Goal: Task Accomplishment & Management: Manage account settings

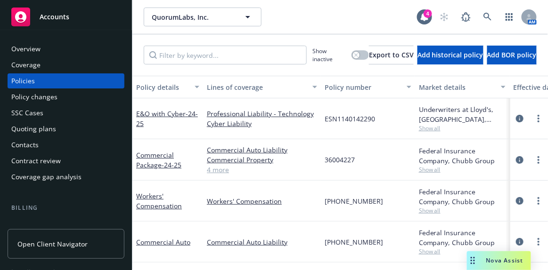
click at [499, 258] on span "Nova Assist" at bounding box center [504, 261] width 37 height 8
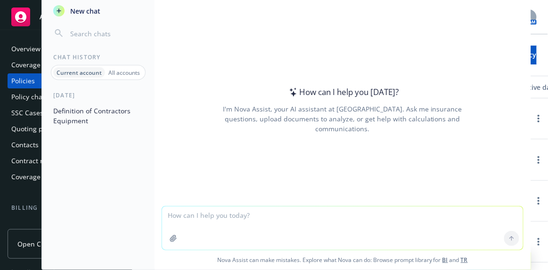
click at [481, 215] on textarea at bounding box center [342, 228] width 361 height 43
type textarea "what does retained earnings mean on a financial report"
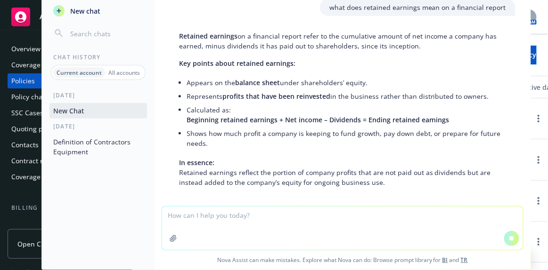
scroll to position [24, 0]
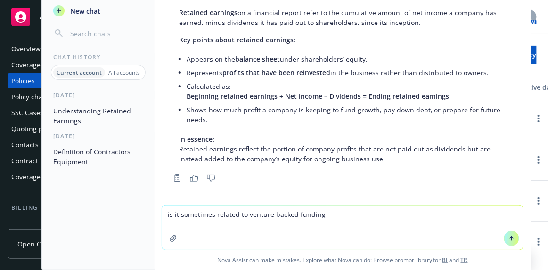
type textarea "is it sometimes related to venture backed funding?"
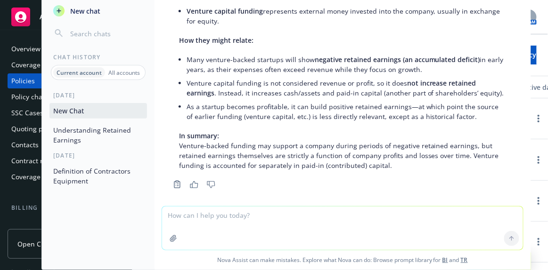
scroll to position [306, 0]
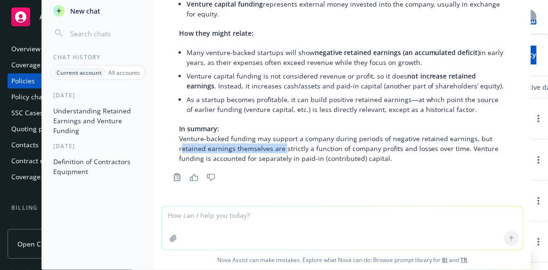
drag, startPoint x: 185, startPoint y: 146, endPoint x: 284, endPoint y: 146, distance: 99.3
click at [284, 146] on p "In summary: Venture-backed funding may support a company during periods of nega…" at bounding box center [342, 144] width 327 height 40
click at [280, 147] on p "In summary: Venture-backed funding may support a company during periods of nega…" at bounding box center [342, 144] width 327 height 40
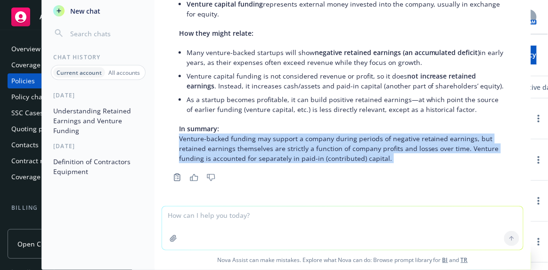
click at [281, 147] on p "In summary: Venture-backed funding may support a company during periods of nega…" at bounding box center [342, 144] width 327 height 40
click at [282, 147] on p "In summary: Venture-backed funding may support a company during periods of nega…" at bounding box center [342, 144] width 327 height 40
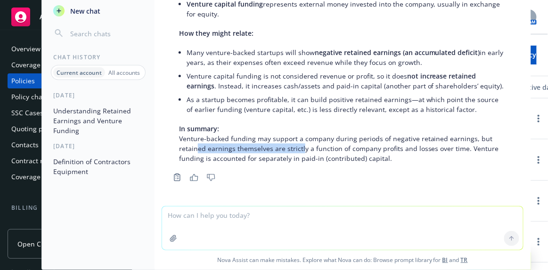
drag, startPoint x: 195, startPoint y: 145, endPoint x: 299, endPoint y: 145, distance: 104.1
click at [299, 145] on p "In summary: Venture-backed funding may support a company during periods of nega…" at bounding box center [342, 144] width 327 height 40
click at [309, 229] on textarea at bounding box center [342, 228] width 361 height 43
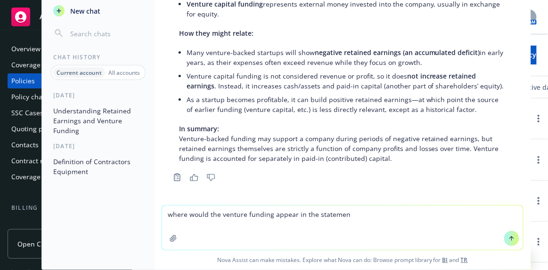
type textarea "where would the venture funding appear in the statement"
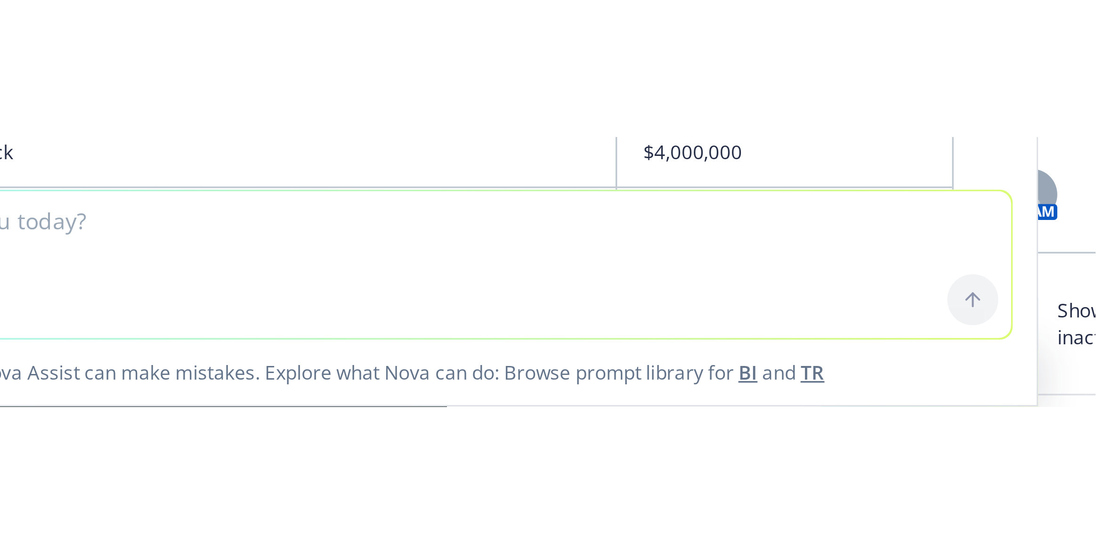
scroll to position [561, 0]
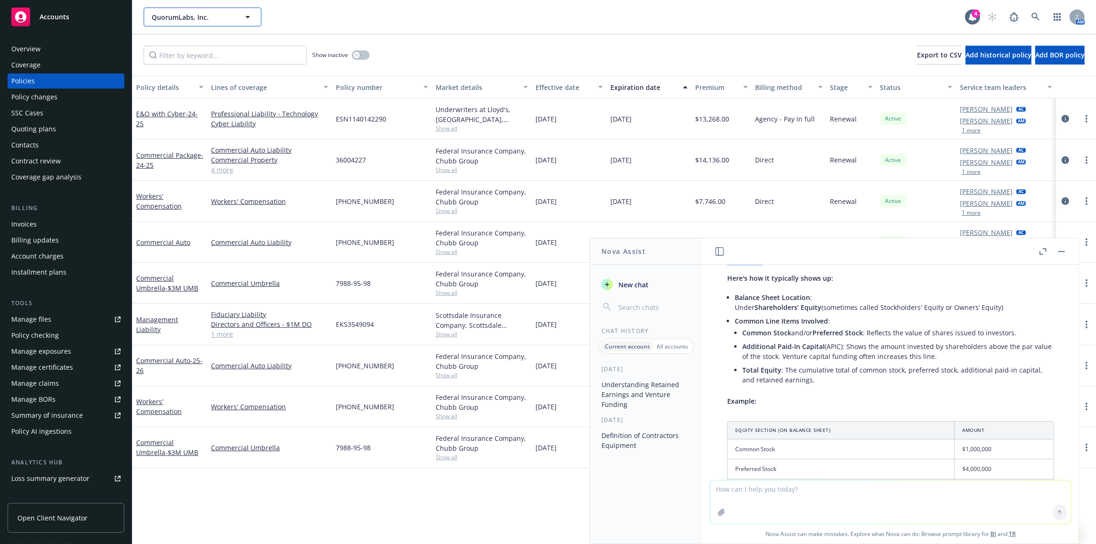
click at [222, 18] on span "QuorumLabs, Inc." at bounding box center [192, 17] width 81 height 10
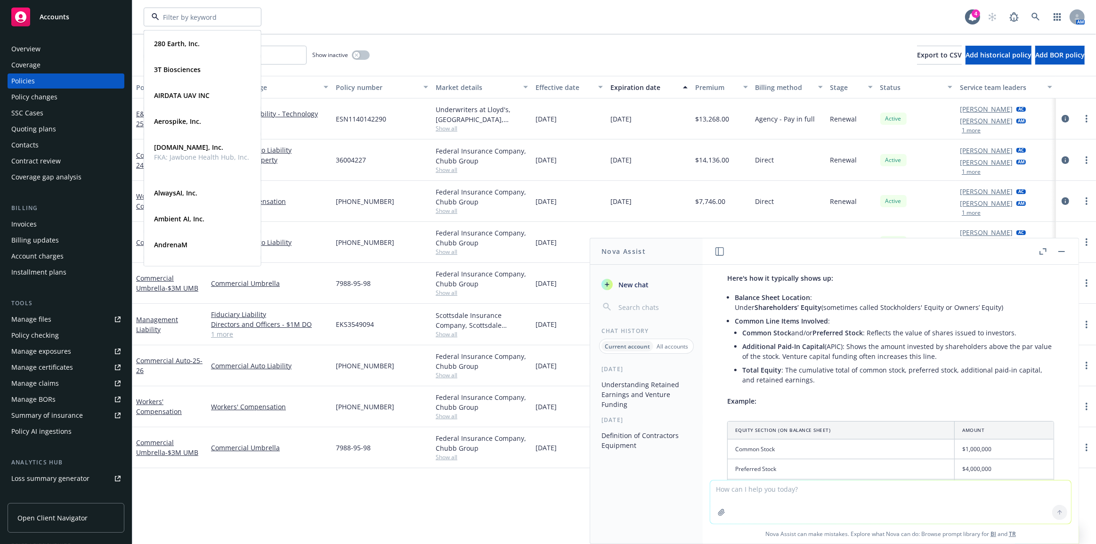
click at [79, 133] on div "Quoting plans" at bounding box center [65, 128] width 109 height 15
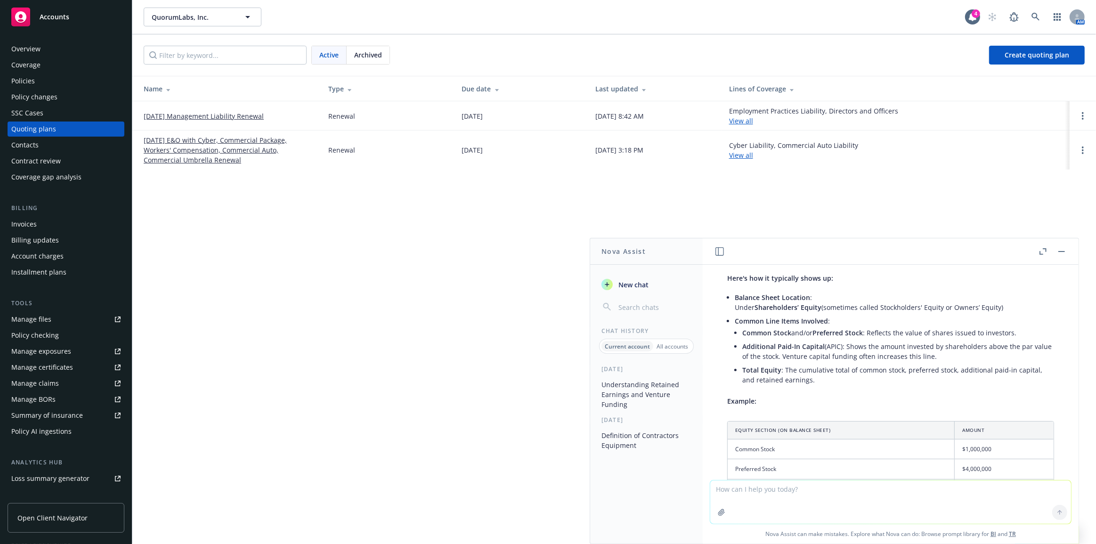
click at [189, 116] on link "11/10/25 Management Liability Renewal" at bounding box center [204, 116] width 120 height 10
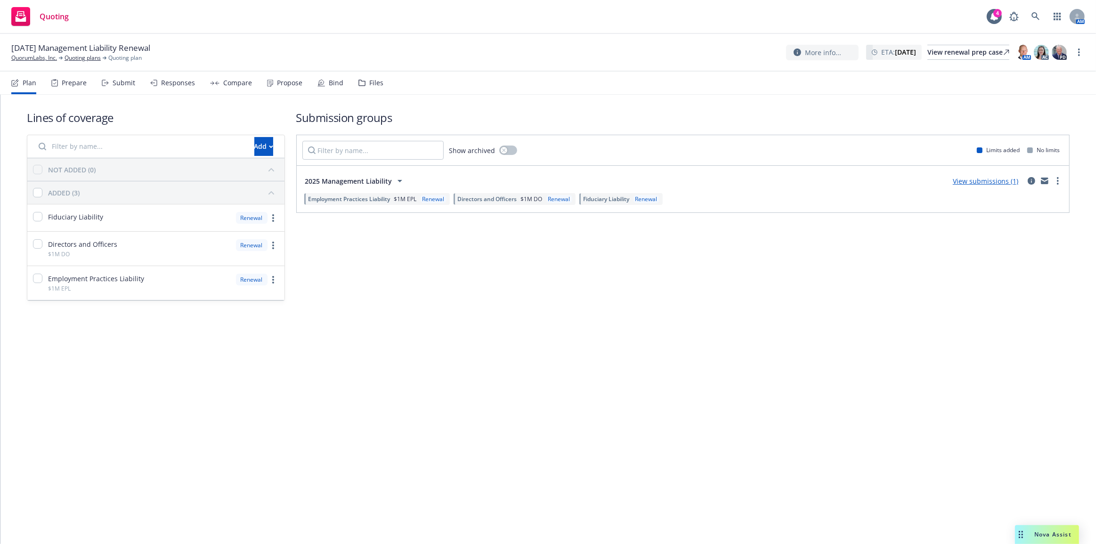
click at [967, 181] on link "View submissions (1)" at bounding box center [985, 181] width 65 height 9
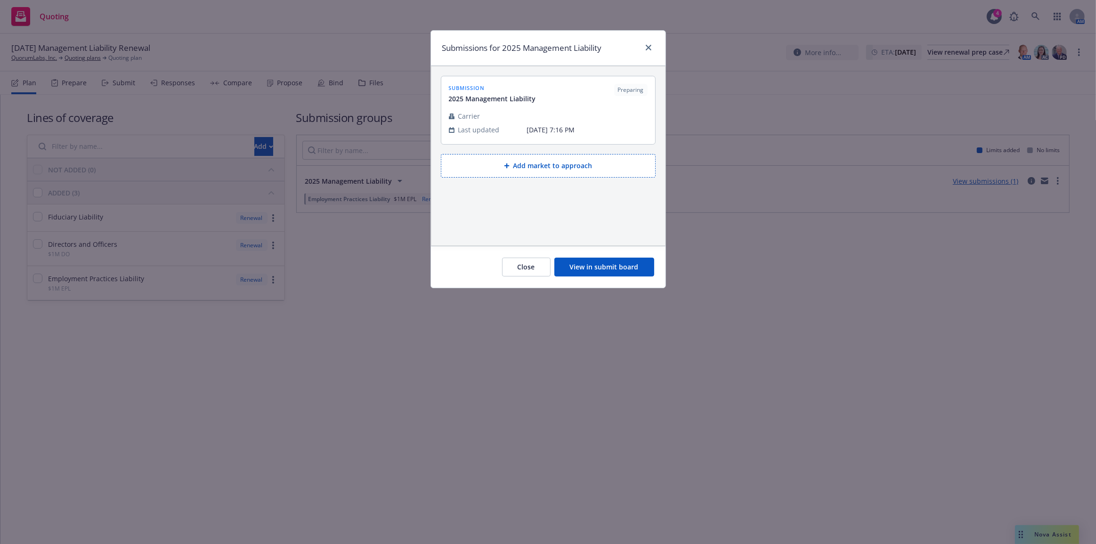
drag, startPoint x: 595, startPoint y: 269, endPoint x: 590, endPoint y: 270, distance: 4.9
click at [595, 269] on button "View in submit board" at bounding box center [604, 267] width 100 height 19
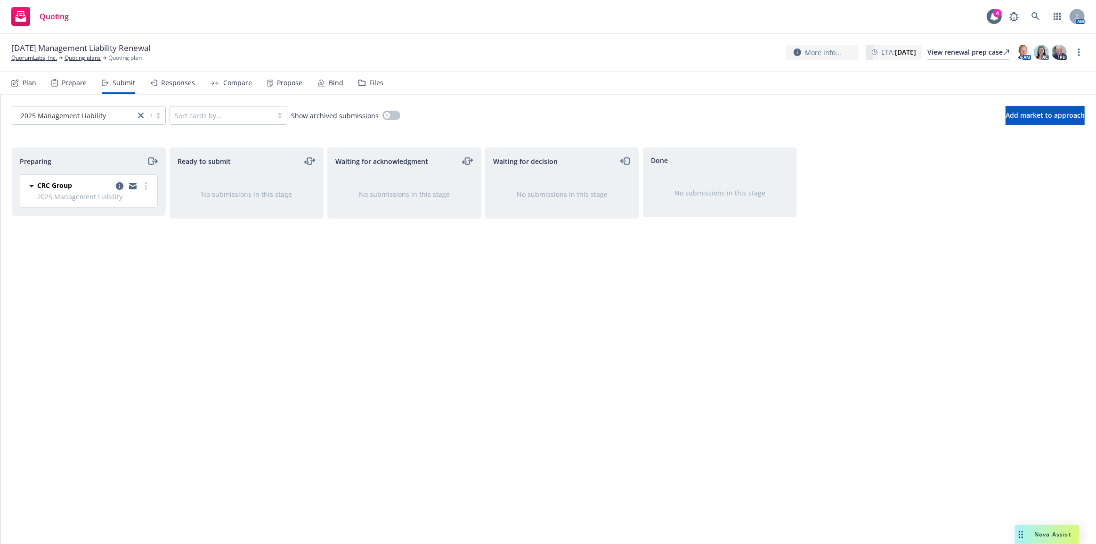
click at [117, 185] on icon "copy logging email" at bounding box center [120, 186] width 8 height 8
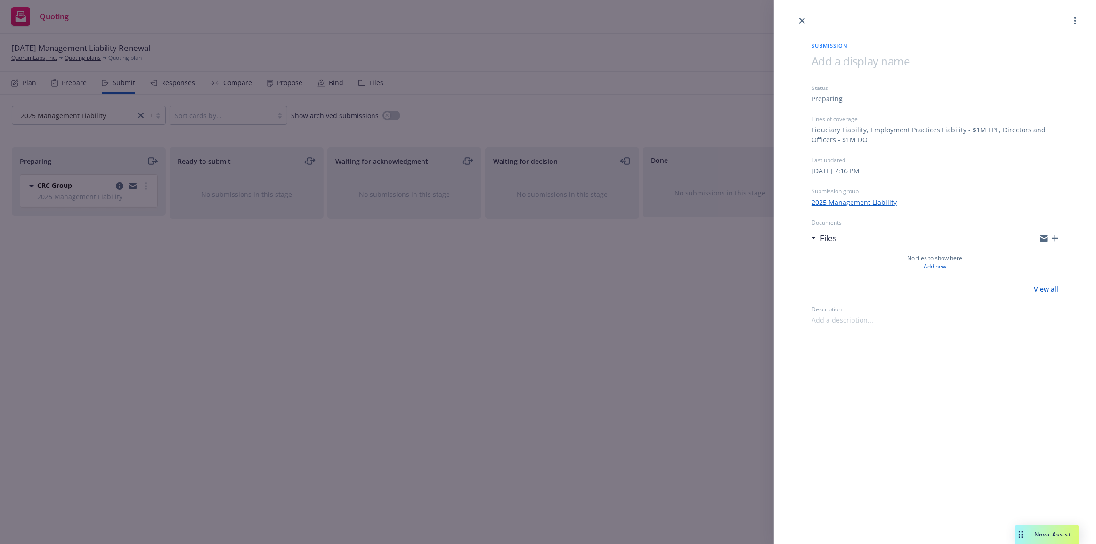
click at [1056, 238] on icon "button" at bounding box center [1054, 238] width 7 height 7
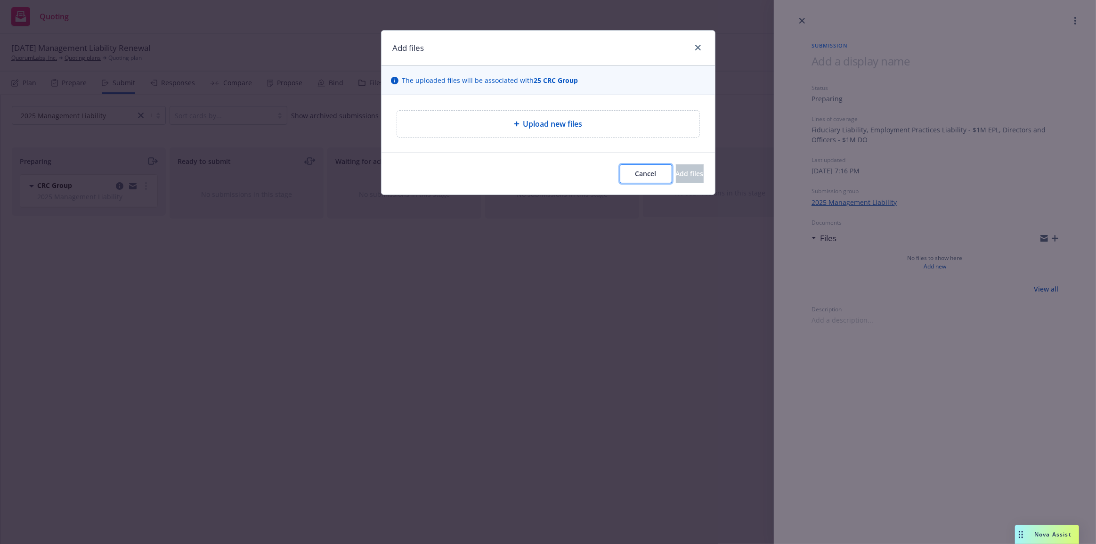
click at [635, 177] on span "Cancel" at bounding box center [645, 173] width 21 height 9
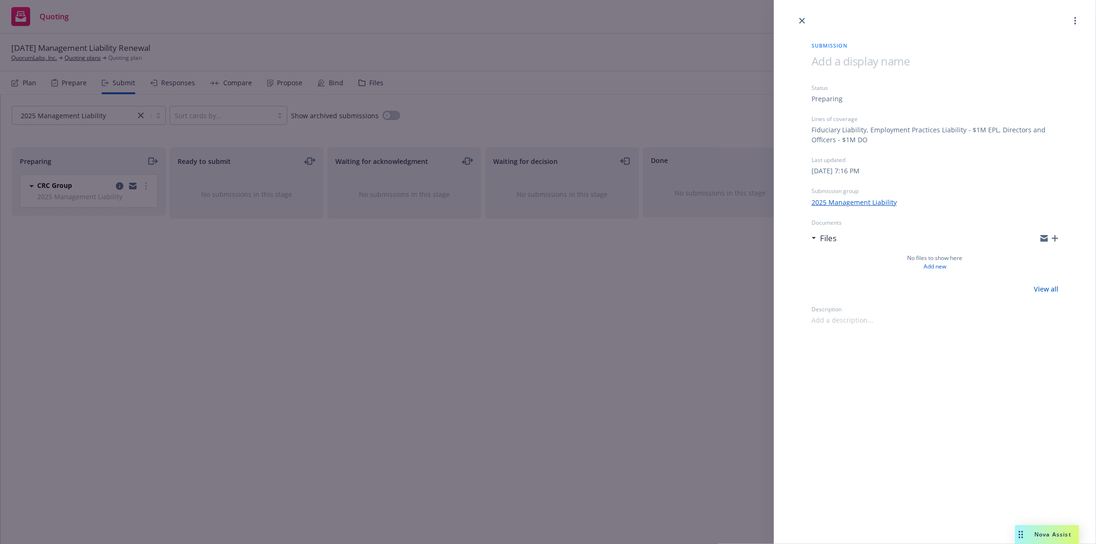
click at [659, 325] on div "Submission Status Preparing Lines of coverage Fiduciary Liability, Employment P…" at bounding box center [548, 272] width 1096 height 544
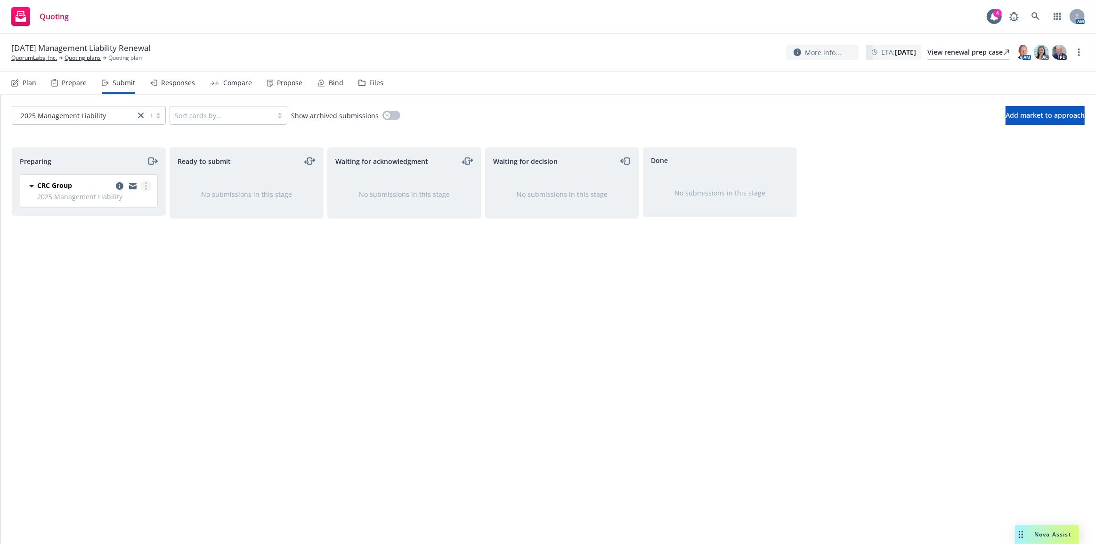
click at [148, 184] on link "more" at bounding box center [145, 185] width 11 height 11
click at [142, 265] on span "Add accepted decision" at bounding box center [104, 261] width 94 height 9
select select "12"
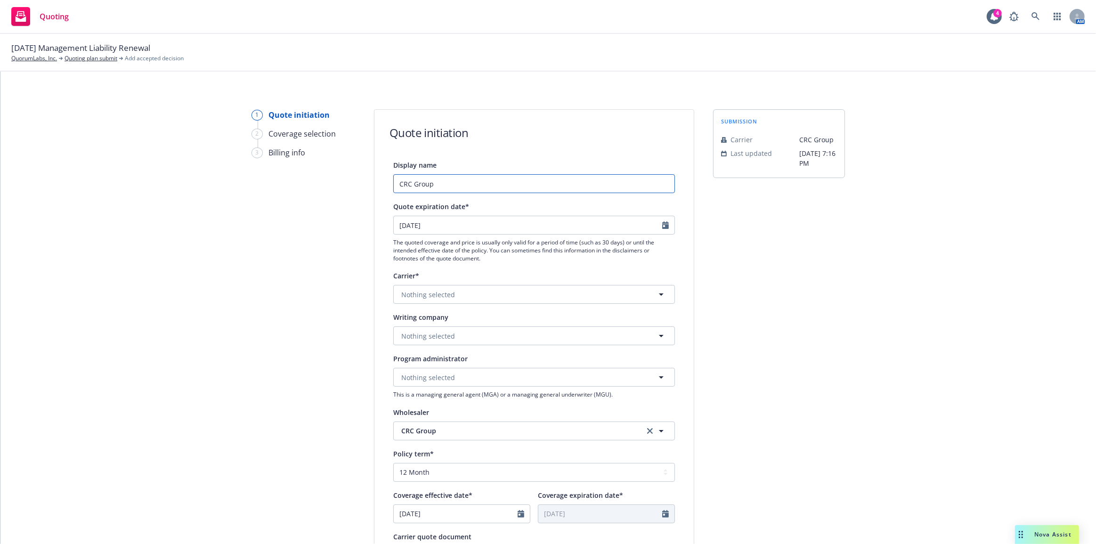
click at [439, 183] on input "CRC Group" at bounding box center [534, 183] width 282 height 19
click at [437, 183] on input "CRC Group" at bounding box center [534, 183] width 282 height 19
click at [436, 183] on input "CRC Group" at bounding box center [534, 183] width 282 height 19
type input "CRC"
type input "Management Liability - Auto Renewal Quote - Scottsdale v1"
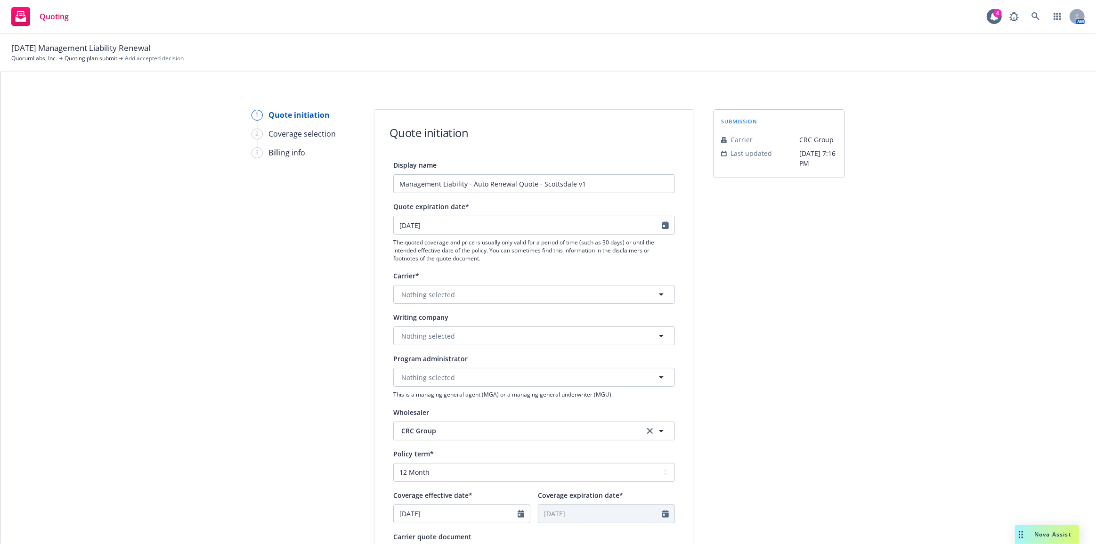
drag, startPoint x: 740, startPoint y: 257, endPoint x: 646, endPoint y: 288, distance: 99.8
click at [740, 258] on div "submission Carrier CRC Group Last updated 5/17, 7:16 PM" at bounding box center [779, 424] width 132 height 631
click at [641, 291] on button "Nothing selected" at bounding box center [534, 294] width 282 height 19
type input "scottsda"
click at [614, 346] on div "Scottsdale Insurance Company (Nationwide) Non-appointed carrier" at bounding box center [534, 350] width 268 height 24
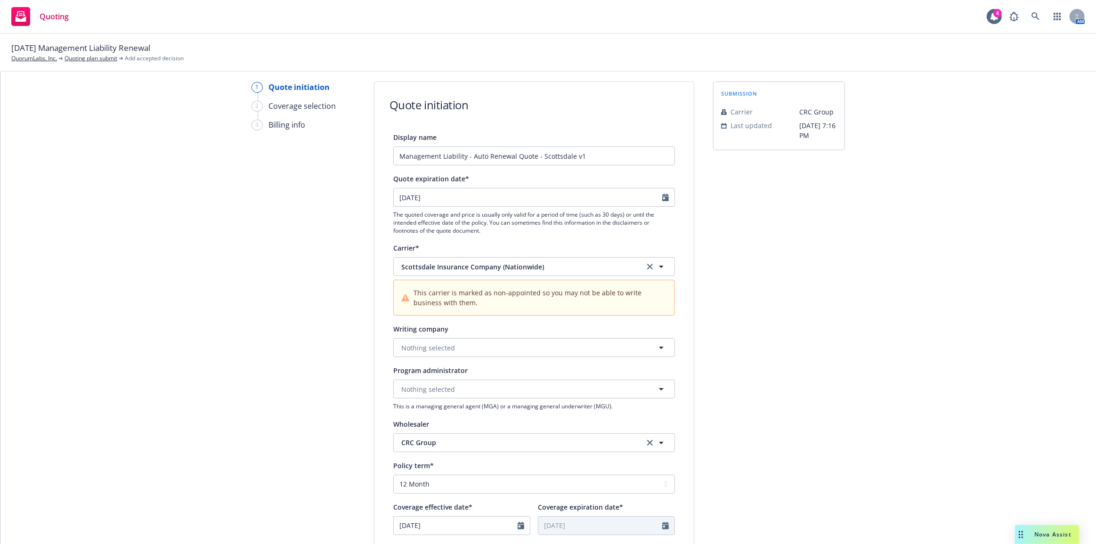
scroll to position [42, 0]
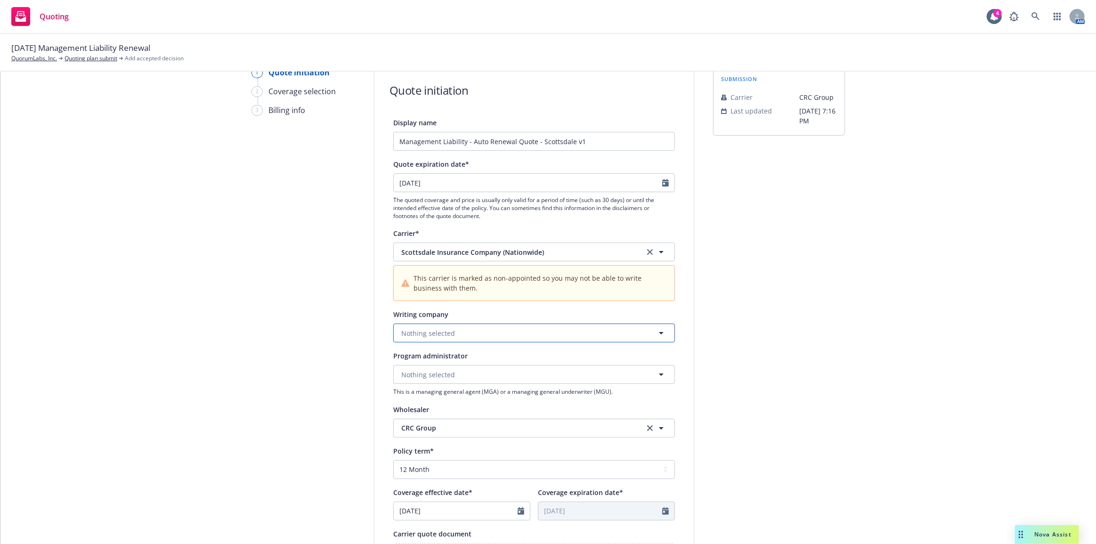
click at [620, 334] on button "Nothing selected" at bounding box center [534, 332] width 282 height 19
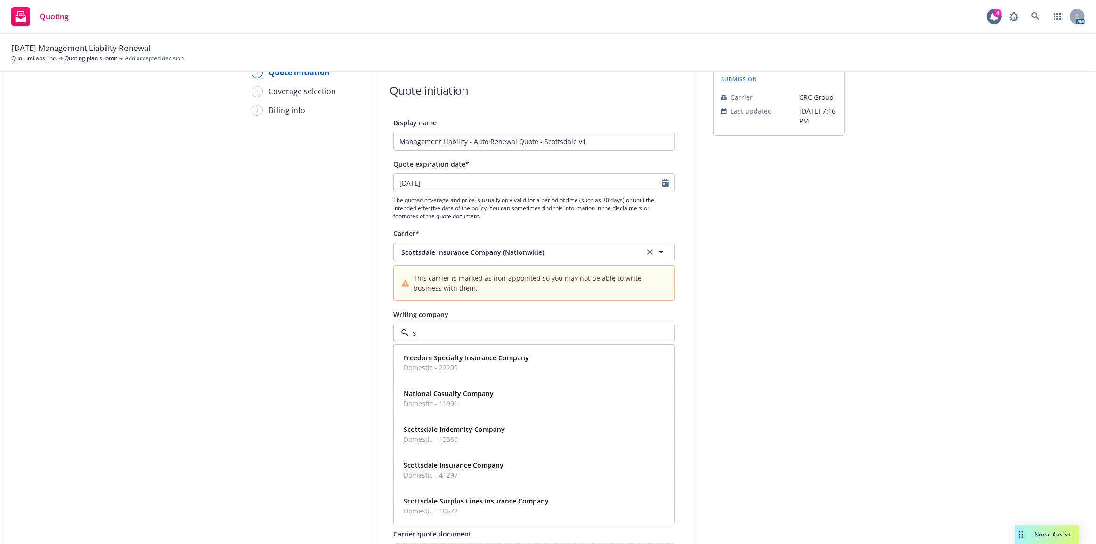
type input "sc"
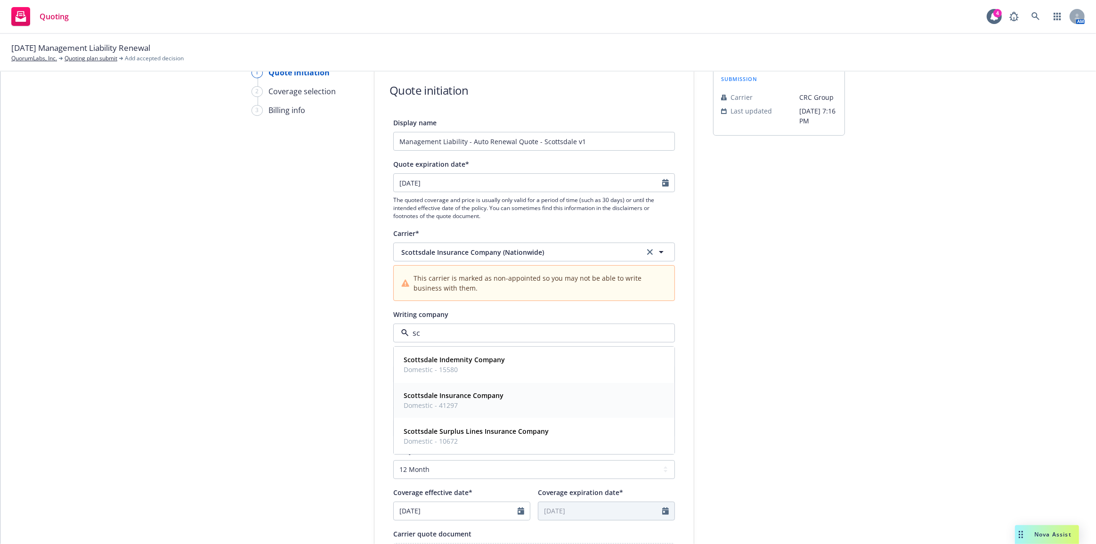
click at [611, 407] on div "Scottsdale Insurance Company Domestic - 41297" at bounding box center [534, 401] width 268 height 24
click at [709, 355] on div "1 Quote initiation 2 Coverage selection 3 Billing info Quote initiation Display…" at bounding box center [548, 402] width 1073 height 671
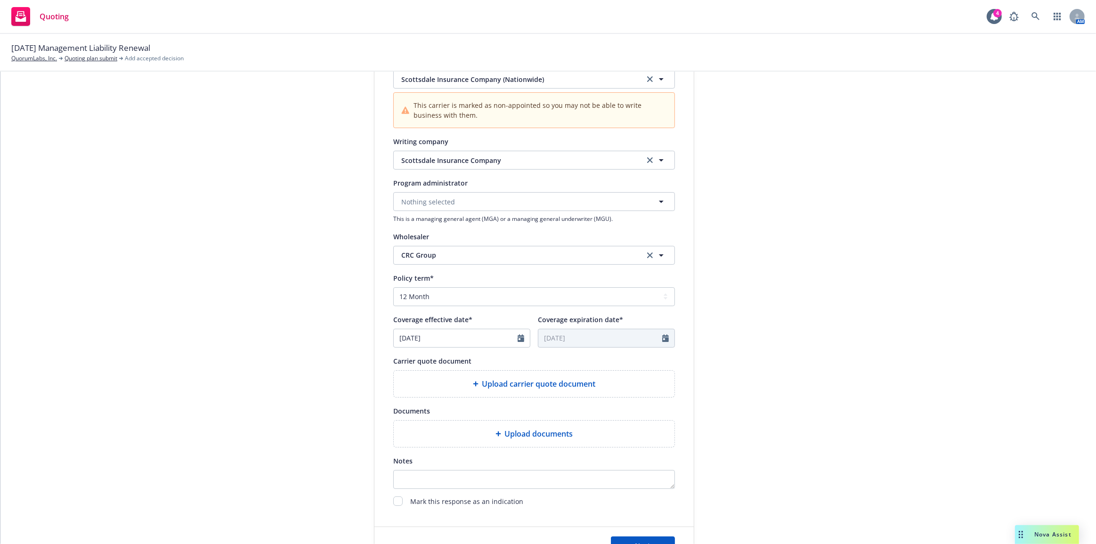
scroll to position [257, 0]
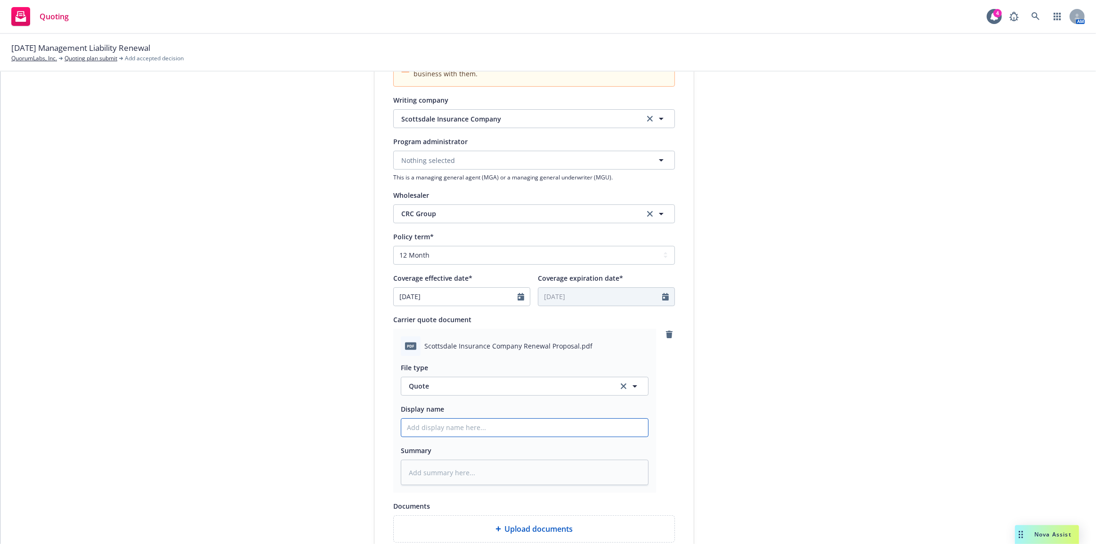
click at [555, 424] on input "Display name" at bounding box center [524, 428] width 247 height 18
type textarea "x"
type input "z"
type textarea "x"
type input "zq"
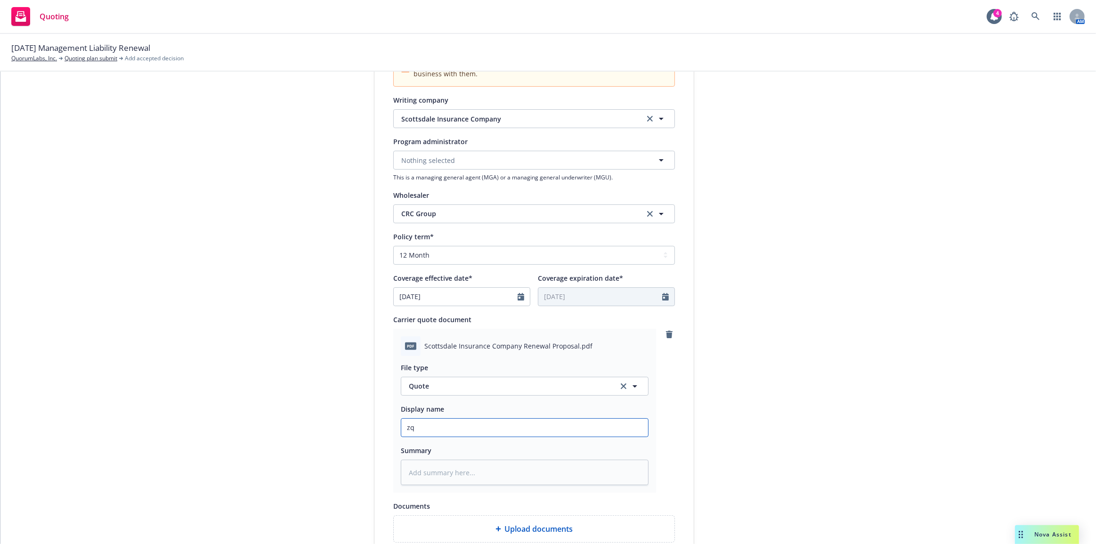
type textarea "x"
type input "zqu"
type textarea "x"
type input "z"
type textarea "x"
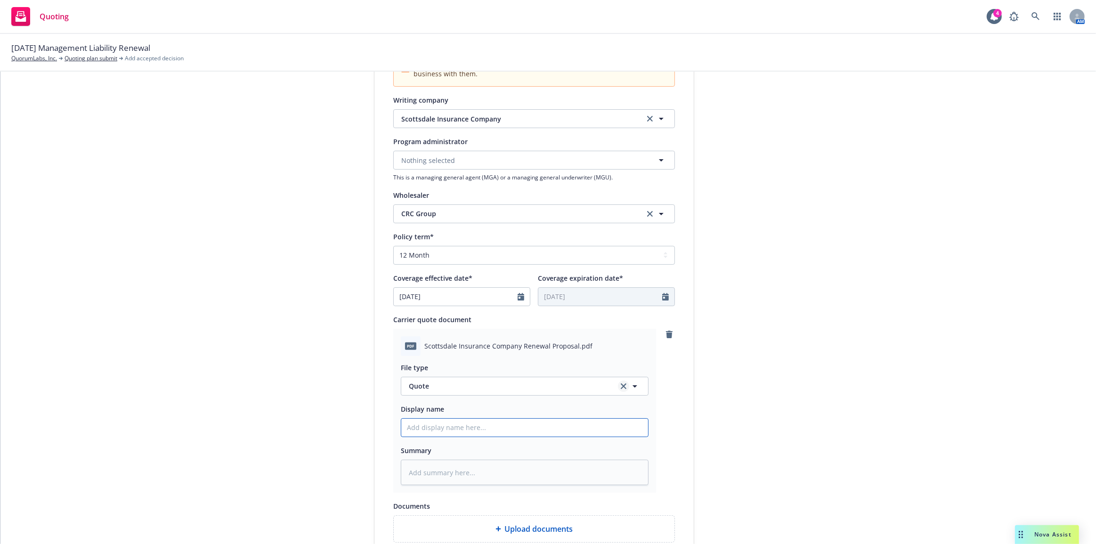
paste input "11-10-25 Management Liability Quote: $15,669 Scottsdale"
type input "11-10-25 Management Liability Quote: $15,669 Scottsdale"
type textarea "x"
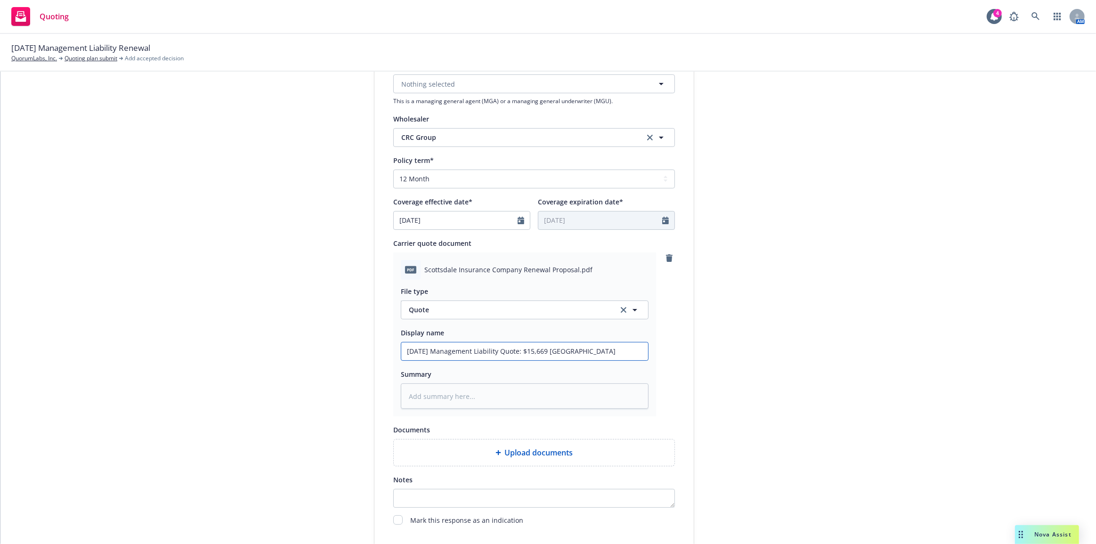
scroll to position [342, 0]
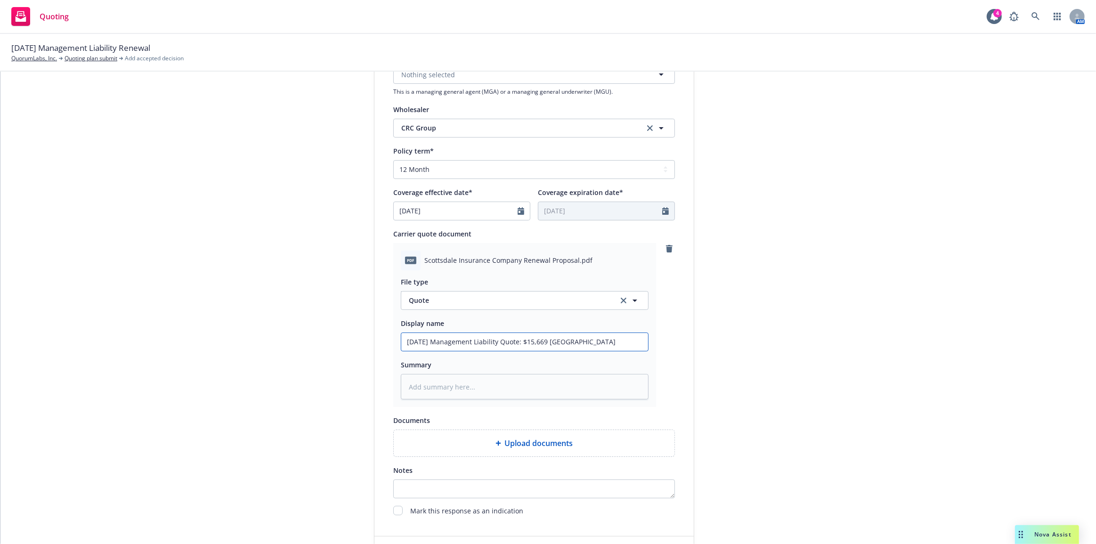
type input "11-10-25 Management Liability Quote: $15,669 Scottsdale"
type textarea "x"
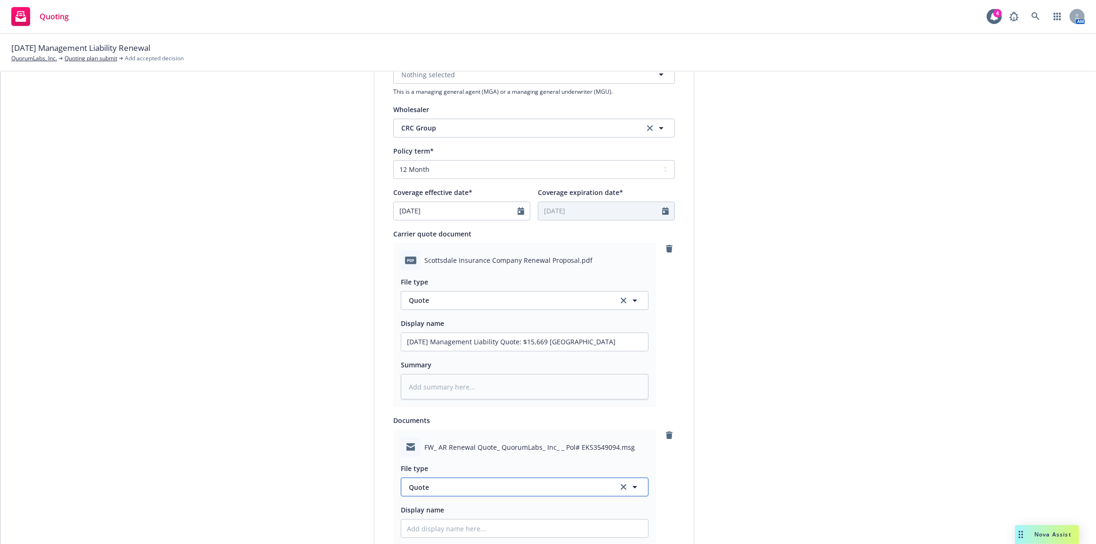
click at [527, 491] on span "Quote" at bounding box center [508, 487] width 198 height 10
type input "em"
drag, startPoint x: 514, startPoint y: 405, endPoint x: 514, endPoint y: 426, distance: 21.2
click at [514, 406] on div "Email" at bounding box center [524, 411] width 235 height 14
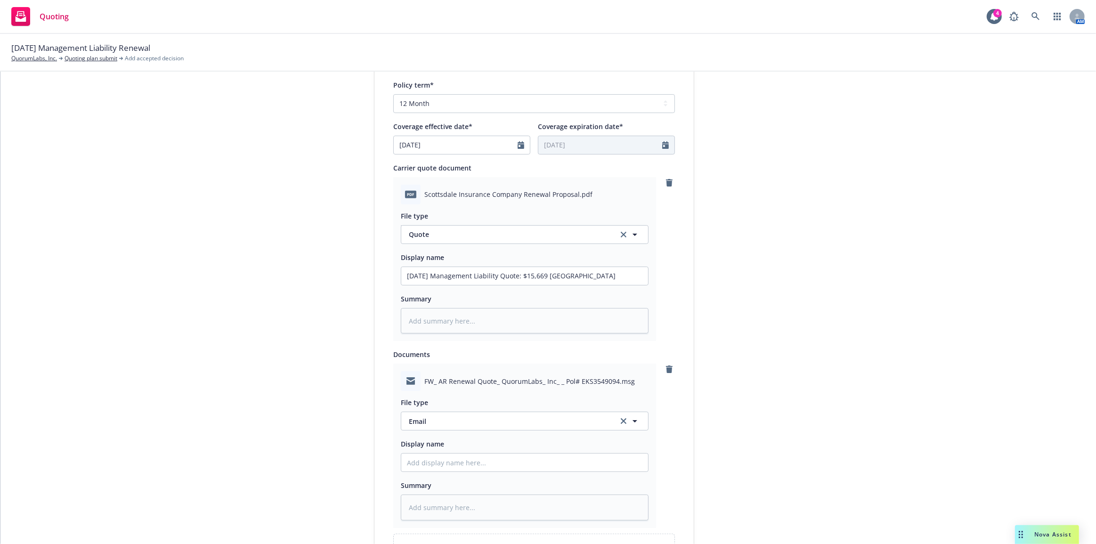
scroll to position [471, 0]
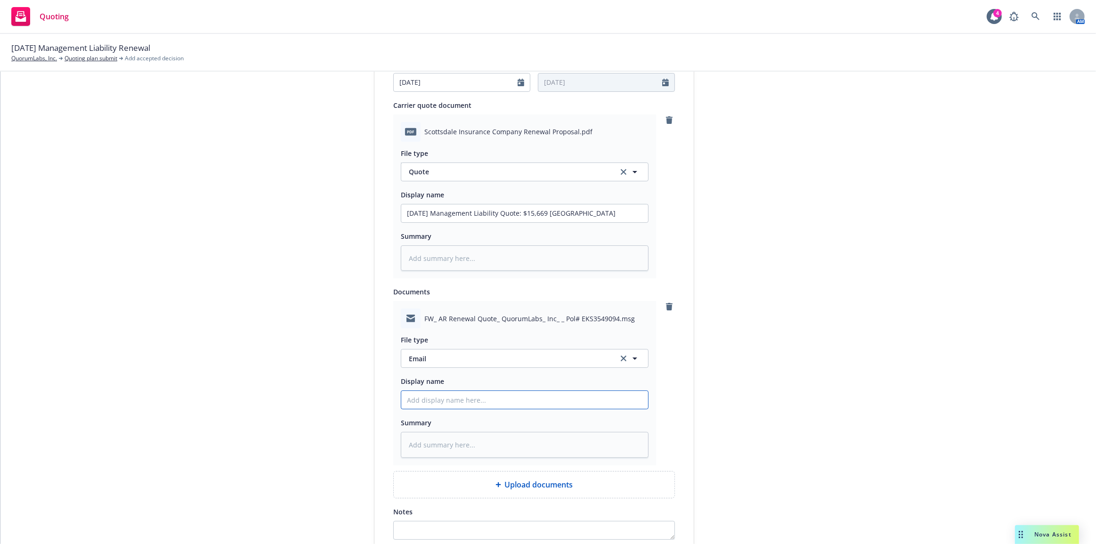
click at [509, 399] on input "Display name" at bounding box center [524, 400] width 247 height 18
type textarea "x"
type input "C"
type textarea "x"
type input "CR"
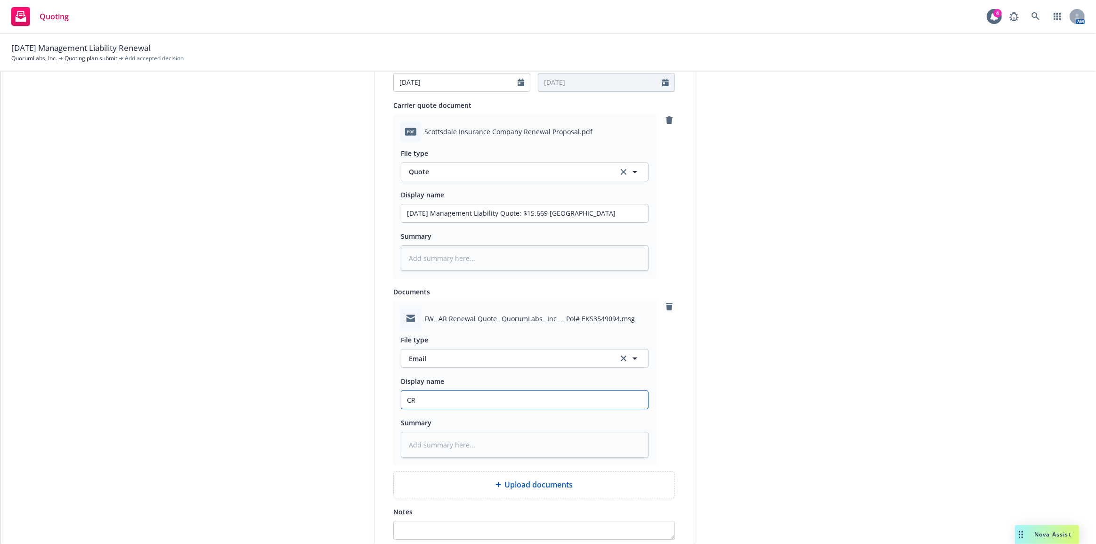
type textarea "x"
type input "CRC"
type textarea "x"
type input "CRC:"
type textarea "x"
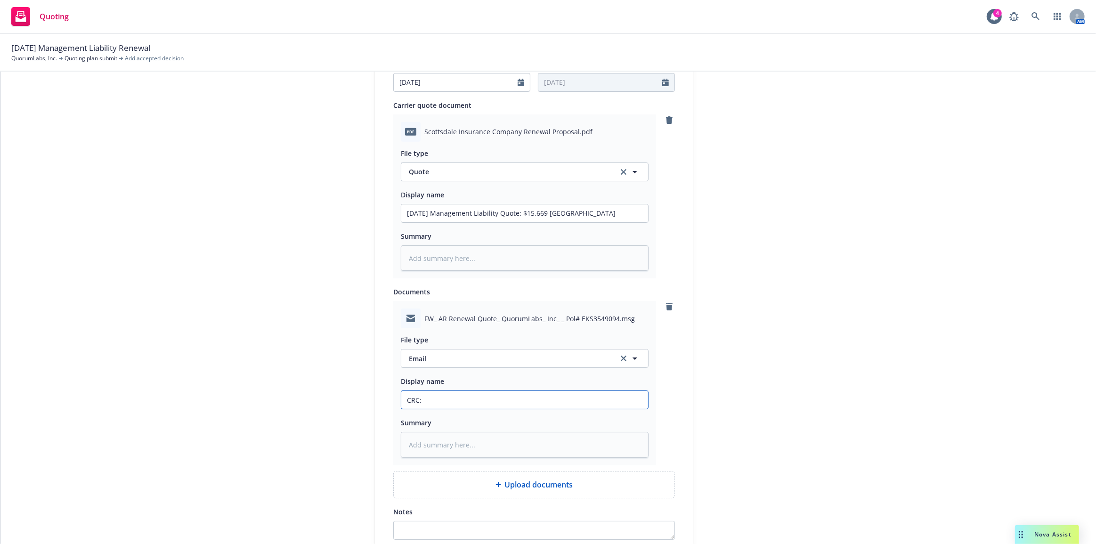
type input "CRC:"
type textarea "x"
type input "CRC: Q"
type textarea "x"
type input "CRC:"
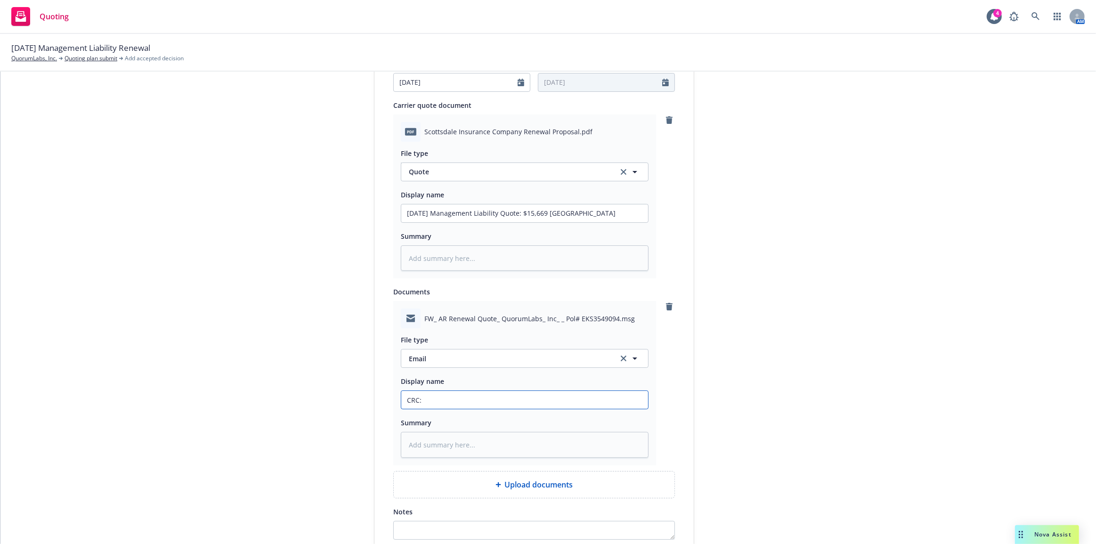
type textarea "x"
type input "CRC: A"
type textarea "x"
type input "CRC: Au"
type textarea "x"
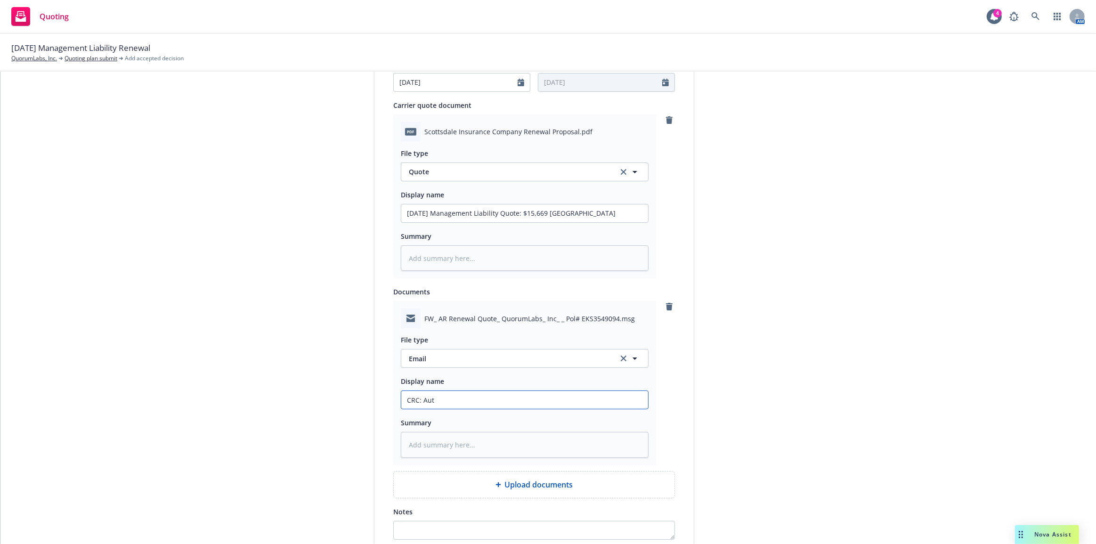
type input "CRC: Auto"
type textarea "x"
type input "CRC: Auto"
type textarea "x"
type input "CRC: Auto R"
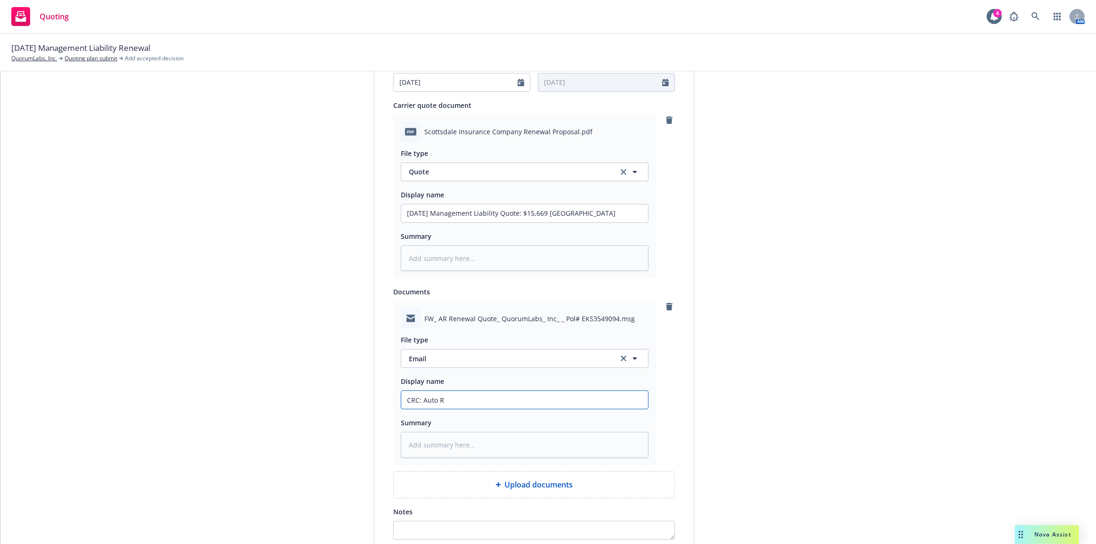
type textarea "x"
type input "CRC: Auto Re"
type textarea "x"
type input "CRC: Auto Ren"
type textarea "x"
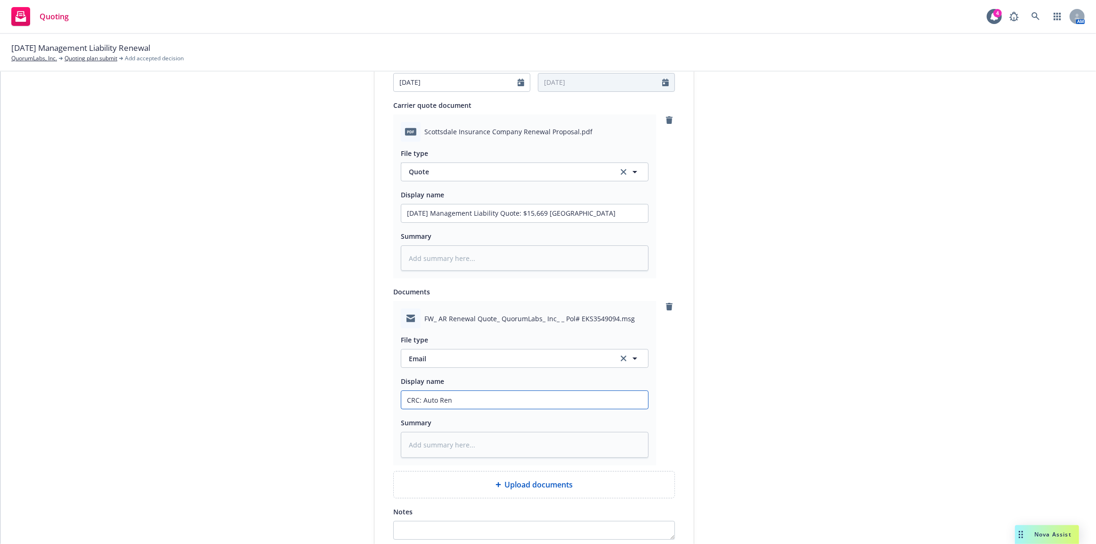
type input "CRC: Auto Rene"
type textarea "x"
type input "CRC: Auto Renew"
type textarea "x"
type input "CRC: Auto Renewa"
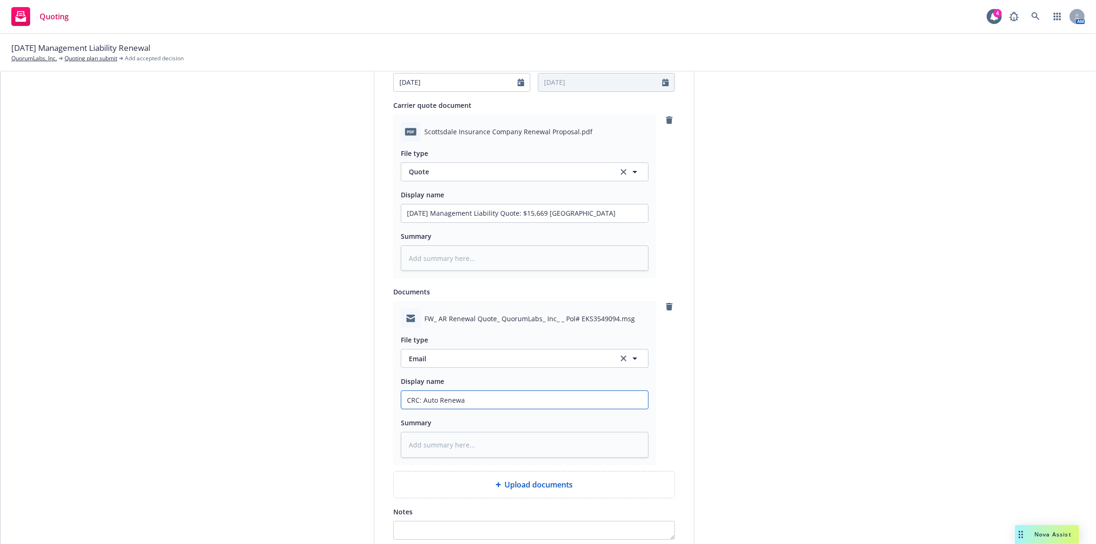
type textarea "x"
type input "CRC: Auto Renewal"
type textarea "x"
type input "CRC: Auto Renewal q"
type textarea "x"
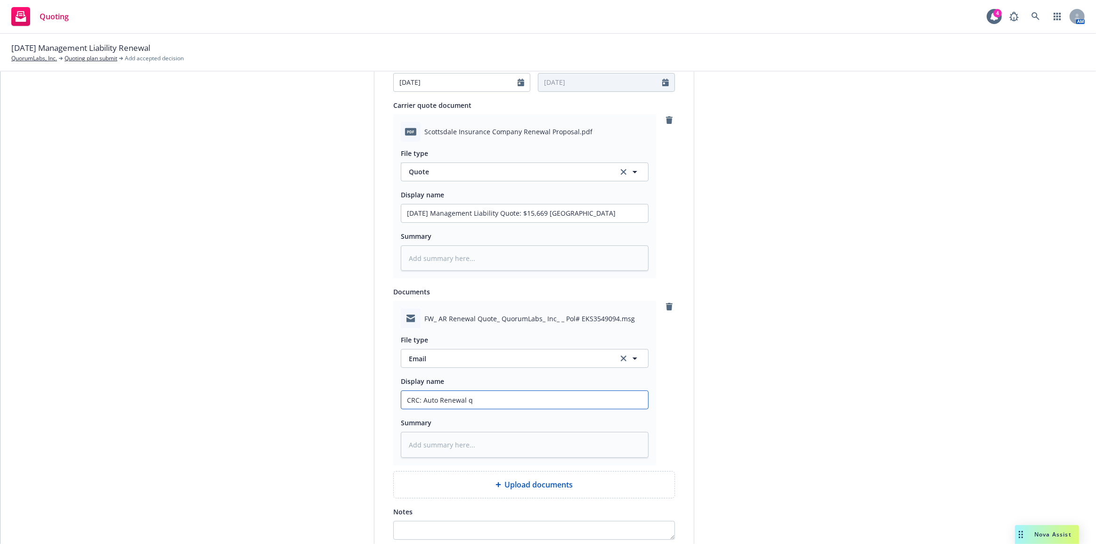
type input "CRC: Auto Renewal qu"
type textarea "x"
type input "CRC: Auto Renewal quo"
type textarea "x"
type input "CRC: Auto Renewal quot"
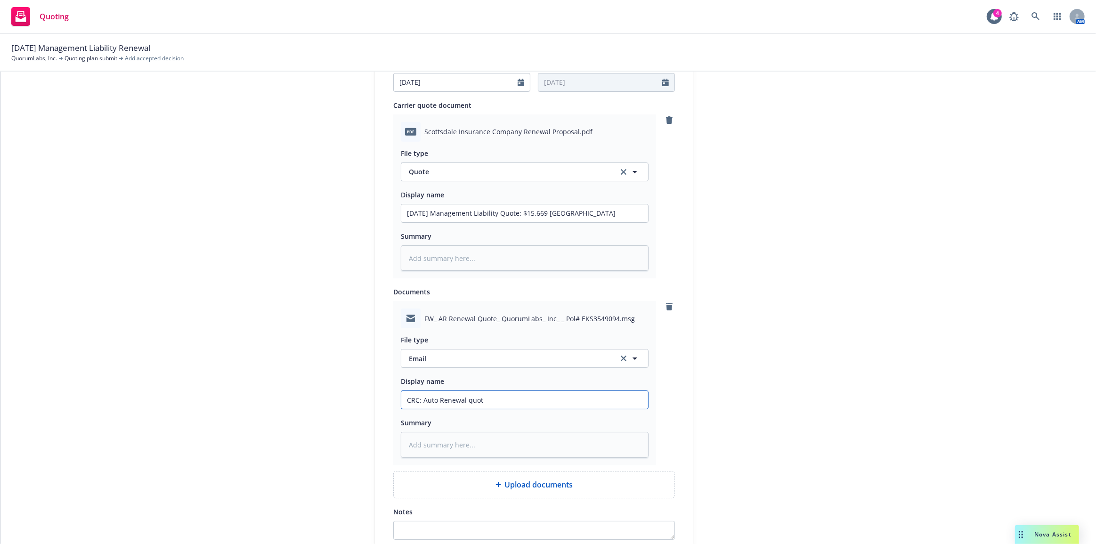
type textarea "x"
type input "CRC: Auto Renewal quote"
type textarea "x"
type input "CRC: Auto Renewal quote p"
type textarea "x"
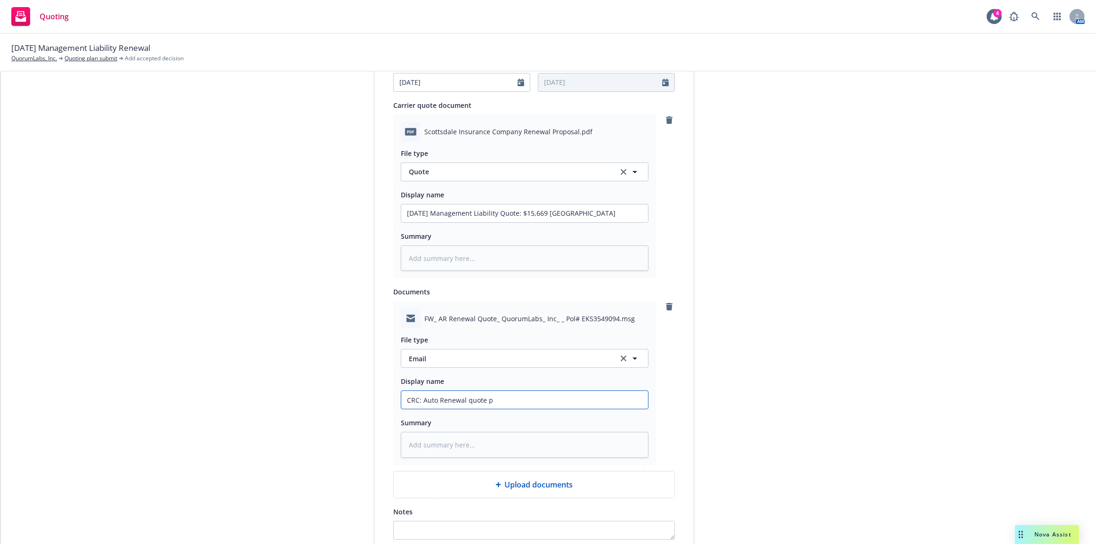
type input "CRC: Auto Renewal quote po"
type textarea "x"
type input "CRC: Auto Renewal quote por"
type textarea "x"
type input "CRC: Auto Renewal quote po"
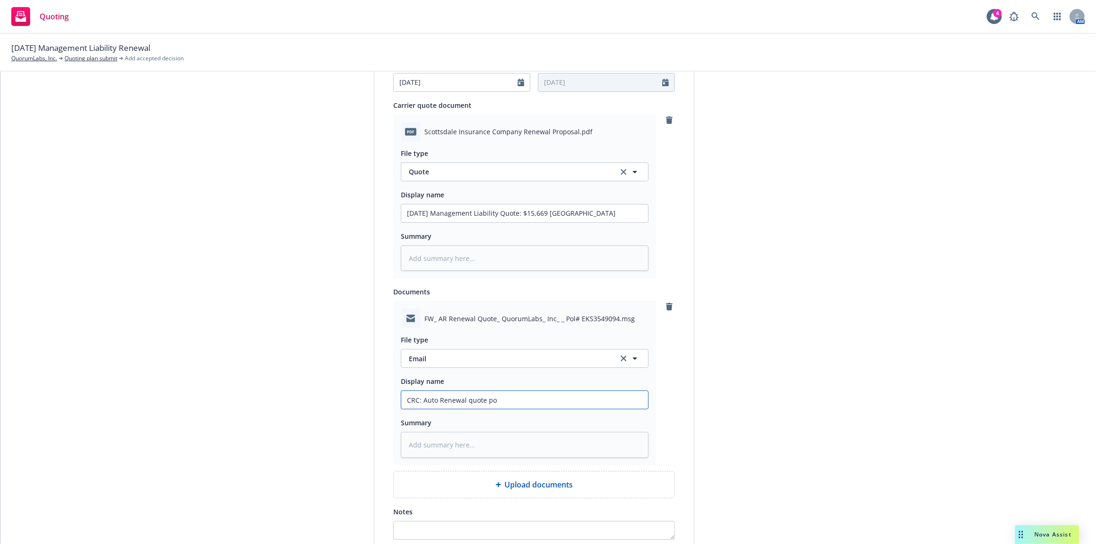
type textarea "x"
type input "CRC: Auto Renewal quote p"
type textarea "x"
type input "CRC: Auto Renewal quote pro"
type textarea "x"
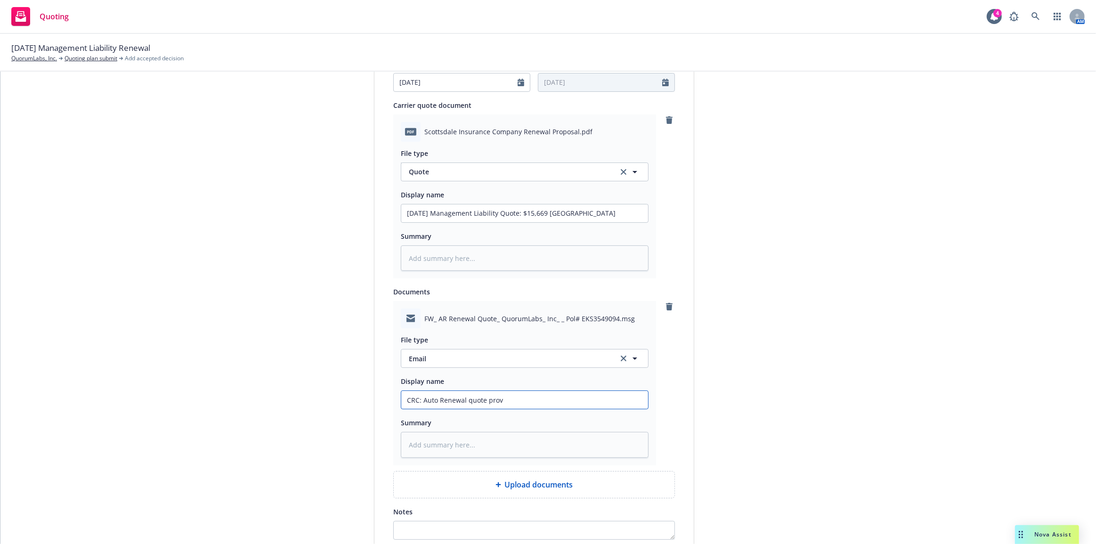
type input "CRC: Auto Renewal quote provi"
type textarea "x"
type input "CRC: Auto Renewal quote provid"
type textarea "x"
type input "CRC: Auto Renewal quote provide"
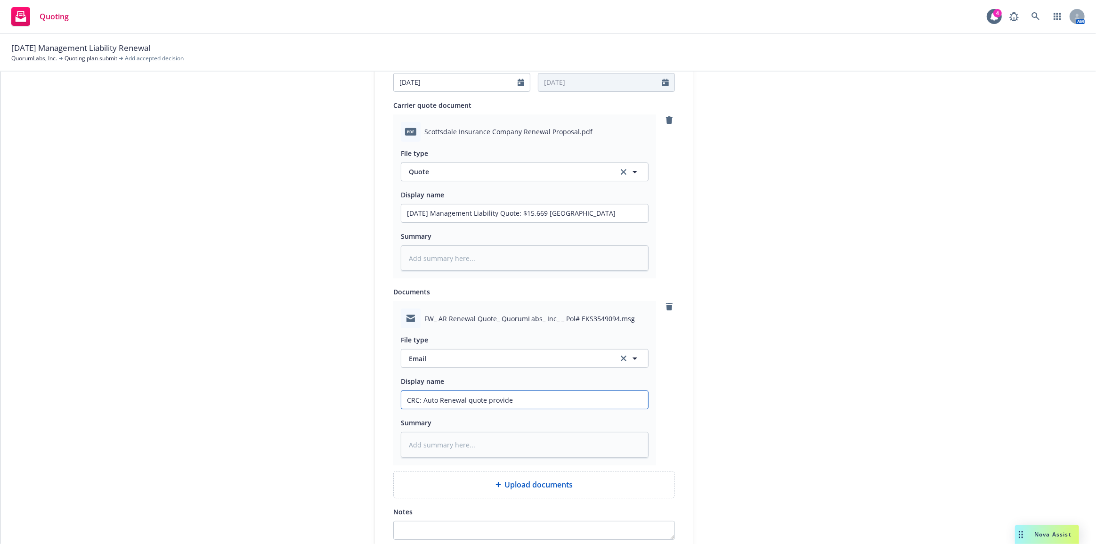
type textarea "x"
type input "CRC: Auto Renewal quote provided"
type textarea "x"
type input "CRC: Auto Renewal quote provided"
type textarea "x"
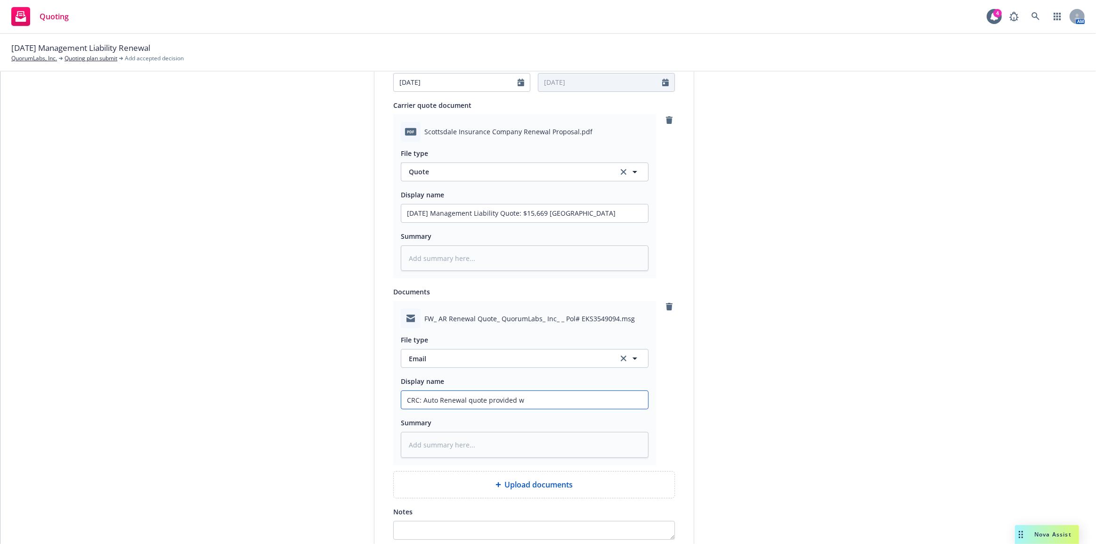
type input "CRC: Auto Renewal quote provided wi"
type textarea "x"
type input "CRC: Auto Renewal quote provided wit"
type textarea "x"
type input "CRC: Auto Renewal quote provided with"
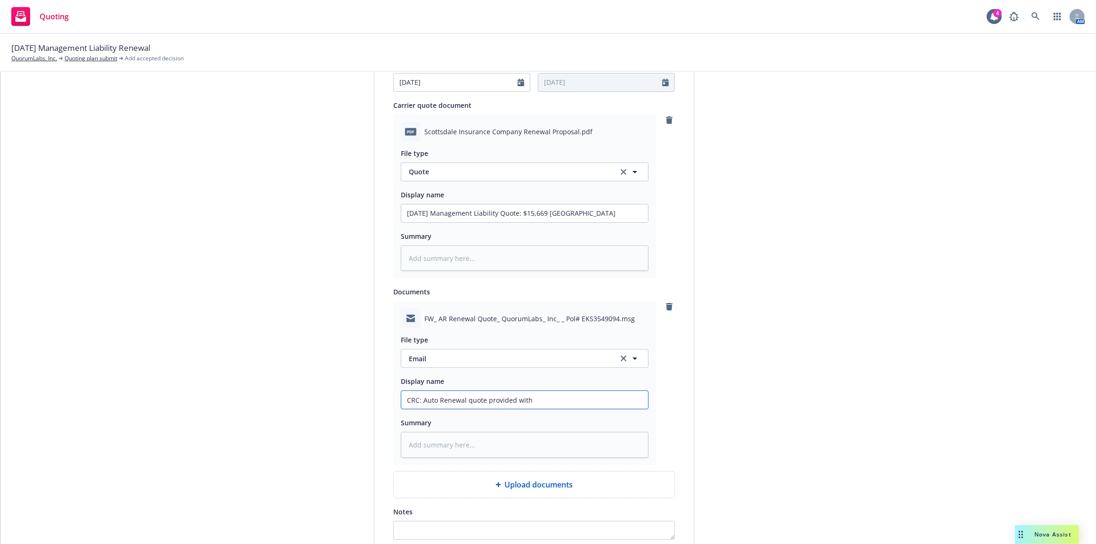
type textarea "x"
type input "CRC: Auto Renewal quote provided with"
type textarea "x"
type input "CRC: Auto Renewal quote provided with co"
type textarea "x"
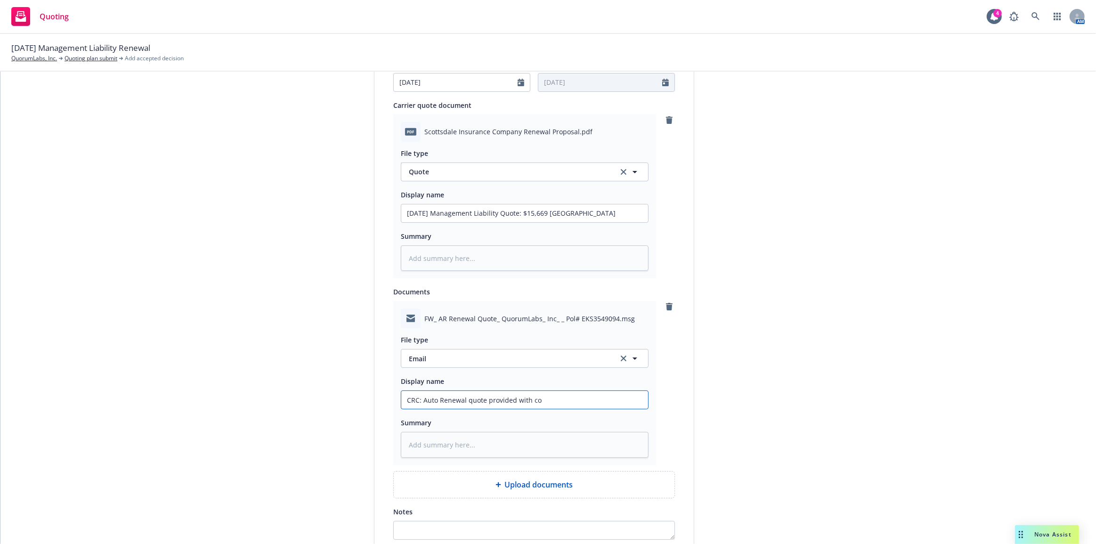
type input "CRC: Auto Renewal quote provided with con"
type textarea "x"
type input "CRC: Auto Renewal quote provided with cont"
type textarea "x"
type input "CRC: Auto Renewal quote provided with conti"
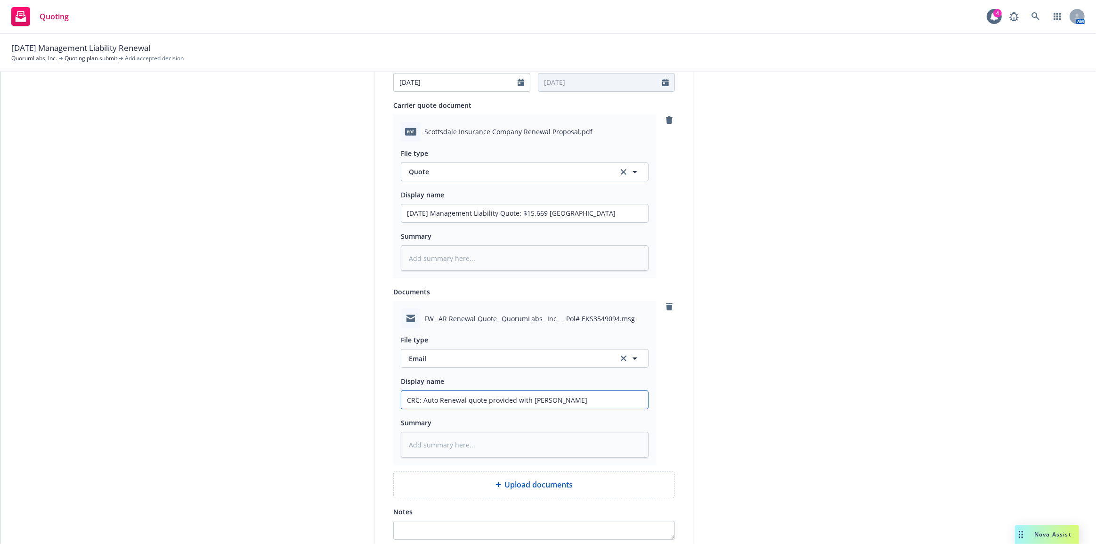
type textarea "x"
type input "CRC: Auto Renewal quote provided with contin"
type textarea "x"
type input "CRC: Auto Renewal quote provided with conting"
type textarea "x"
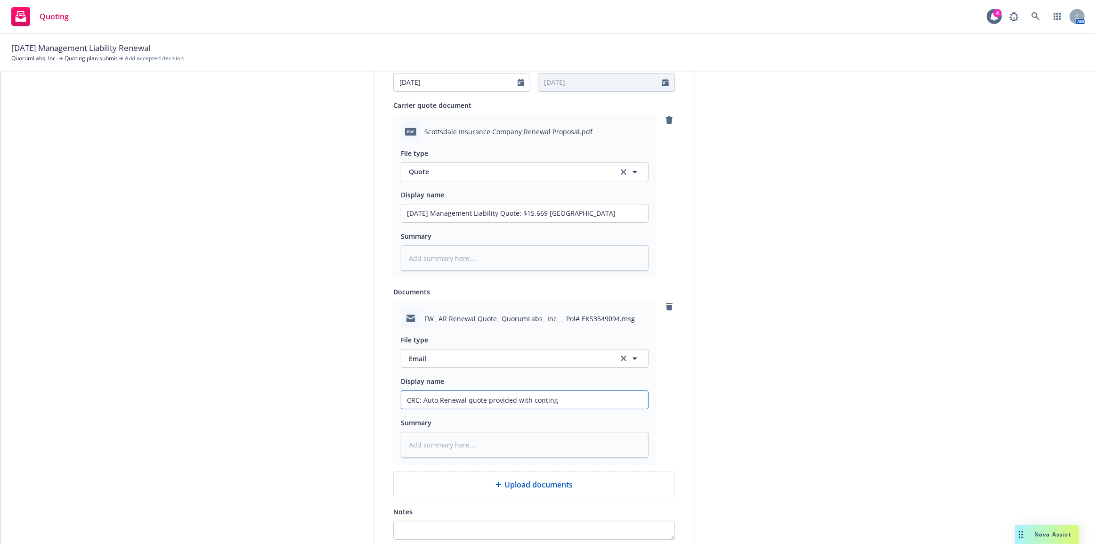
type input "CRC: Auto Renewal quote provided with continge"
type textarea "x"
type input "CRC: Auto Renewal quote provided with contingen"
type textarea "x"
type input "CRC: Auto Renewal quote provided with contingenc"
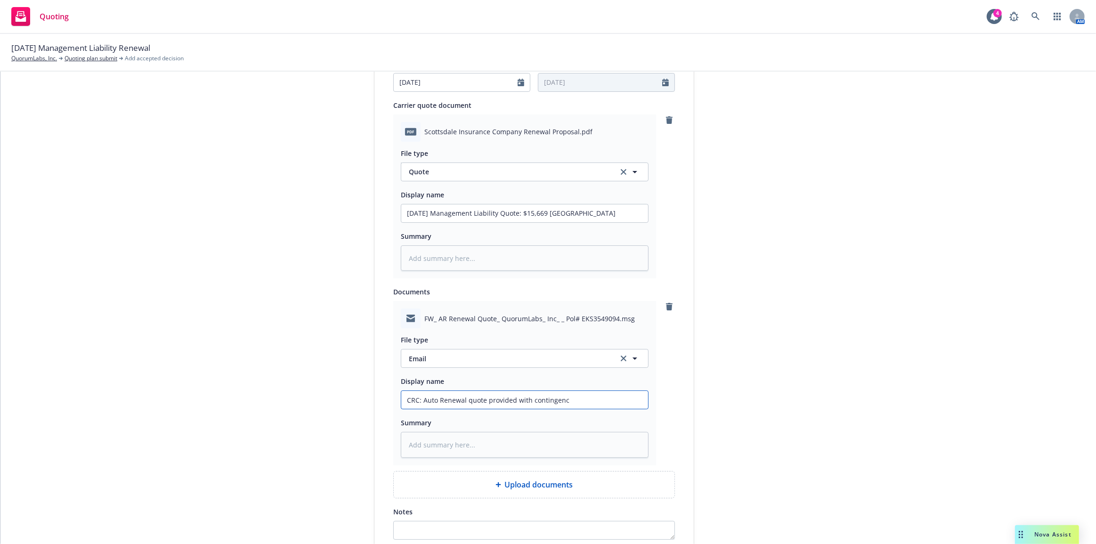
type textarea "x"
type input "CRC: Auto Renewal quote provided with contingenci"
type textarea "x"
type input "CRC: Auto Renewal quote provided with contingencie"
type textarea "x"
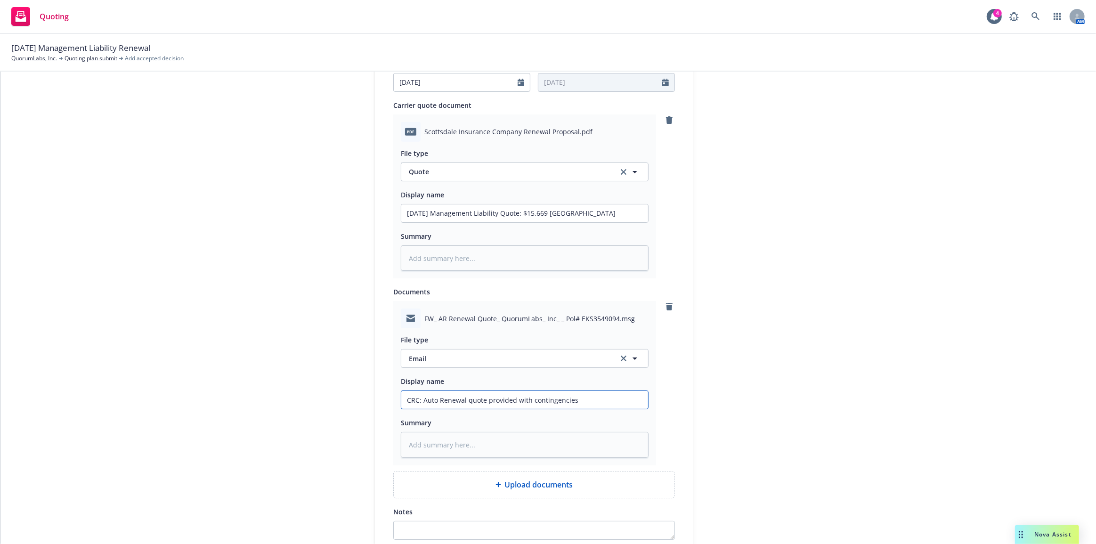
type input "CRC: Auto Renewal quote provided with contingencies"
click at [393, 543] on button at bounding box center [397, 552] width 9 height 11
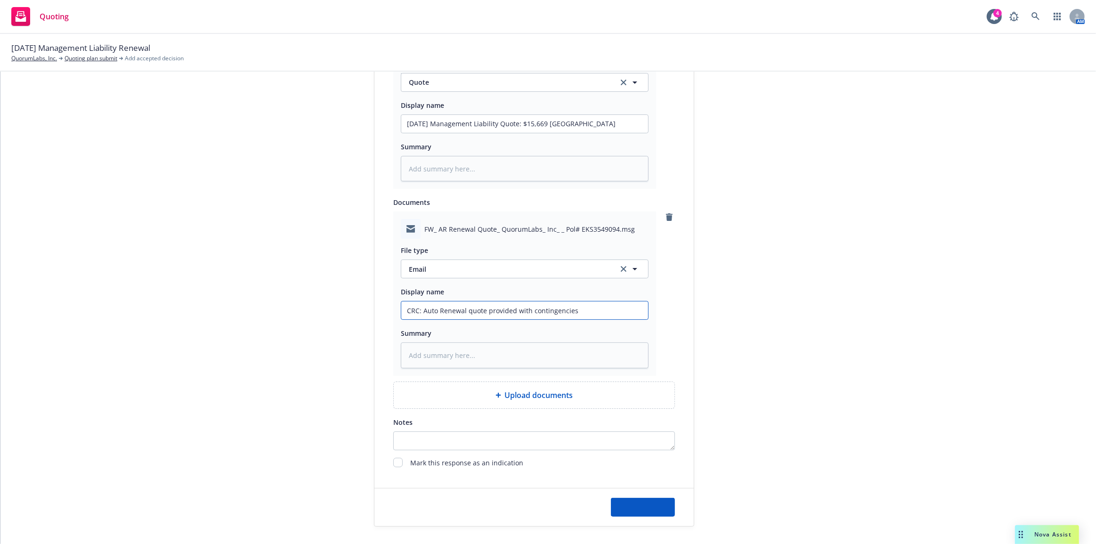
scroll to position [599, 0]
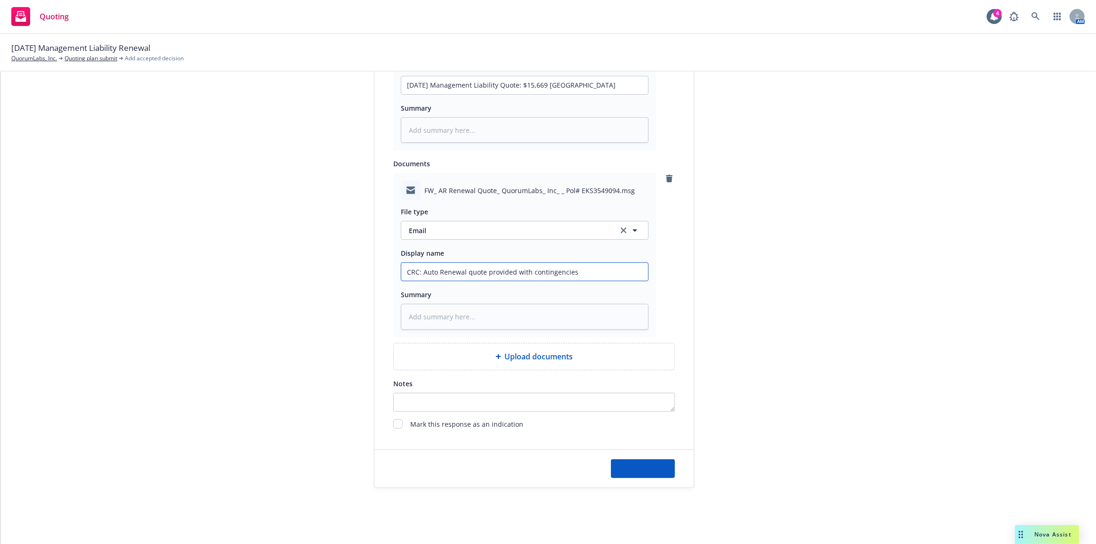
type textarea "x"
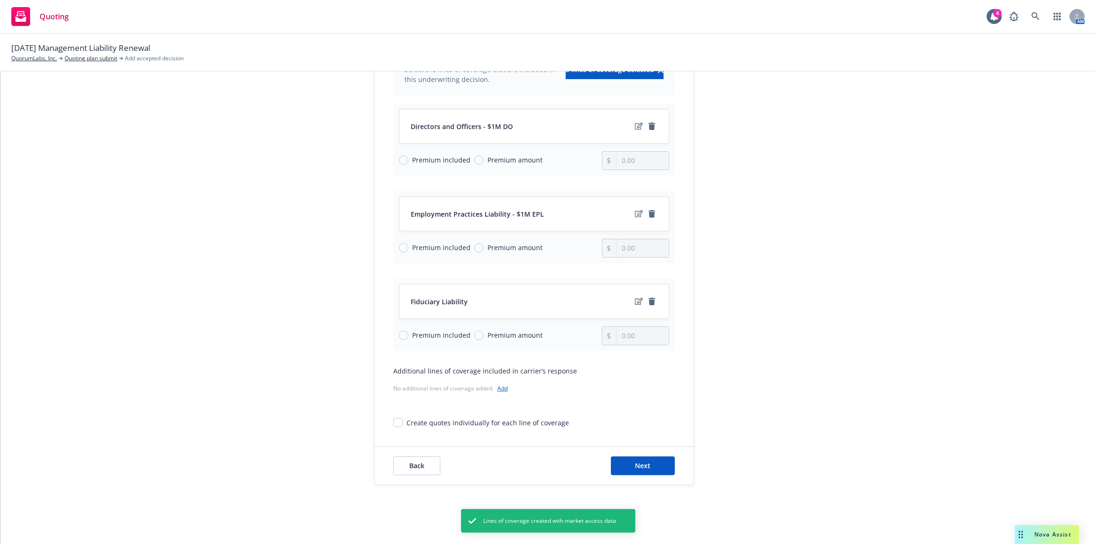
click at [652, 477] on div "Back Next" at bounding box center [533, 466] width 319 height 38
click at [654, 468] on button "Next" at bounding box center [643, 465] width 64 height 19
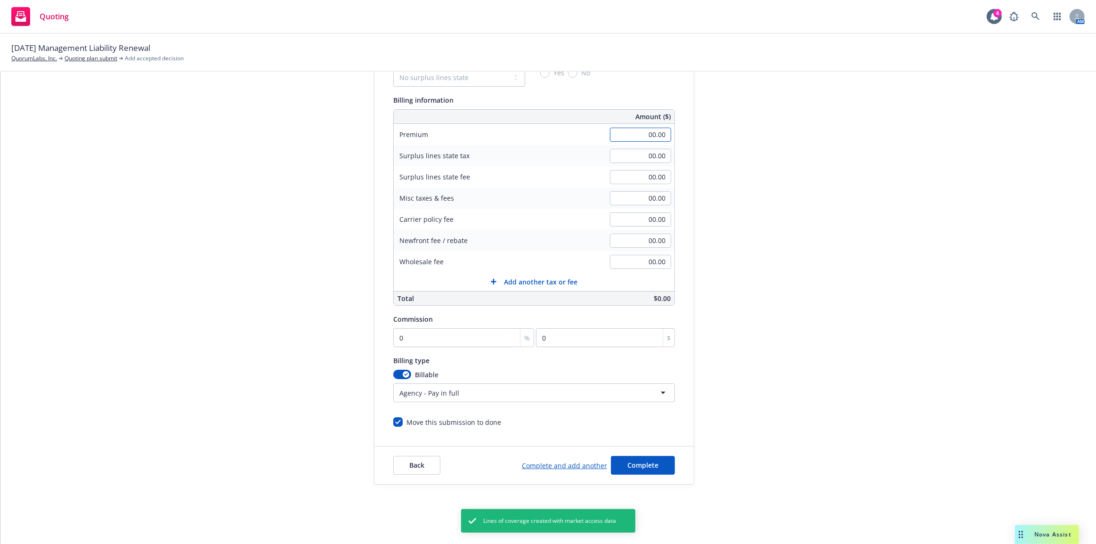
click at [636, 137] on input "00.00" at bounding box center [640, 135] width 61 height 14
type input "15,669.00"
click at [777, 121] on div "submission Carrier CRC Group Last updated 5/17, 7:16 PM" at bounding box center [779, 244] width 132 height 482
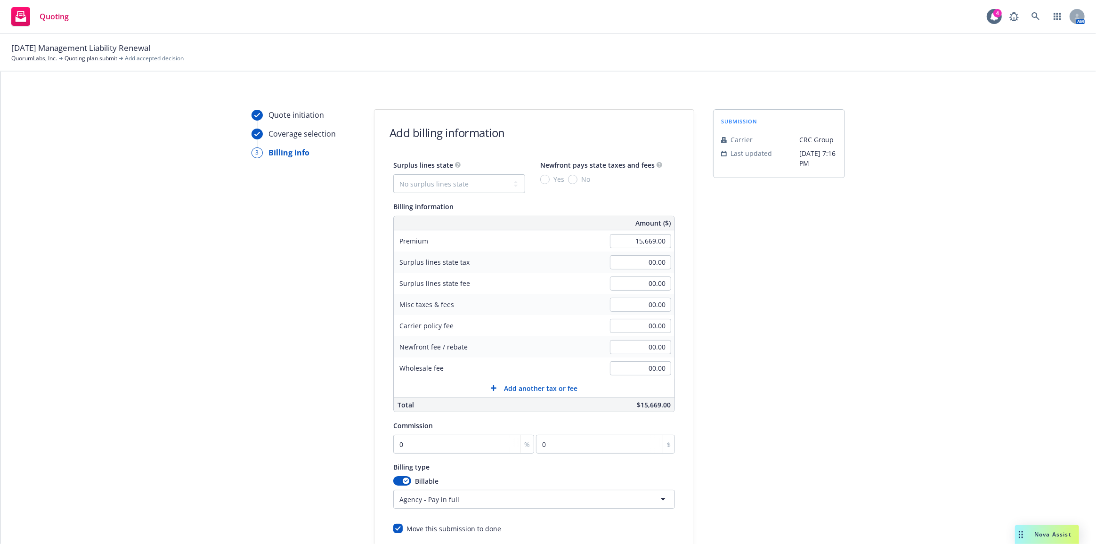
scroll to position [0, 0]
drag, startPoint x: 508, startPoint y: 186, endPoint x: 506, endPoint y: 192, distance: 5.8
click at [508, 186] on select "No surplus lines state Alaska Alabama Arkansas Arizona California Colorado Conn…" at bounding box center [459, 183] width 132 height 19
select select "CA"
click at [393, 174] on select "No surplus lines state Alaska Alabama Arkansas Arizona California Colorado Conn…" at bounding box center [459, 183] width 132 height 19
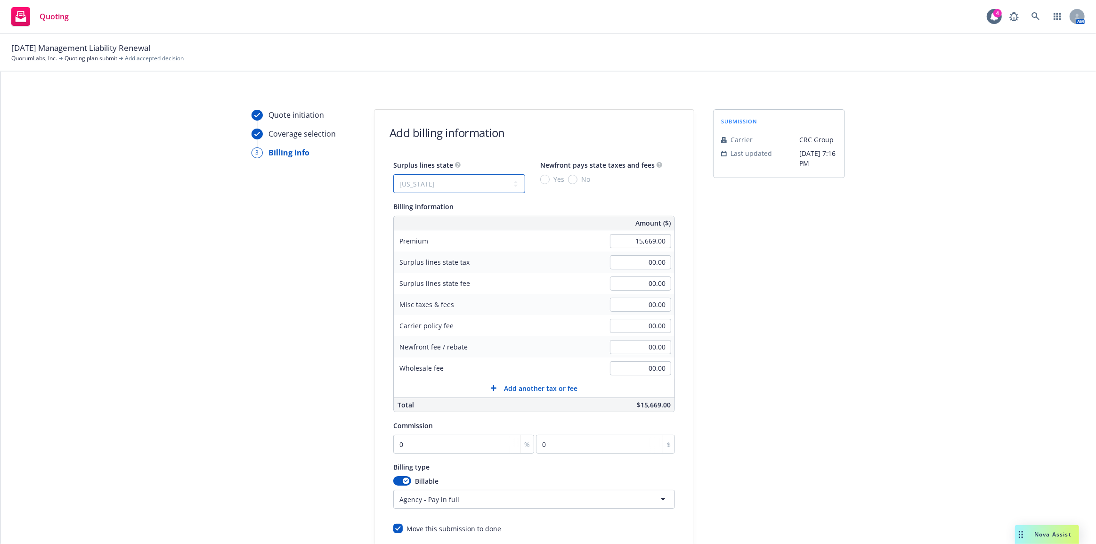
type input "470.07"
type input "28.20"
click at [440, 443] on input "0" at bounding box center [463, 444] width 141 height 19
type input "12"
type input "1880.28"
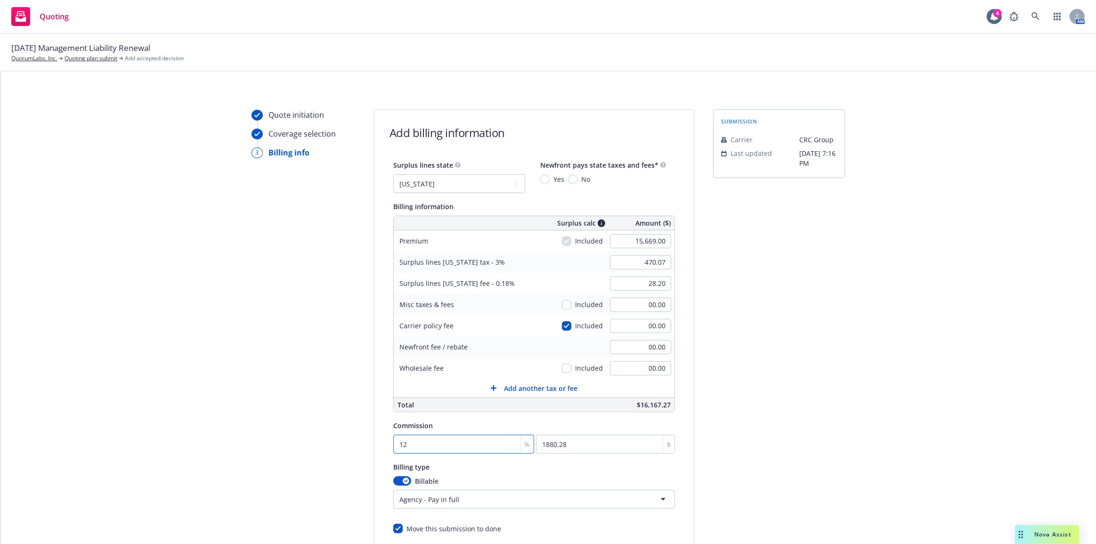
type input "12"
click at [825, 436] on div "submission Carrier CRC Group Last updated 5/17, 7:16 PM" at bounding box center [779, 350] width 132 height 482
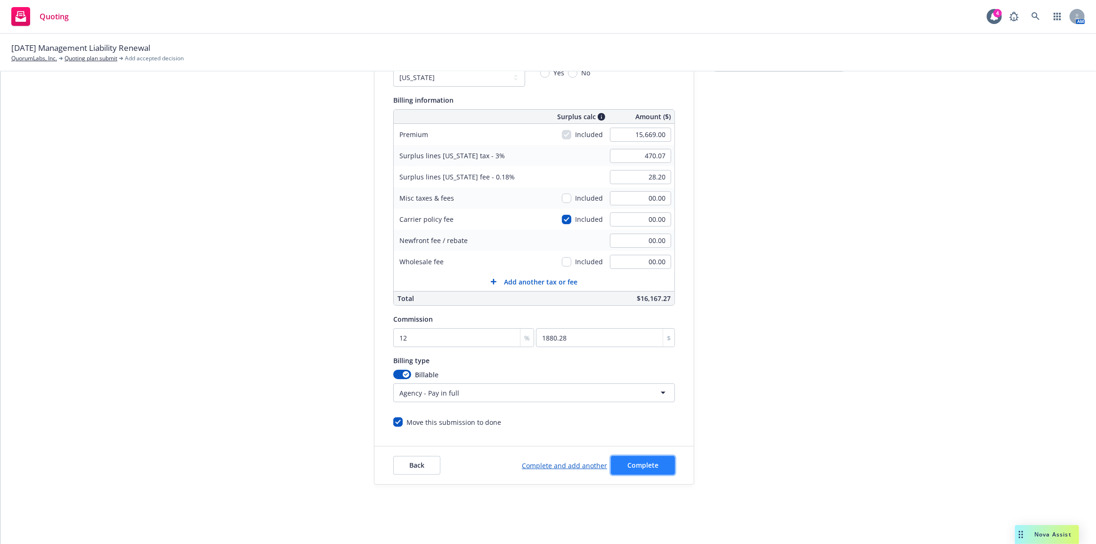
click at [659, 473] on button "Complete" at bounding box center [643, 465] width 64 height 19
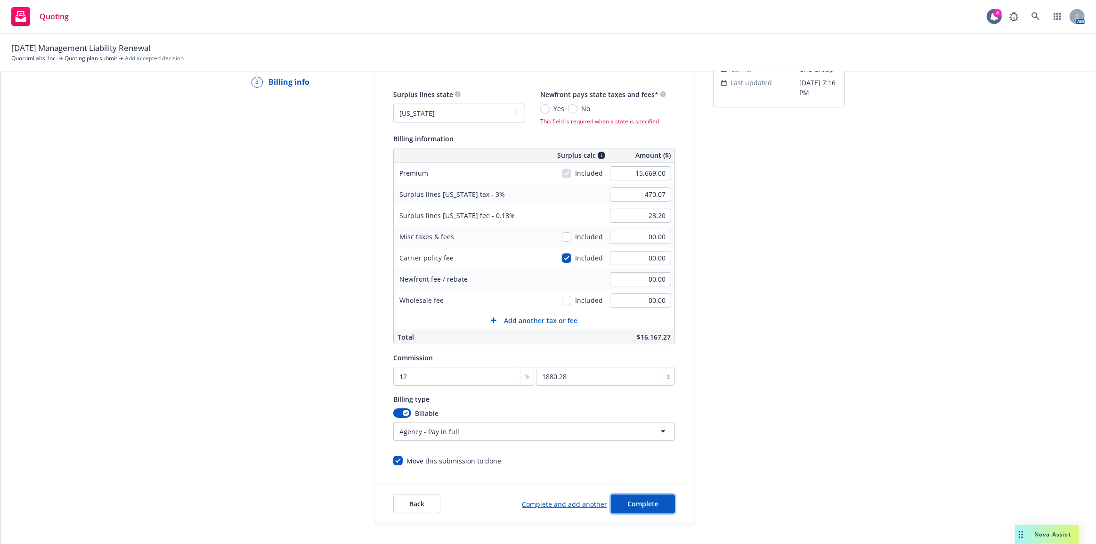
scroll to position [0, 0]
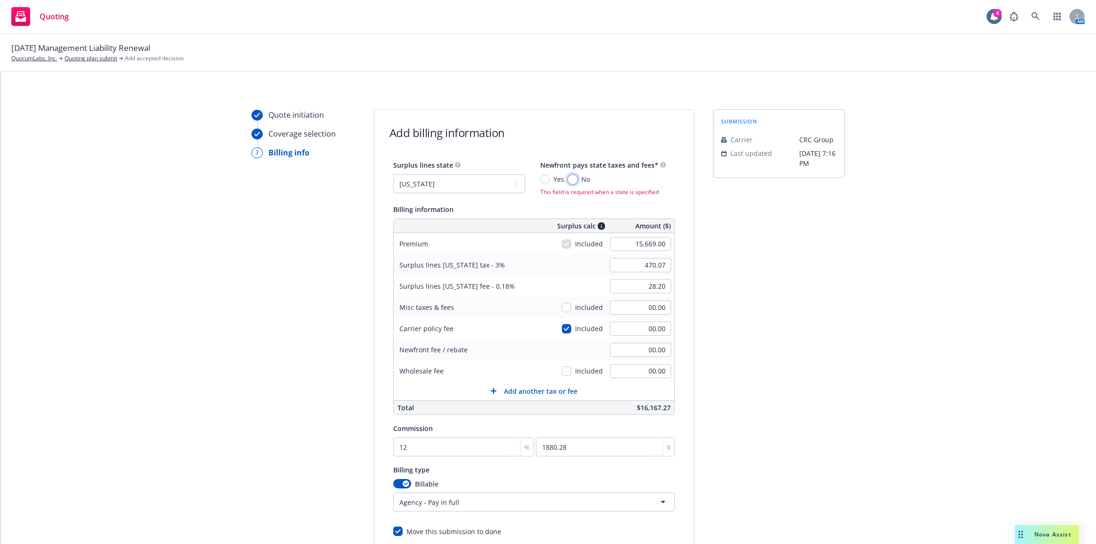
click at [569, 179] on input "No" at bounding box center [572, 179] width 9 height 9
radio input "true"
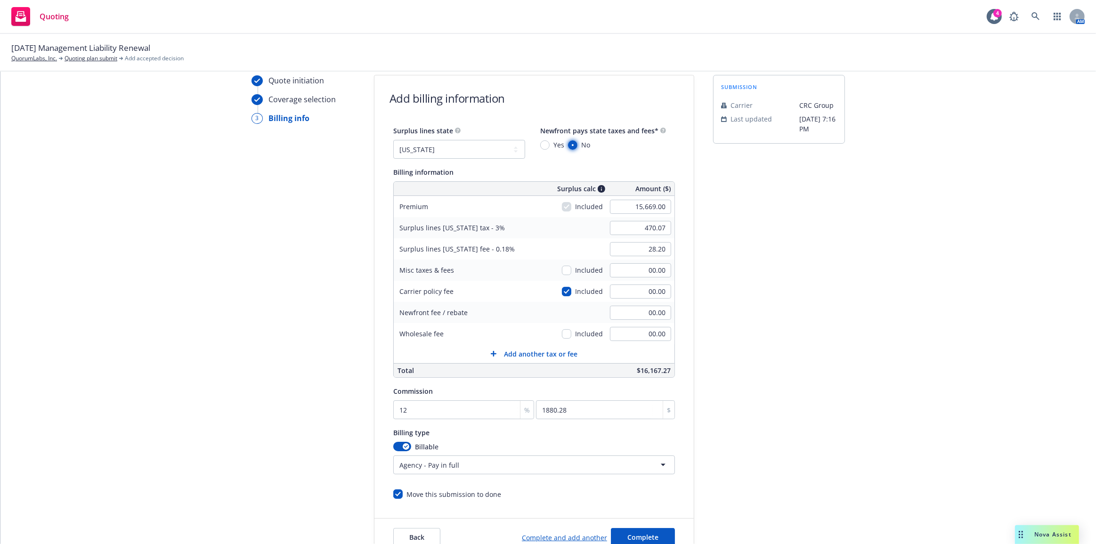
scroll to position [106, 0]
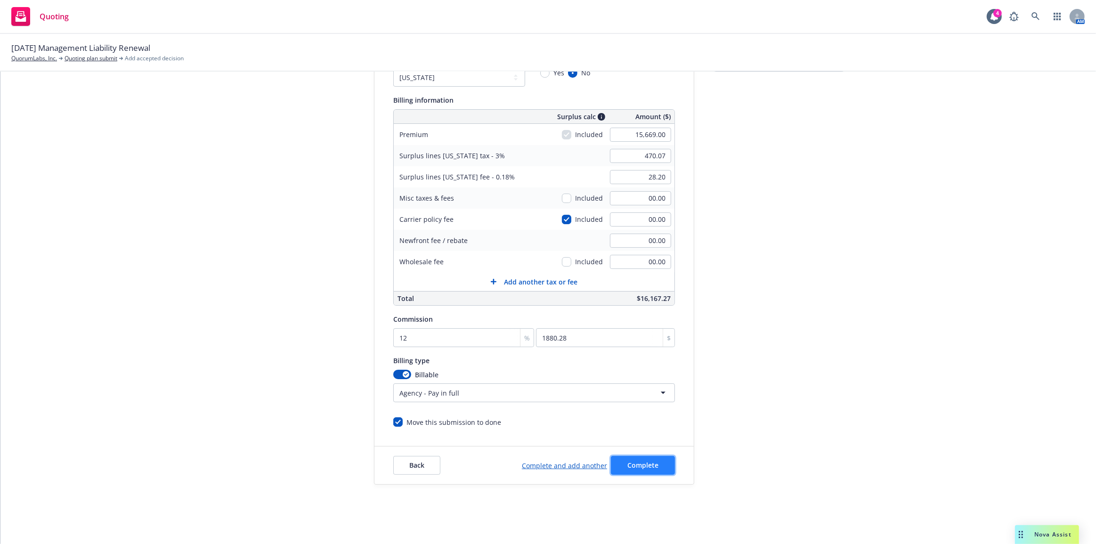
click at [665, 466] on button "Complete" at bounding box center [643, 465] width 64 height 19
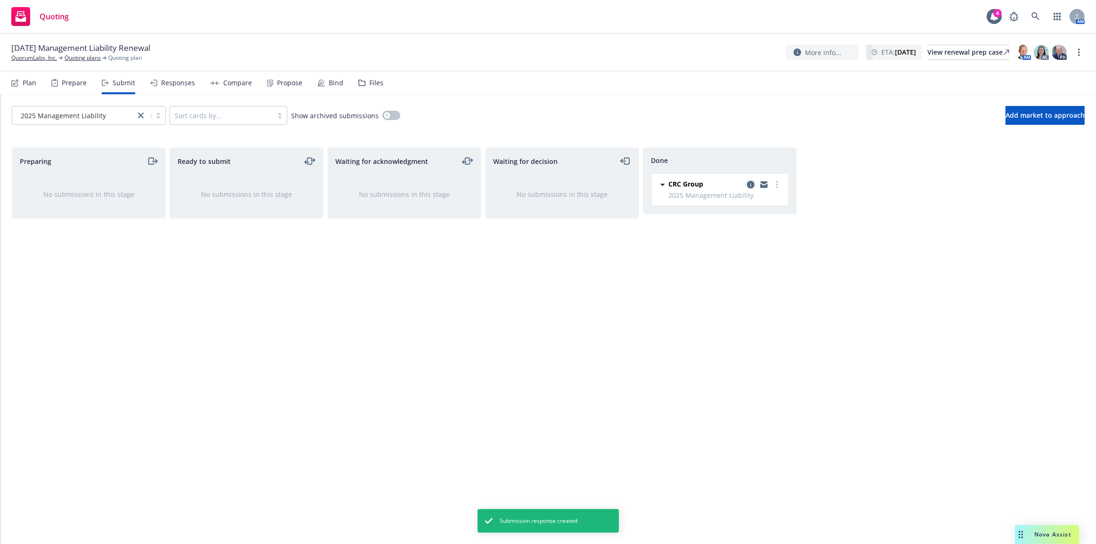
click at [751, 186] on icon "copy logging email" at bounding box center [751, 185] width 8 height 8
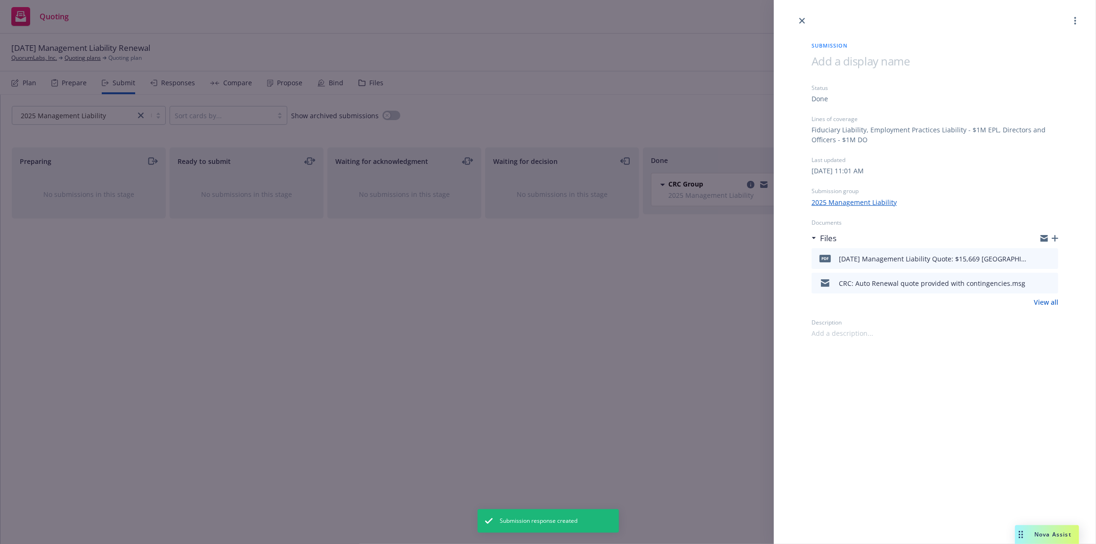
click at [1054, 236] on icon "button" at bounding box center [1054, 238] width 7 height 7
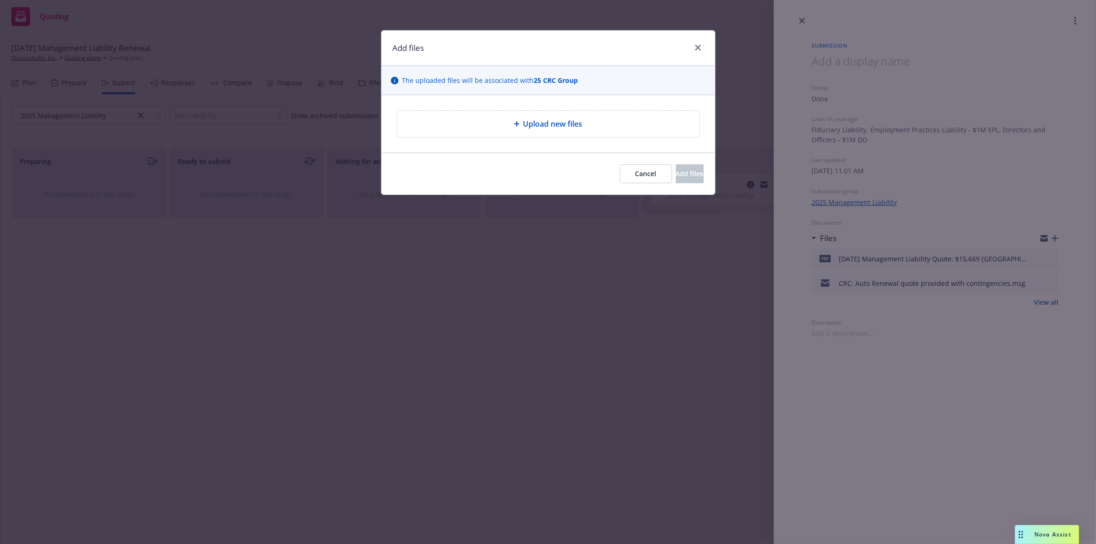
type textarea "x"
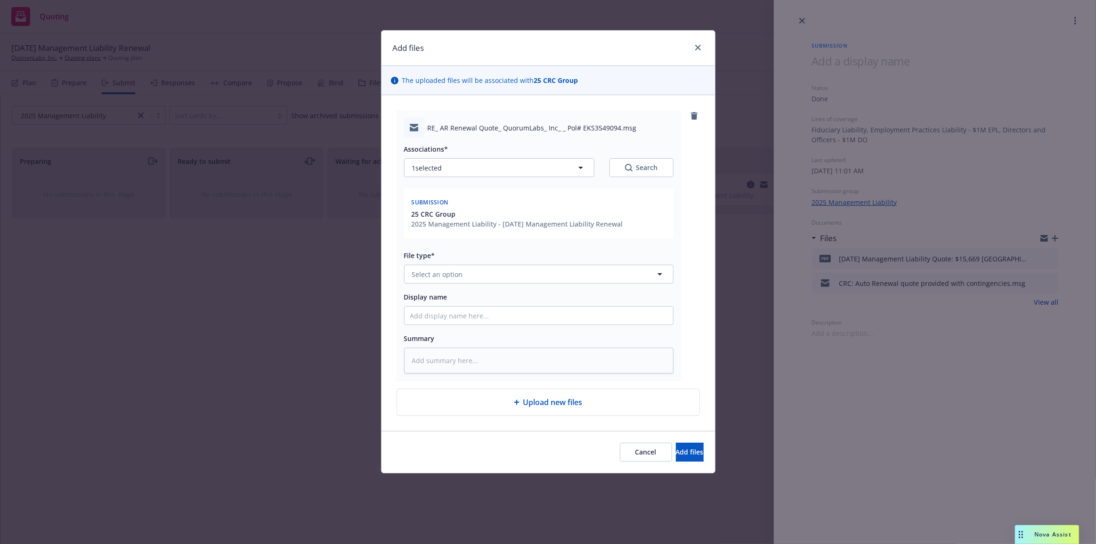
click at [510, 283] on div "Associations* 1 selected Search Submission 25 CRC Group 2025 Management Liabili…" at bounding box center [538, 255] width 269 height 236
click at [514, 275] on button "Select an option" at bounding box center [538, 274] width 269 height 19
type input "wn"
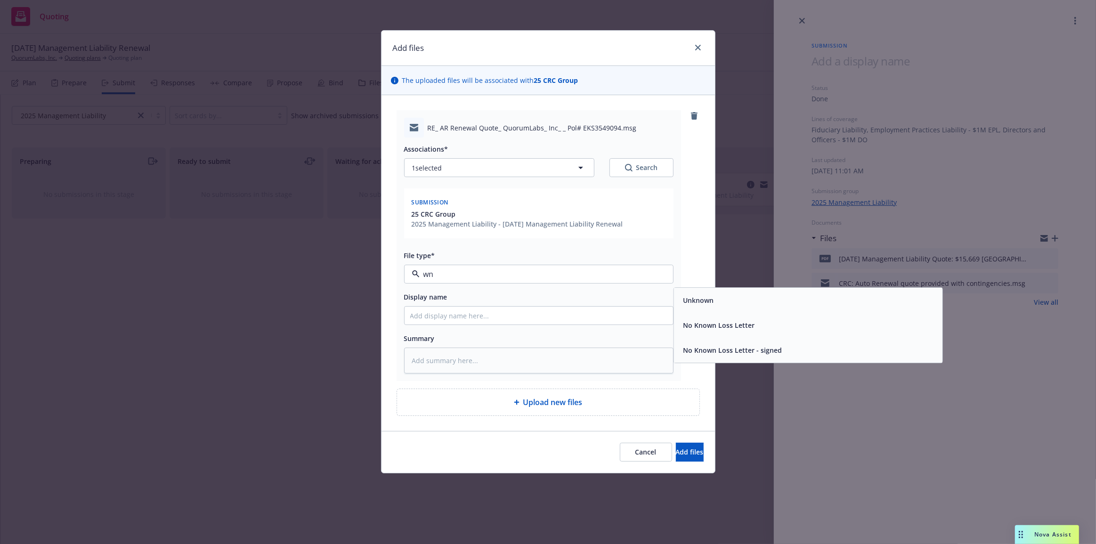
click at [603, 269] on input "wn" at bounding box center [537, 273] width 234 height 11
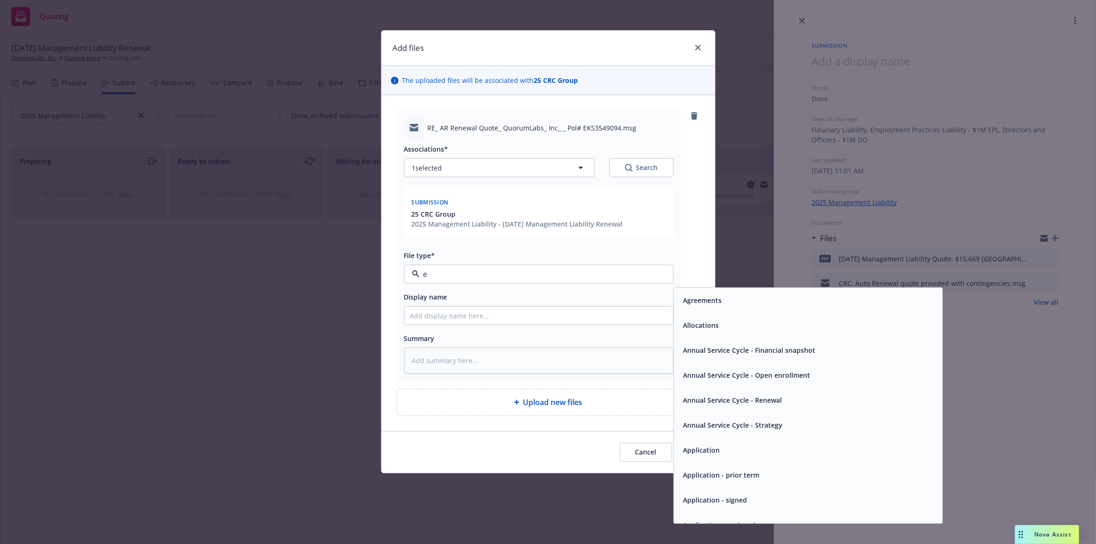
type input "em"
click at [619, 275] on input "em" at bounding box center [537, 273] width 234 height 11
type input "sub"
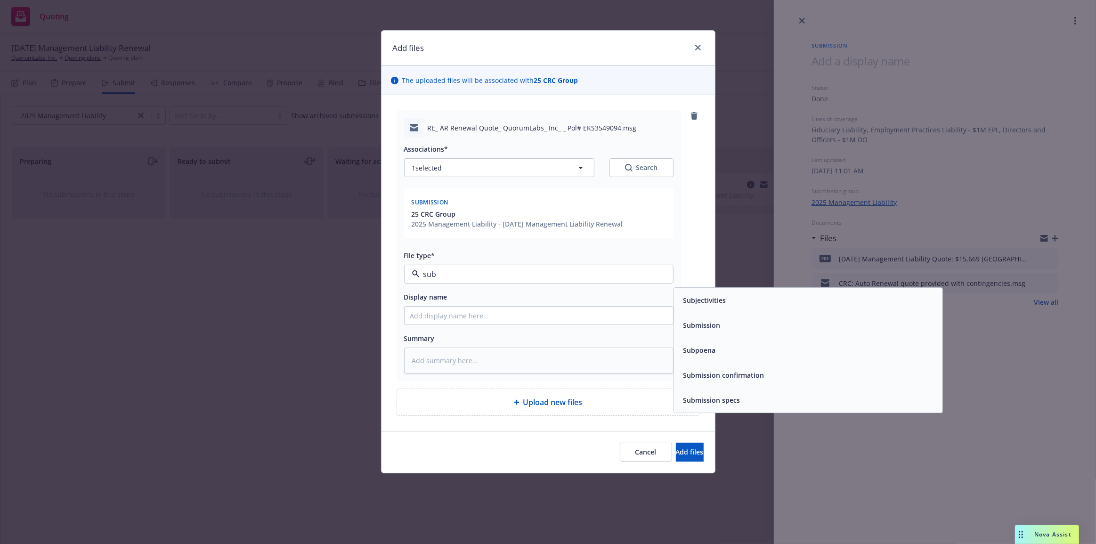
drag, startPoint x: 723, startPoint y: 325, endPoint x: 637, endPoint y: 322, distance: 86.2
click at [723, 325] on div "Submission" at bounding box center [807, 326] width 257 height 14
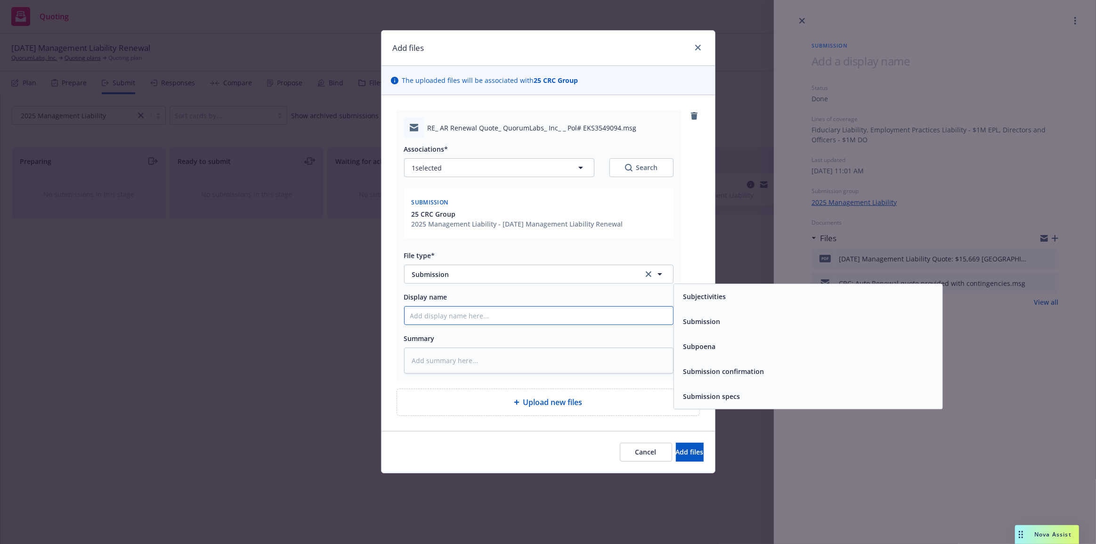
click at [635, 322] on input "Display name" at bounding box center [538, 316] width 268 height 18
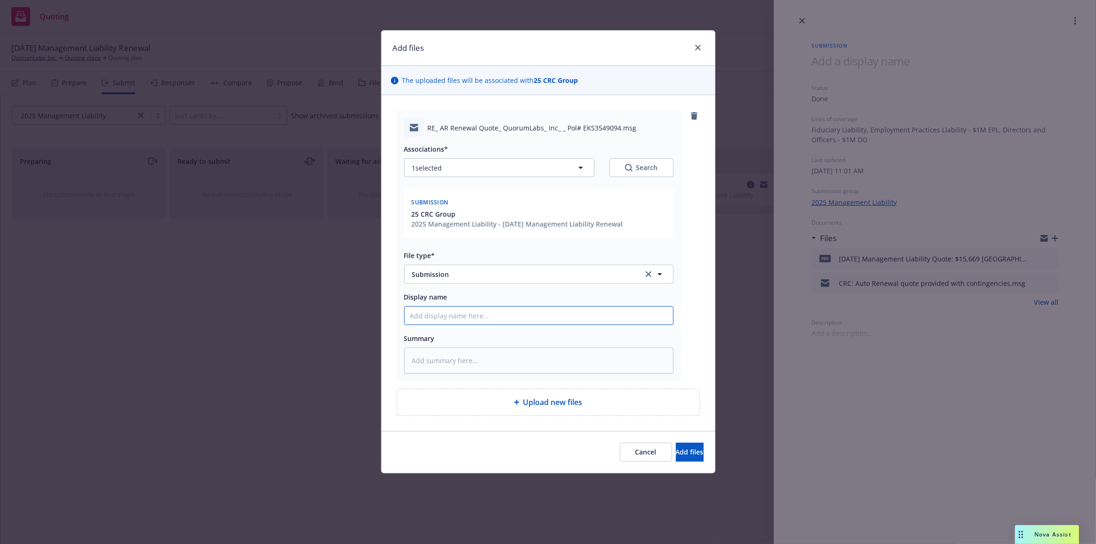
type textarea "x"
type input "C"
type textarea "x"
type input "Ch"
type textarea "x"
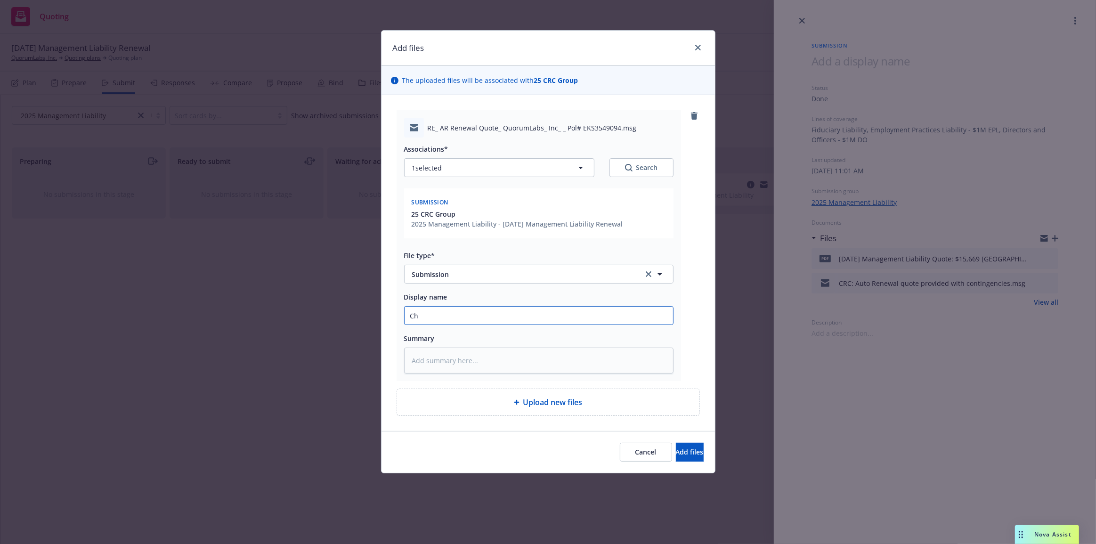
type input "Cha"
type textarea "x"
type input "Chase"
type textarea "x"
type input "Chase:"
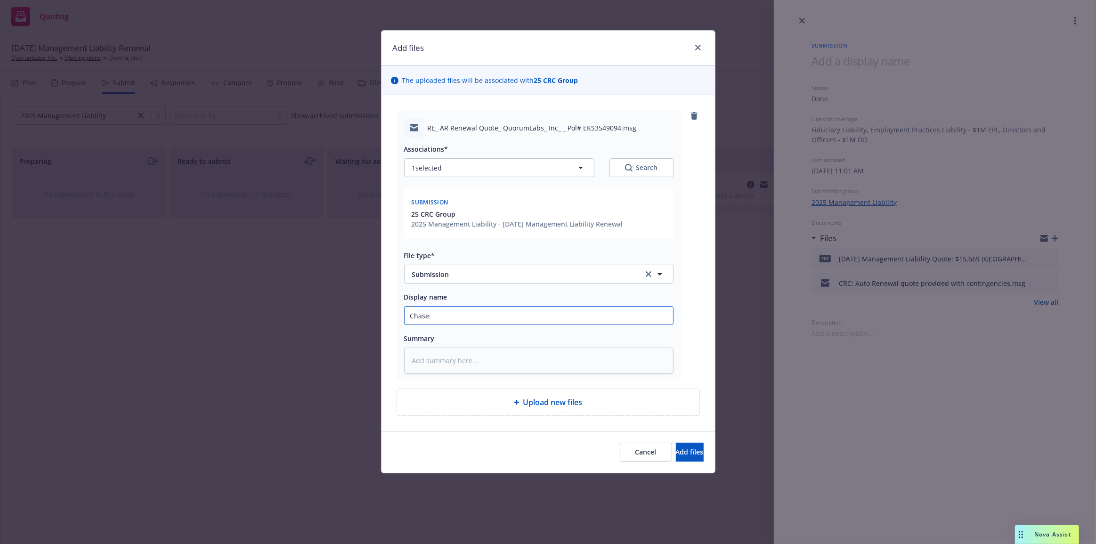
type textarea "x"
type input "Chase:"
type textarea "x"
type input "Chase: C"
type textarea "x"
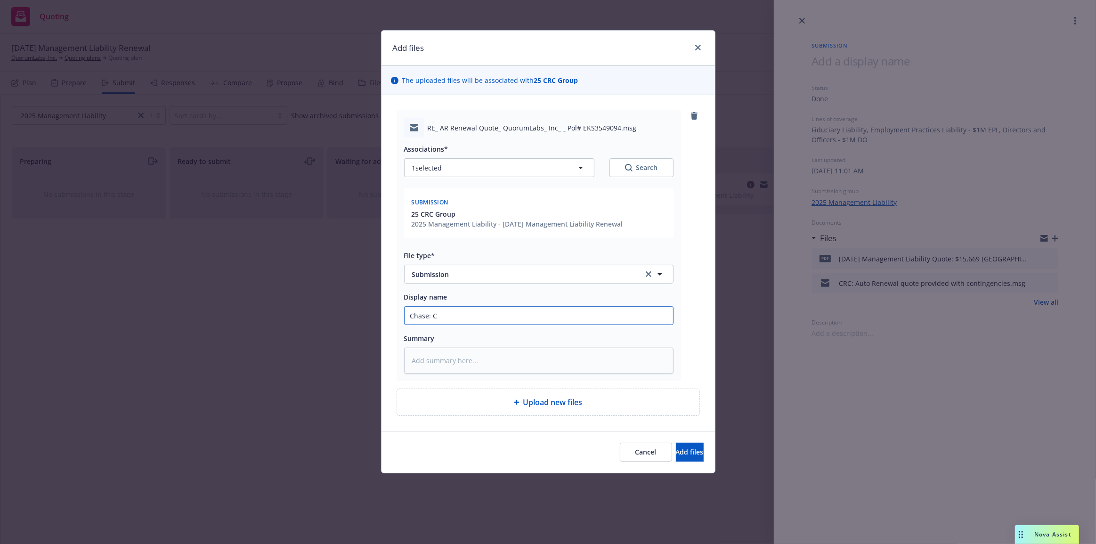
type input "Chase: Co"
type textarea "x"
type input "Chase: Con"
type textarea "x"
type input "Chase: Conf"
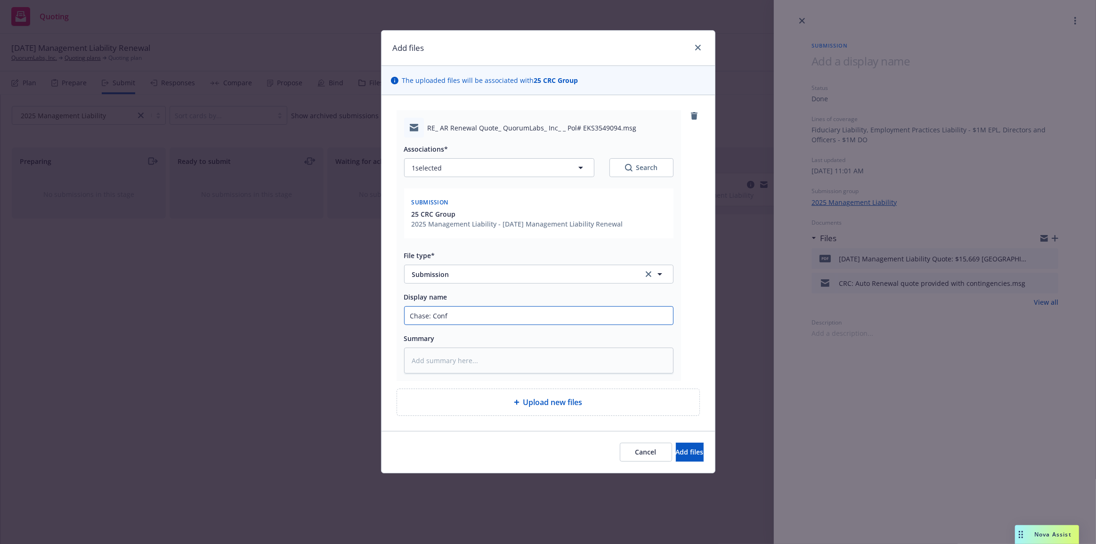
type textarea "x"
type input "Chase: Confi"
type textarea "x"
type input "Chase: Confir"
type textarea "x"
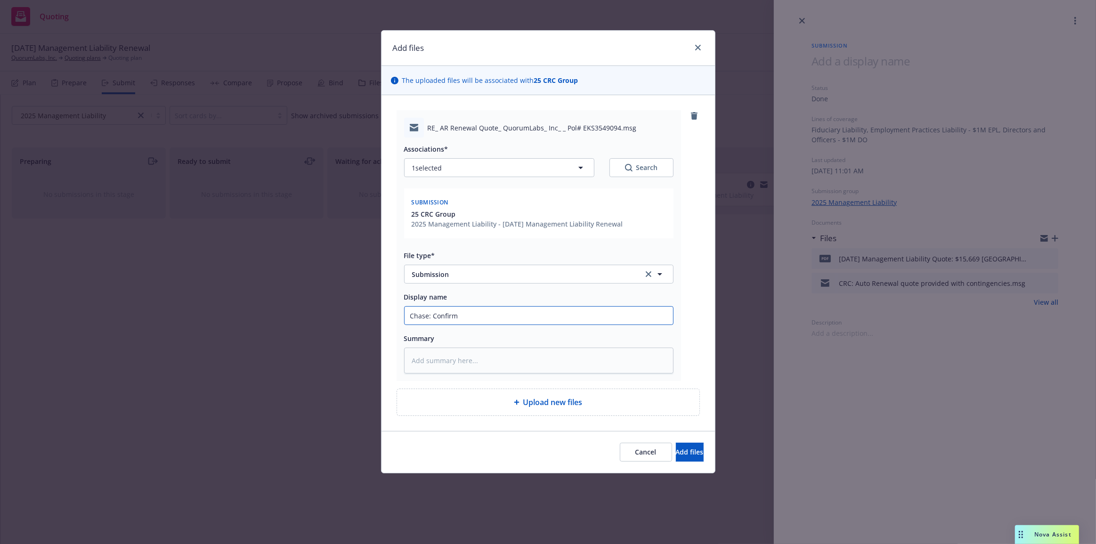
type input "Chase: Confirmi"
type textarea "x"
type input "Chase: Confirmin"
type textarea "x"
type input "Chase: Confirming"
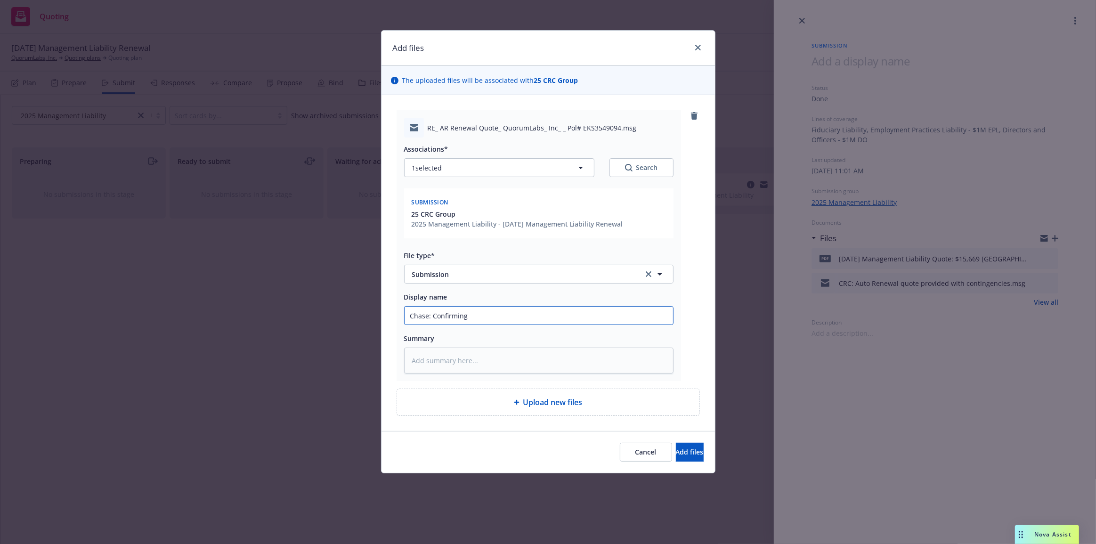
type textarea "x"
type input "Chase: Confirming"
type textarea "x"
type input "Chase: Confirming s"
type textarea "x"
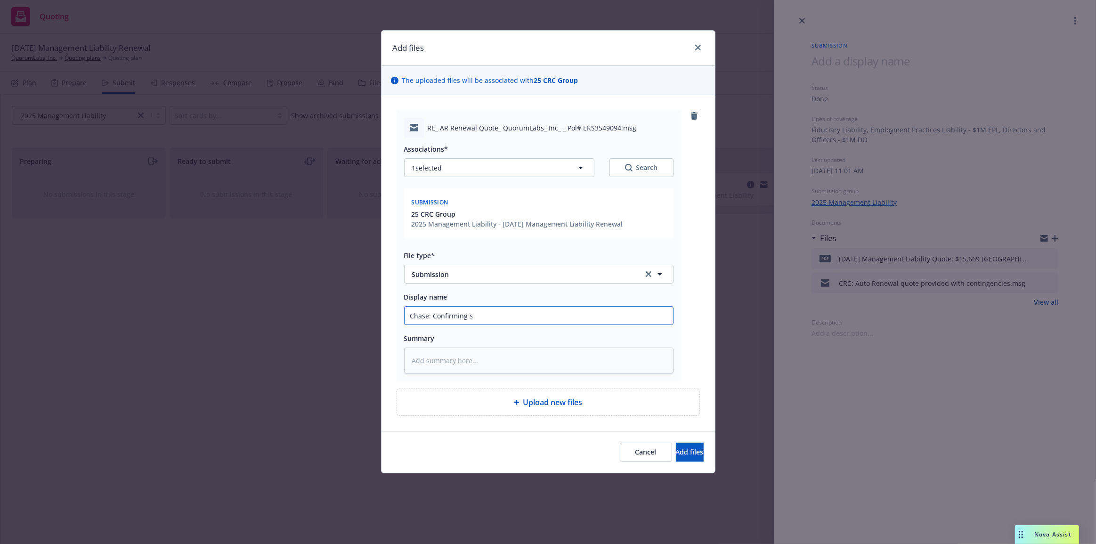
type input "Chase: Confirming su"
type textarea "x"
type input "Chase: Confirming sub"
type textarea "x"
type input "Chase: Confirming subj"
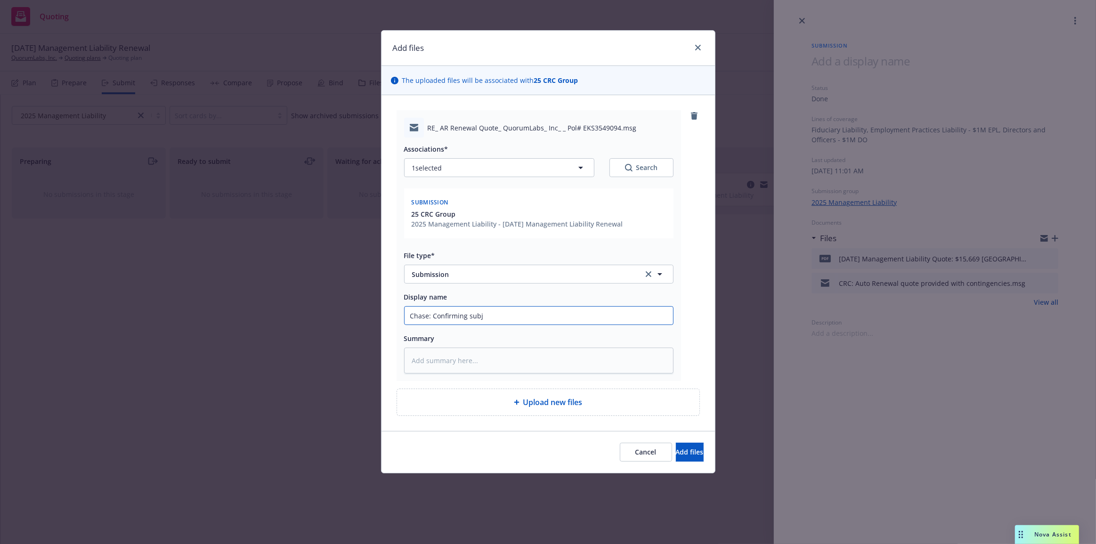
type textarea "x"
type input "Chase: Confirming subje"
type textarea "x"
type input "Chase: Confirming subjec"
type textarea "x"
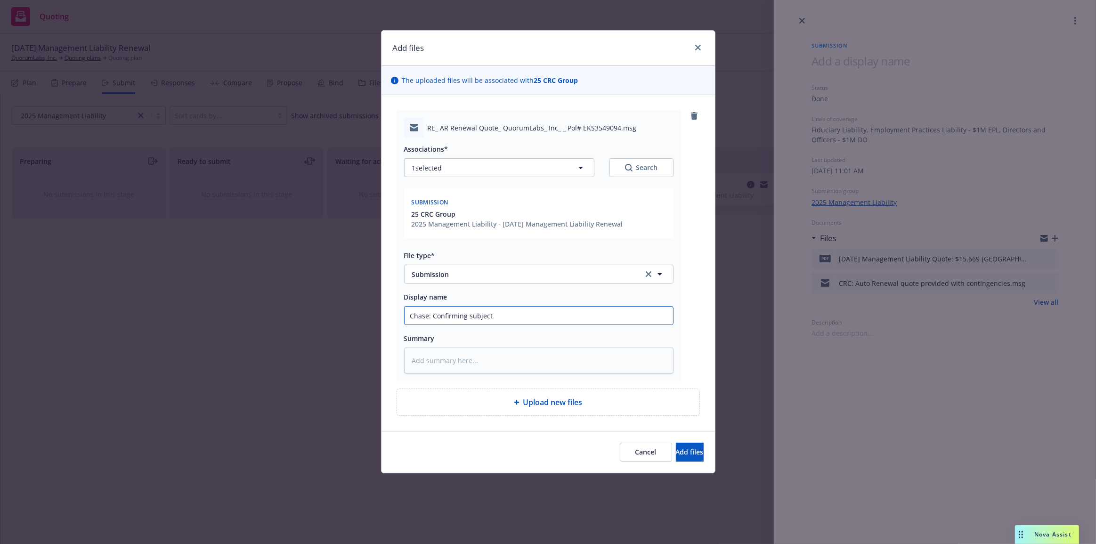
type input "Chase: Confirming subjecti"
type textarea "x"
type input "Chase: Confirming subjectiv"
type textarea "x"
type input "Chase: Confirming subjectivi"
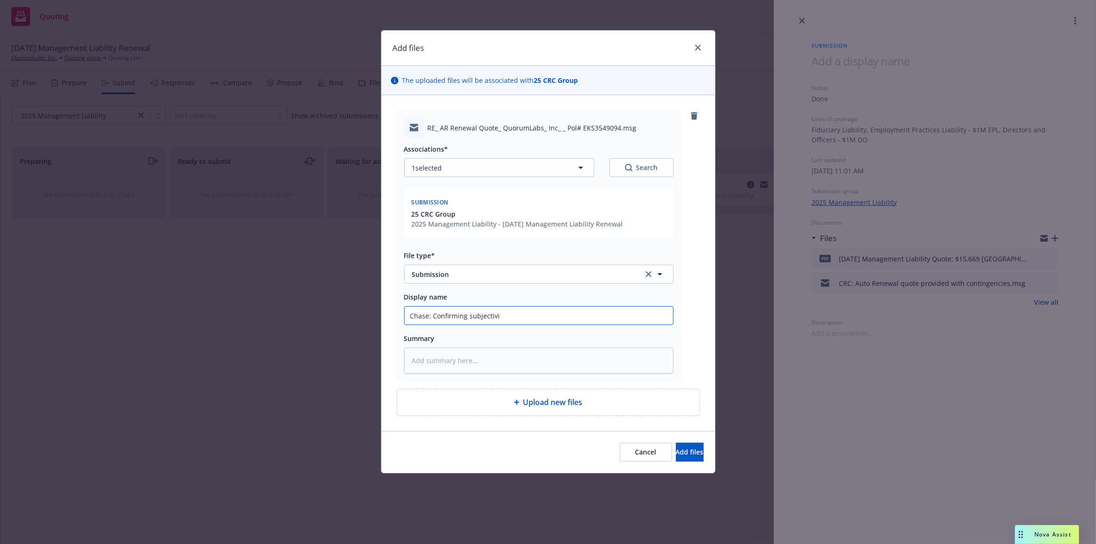
type textarea "x"
type input "Chase: Confirming subjectivit"
type textarea "x"
type input "Chase: Confirming subjectiviti"
type textarea "x"
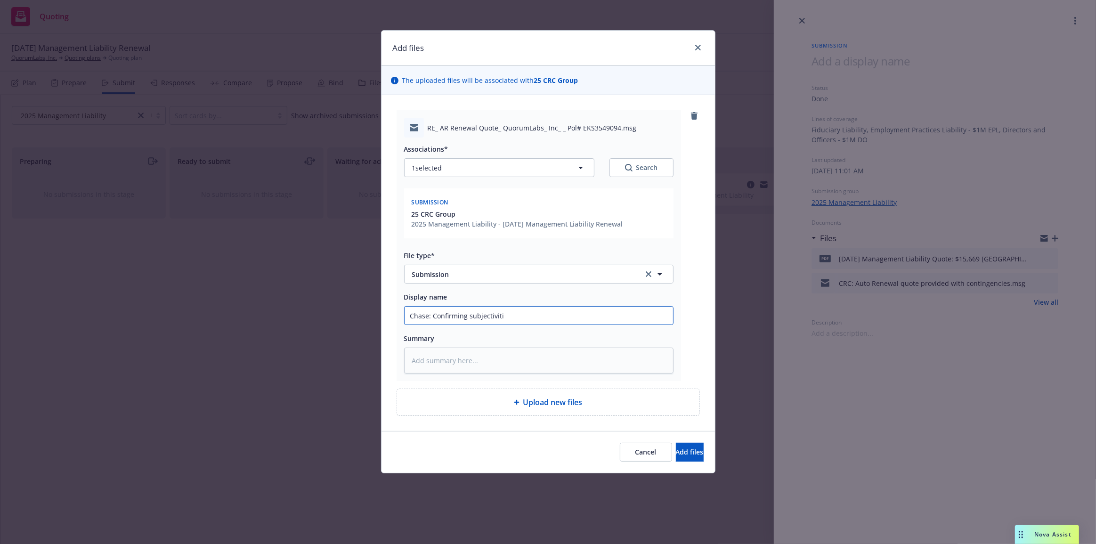
type input "Chase: Confirming subjectivitie"
type textarea "x"
type input "Chase: Confirming subjectivities"
type textarea "x"
type input "Chase: Confirming"
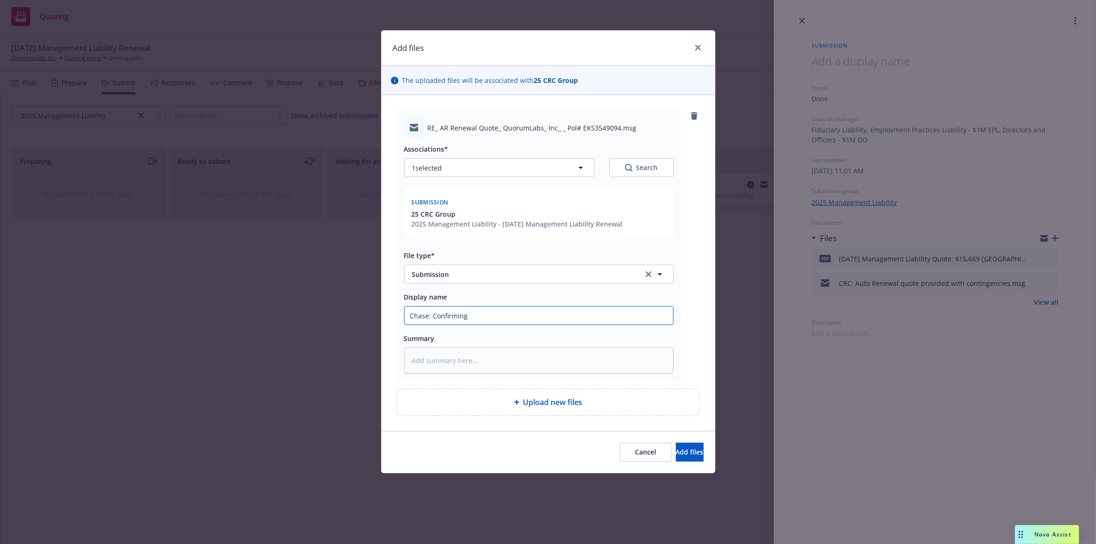
type textarea "x"
type input "Chase: Confirming co"
type textarea "x"
type input "Chase: Confirming con"
type textarea "x"
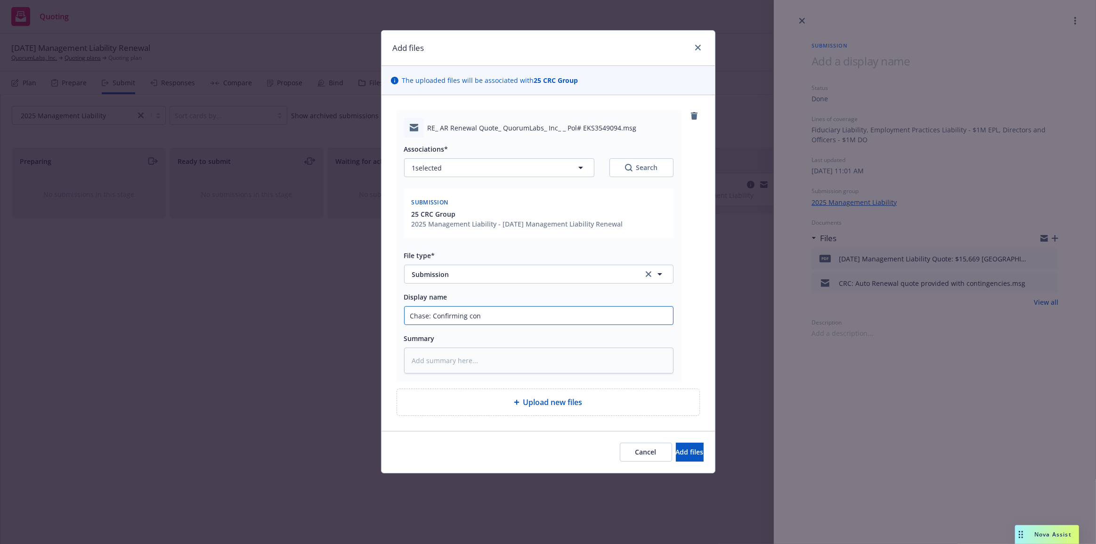
type input "Chase: Confirming cont"
type textarea "x"
click at [676, 443] on button "Add files" at bounding box center [690, 452] width 28 height 19
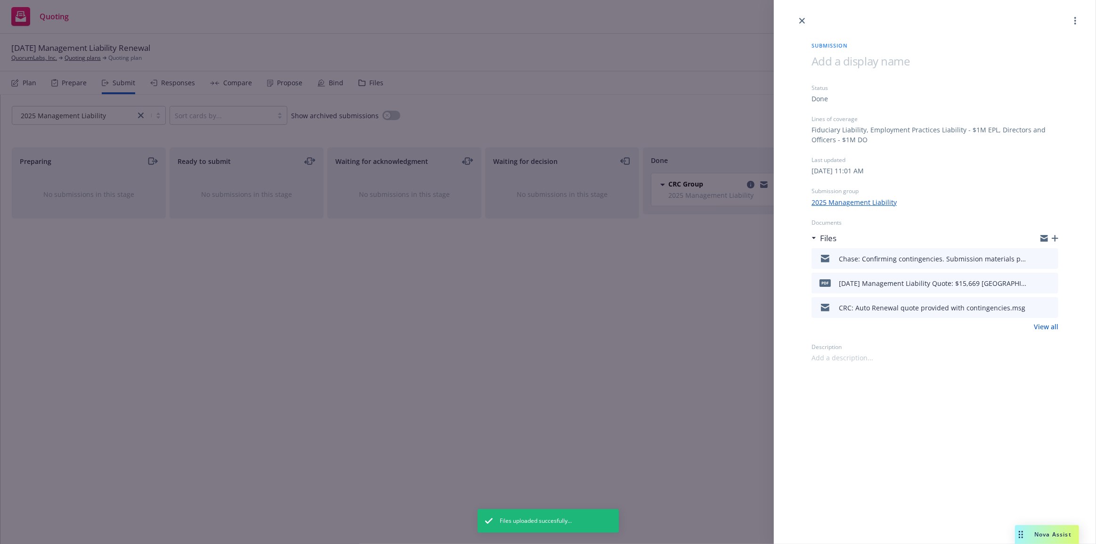
click at [672, 324] on div "Submission Status Done Lines of coverage Fiduciary Liability, Employment Practi…" at bounding box center [548, 272] width 1096 height 544
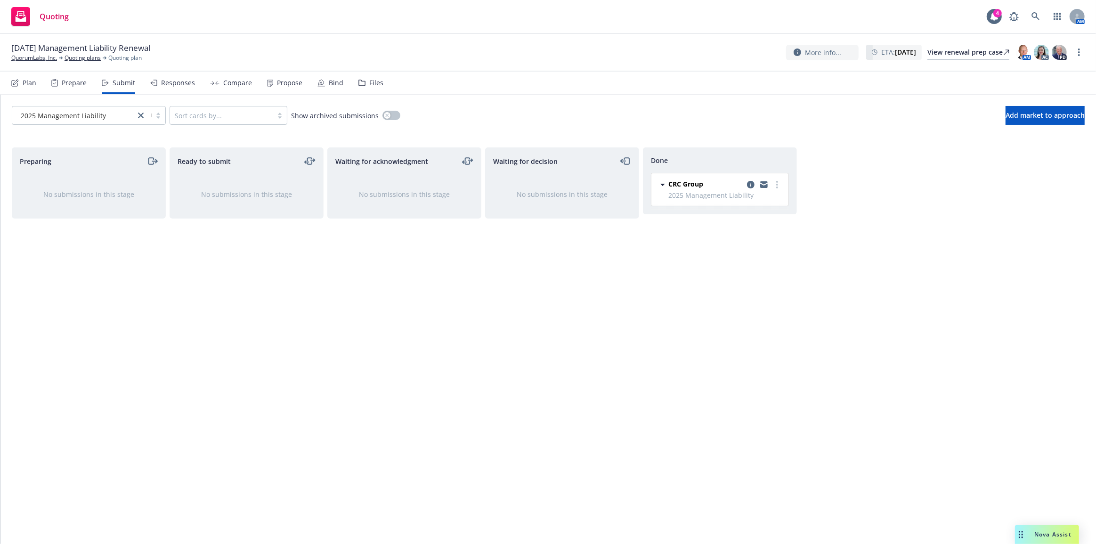
drag, startPoint x: 608, startPoint y: 301, endPoint x: 601, endPoint y: 297, distance: 7.6
click at [608, 301] on div "Waiting for decision No submissions in this stage" at bounding box center [562, 335] width 154 height 377
click at [1037, 16] on icon at bounding box center [1035, 16] width 8 height 8
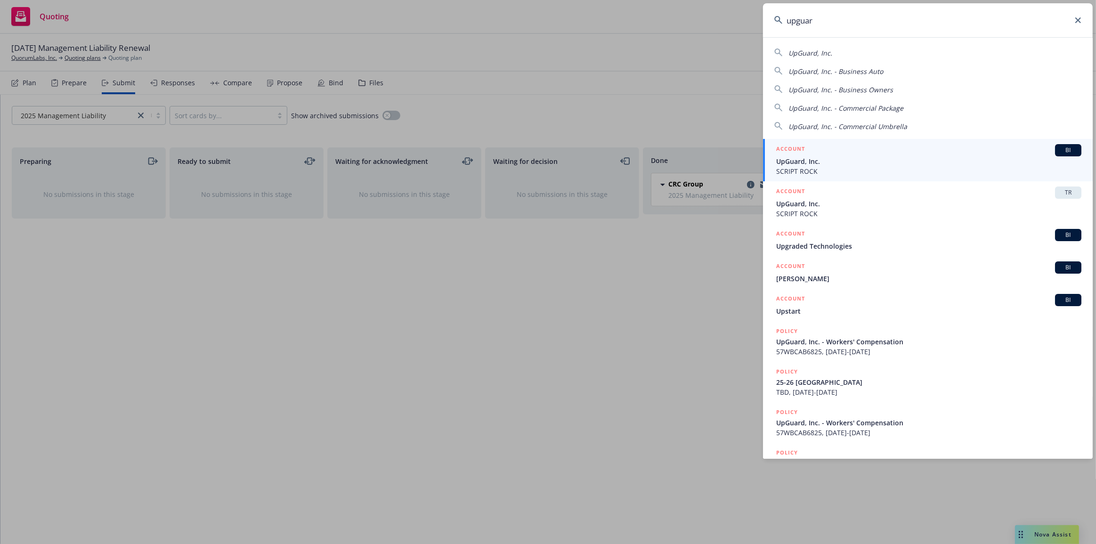
click at [991, 145] on div "ACCOUNT BI" at bounding box center [928, 150] width 305 height 12
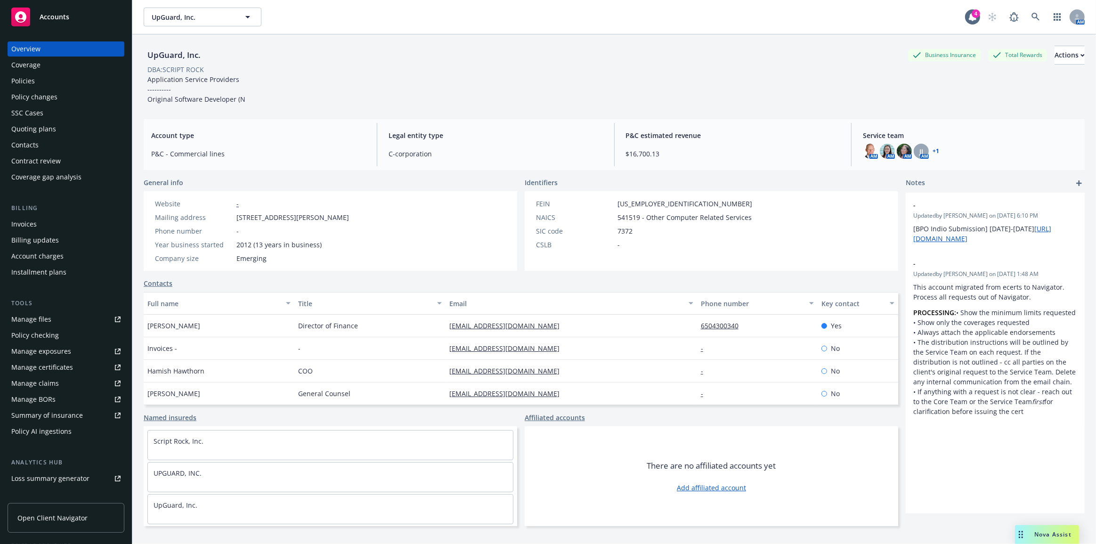
click at [57, 80] on div "Policies" at bounding box center [65, 80] width 109 height 15
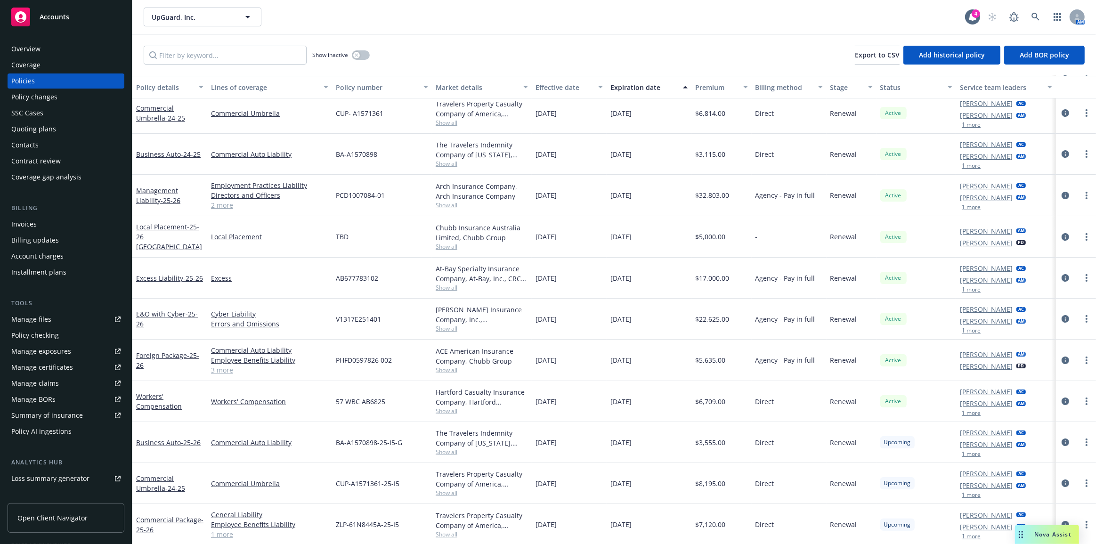
scroll to position [82, 0]
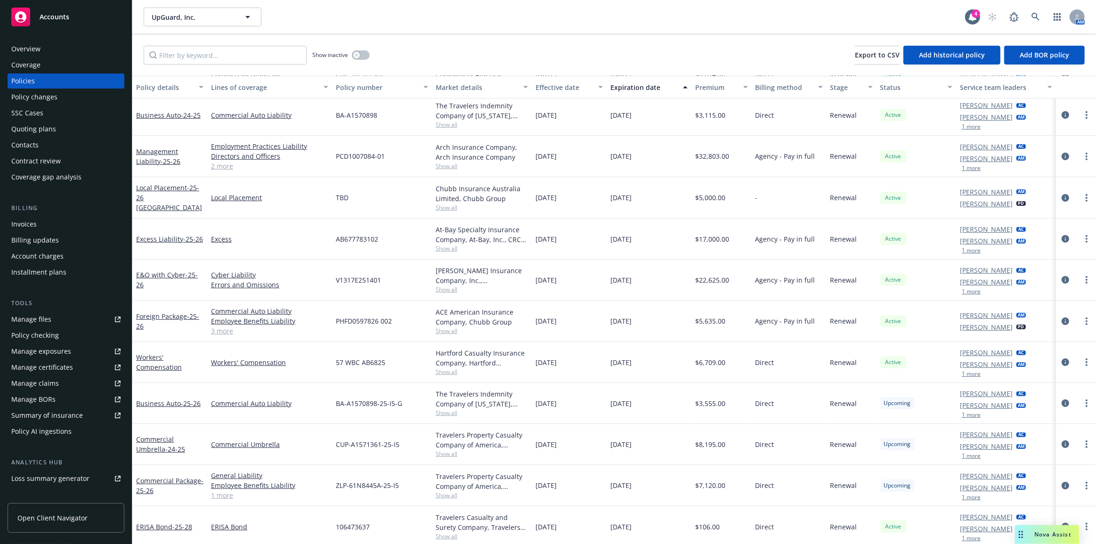
click at [353, 480] on span "ZLP-61N8445A-25-I5" at bounding box center [367, 485] width 63 height 10
click at [32, 93] on div "Policy changes" at bounding box center [34, 96] width 46 height 15
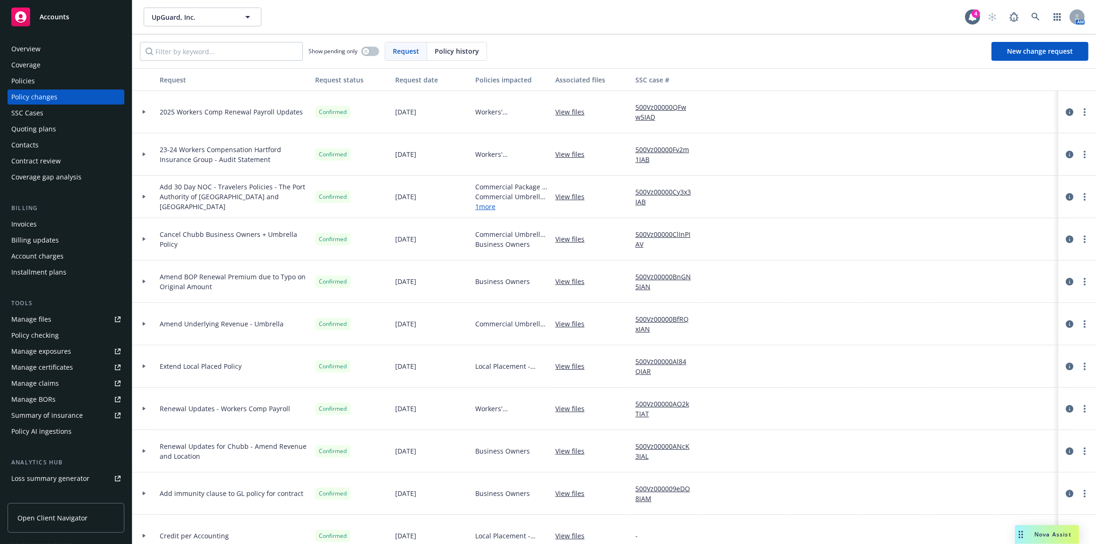
click at [62, 132] on div "Quoting plans" at bounding box center [65, 128] width 109 height 15
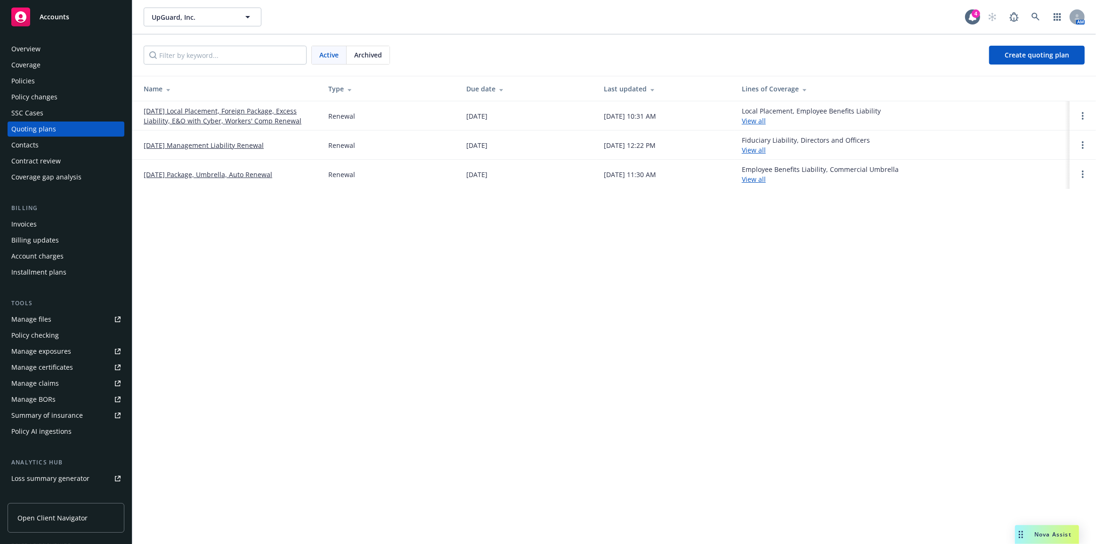
click at [169, 178] on link "[DATE] Package, Umbrella, Auto Renewal" at bounding box center [208, 175] width 129 height 10
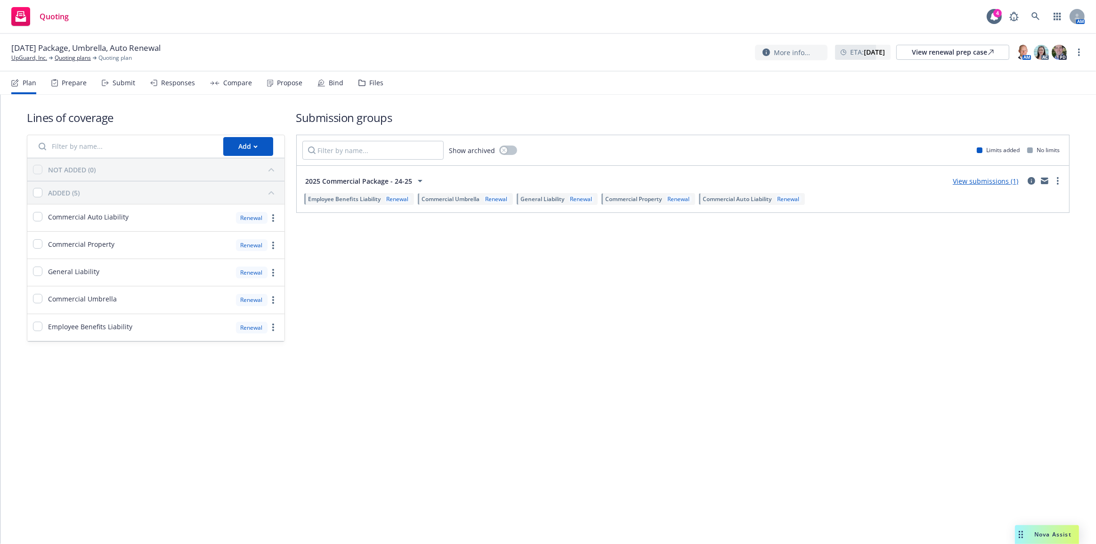
click at [320, 88] on div "Bind" at bounding box center [330, 83] width 26 height 23
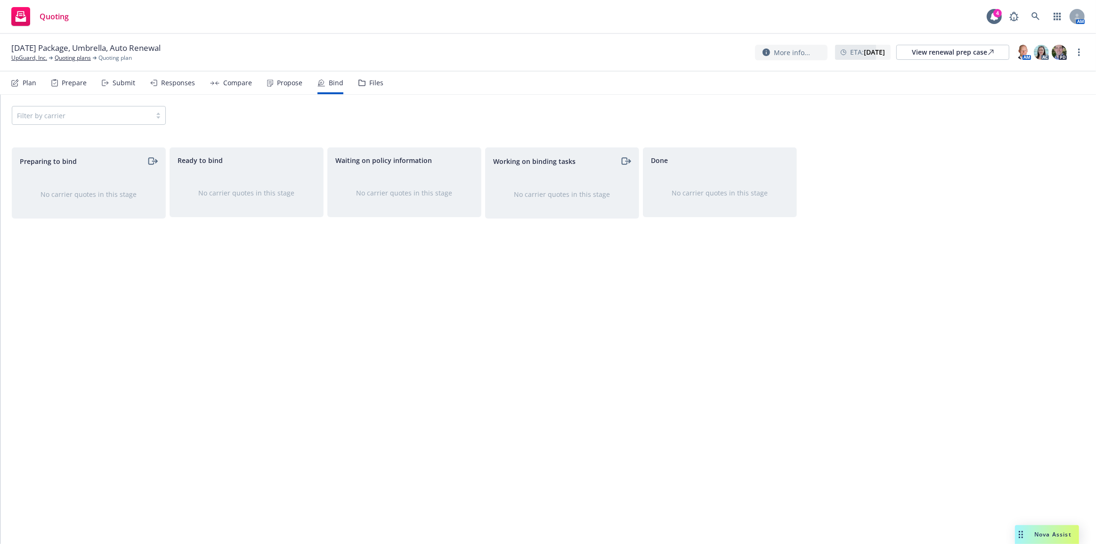
click at [117, 82] on div "Submit" at bounding box center [124, 83] width 23 height 8
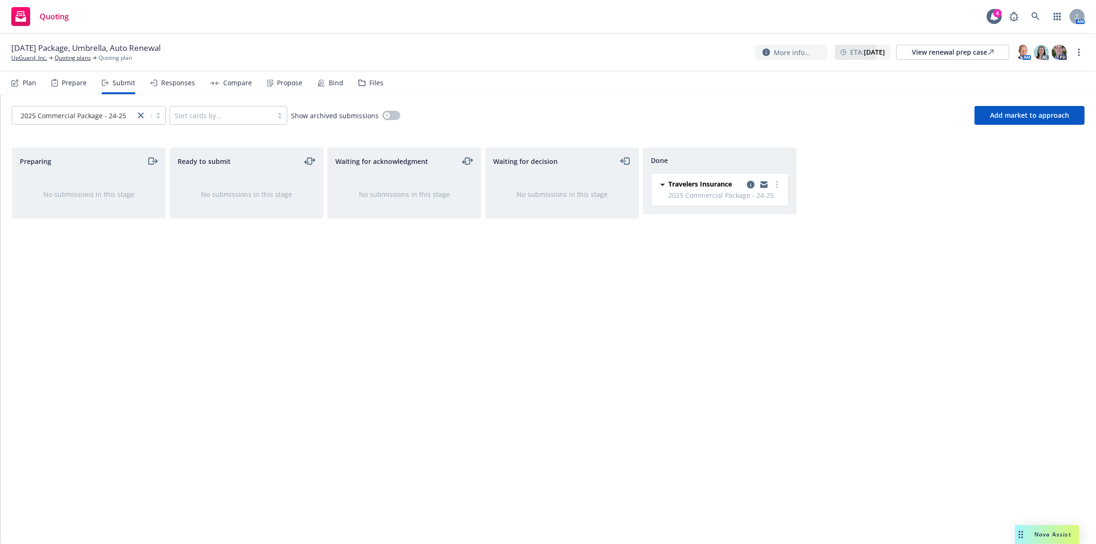
click at [749, 183] on icon "copy logging email" at bounding box center [751, 185] width 8 height 8
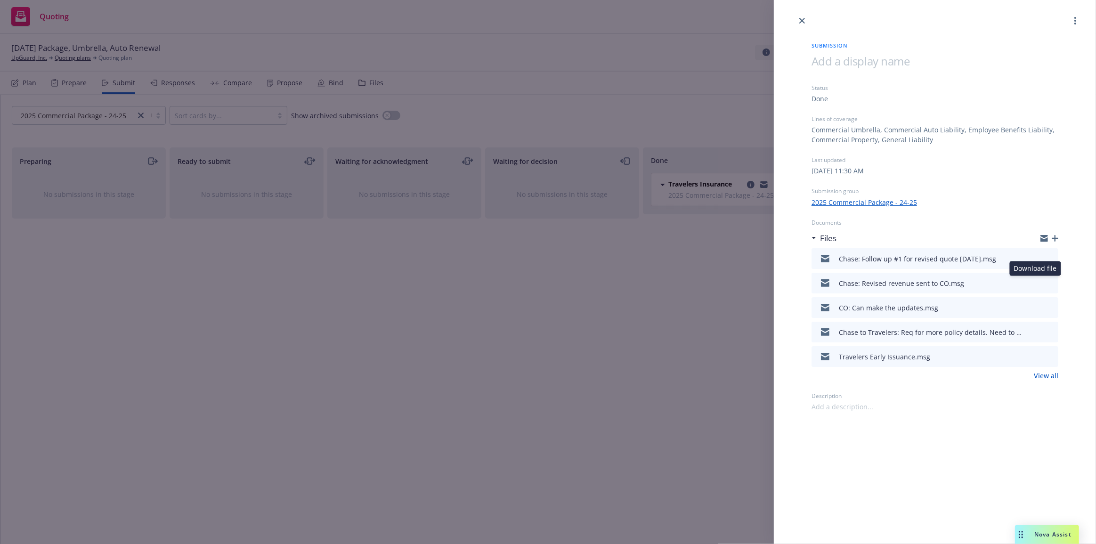
click at [1031, 283] on icon "download file" at bounding box center [1034, 282] width 8 height 8
click at [74, 8] on div "Submission Status Done Lines of coverage Commercial Umbrella, Commercial Auto L…" at bounding box center [548, 272] width 1096 height 544
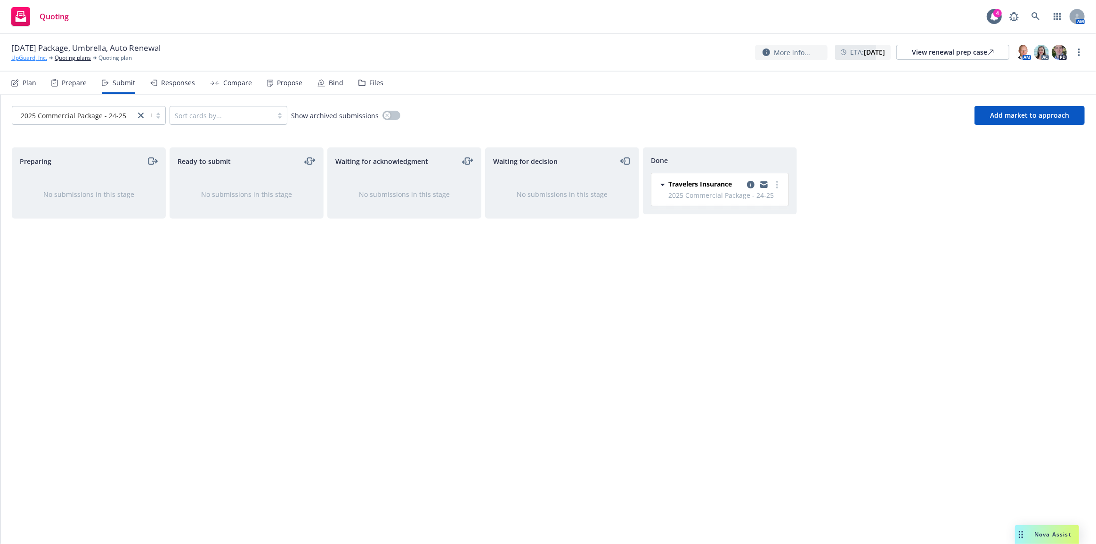
click at [46, 59] on link "UpGuard, Inc." at bounding box center [29, 58] width 36 height 8
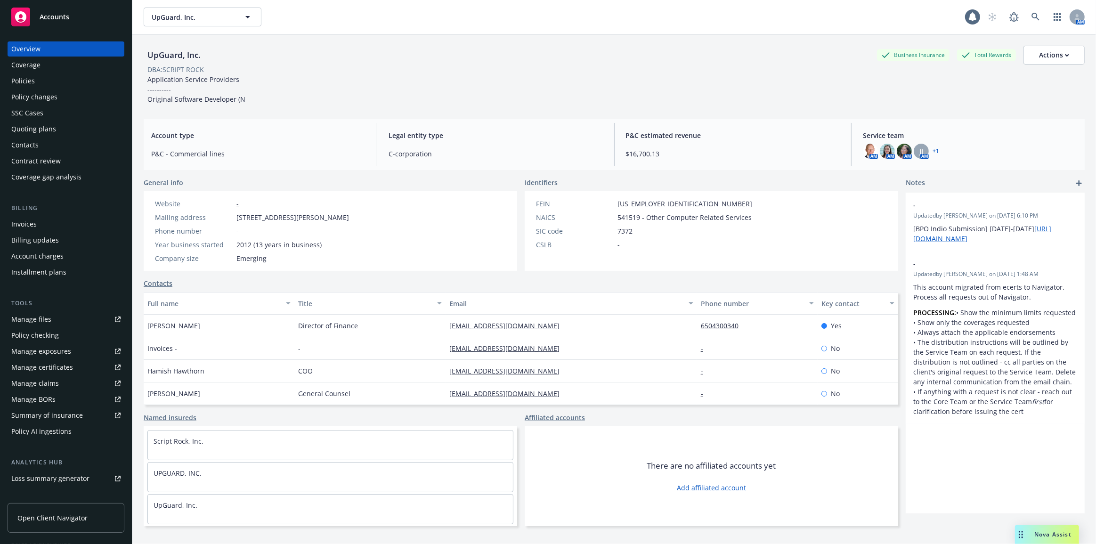
click at [40, 95] on div "Policy changes" at bounding box center [34, 96] width 46 height 15
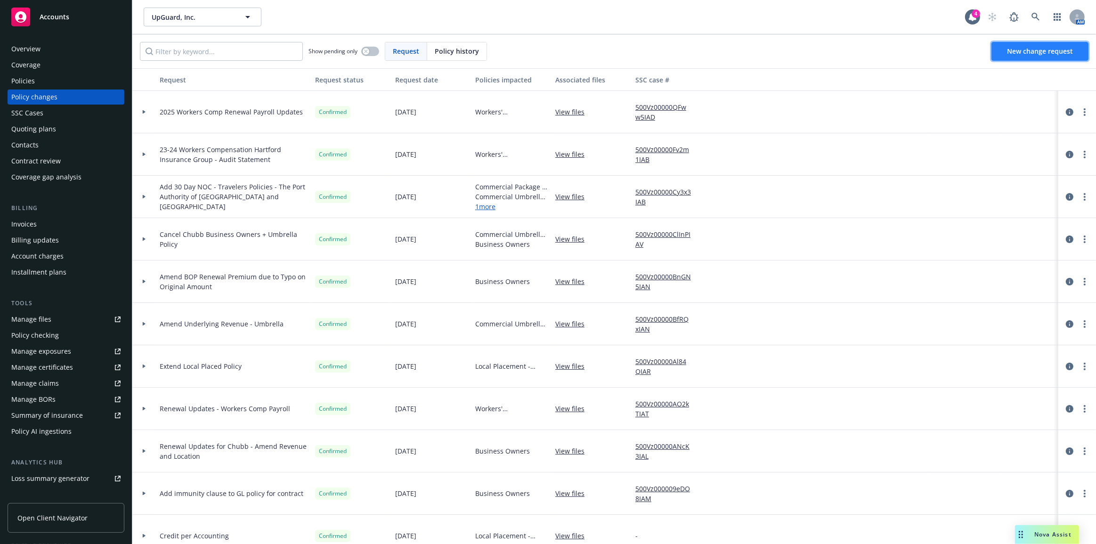
drag, startPoint x: 1043, startPoint y: 51, endPoint x: 1024, endPoint y: 51, distance: 19.3
click at [1043, 51] on span "New change request" at bounding box center [1040, 51] width 66 height 9
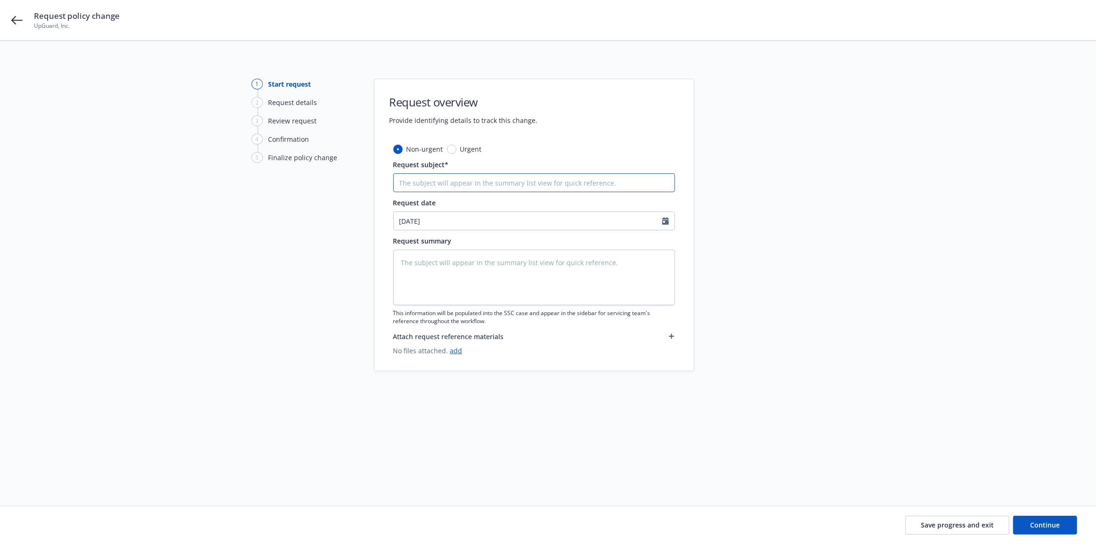
click at [446, 189] on input "Request subject*" at bounding box center [534, 182] width 282 height 19
type textarea "x"
type input "A"
type textarea "x"
type input "Am"
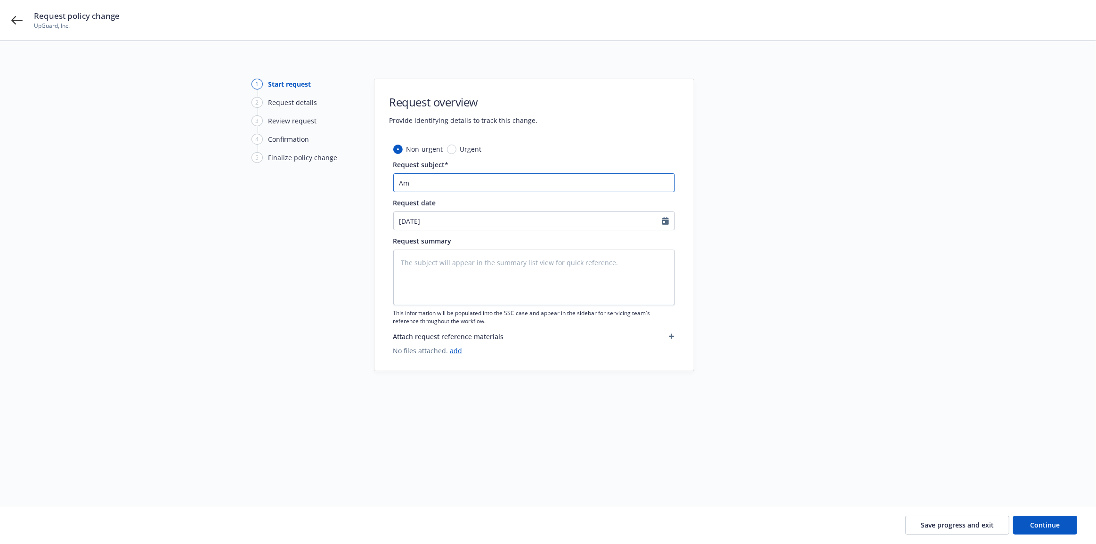
type textarea "x"
type input "Ame"
type textarea "x"
type input "[MEDICAL_DATA]"
type textarea "x"
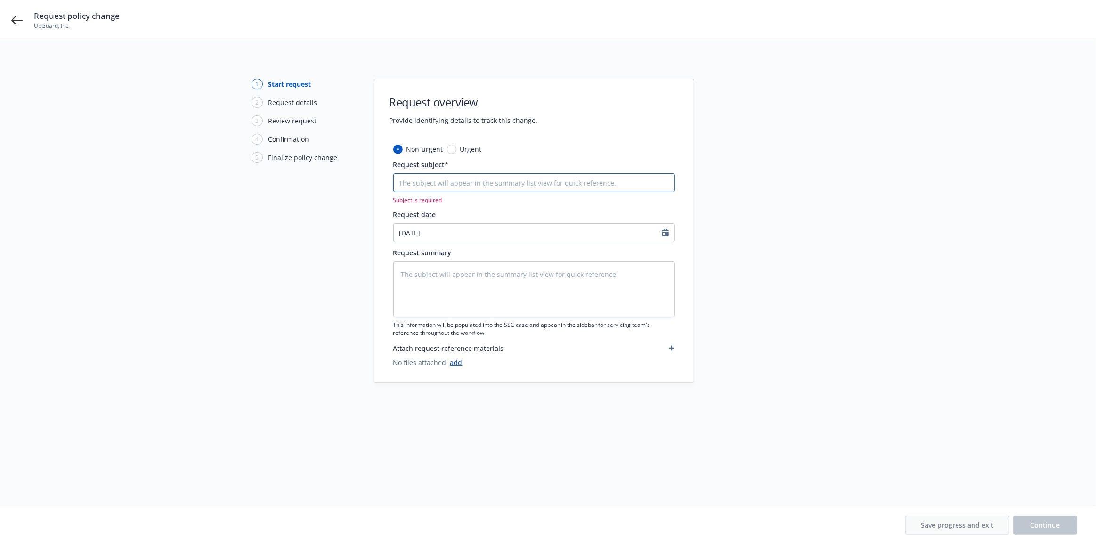
type textarea "x"
type input "r"
type textarea "x"
type input "re"
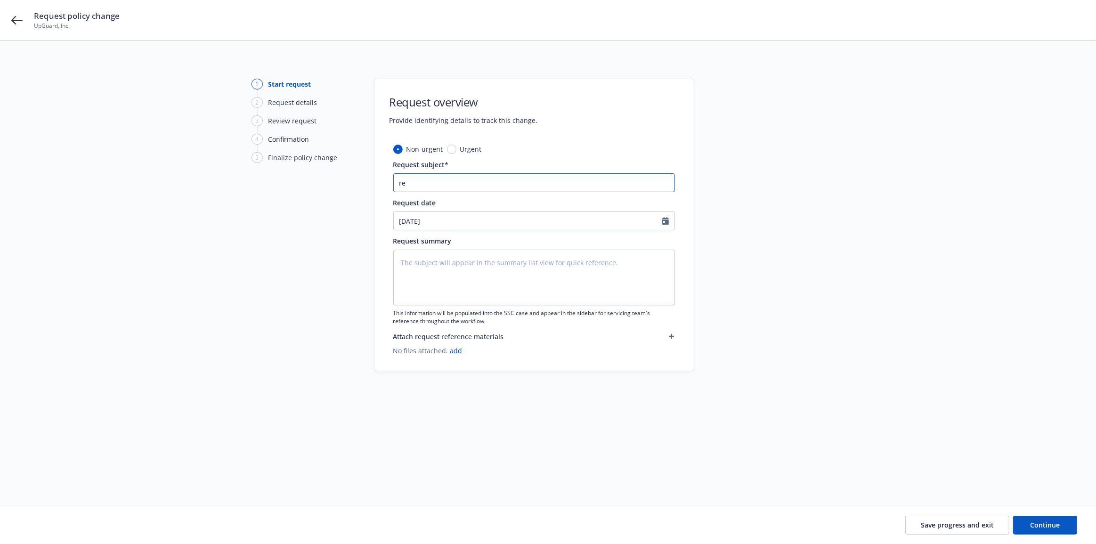
type textarea "x"
type input "r"
type textarea "x"
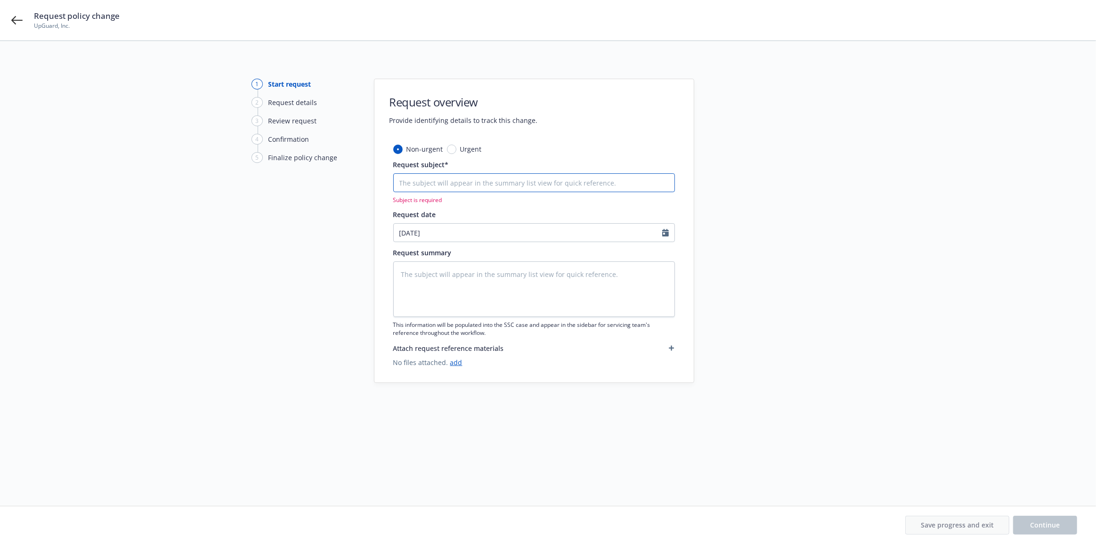
type textarea "x"
type input "R"
type textarea "x"
type input "Rn"
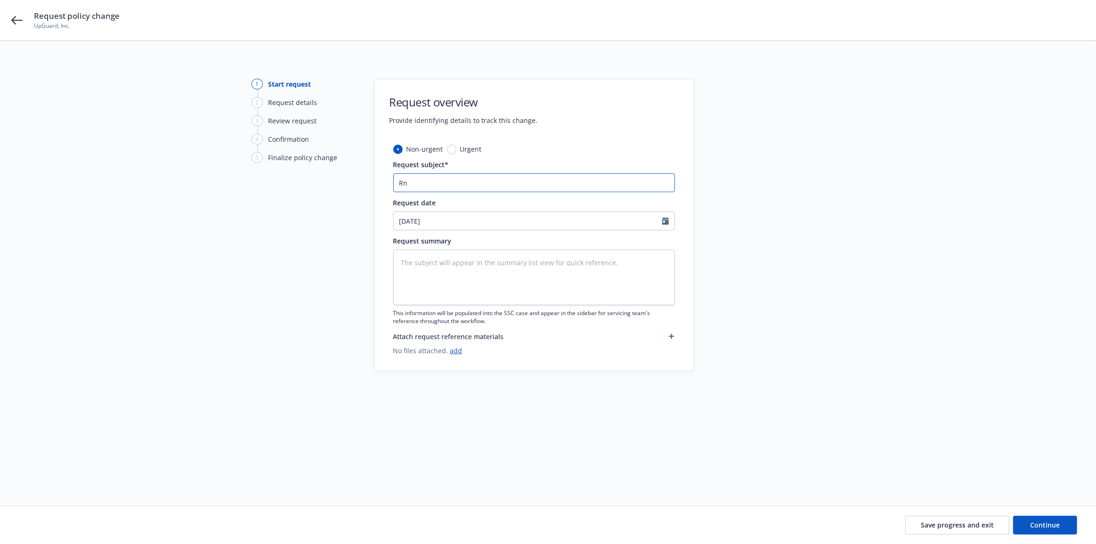
type textarea "x"
type input "Rne"
type textarea "x"
type input "Rn"
type textarea "x"
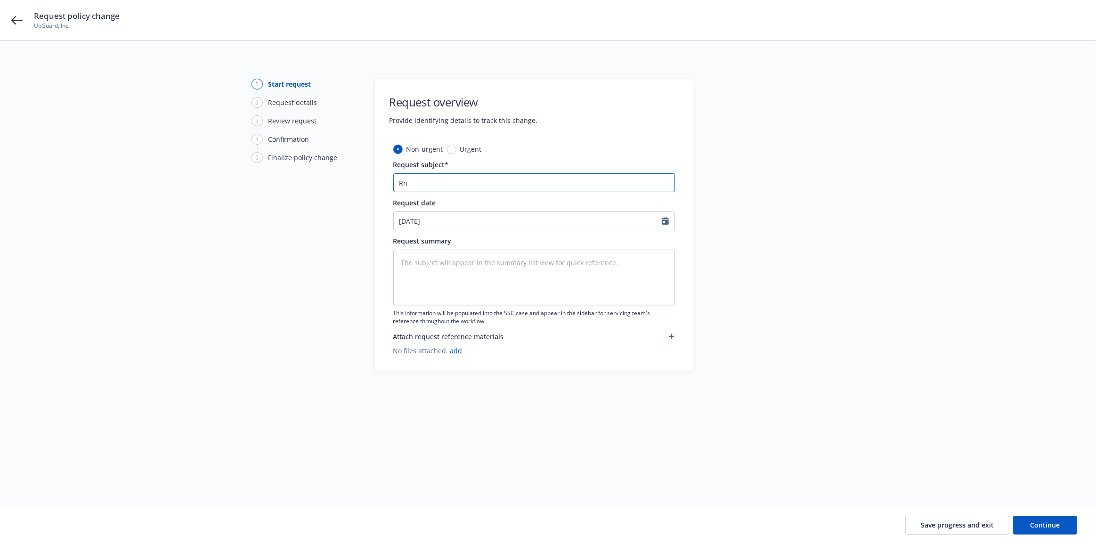
type input "R"
type textarea "x"
type input "Re"
type textarea "x"
type input "Ren"
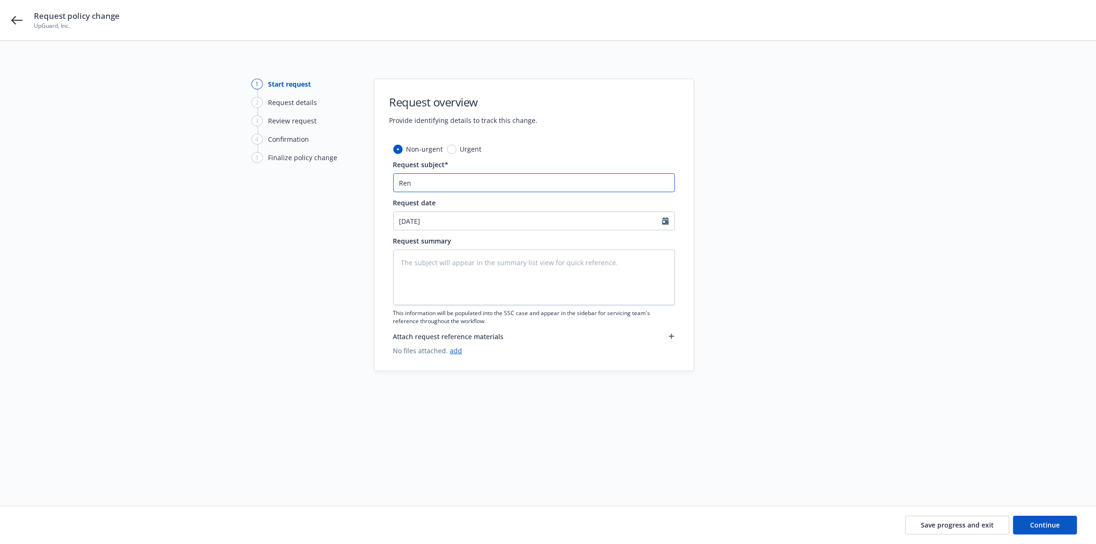
type textarea "x"
type input "[PERSON_NAME]"
type textarea "x"
type input "Renew"
type textarea "x"
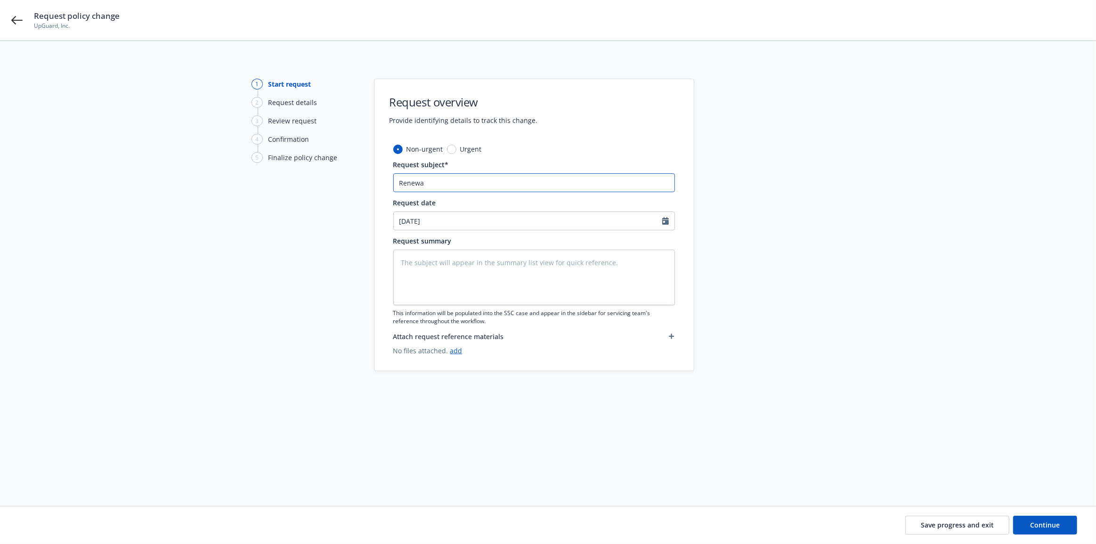
type input "Renewal"
type textarea "x"
type input "Renewal"
type textarea "x"
type input "Renewal U"
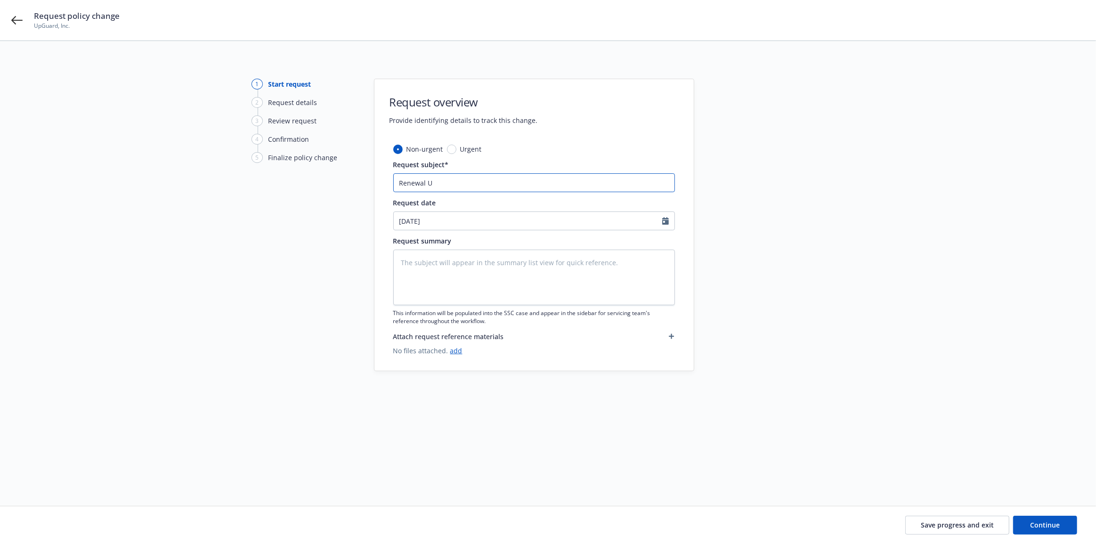
type textarea "x"
type input "Renewal Up"
type textarea "x"
type input "Renewal Upd"
type textarea "x"
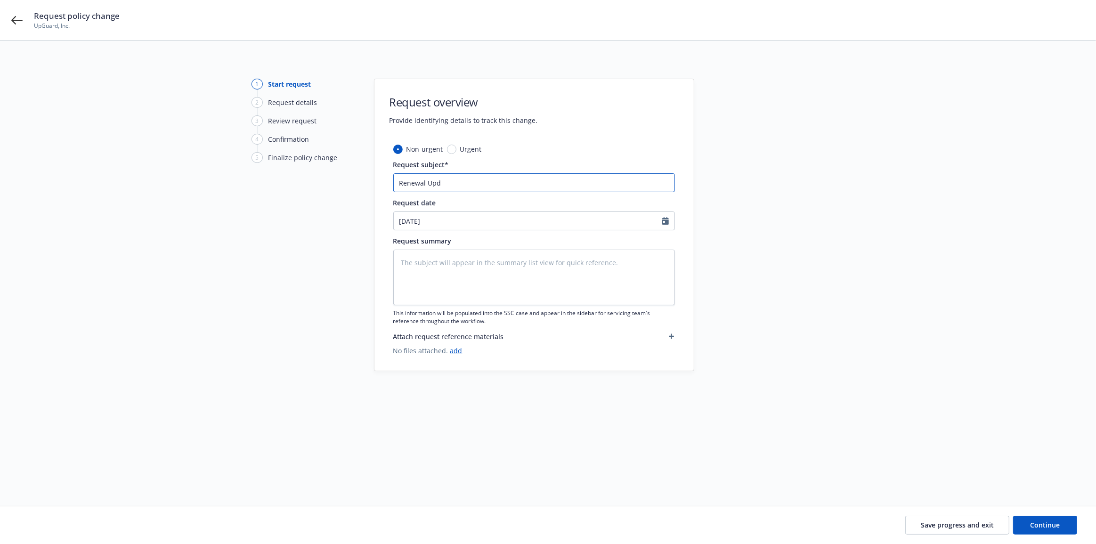
type input "Renewal Upda"
type textarea "x"
type input "Renewal Updat"
type textarea "x"
type input "Renewal Update"
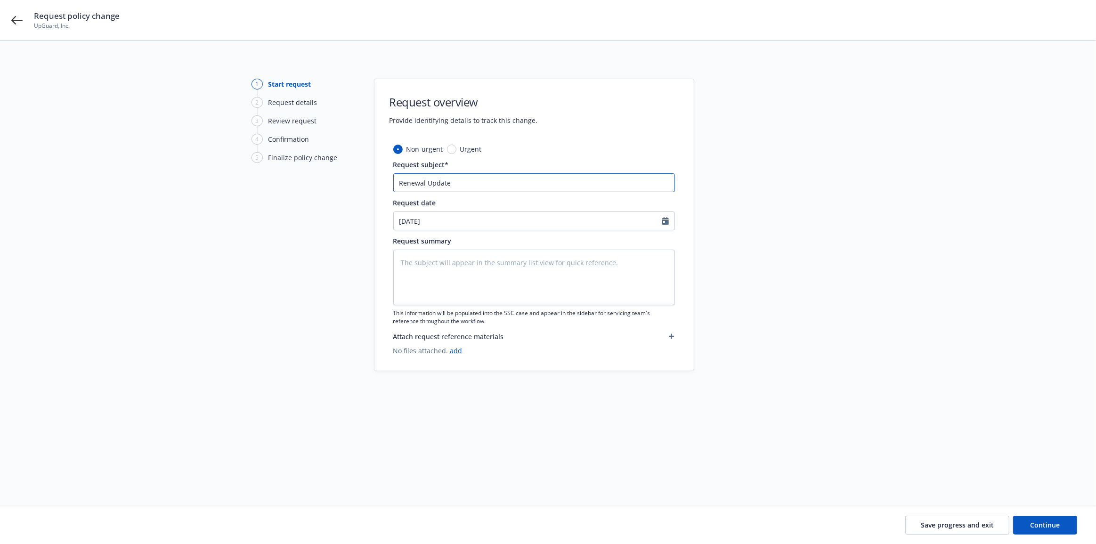
type textarea "x"
type input "Renewal Update -"
type textarea "x"
type input "Renewal Update -"
type textarea "x"
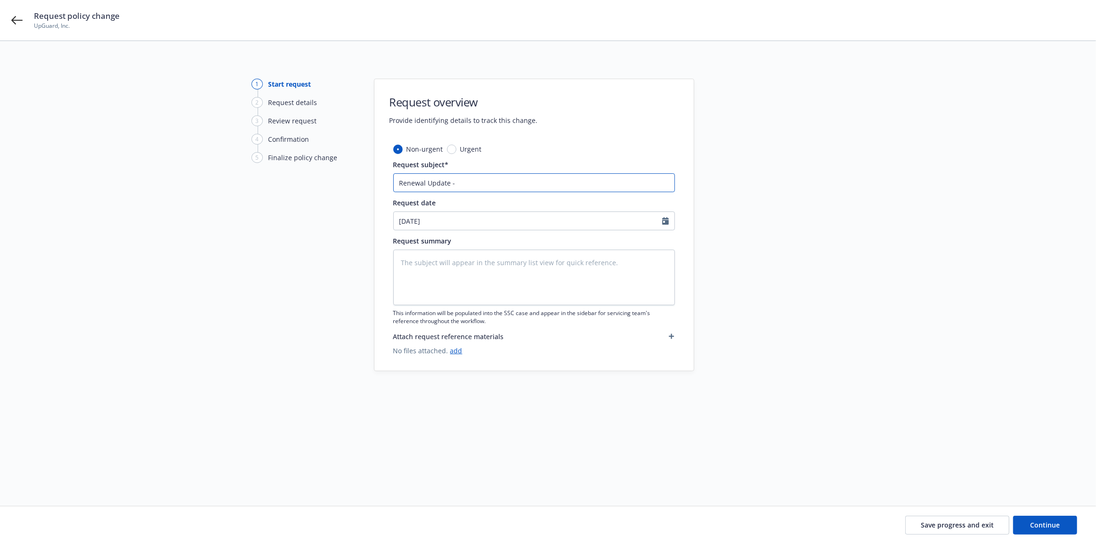
type input "Renewal Update - A"
type textarea "x"
type input "Renewal Update - AM"
type textarea "x"
type input "Renewal Update - AMen"
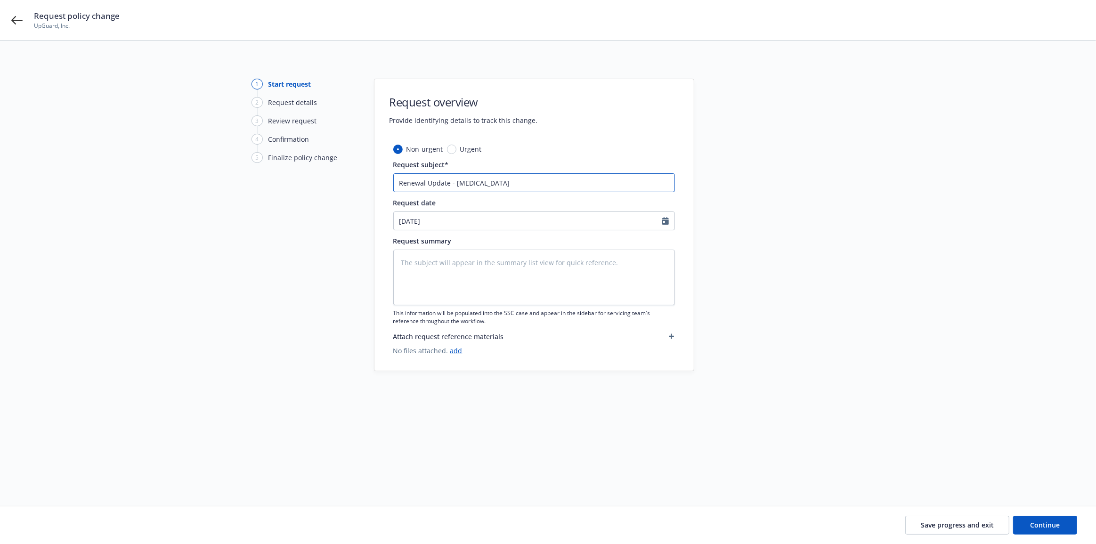
type textarea "x"
type input "Renewal Update - AMend"
type textarea "x"
type input "Renewal Update - AMend"
type textarea "x"
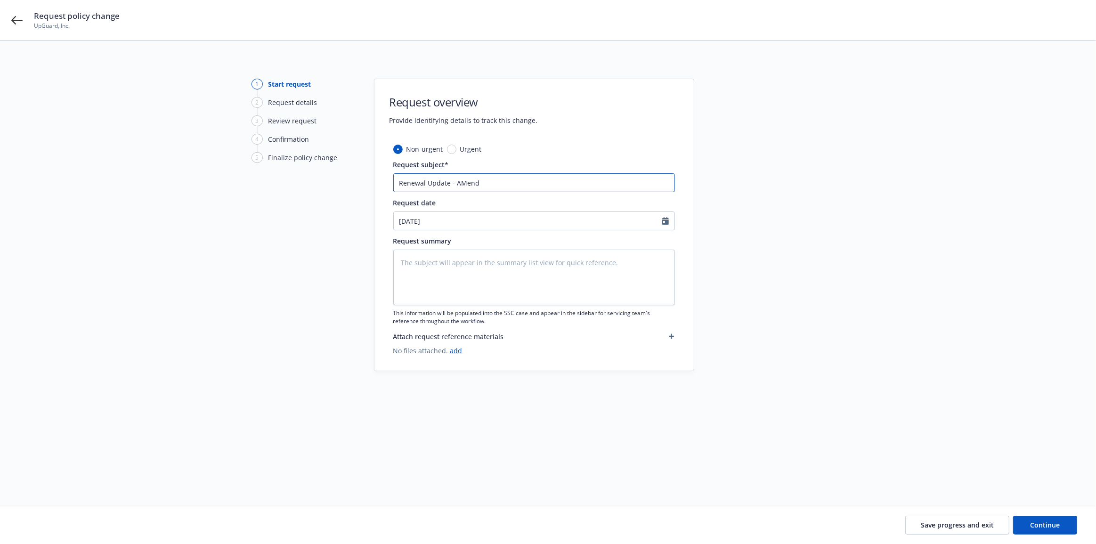
type input "Renewal Update -"
type textarea "x"
type input "Renewal Update - A"
type textarea "x"
type input "Renewal Update - Am"
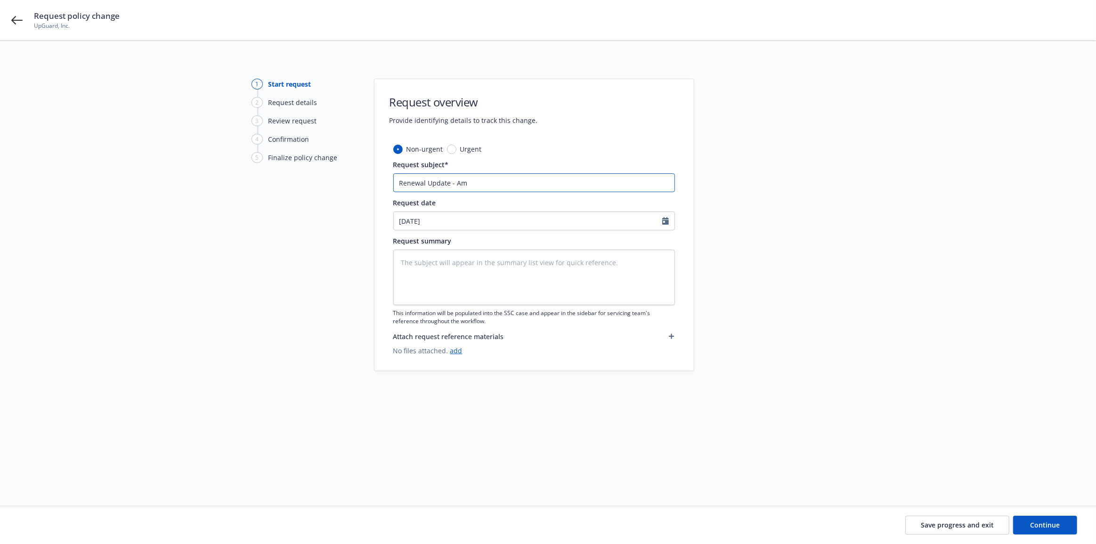
type textarea "x"
type input "Renewal Update - Ame"
type textarea "x"
type input "Renewal Update - Amen"
type textarea "x"
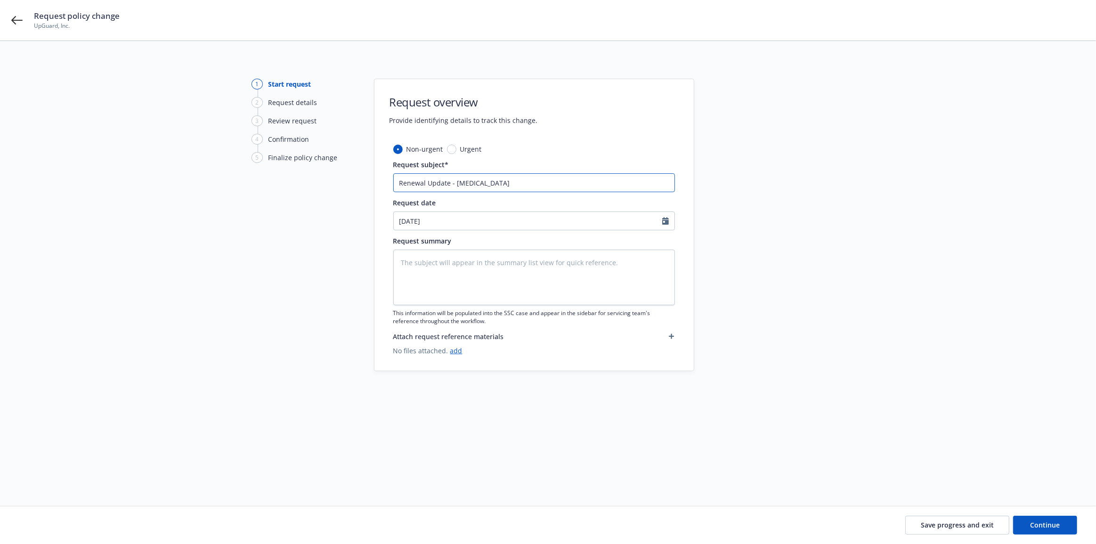
type input "Renewal Update - Amend"
type textarea "x"
type input "Renewal Update - Amend"
type textarea "x"
type input "Renewal Update - Amend R"
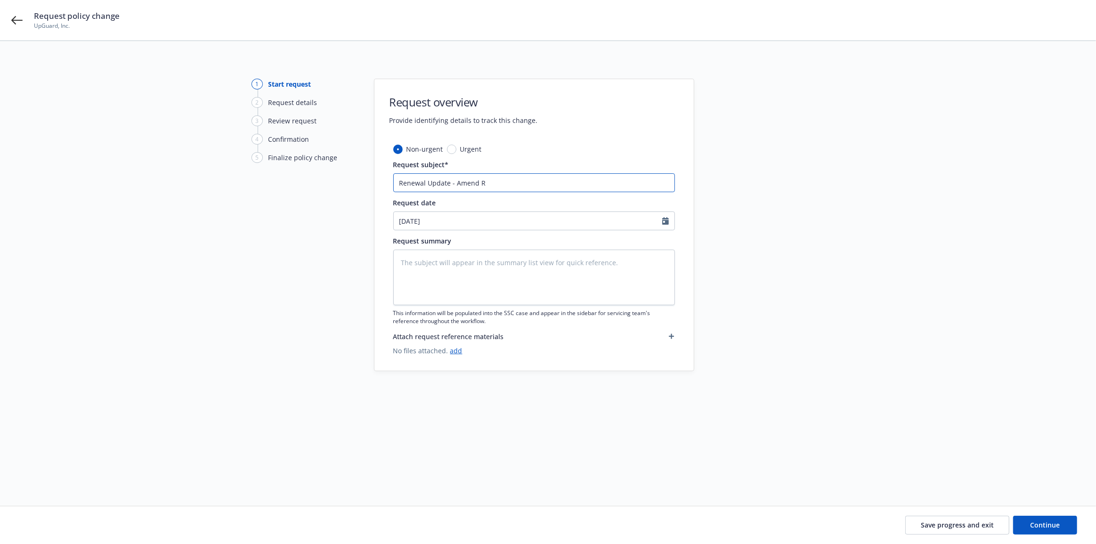
type textarea "x"
type input "Renewal Update - Amend Re"
type textarea "x"
type input "Renewal Update - Amend Rev"
type textarea "x"
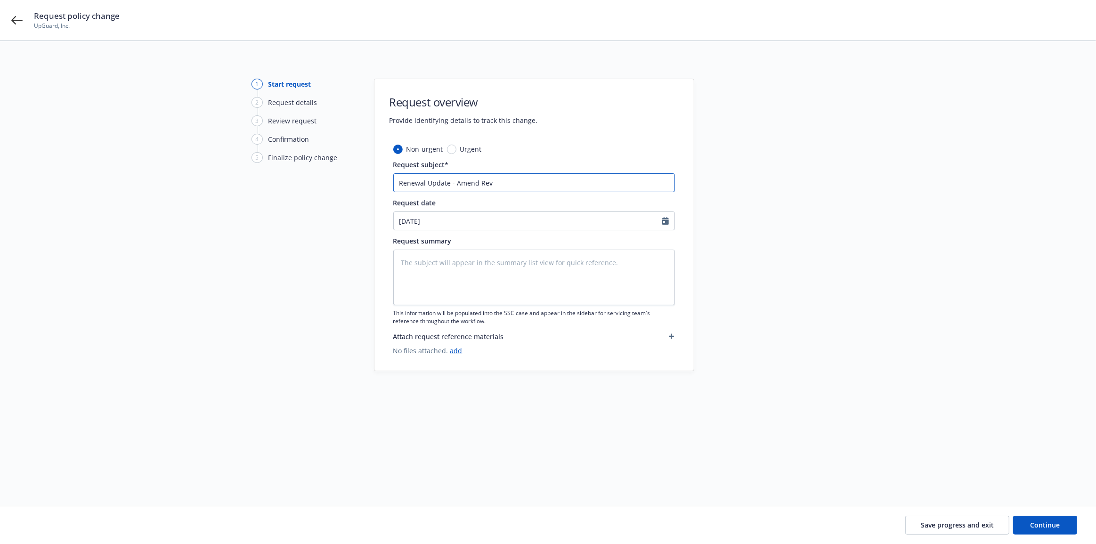
type input "Renewal Update - Amend Reve"
type textarea "x"
type input "Renewal Update - Amend Reven"
type textarea "x"
type input "Renewal Update - Amend Revenu"
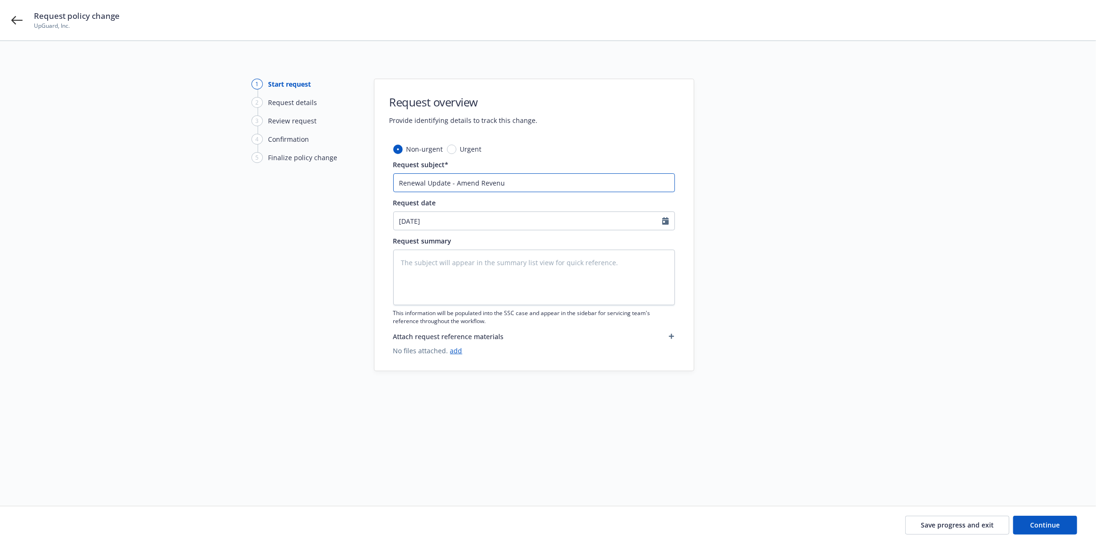
type textarea "x"
type input "Renewal Update - Amend Revenue"
click at [456, 353] on link "add" at bounding box center [456, 350] width 12 height 9
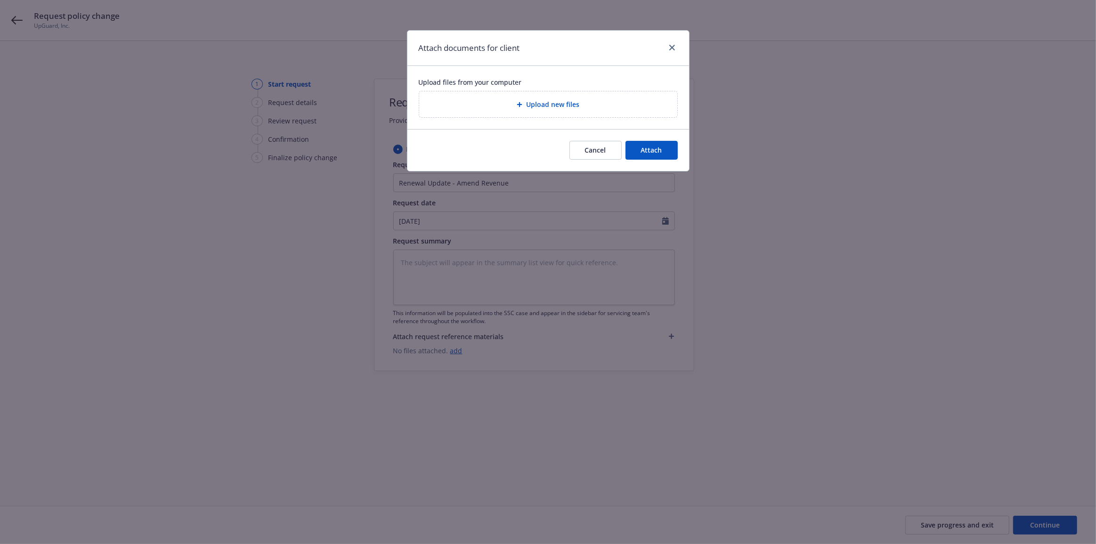
type textarea "x"
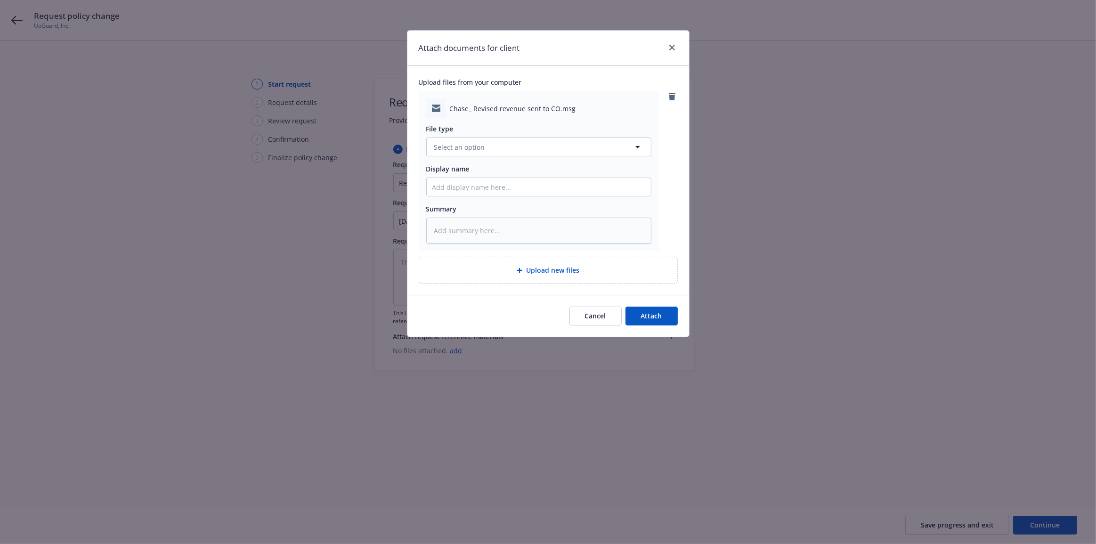
drag, startPoint x: 595, startPoint y: 132, endPoint x: 542, endPoint y: 114, distance: 55.2
click at [542, 114] on div "Chase_ Revised revenue sent to CO.msg" at bounding box center [538, 108] width 225 height 20
click at [541, 148] on button "Select an option" at bounding box center [538, 146] width 225 height 19
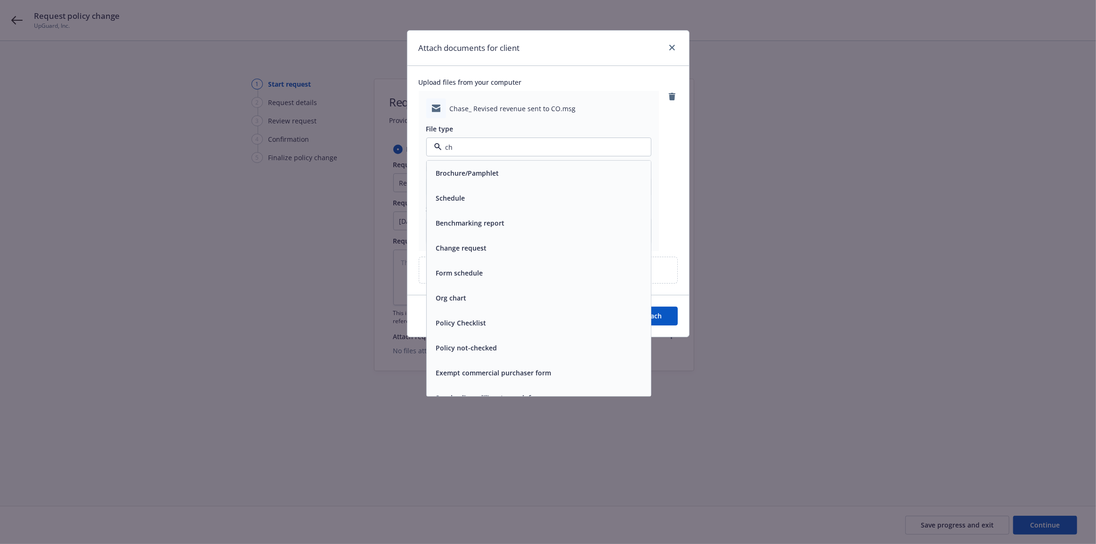
type input "cha"
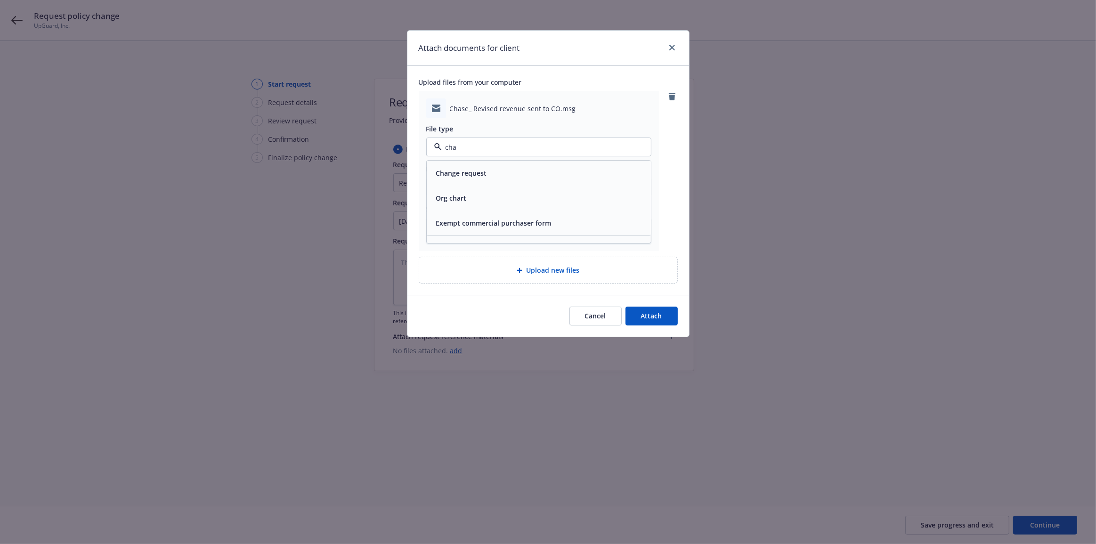
click at [542, 176] on div "Change request" at bounding box center [538, 174] width 213 height 14
click at [659, 313] on span "Attach" at bounding box center [651, 315] width 21 height 9
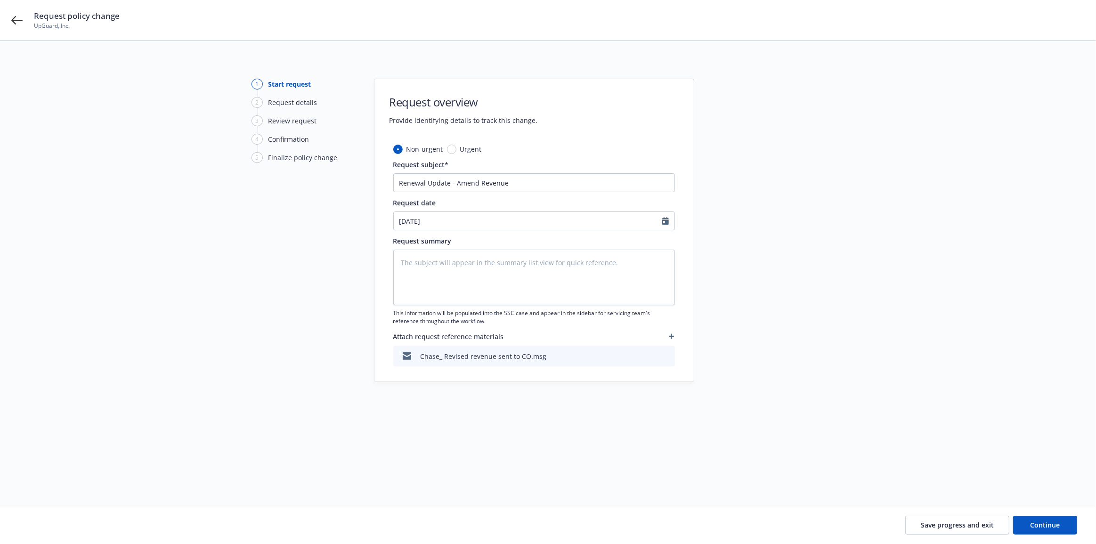
click at [672, 339] on button "button" at bounding box center [671, 336] width 7 height 11
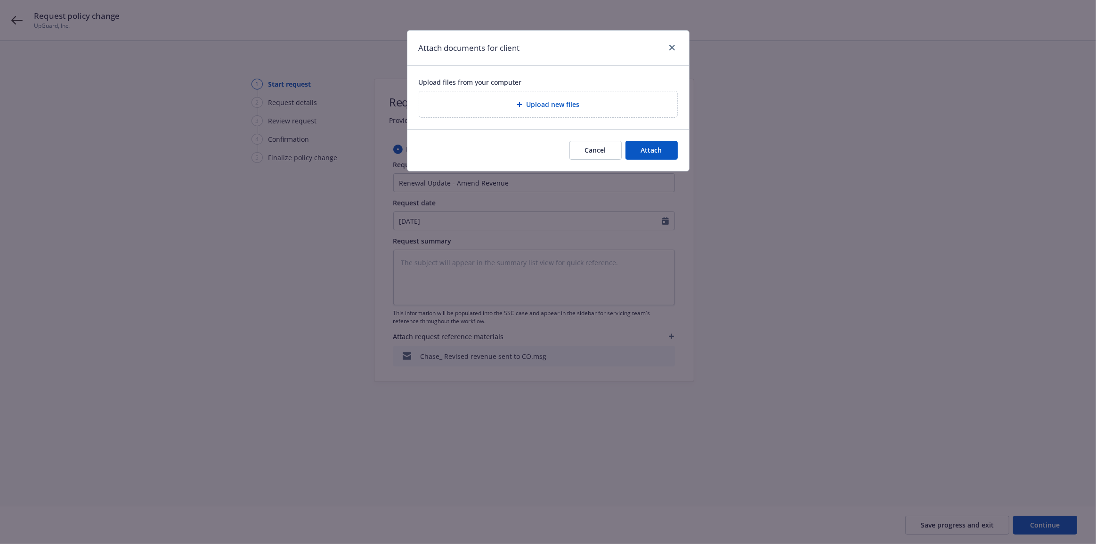
type textarea "x"
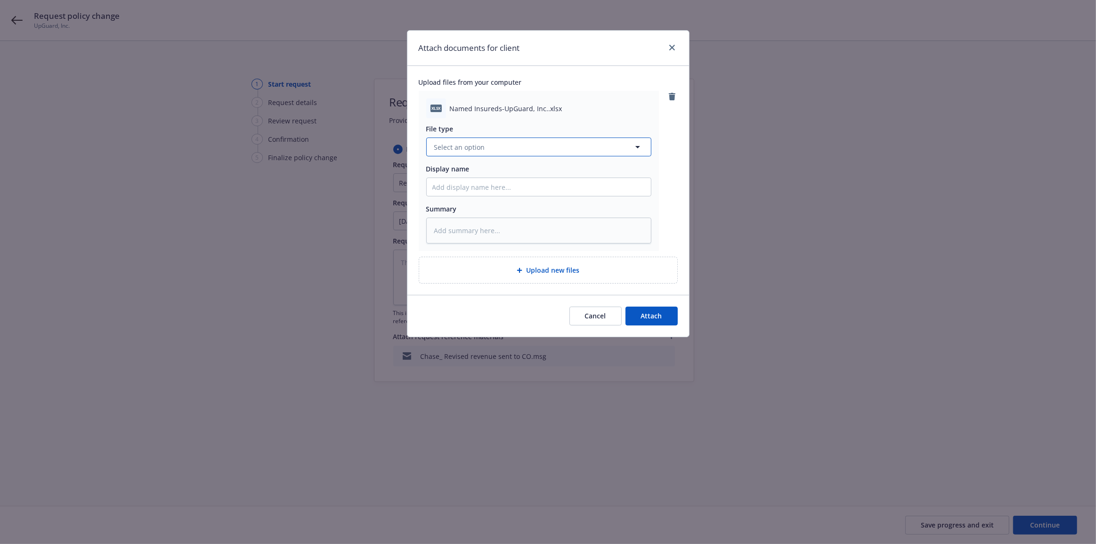
click at [514, 153] on button "Select an option" at bounding box center [538, 146] width 225 height 19
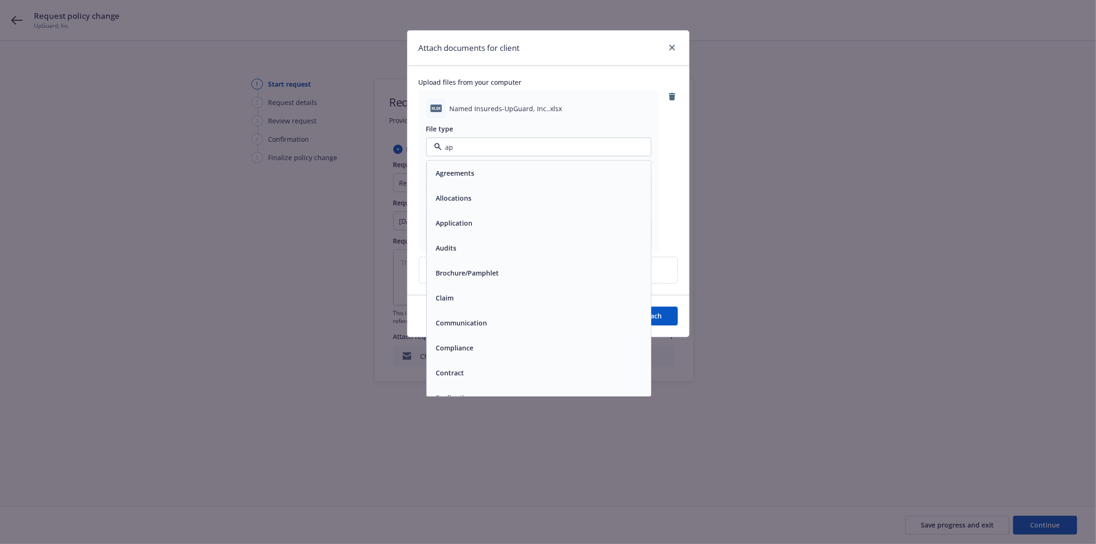
type input "app"
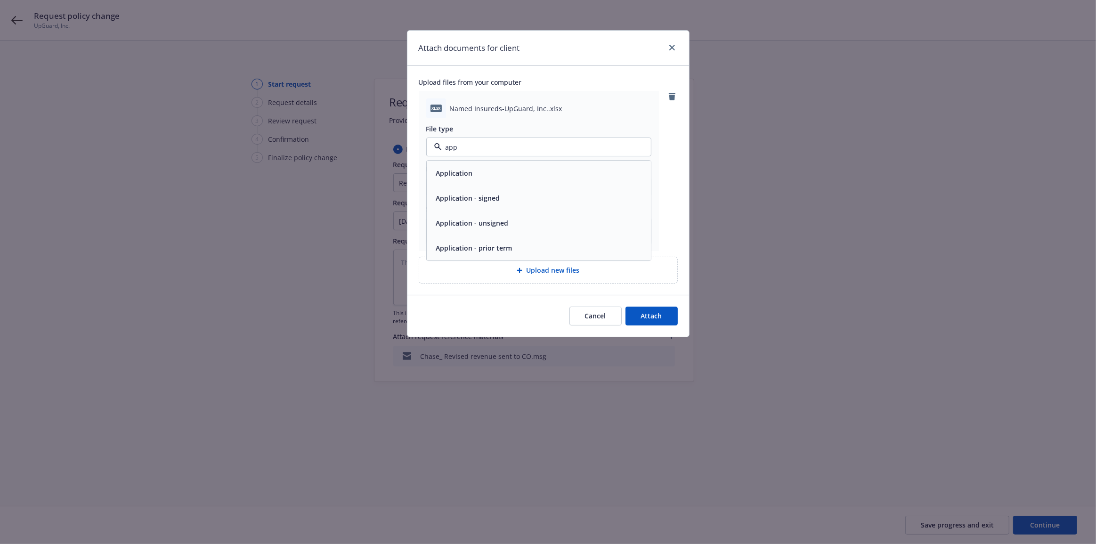
click at [574, 172] on div "Application" at bounding box center [538, 174] width 213 height 14
click at [666, 322] on button "Attach" at bounding box center [651, 316] width 52 height 19
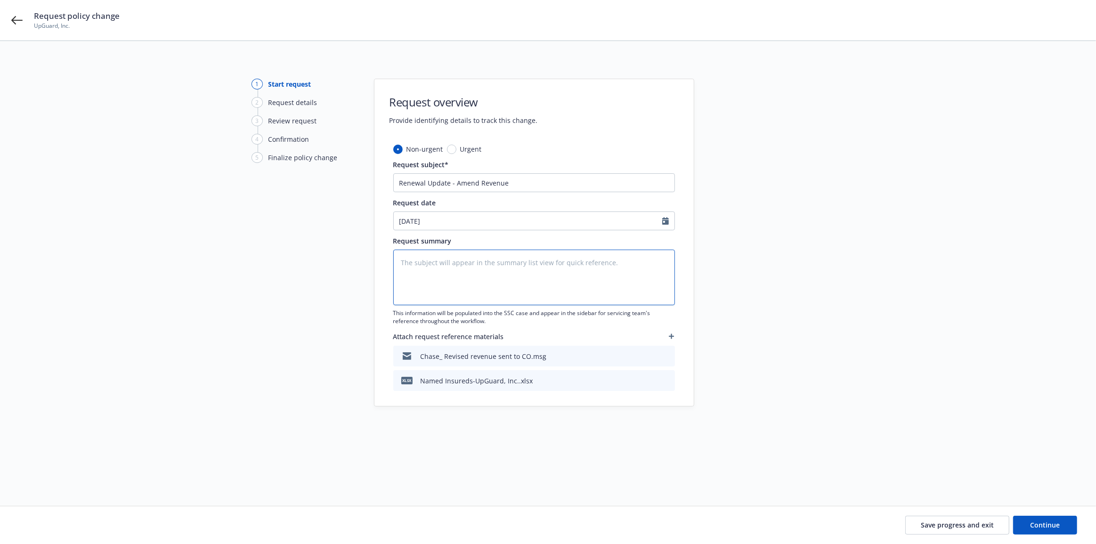
click at [581, 293] on textarea at bounding box center [534, 278] width 282 height 56
type textarea "x"
type textarea "A"
type textarea "x"
type textarea "Am"
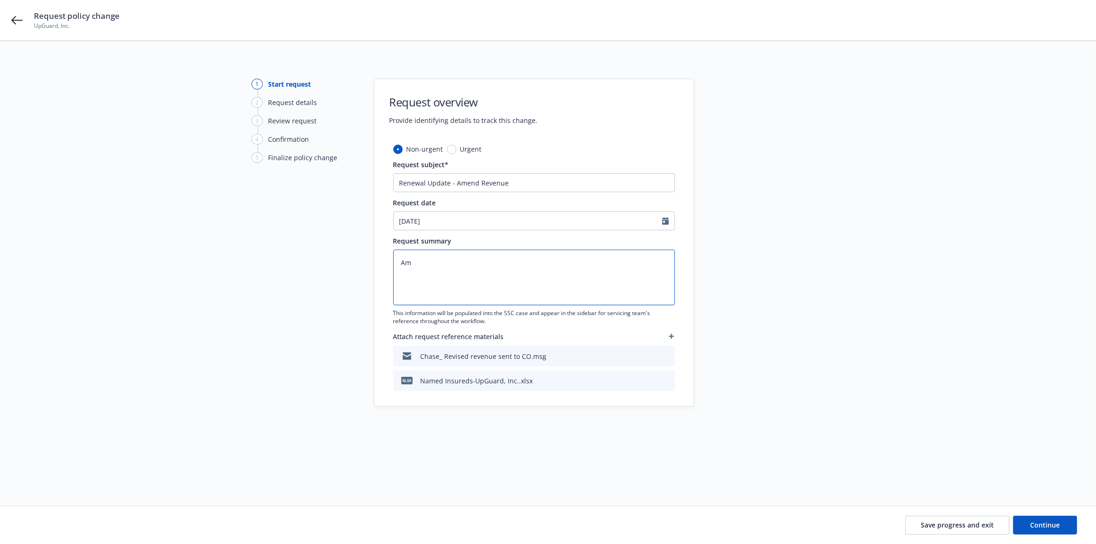
type textarea "x"
type textarea "Ame"
type textarea "x"
type textarea "Amen"
type textarea "x"
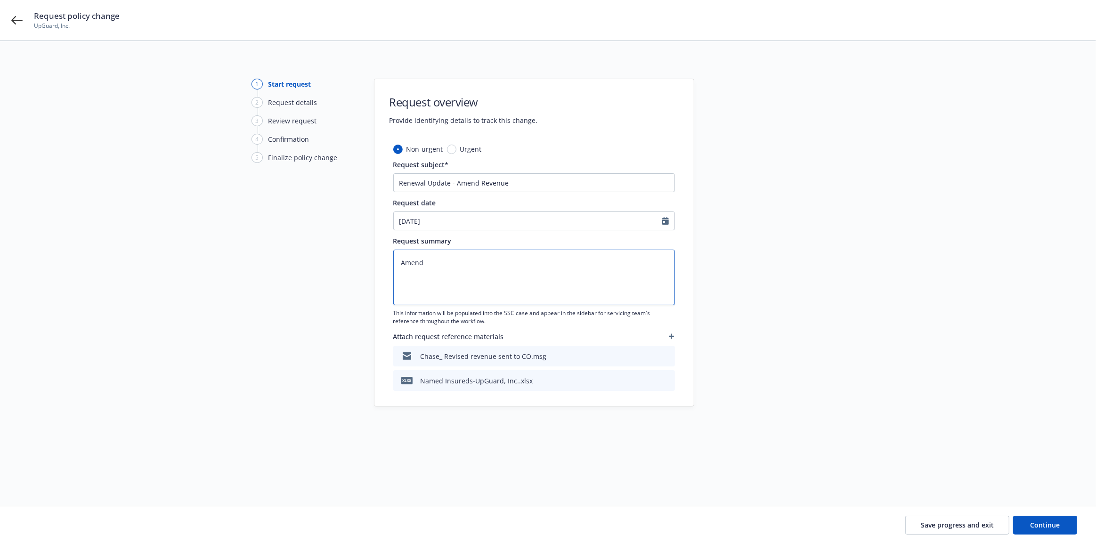
type textarea "Amend"
type textarea "x"
type textarea "Amend R"
type textarea "x"
type textarea "Amend Re"
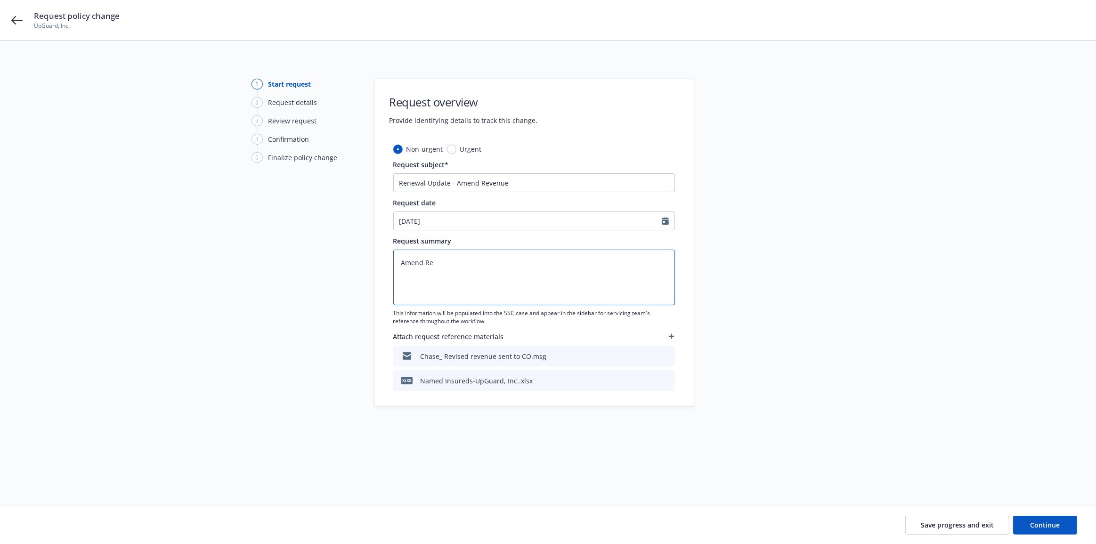
type textarea "x"
type textarea "Amend Rev"
type textarea "x"
type textarea "Amend Reve"
type textarea "x"
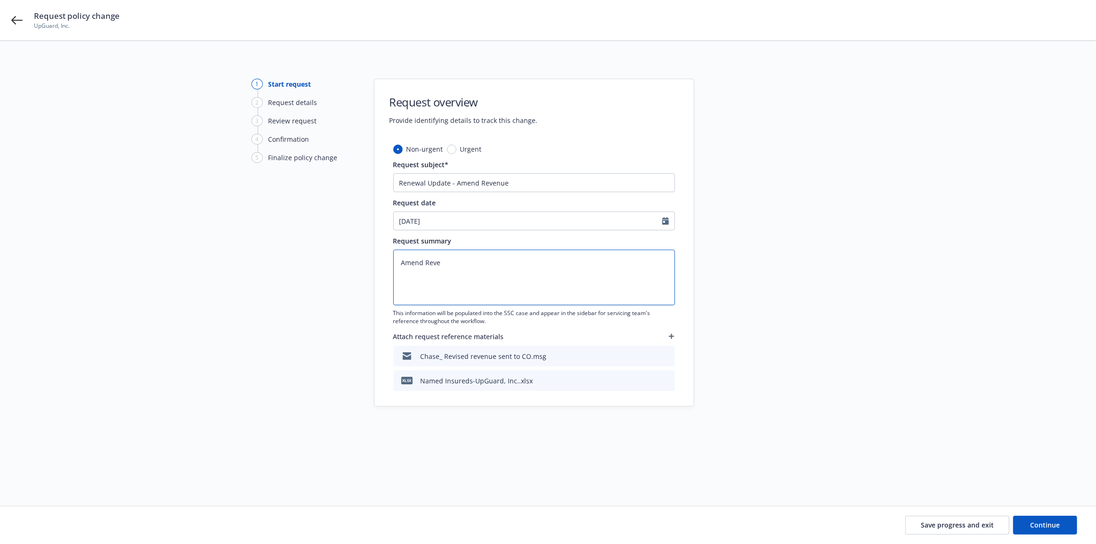
type textarea "Amend Reven"
type textarea "x"
type textarea "Amend Revenu"
type textarea "x"
type textarea "Amend Revenue"
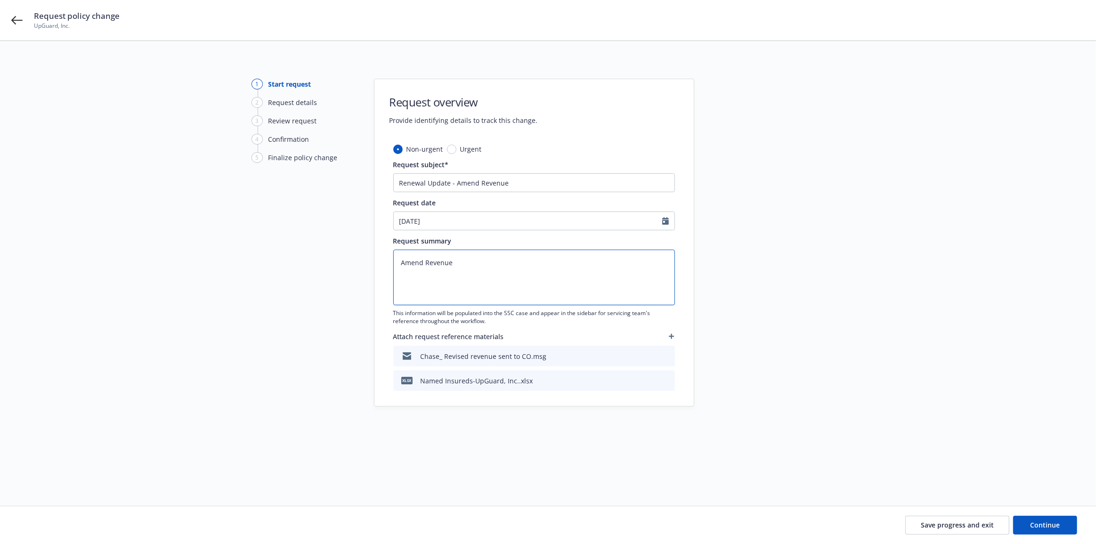
type textarea "x"
type textarea "Amend Revenue t"
type textarea "x"
type textarea "Amend Revenue to"
type textarea "x"
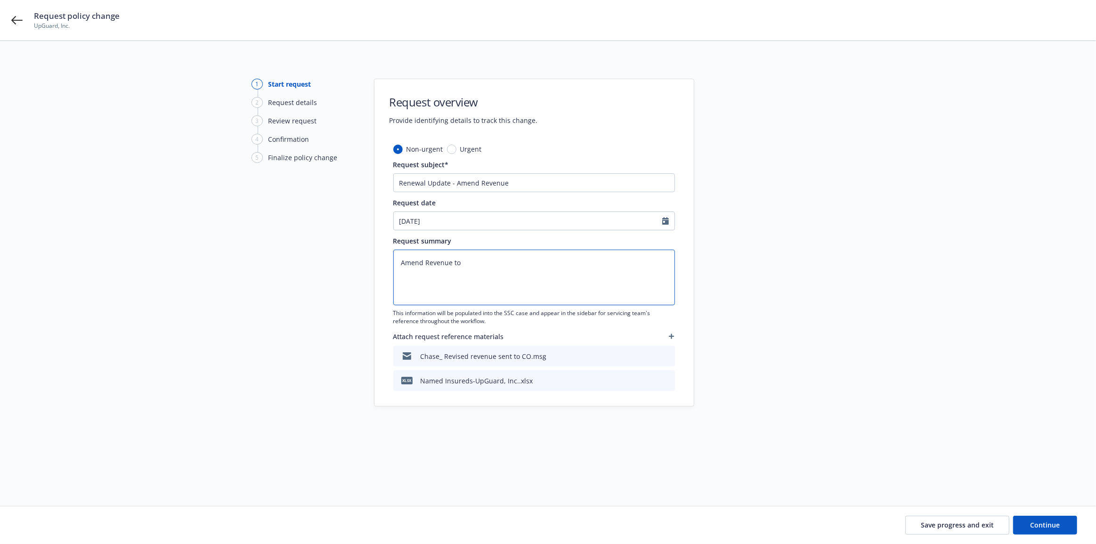
type textarea "Amend Revenue to $"
type textarea "x"
type textarea "Amend Revenue to $1"
type textarea "x"
type textarea "Amend Revenue to $15"
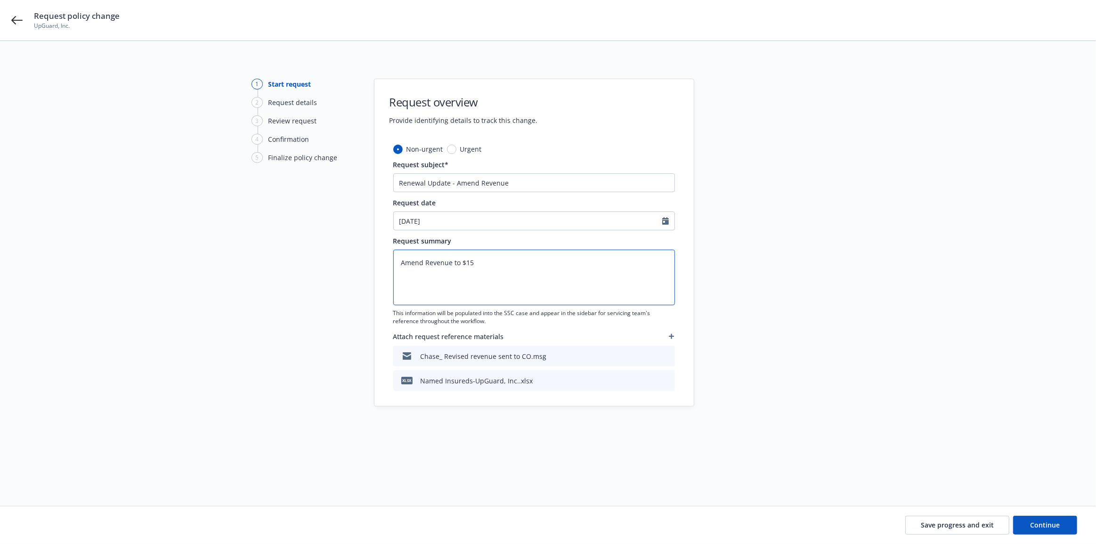
type textarea "x"
type textarea "Amend Revenue to $15,"
click at [488, 267] on textarea "Amend Revenue to $15," at bounding box center [534, 278] width 282 height 56
type textarea "x"
type textarea "Amend Revenue to $15,6"
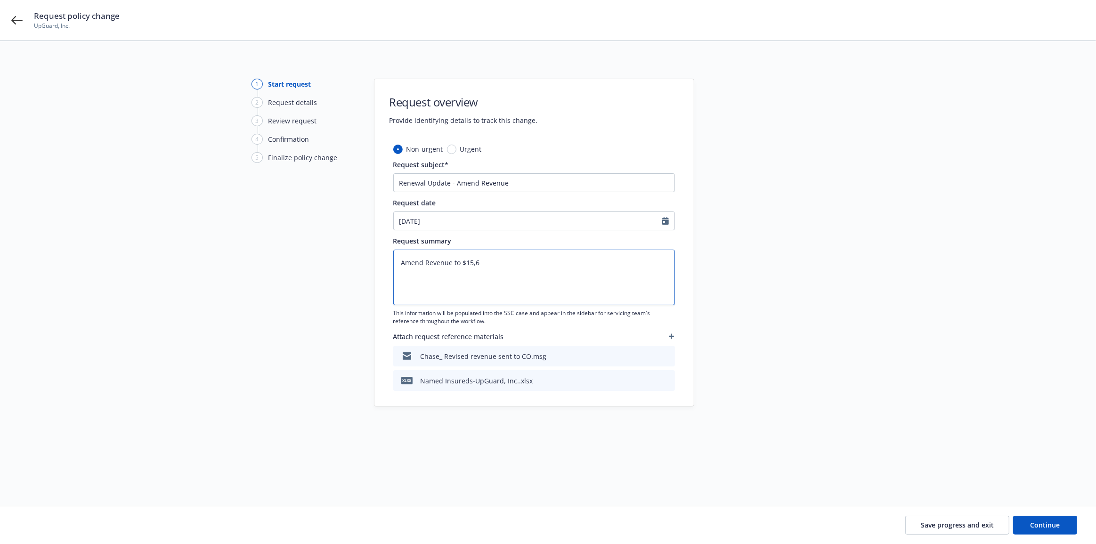
type textarea "x"
type textarea "Amend Revenue to $15,65"
type textarea "x"
type textarea "Amend Revenue to $15,654"
type textarea "x"
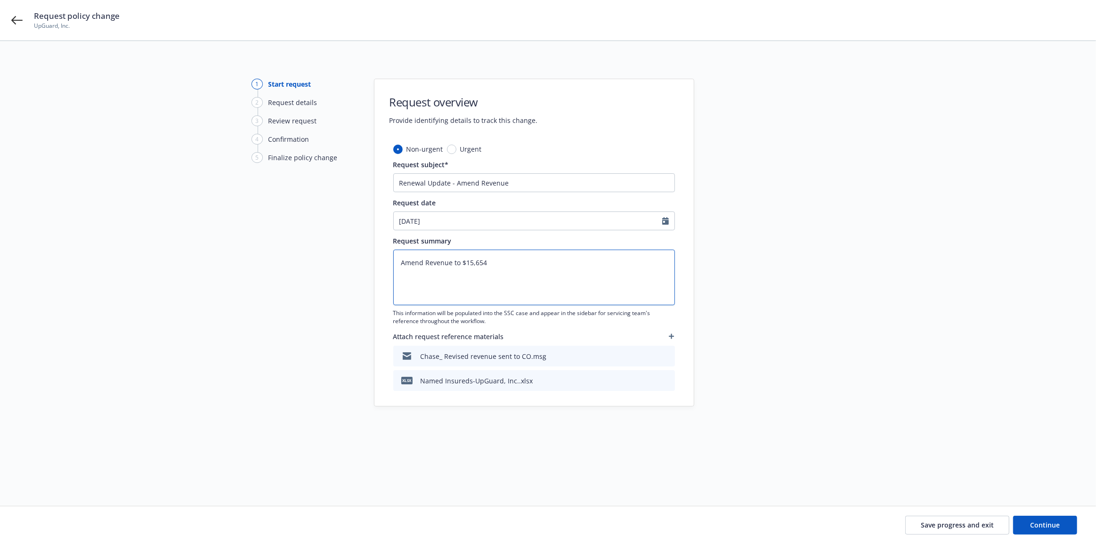
type textarea "Amend Revenue to $15,654,"
type textarea "x"
type textarea "Amend Revenue to $15,654,3"
type textarea "x"
type textarea "Amend Revenue to $15,654,346"
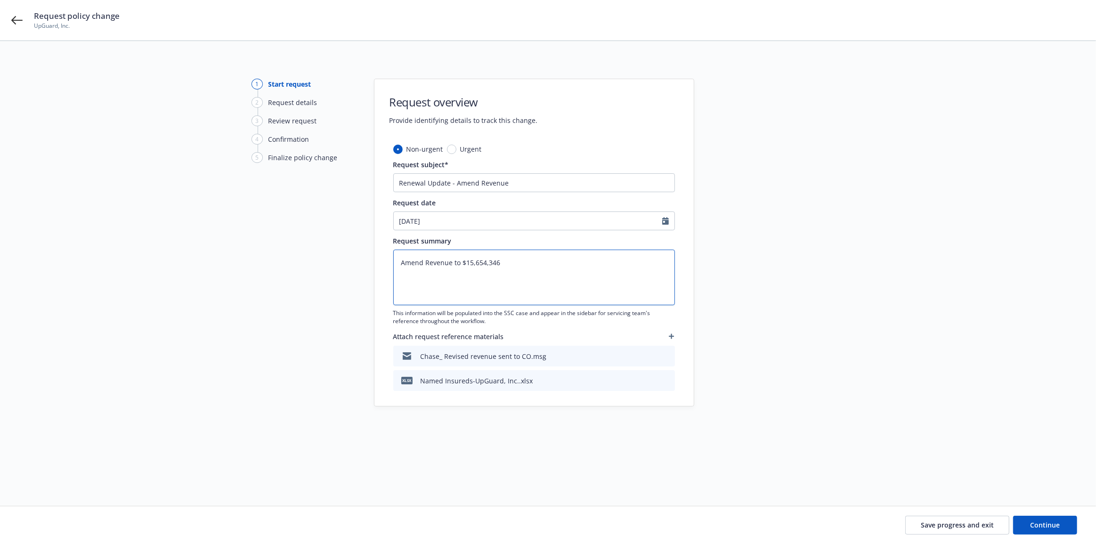
type textarea "x"
type textarea "Amend Revenue to $15,654,346"
click at [839, 339] on div at bounding box center [779, 262] width 132 height 367
click at [1036, 525] on span "Continue" at bounding box center [1045, 524] width 30 height 9
type textarea "x"
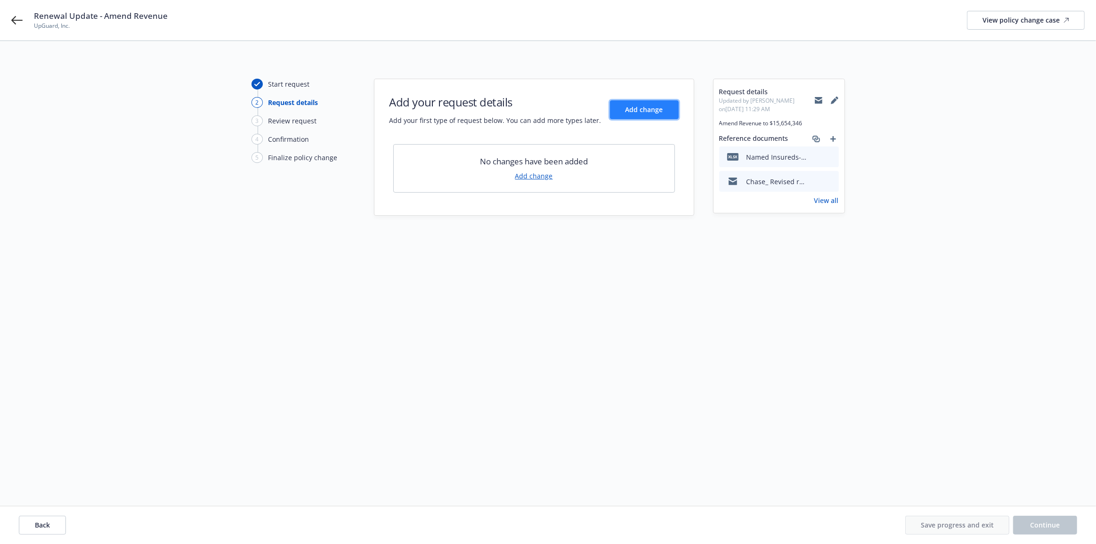
click at [657, 115] on button "Add change" at bounding box center [644, 109] width 69 height 19
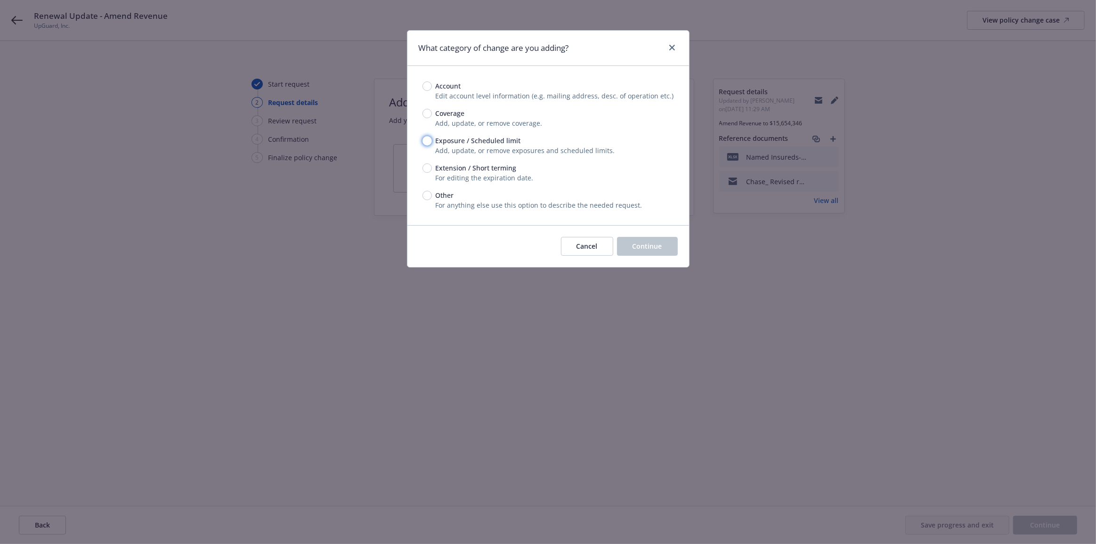
click at [428, 139] on input "Exposure / Scheduled limit" at bounding box center [426, 140] width 9 height 9
radio input "true"
click at [635, 243] on span "Continue" at bounding box center [647, 246] width 30 height 9
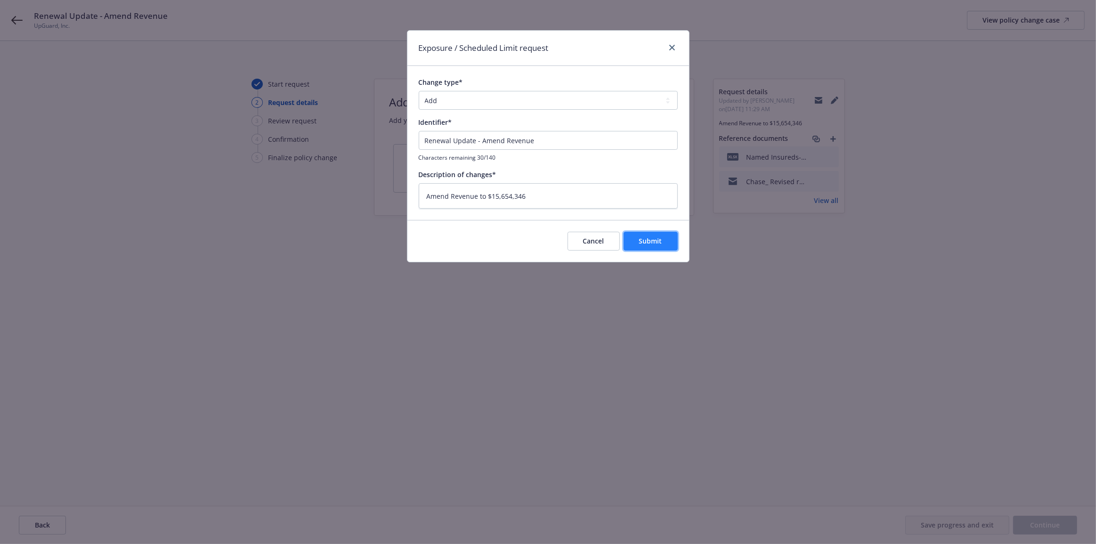
click at [652, 244] on span "Submit" at bounding box center [650, 240] width 23 height 9
type textarea "x"
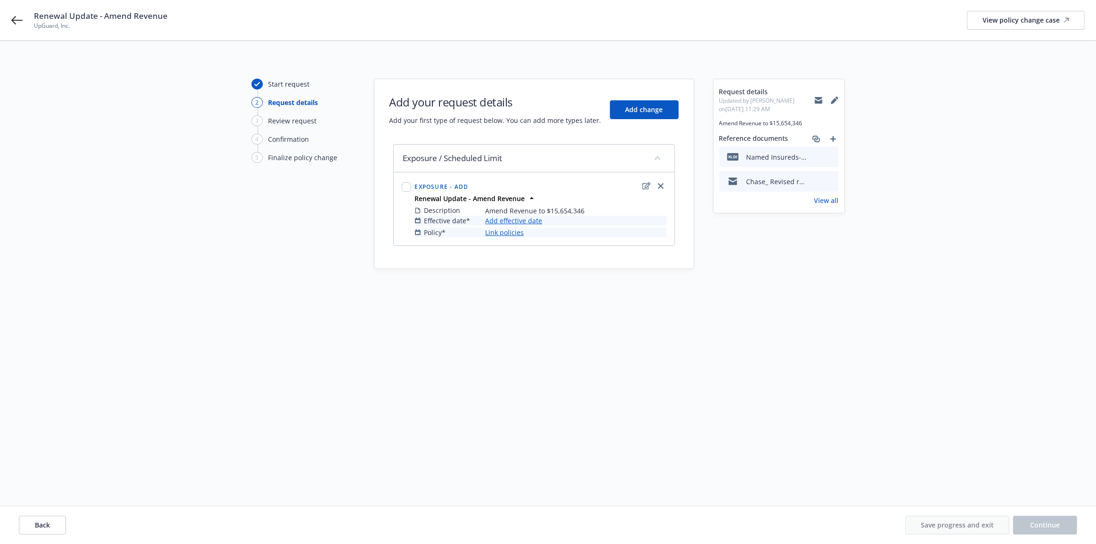
click at [507, 220] on link "Add effective date" at bounding box center [513, 221] width 57 height 10
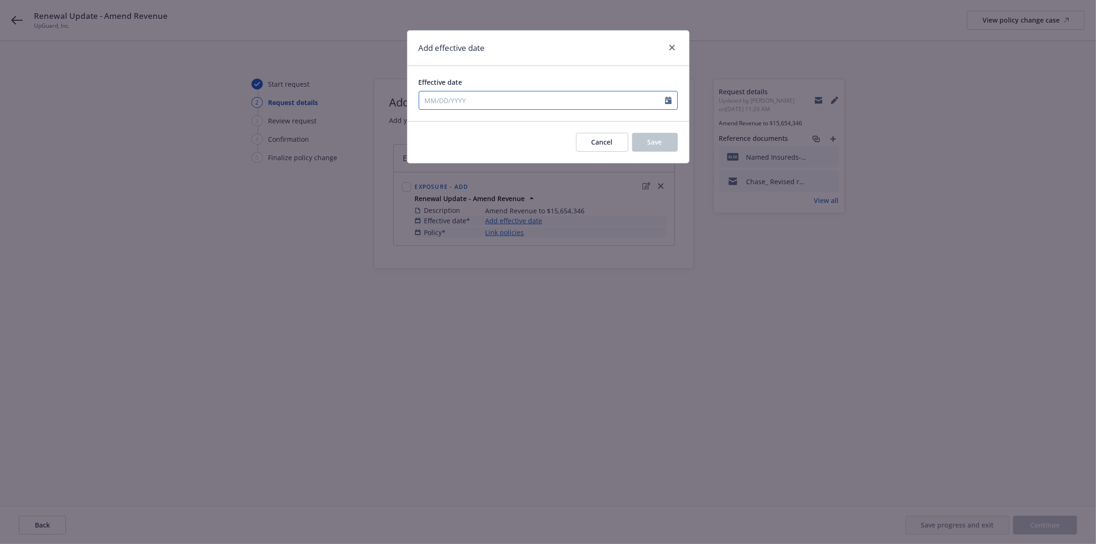
click at [480, 106] on input "Effective date" at bounding box center [542, 100] width 246 height 18
select select "9"
click at [604, 146] on span "Cancel" at bounding box center [601, 141] width 21 height 9
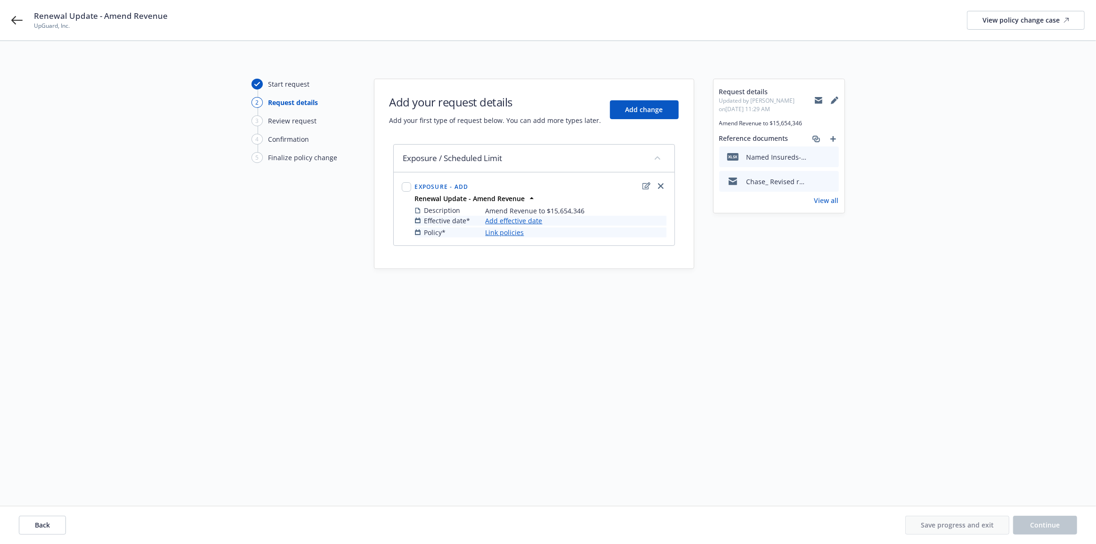
click at [517, 231] on link "Link policies" at bounding box center [504, 232] width 39 height 10
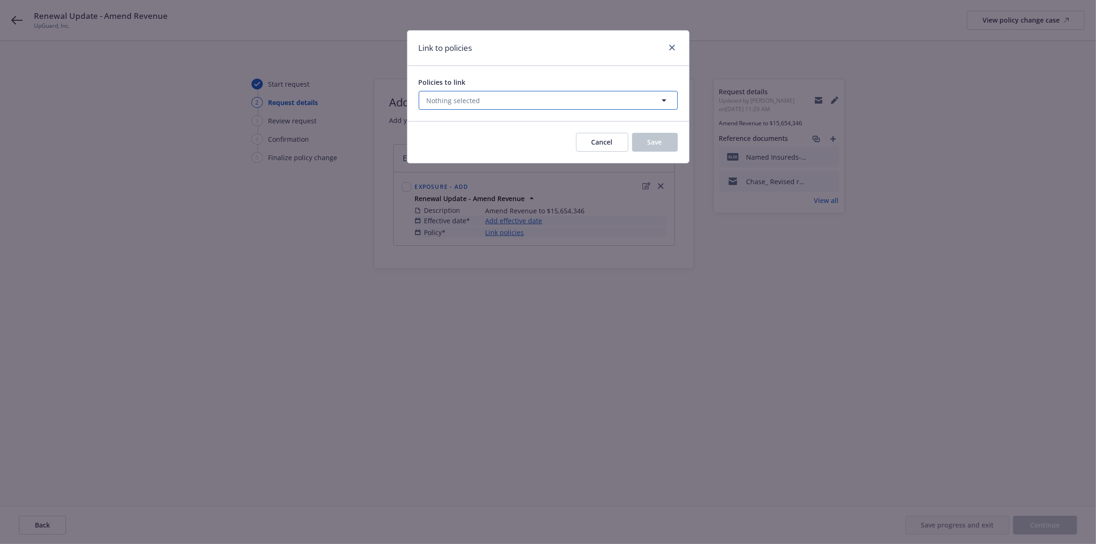
click at [499, 95] on button "Nothing selected" at bounding box center [548, 100] width 259 height 19
select select "ACTIVE"
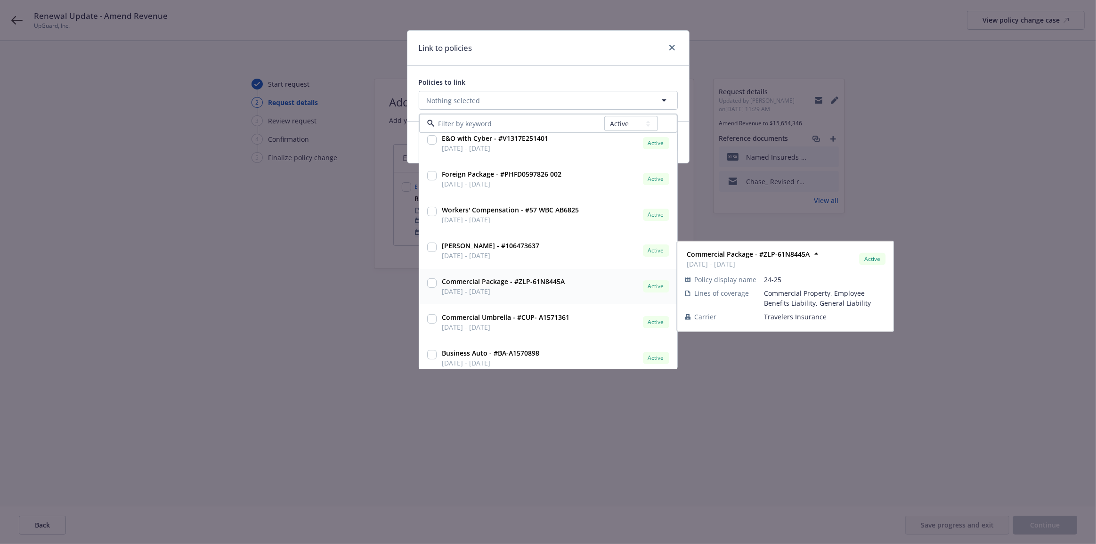
scroll to position [122, 0]
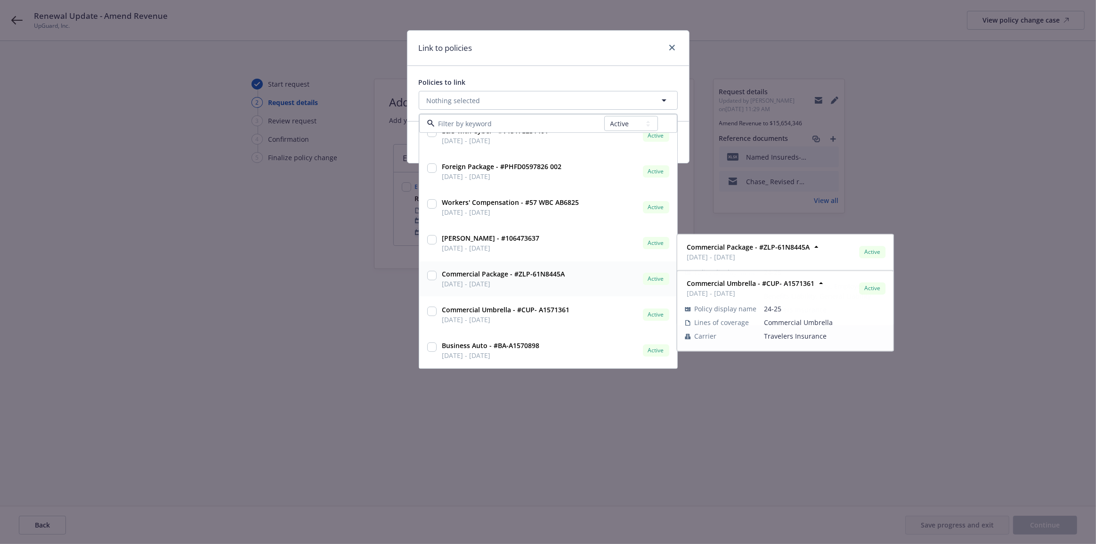
click at [503, 281] on span "10/04/2024 - 10/04/2025" at bounding box center [503, 284] width 123 height 10
checkbox input "true"
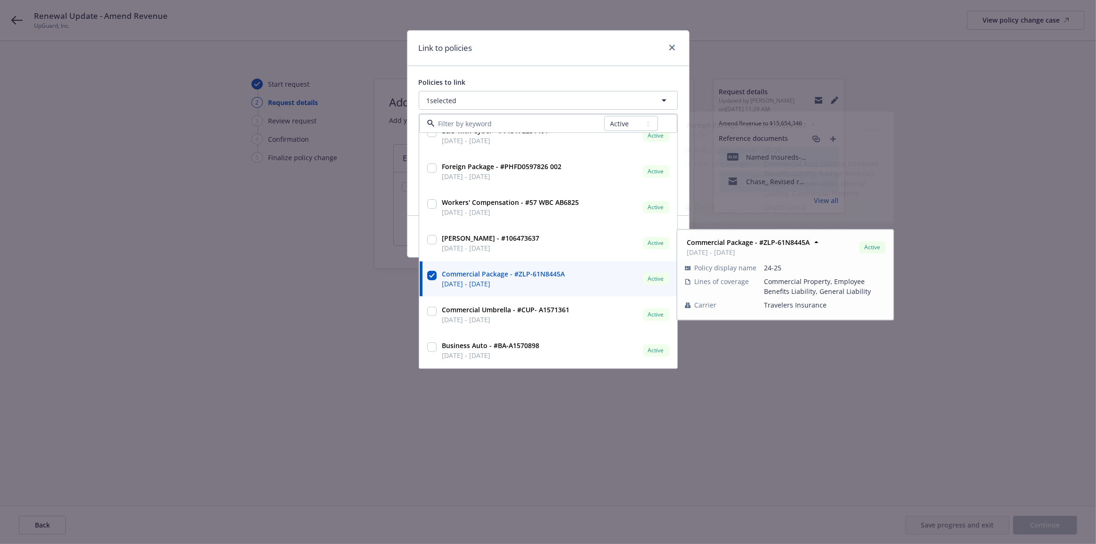
click at [509, 40] on div "Link to policies" at bounding box center [548, 48] width 282 height 35
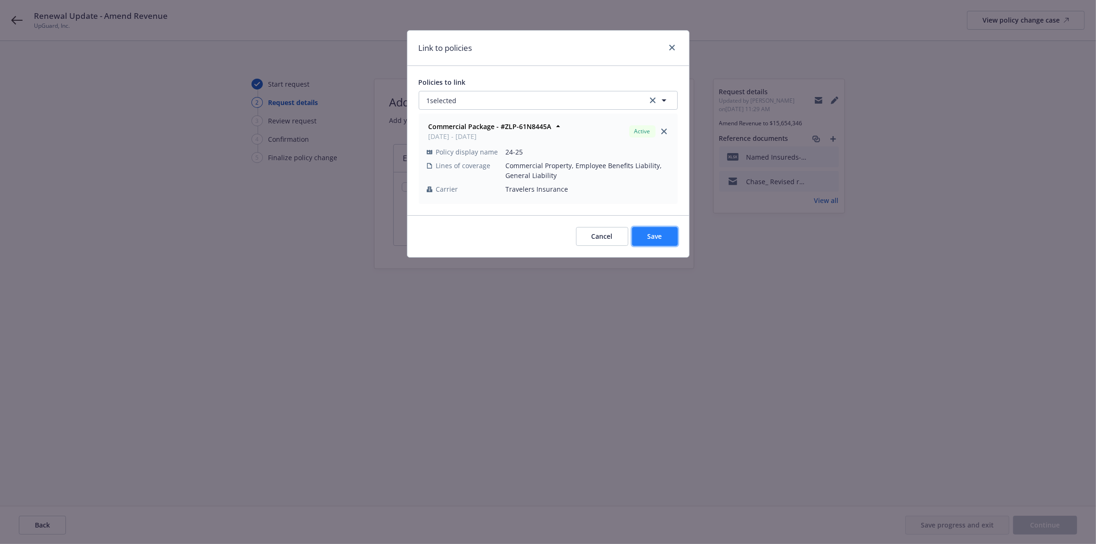
click at [641, 237] on button "Save" at bounding box center [655, 236] width 46 height 19
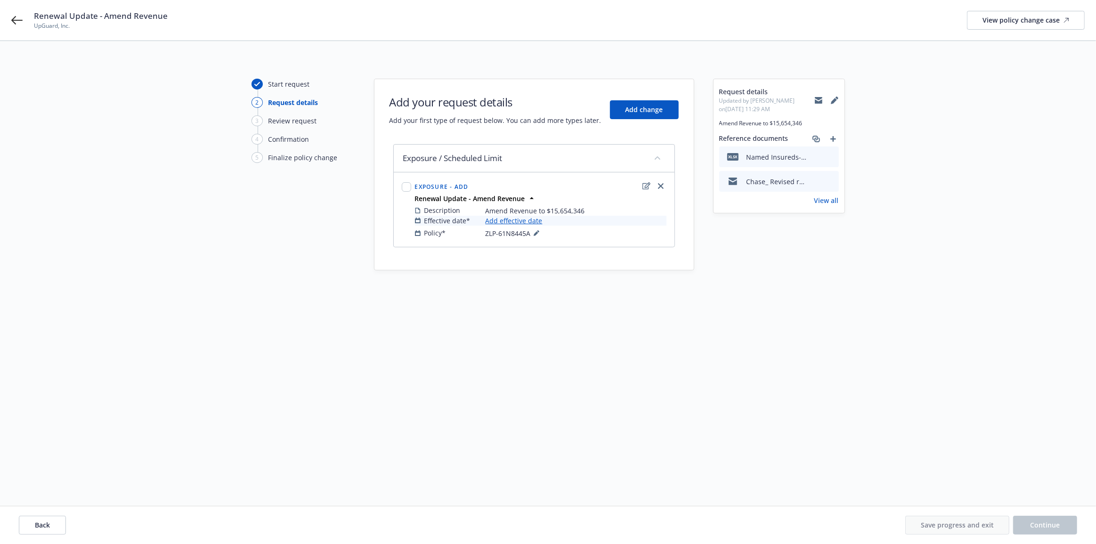
click at [523, 218] on link "Add effective date" at bounding box center [513, 221] width 57 height 10
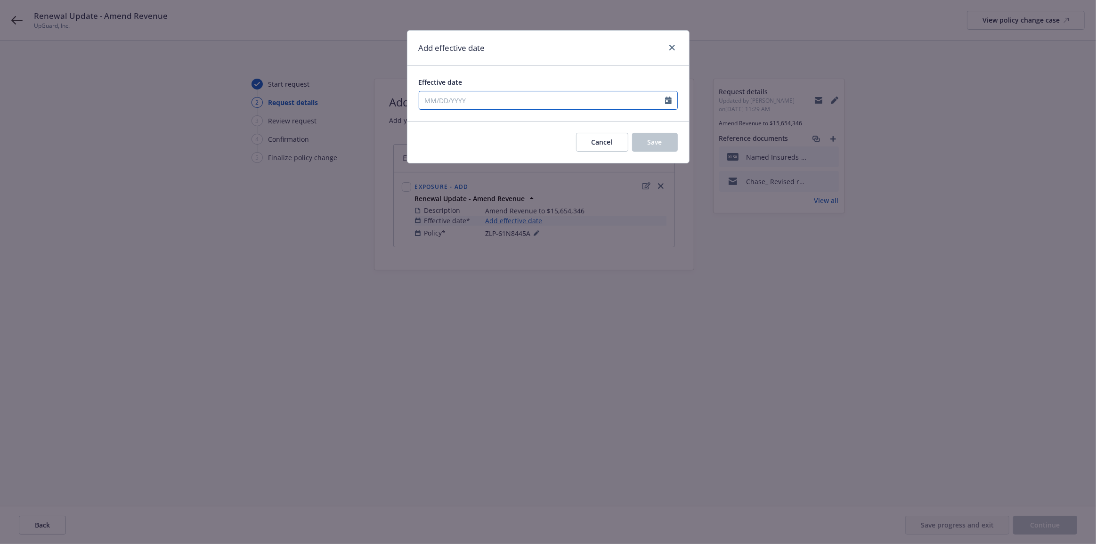
click at [507, 95] on input "Effective date" at bounding box center [542, 100] width 246 height 18
select select "9"
click at [593, 142] on span "Cancel" at bounding box center [601, 141] width 21 height 9
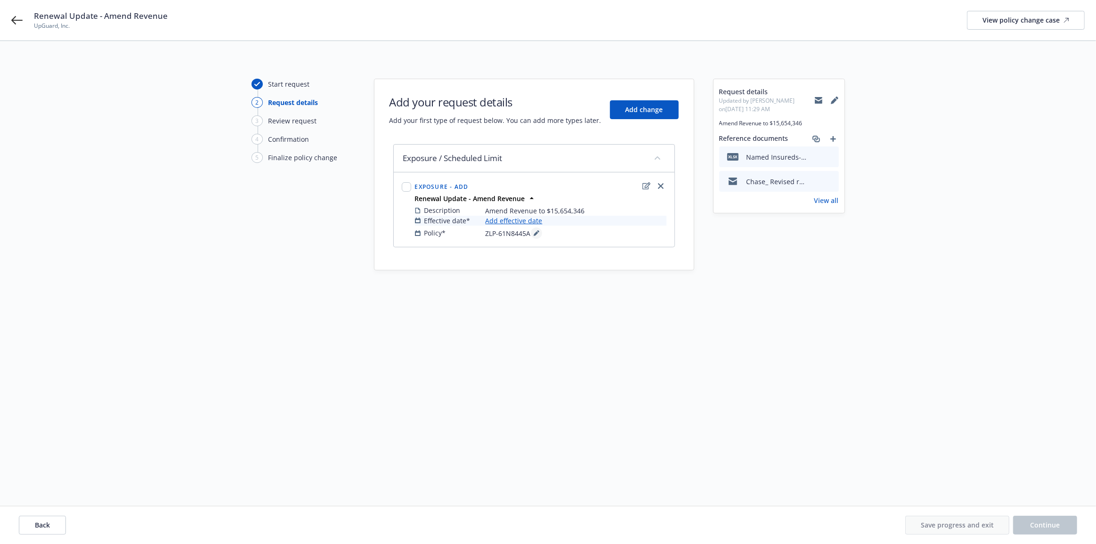
click at [534, 234] on icon at bounding box center [535, 233] width 5 height 5
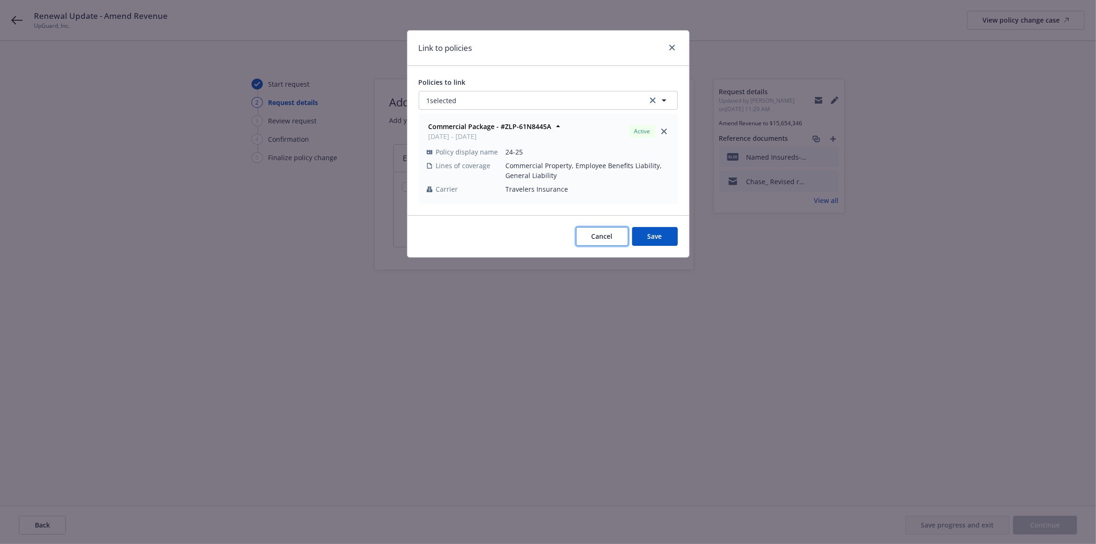
click at [590, 236] on button "Cancel" at bounding box center [602, 236] width 52 height 19
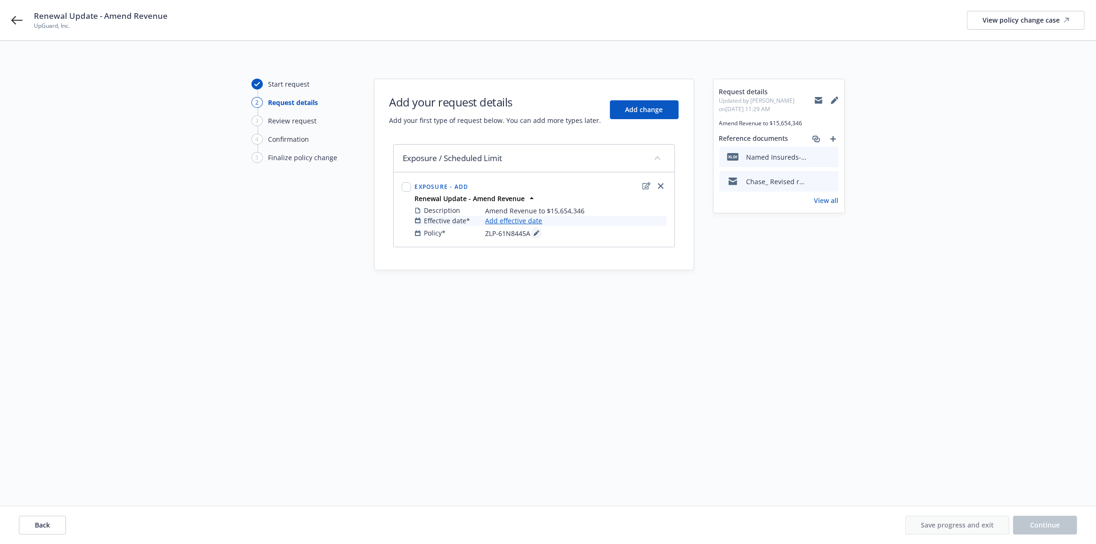
click at [535, 232] on icon at bounding box center [535, 233] width 5 height 5
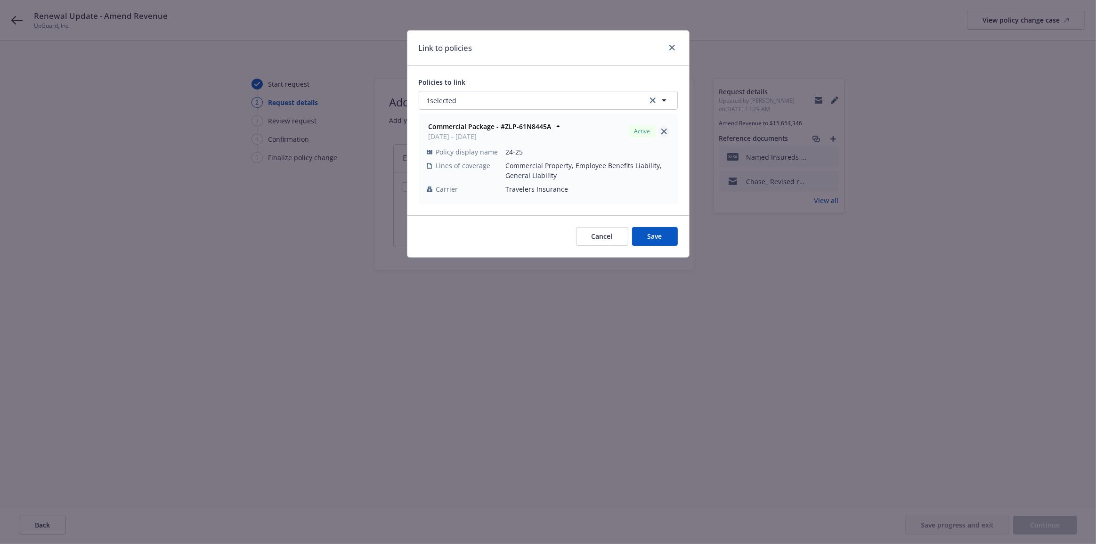
click at [662, 129] on icon "close" at bounding box center [664, 132] width 6 height 6
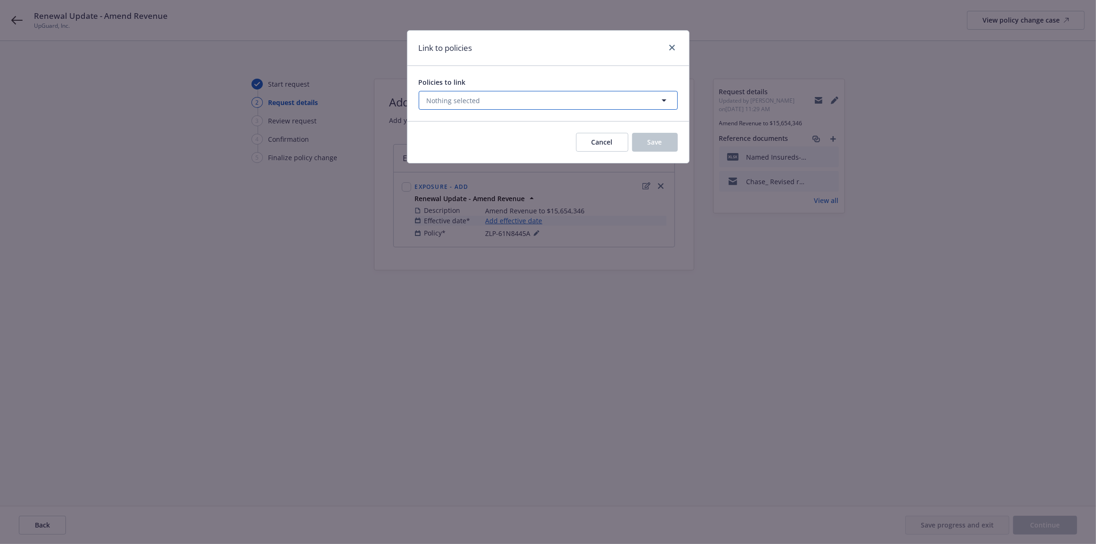
click at [635, 104] on button "Nothing selected" at bounding box center [548, 100] width 259 height 19
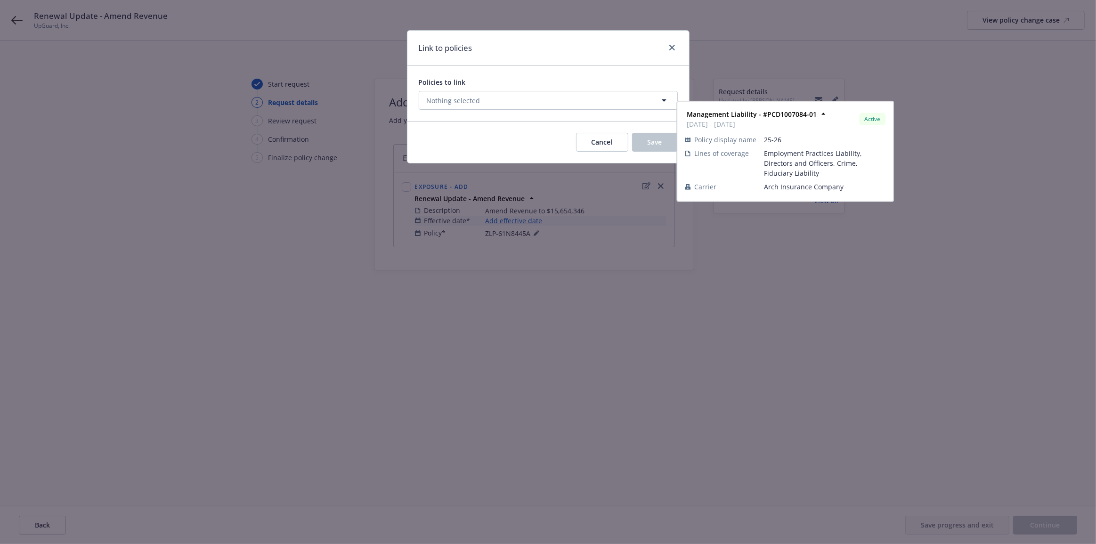
click at [644, 127] on select "All Active Upcoming Expired Cancelled" at bounding box center [631, 123] width 54 height 15
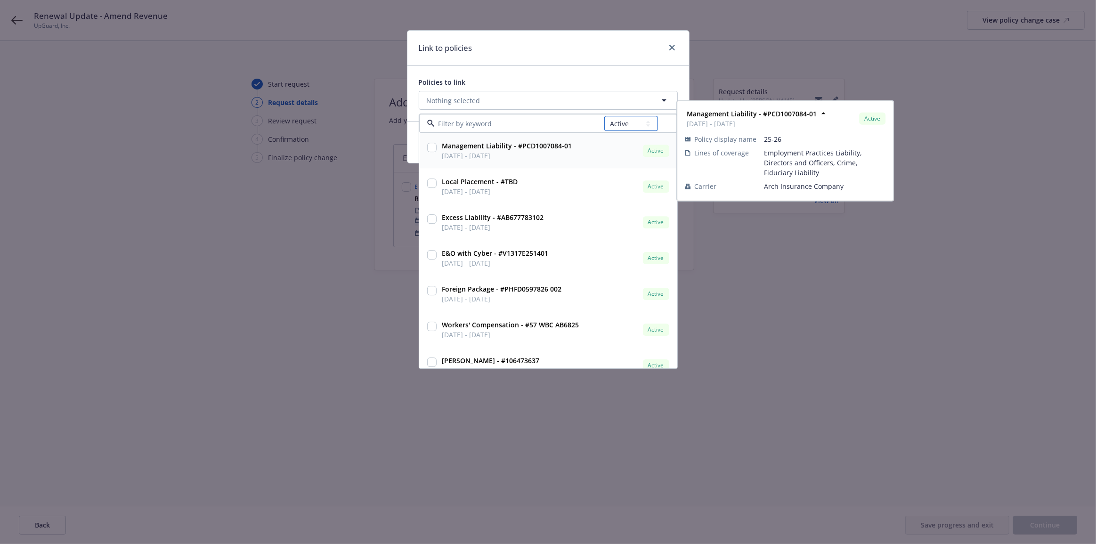
select select "UPCOMING"
click at [604, 116] on select "All Active Upcoming Expired Cancelled" at bounding box center [631, 123] width 54 height 15
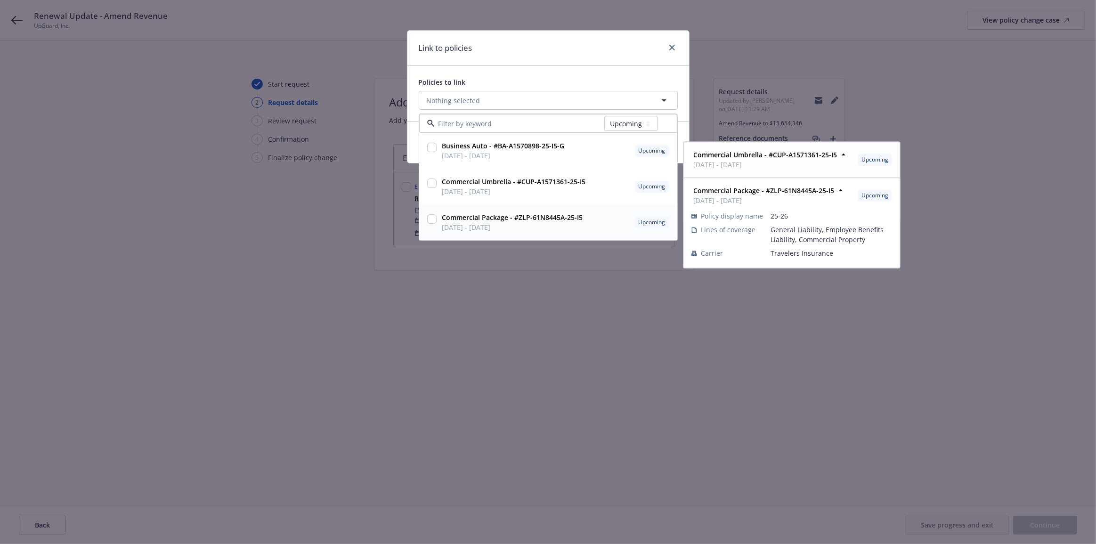
click at [625, 219] on div "Commercial Package - #ZLP-61N8445A-25-I5 10/04/2025 - 10/04/2026 Upcoming" at bounding box center [554, 223] width 233 height 24
checkbox input "true"
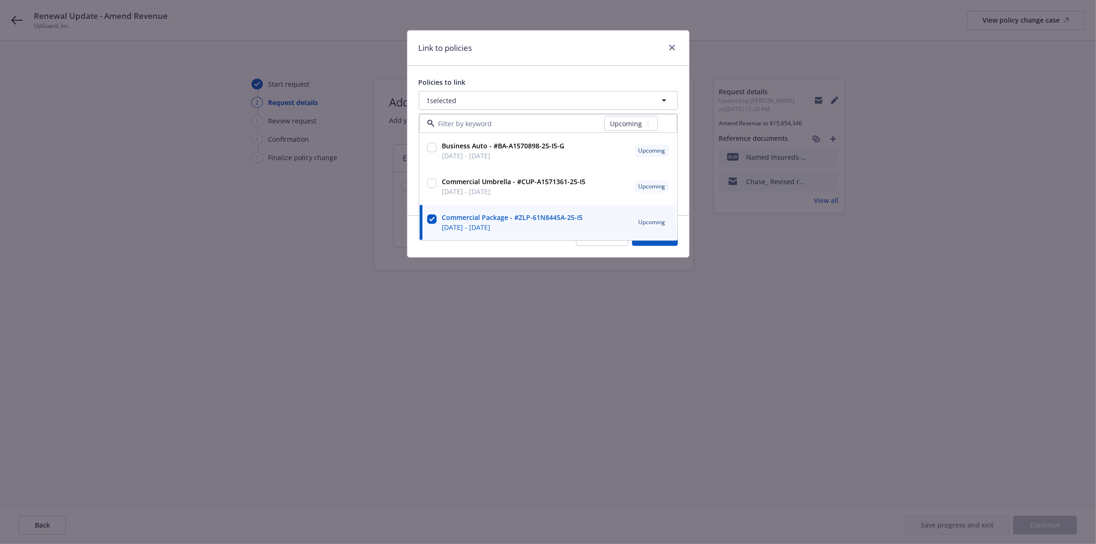
click at [596, 66] on div "Policies to link 1 selected All Active Upcoming Expired Cancelled Business Auto…" at bounding box center [548, 140] width 282 height 149
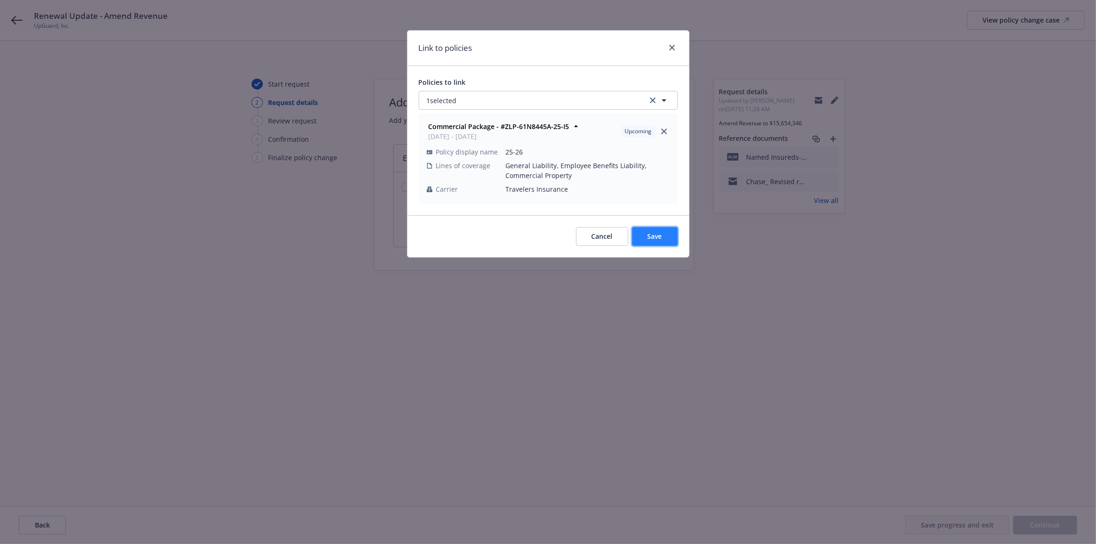
click at [646, 236] on button "Save" at bounding box center [655, 236] width 46 height 19
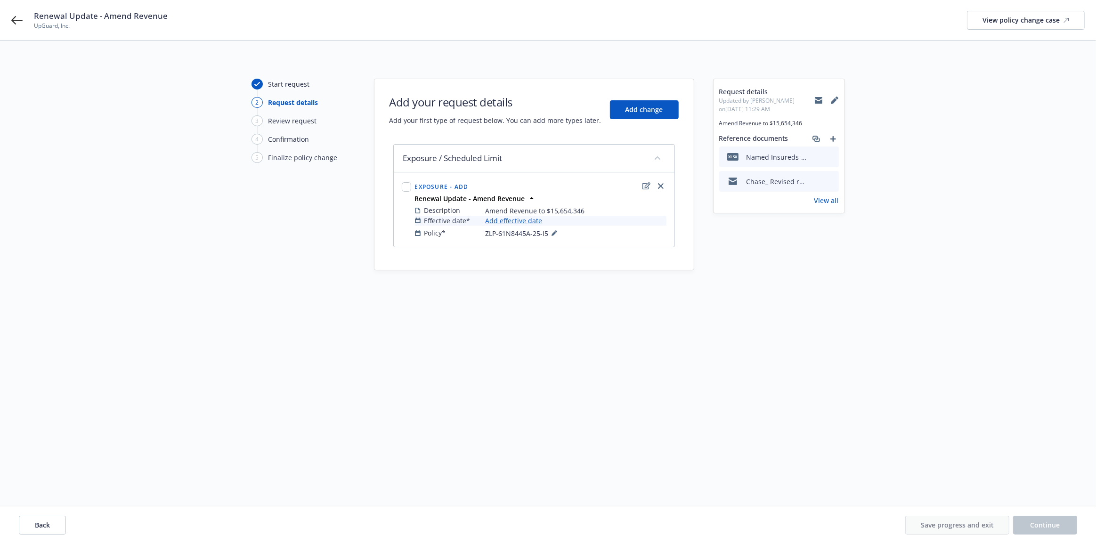
click at [506, 221] on link "Add effective date" at bounding box center [513, 221] width 57 height 10
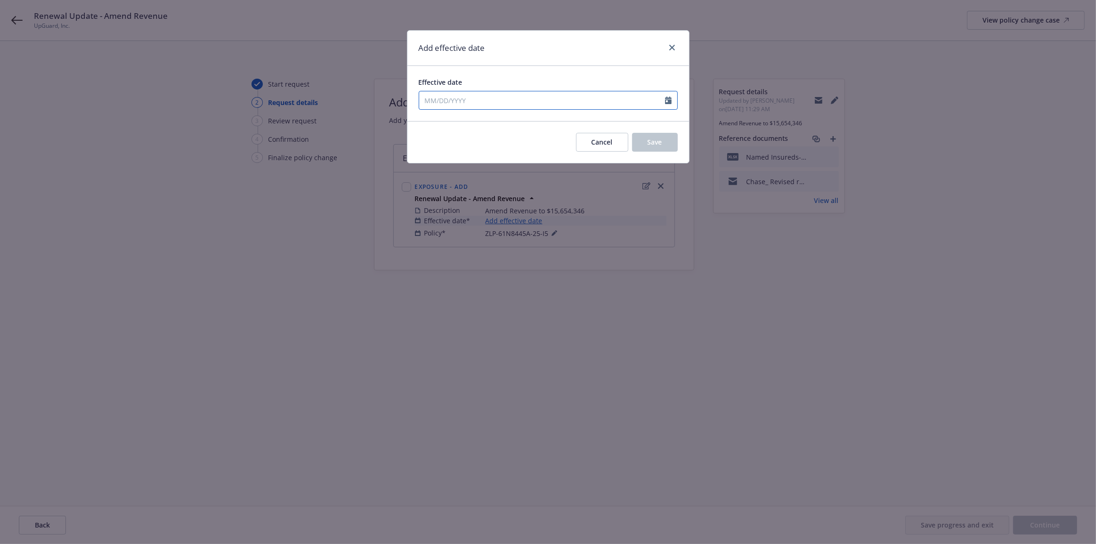
click at [590, 102] on input "Effective date" at bounding box center [542, 100] width 246 height 18
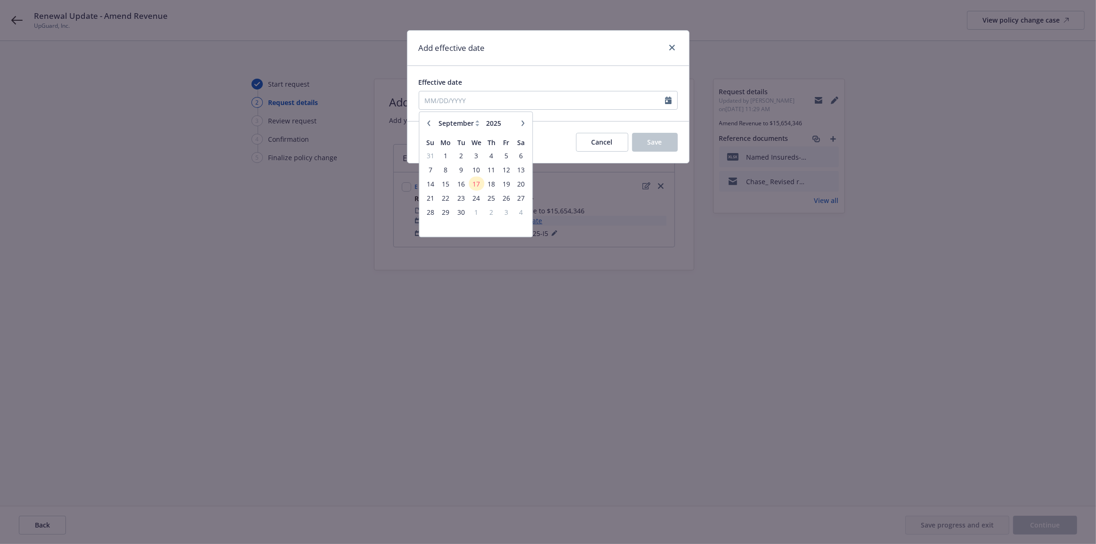
click at [521, 120] on icon "button" at bounding box center [522, 123] width 3 height 6
select select "10"
click at [519, 155] on span "4" at bounding box center [521, 155] width 13 height 12
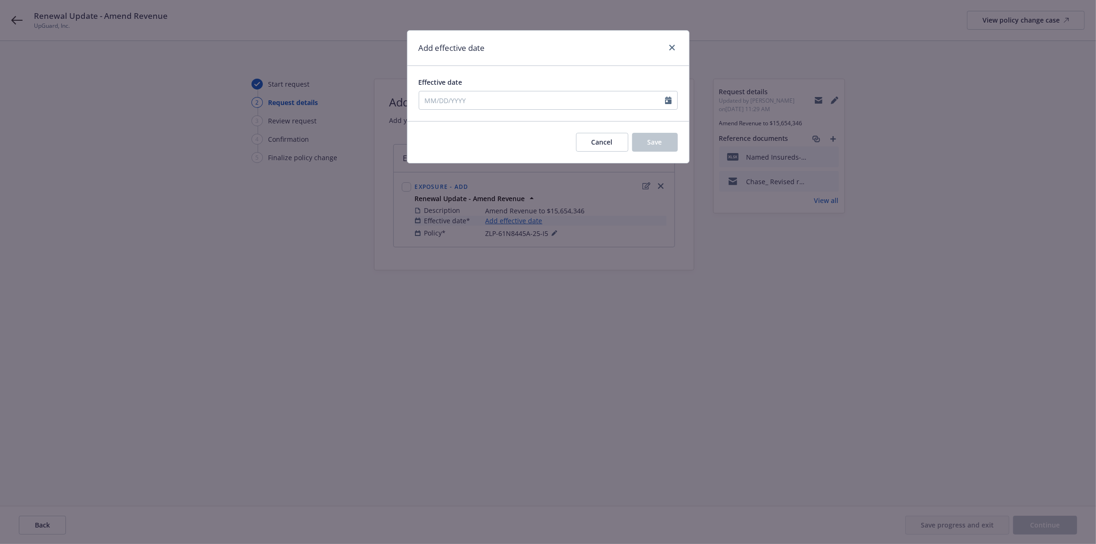
type input "10/04/2025"
click at [650, 143] on span "Save" at bounding box center [654, 141] width 15 height 9
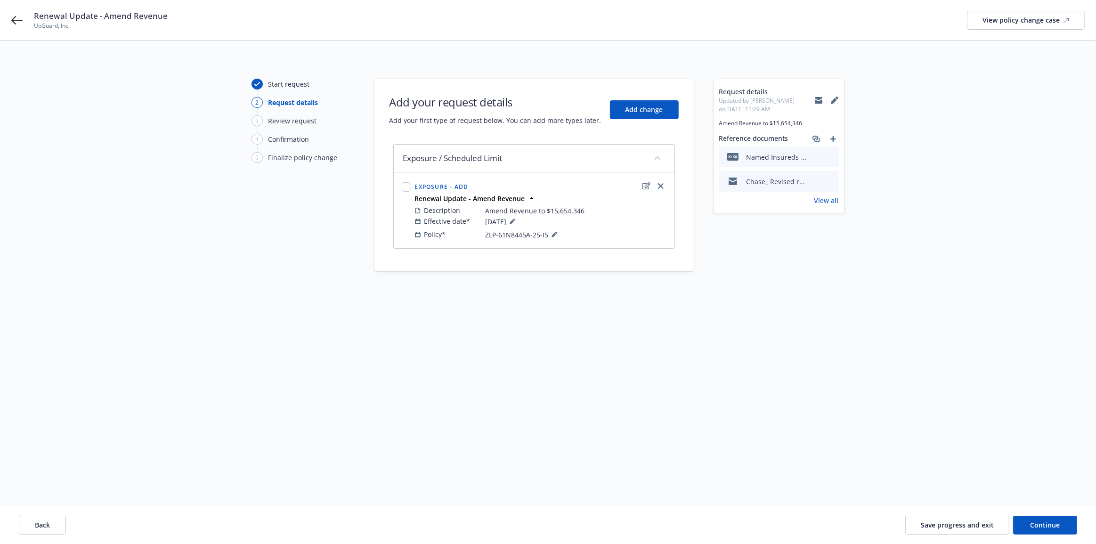
click at [624, 287] on div "Start request 2 Request details 3 Review request 4 Confirmation 5 Finalize poli…" at bounding box center [547, 262] width 1073 height 367
click at [1031, 516] on div "Back Save progress and exit Continue" at bounding box center [548, 525] width 1096 height 38
click at [1037, 519] on button "Continue" at bounding box center [1045, 525] width 64 height 19
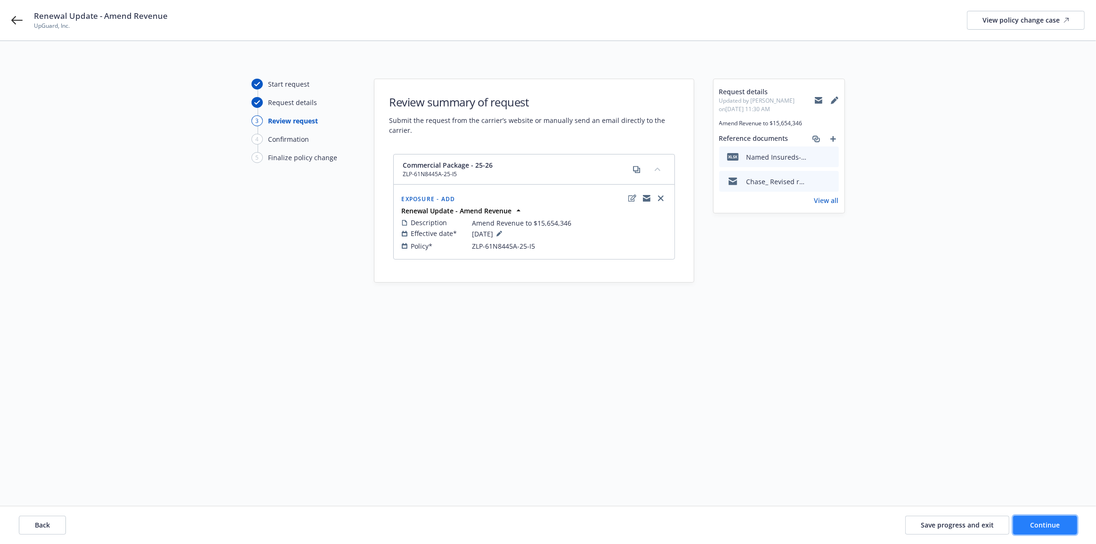
click at [1035, 523] on span "Continue" at bounding box center [1045, 524] width 30 height 9
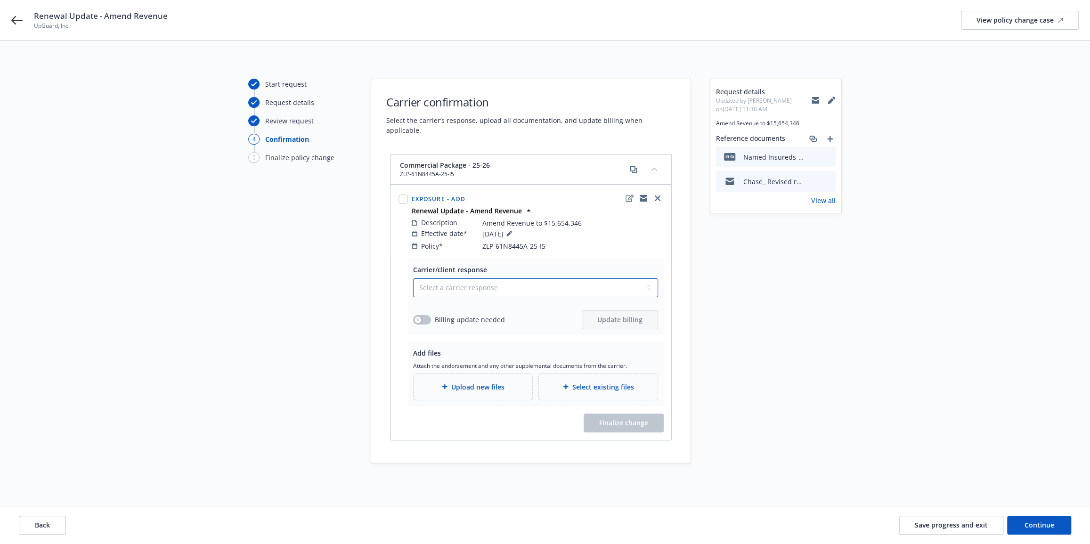
click at [588, 278] on select "Select a carrier response Accepted Accepted with revision No endorsement needed…" at bounding box center [535, 287] width 245 height 19
select select "ACCEPTED"
click at [413, 278] on select "Select a carrier response Accepted Accepted with revision No endorsement needed…" at bounding box center [535, 287] width 245 height 19
click at [427, 315] on button "button" at bounding box center [422, 319] width 18 height 9
click at [603, 315] on span "Update billing" at bounding box center [619, 319] width 45 height 9
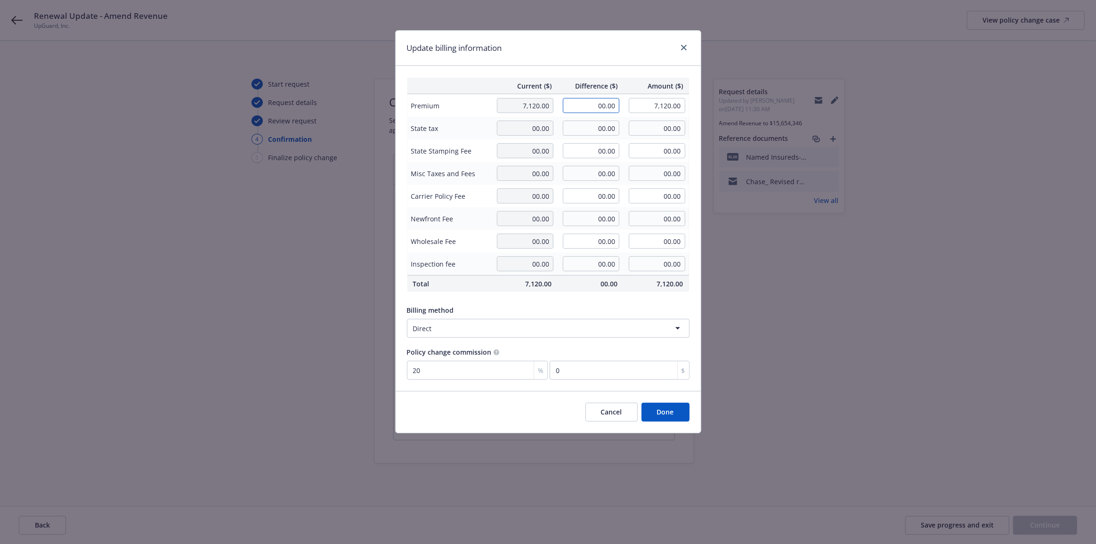
click at [568, 105] on input "00.00" at bounding box center [591, 105] width 57 height 15
type input "-3,689.00"
type input "3,431.00"
type input "-737.8"
click at [667, 417] on button "Done" at bounding box center [665, 412] width 48 height 19
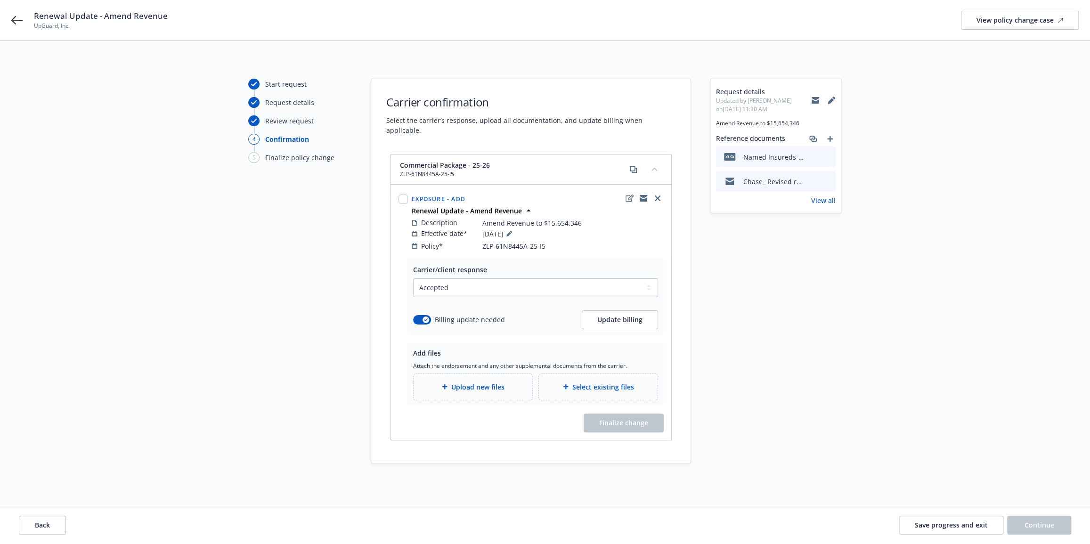
click at [524, 381] on div "Upload new files" at bounding box center [473, 386] width 104 height 11
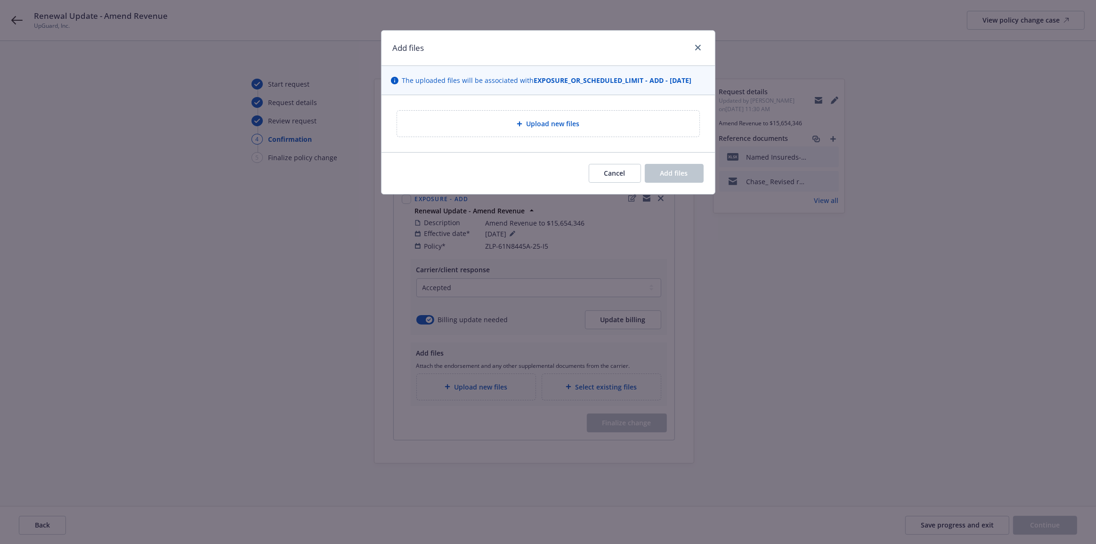
click at [887, 139] on div "Add files The uploaded files will be associated with EXPOSURE_OR_SCHEDULED_LIMI…" at bounding box center [548, 272] width 1096 height 544
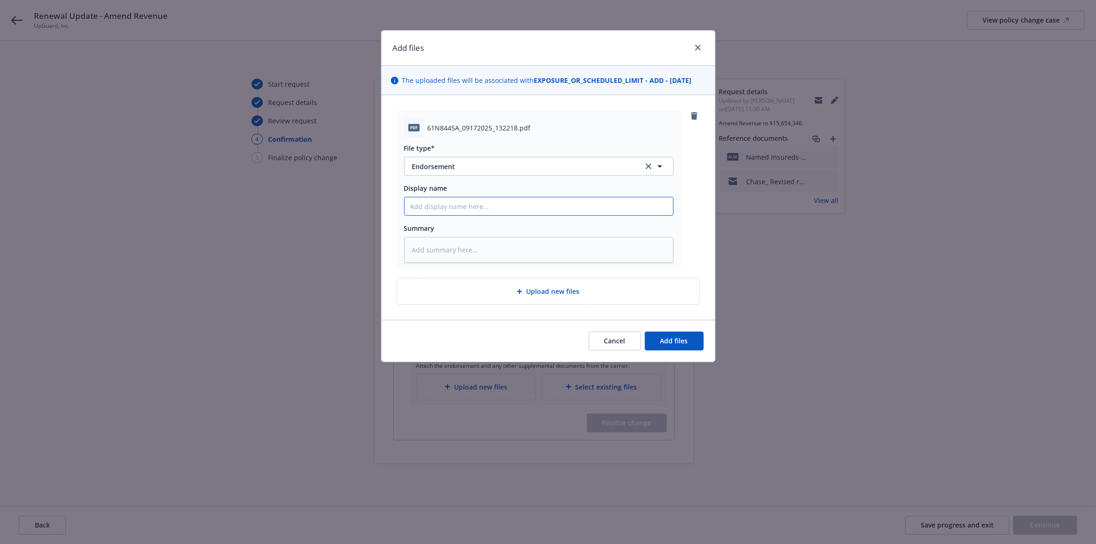
click at [440, 207] on input "Display name" at bounding box center [538, 206] width 268 height 18
type textarea "x"
type input "z"
type textarea "x"
type input "ze"
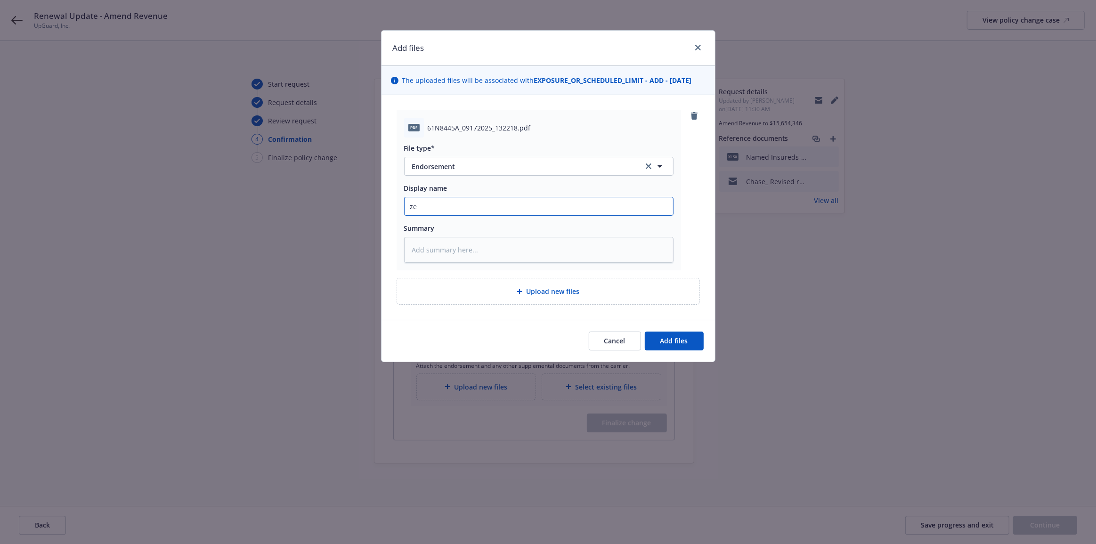
type textarea "x"
type input "zen"
type textarea "x"
type input "z"
type textarea "x"
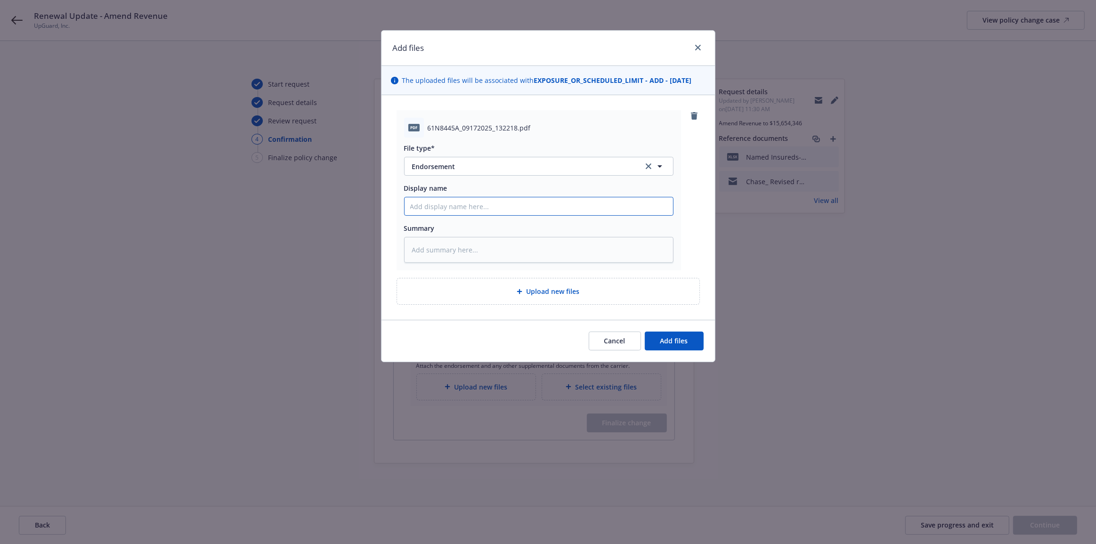
paste input "25-26 Travelers Package Policy - ENDT 10-4-25 - Amend Revenue"
type input "25-26 Travelers Package Policy - ENDT 10-4-25 - Amend Revenue"
type textarea "x"
type input "25-26 Travelers Package Policy - ENDT 10-4-25 - Amend Revenue"
click at [675, 334] on button "Add files" at bounding box center [674, 340] width 59 height 19
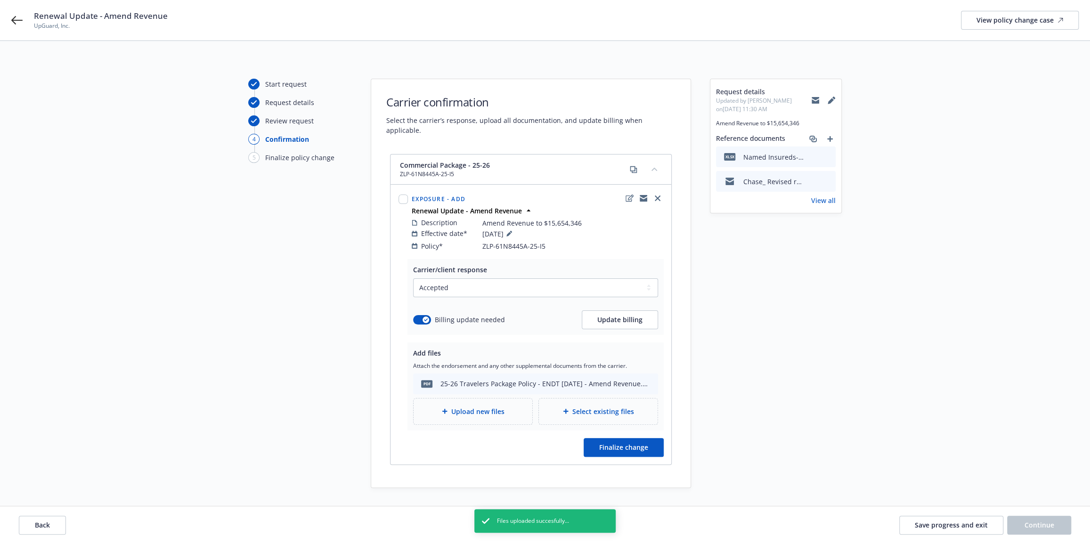
click at [697, 328] on div "Start request Request details Review request 4 Confirmation 5 Finalize policy c…" at bounding box center [544, 283] width 1067 height 409
click at [648, 442] on button "Finalize change" at bounding box center [623, 447] width 80 height 19
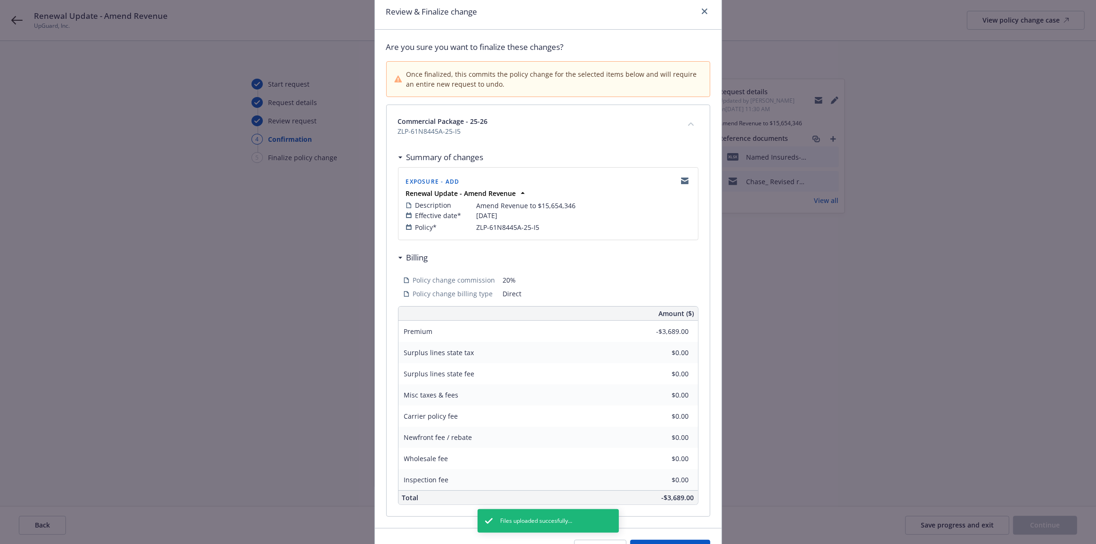
scroll to position [92, 0]
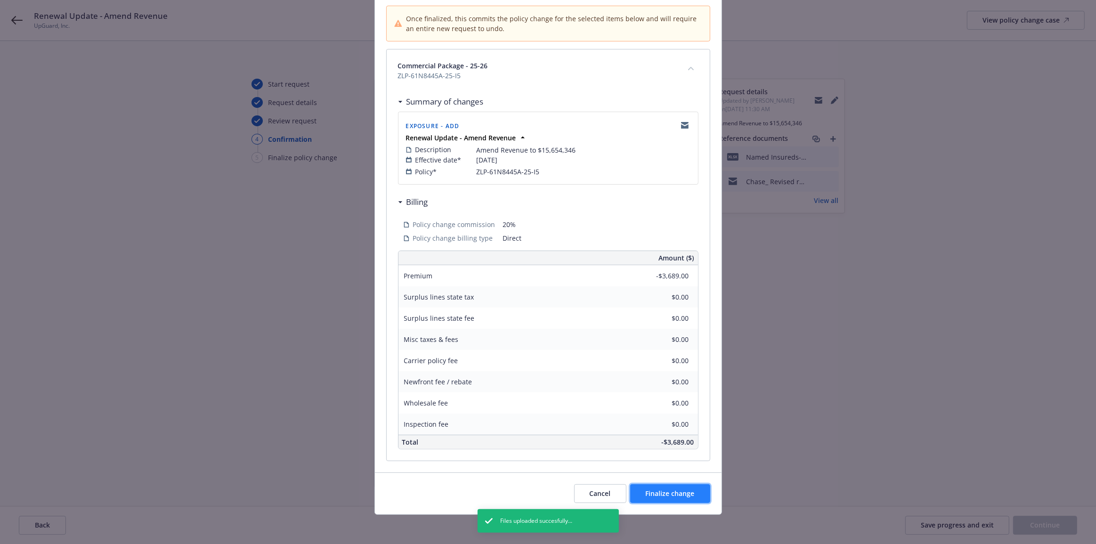
click at [666, 496] on span "Finalize change" at bounding box center [670, 493] width 49 height 9
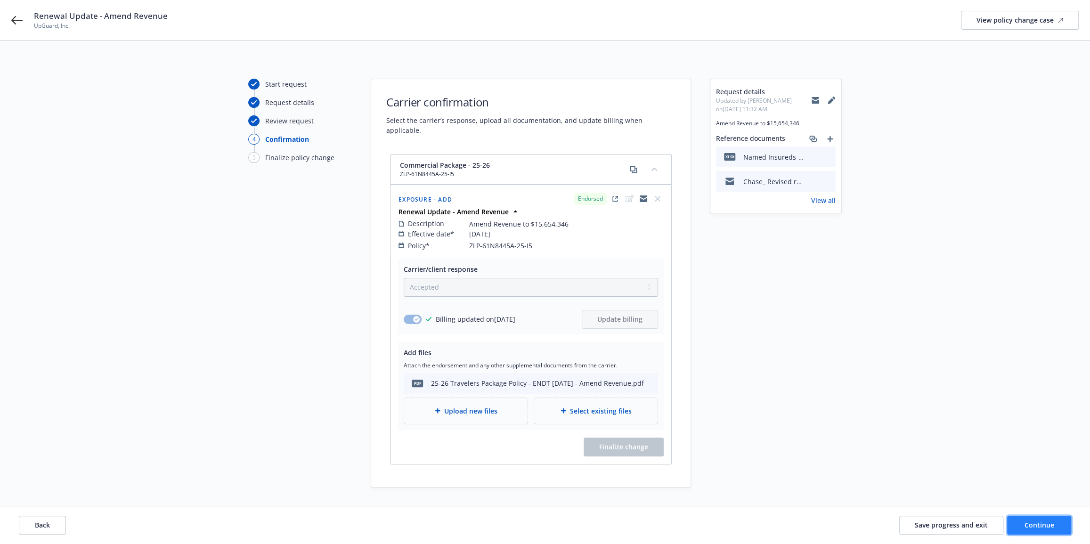
click at [1046, 520] on span "Continue" at bounding box center [1039, 524] width 30 height 9
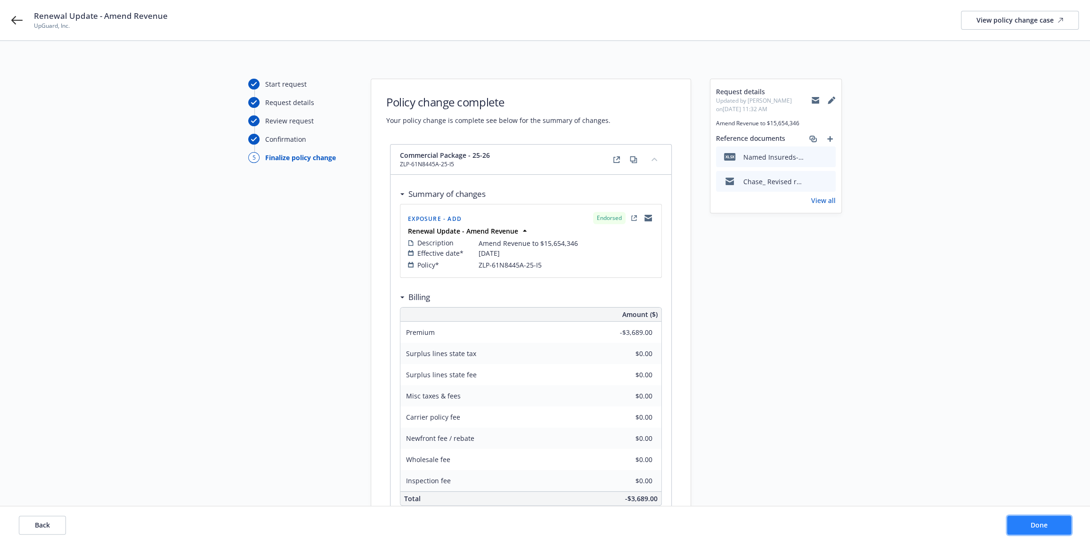
click at [1041, 518] on button "Done" at bounding box center [1039, 525] width 64 height 19
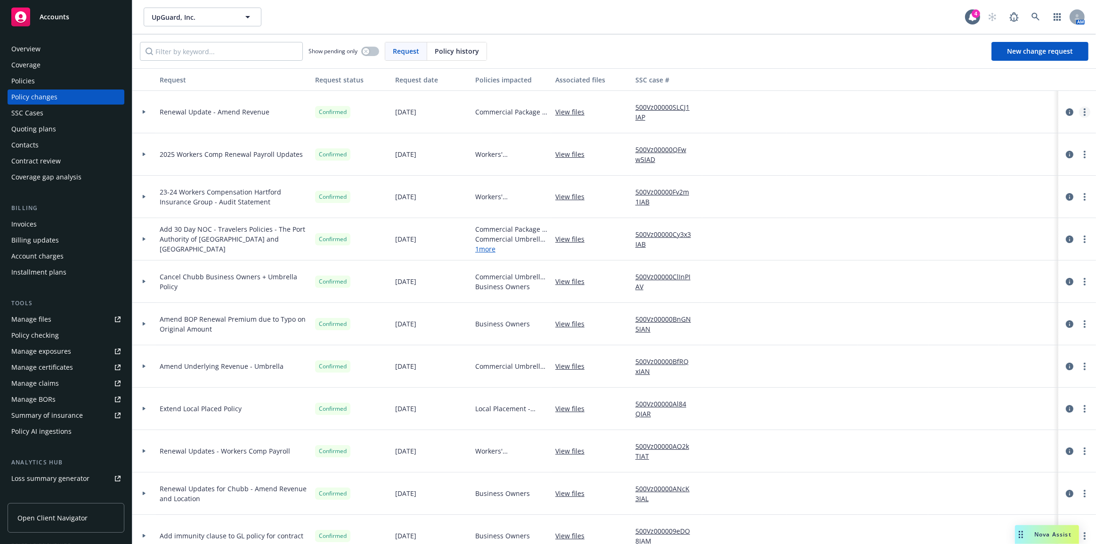
click at [1083, 114] on circle "more" at bounding box center [1084, 115] width 2 height 2
click at [970, 151] on link "Edit request summary" at bounding box center [1003, 149] width 162 height 19
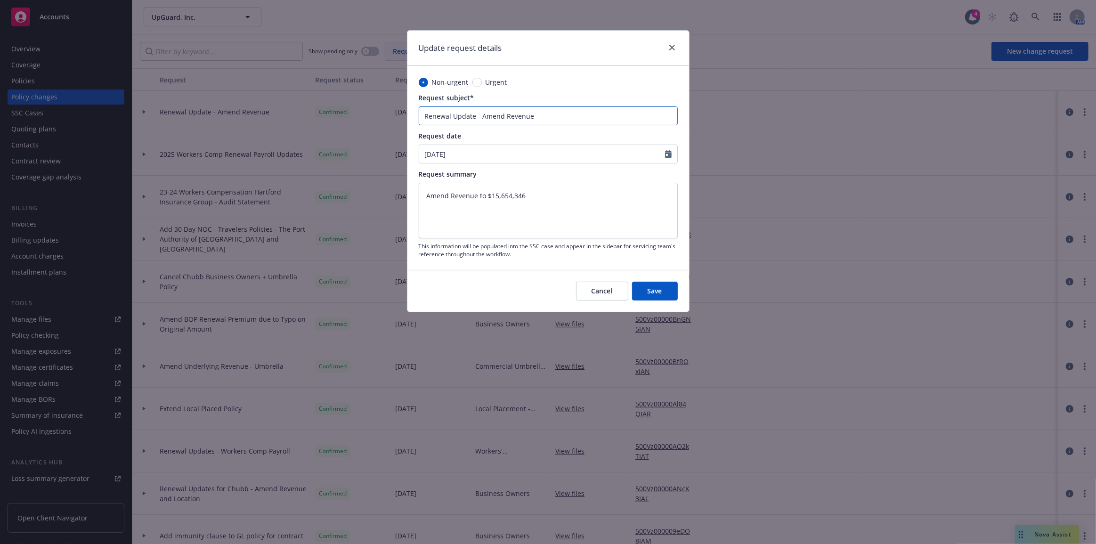
click at [422, 115] on input "Renewal Update - Amend Revenue" at bounding box center [548, 115] width 259 height 19
type textarea "x"
type input "2Renewal Update - Amend Revenue"
type textarea "x"
type input "25Renewal Update - Amend Revenue"
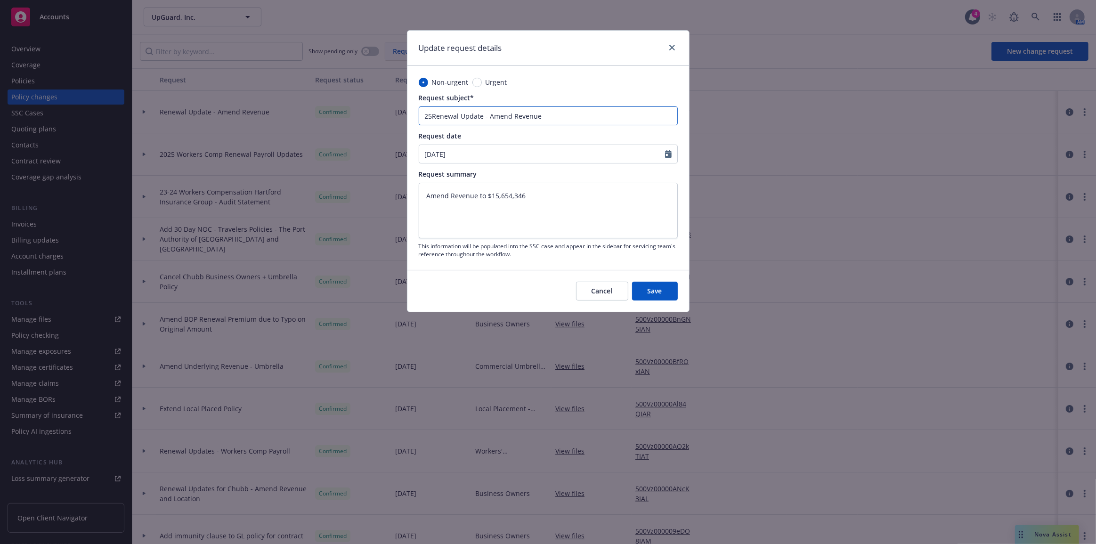
type textarea "x"
type input "25-Renewal Update - Amend Revenue"
type textarea "x"
type input "25-2Renewal Update - Amend Revenue"
type textarea "x"
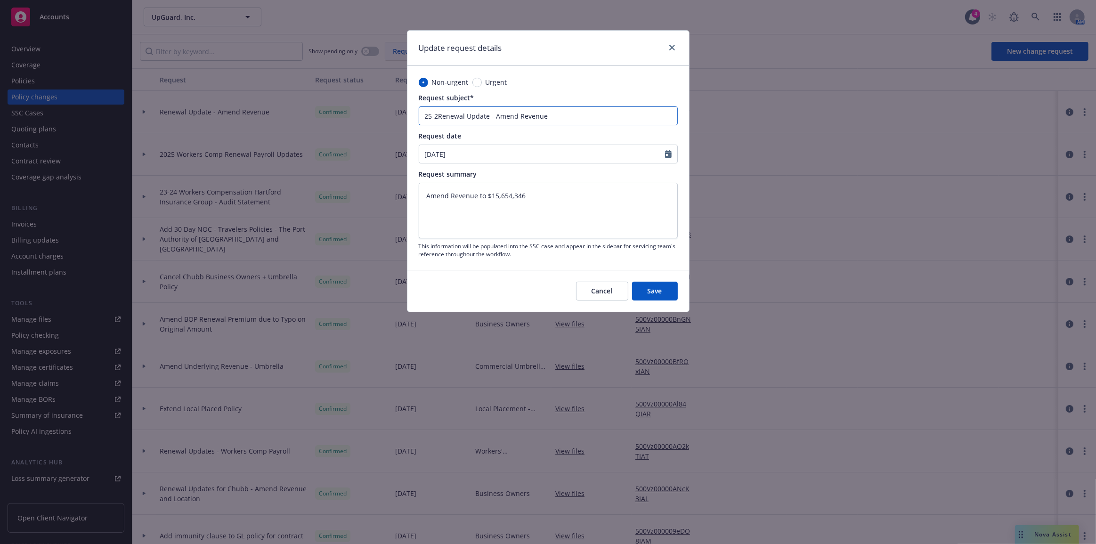
type input "25-26Renewal Update - Amend Revenue"
type textarea "x"
type input "25-26 Renewal Update - Amend Revenue"
type textarea "x"
type input "25-26 PRenewal Update - Amend Revenue"
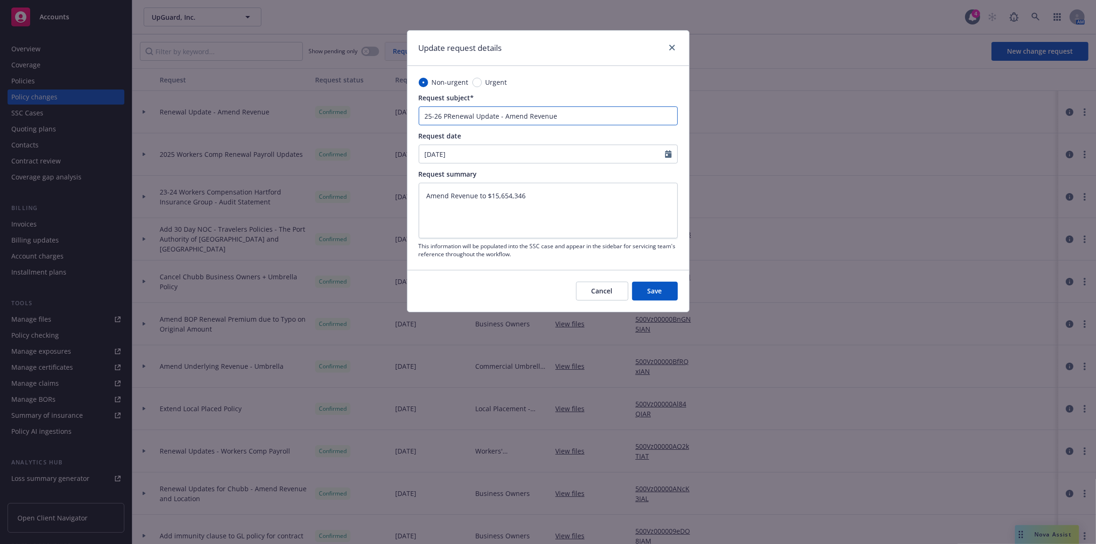
type textarea "x"
type input "25-26 PaRenewal Update - Amend Revenue"
type textarea "x"
type input "25-26 PakRenewal Update - Amend Revenue"
type textarea "x"
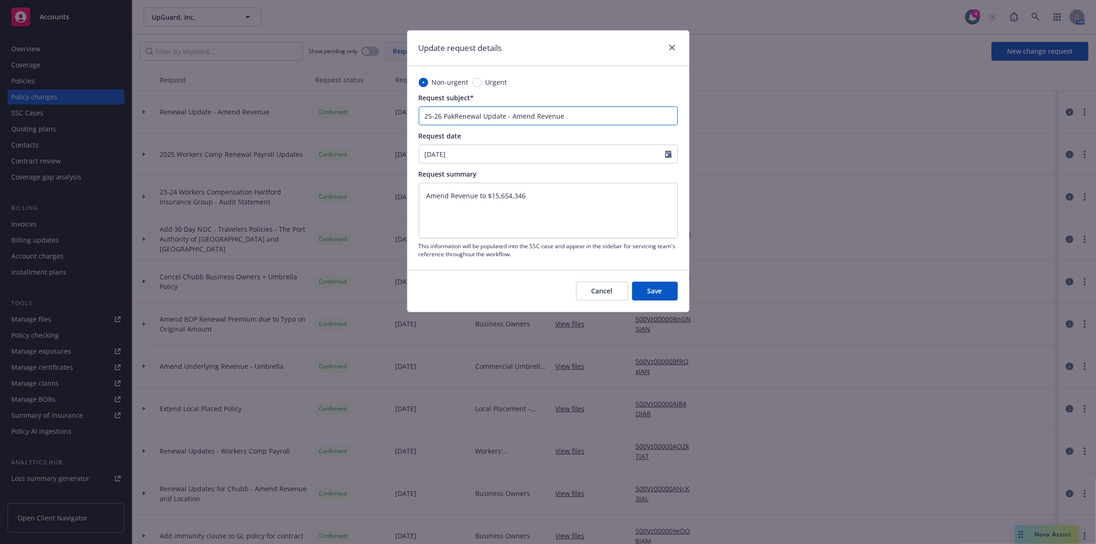
type input "25-26 PaRenewal Update - Amend Revenue"
type textarea "x"
type input "25-26 PacRenewal Update - Amend Revenue"
type textarea "x"
type input "25-26 PacaRenewal Update - Amend Revenue"
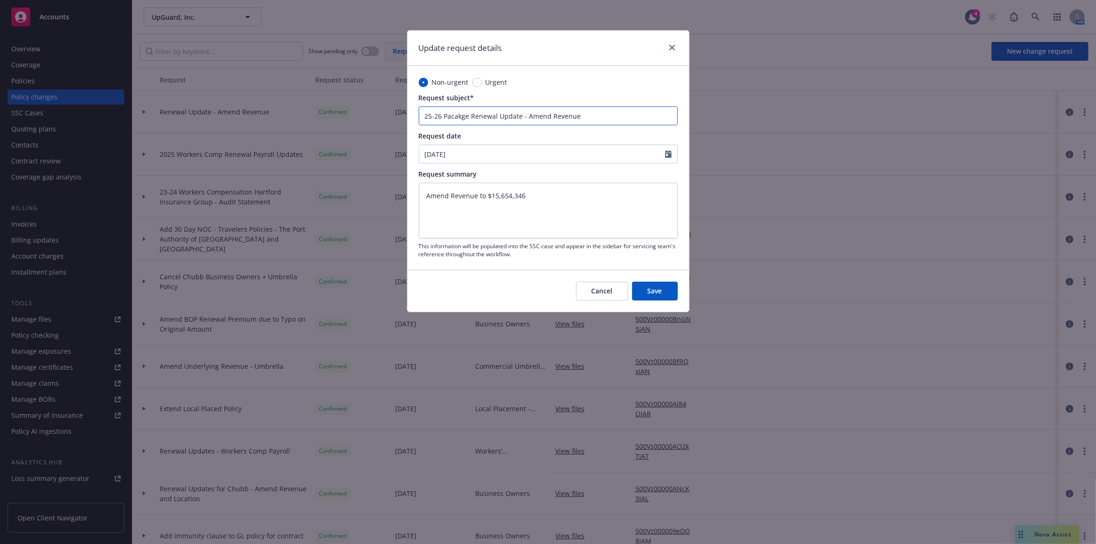
click at [448, 116] on input "25-26 Pacakge Renewal Update - Amend Revenue" at bounding box center [548, 115] width 259 height 19
click at [654, 291] on span "Save" at bounding box center [654, 290] width 15 height 9
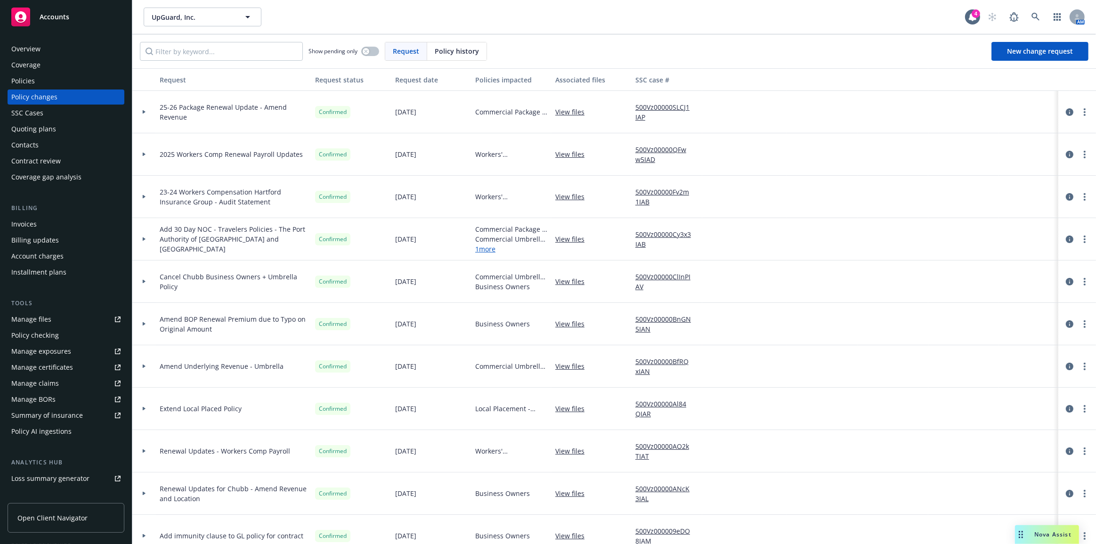
click at [654, 285] on link "500Vz00000ClInPIAV" at bounding box center [666, 282] width 63 height 20
click at [144, 111] on icon at bounding box center [144, 112] width 3 height 4
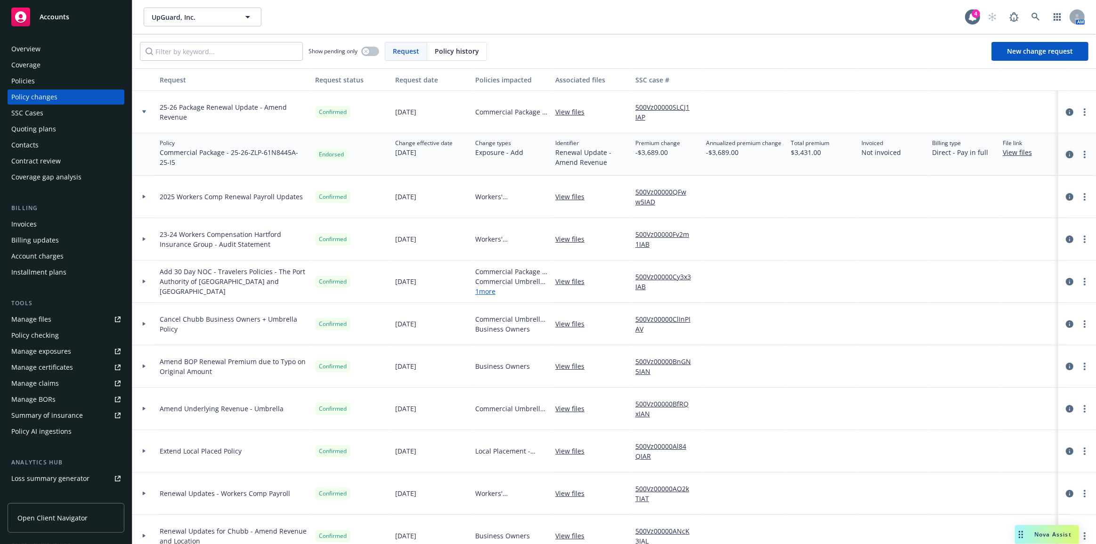
click at [1066, 154] on icon "circleInformation" at bounding box center [1070, 155] width 8 height 8
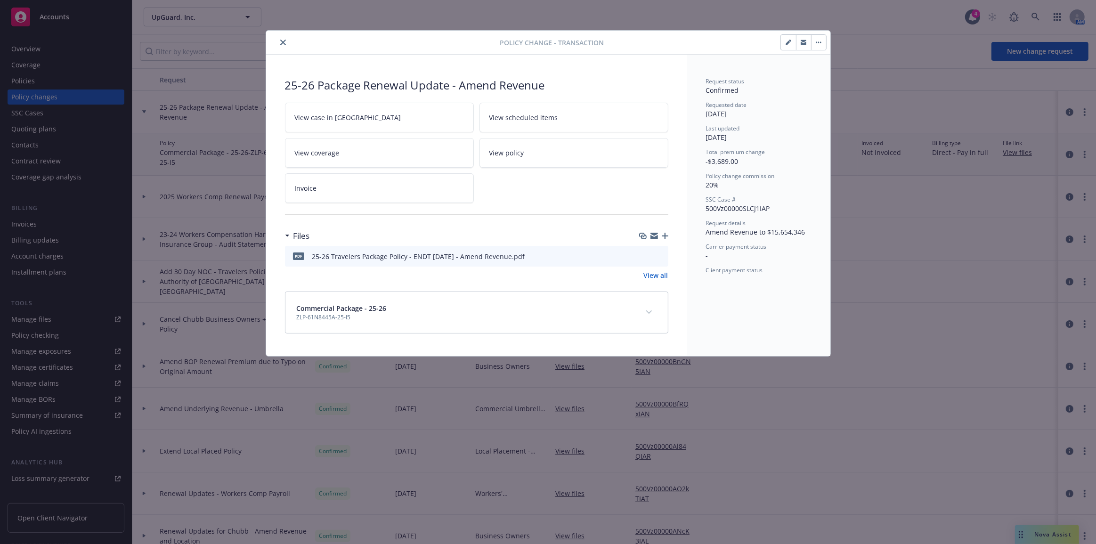
click at [645, 255] on icon "download file" at bounding box center [644, 256] width 8 height 8
drag, startPoint x: 285, startPoint y: 43, endPoint x: 259, endPoint y: 47, distance: 26.6
click at [285, 43] on icon "close" at bounding box center [283, 43] width 6 height 6
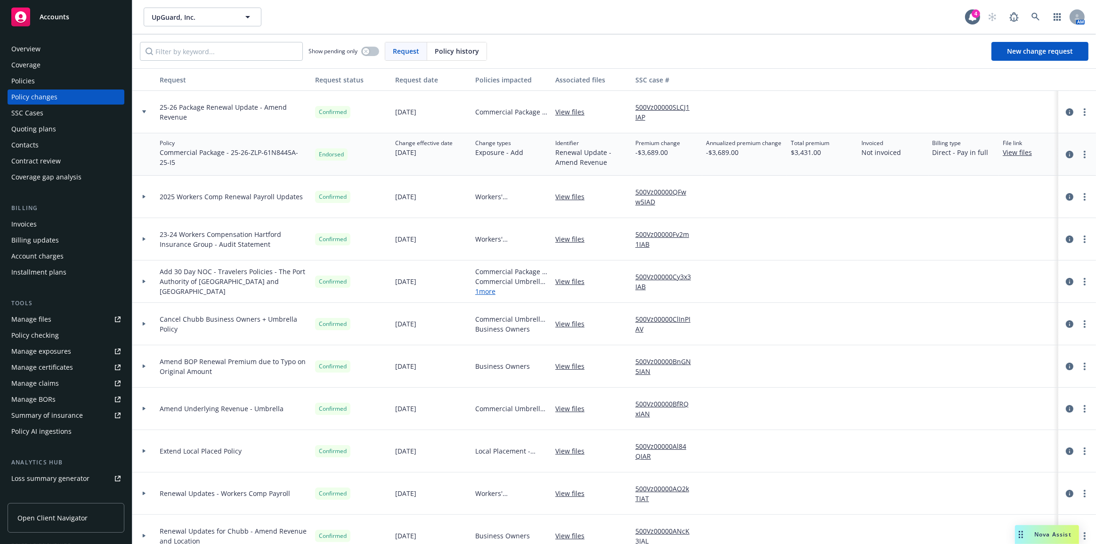
click at [71, 82] on div "Policies" at bounding box center [65, 80] width 109 height 15
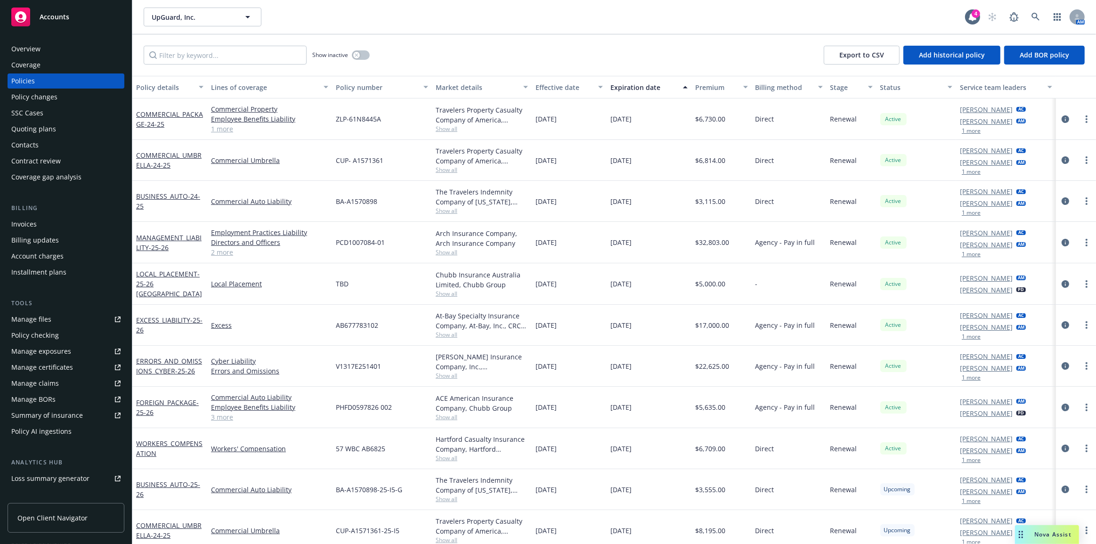
scroll to position [82, 0]
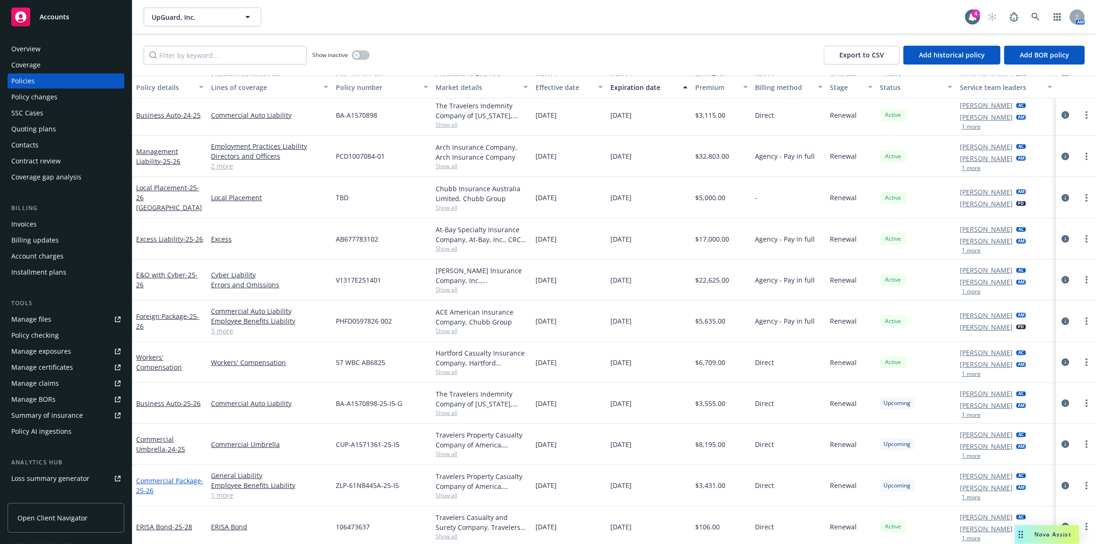
click at [188, 478] on link "Commercial Package - 25-26" at bounding box center [169, 485] width 67 height 19
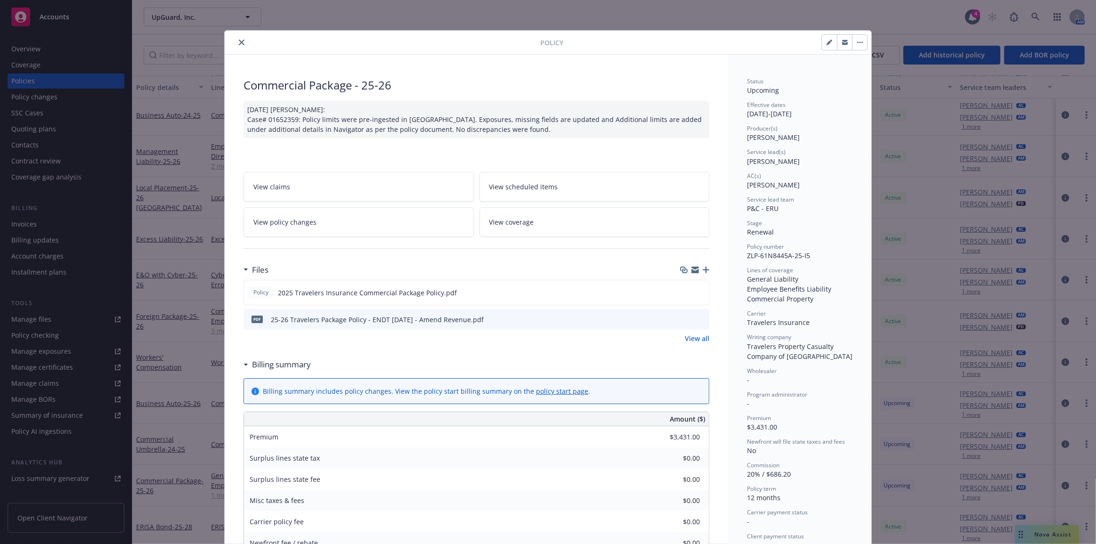
scroll to position [28, 0]
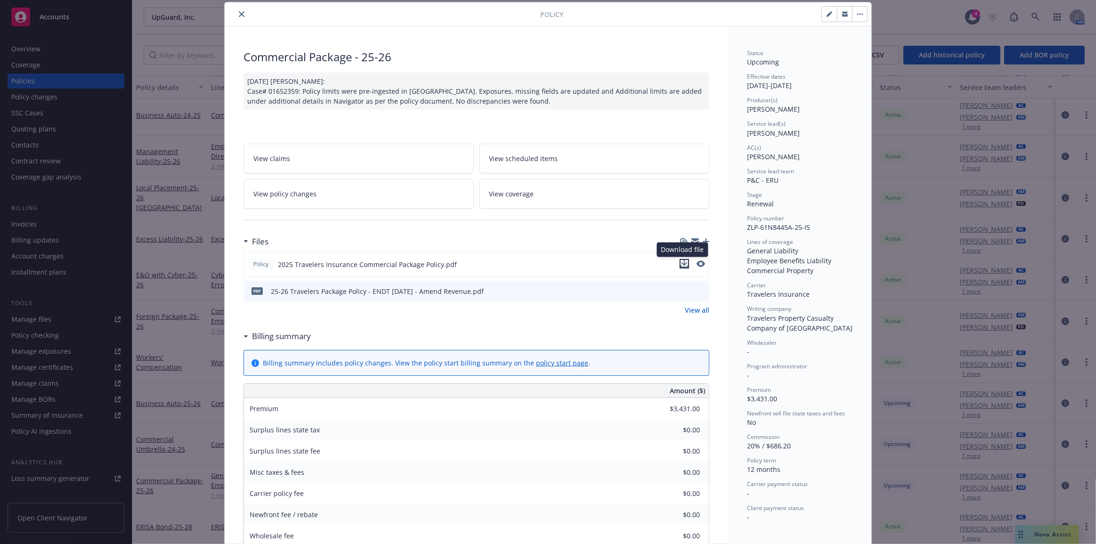
click at [684, 264] on icon "download file" at bounding box center [684, 264] width 8 height 8
click at [239, 16] on icon "close" at bounding box center [242, 14] width 6 height 6
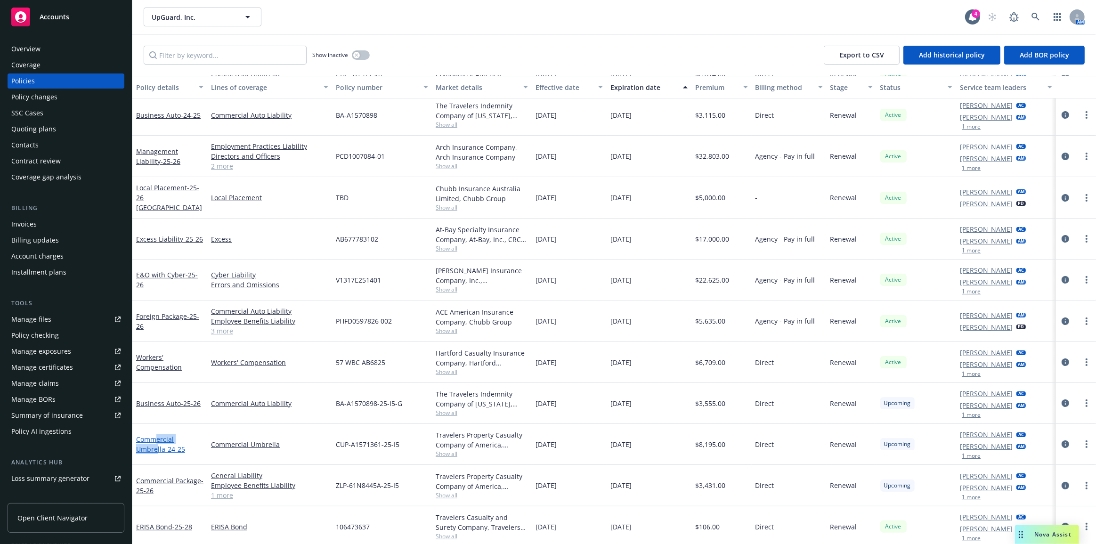
click at [157, 442] on div "Commercial Umbrella - 24-25" at bounding box center [169, 444] width 67 height 20
click at [158, 445] on link "Commercial Umbrella - 24-25" at bounding box center [160, 444] width 49 height 19
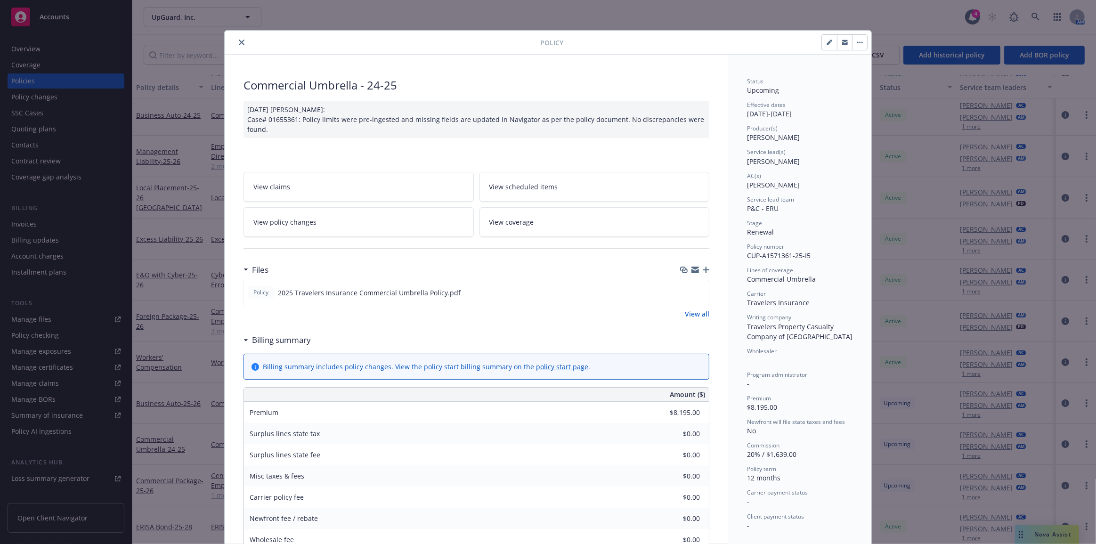
click at [826, 43] on icon "button" at bounding box center [828, 42] width 5 height 5
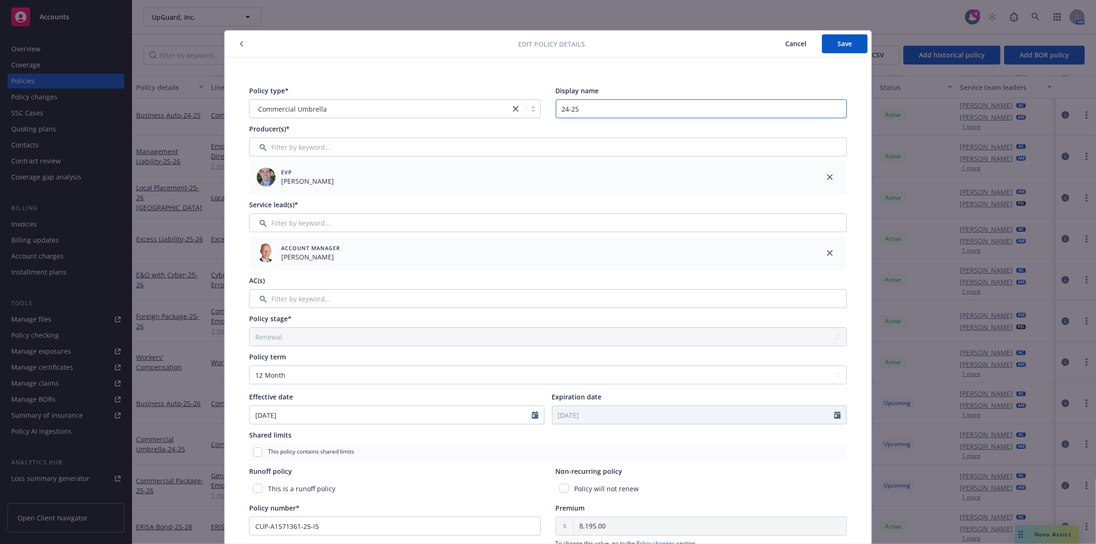
drag, startPoint x: 572, startPoint y: 108, endPoint x: 543, endPoint y: 107, distance: 28.3
click at [528, 103] on div "Policy type* Commercial Umbrella Display name 24-25" at bounding box center [548, 102] width 598 height 32
click at [845, 37] on button "Save" at bounding box center [845, 43] width 46 height 19
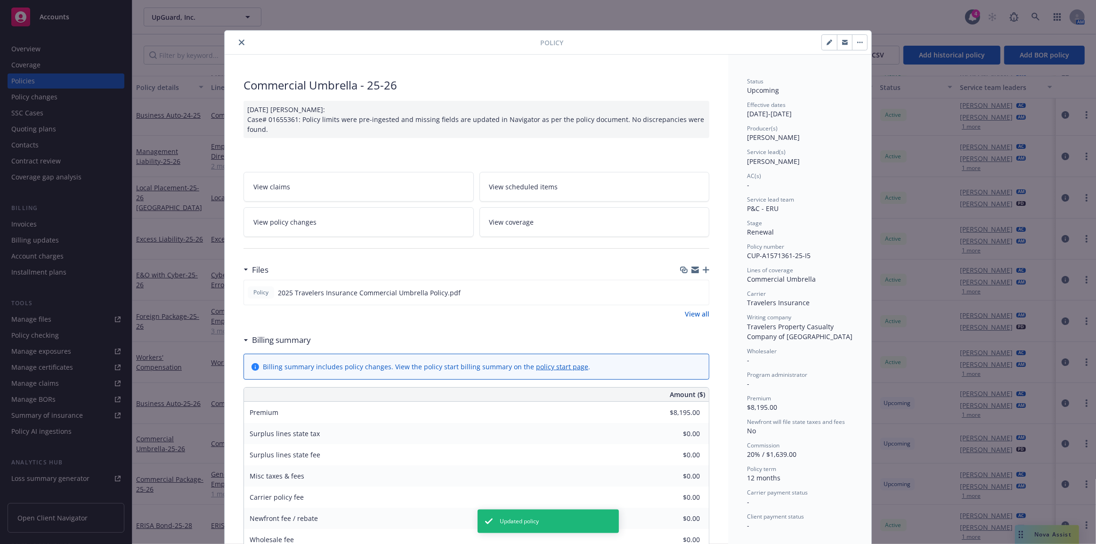
scroll to position [81, 0]
click at [681, 292] on icon "download file" at bounding box center [684, 292] width 8 height 8
click at [240, 41] on icon "close" at bounding box center [242, 43] width 6 height 6
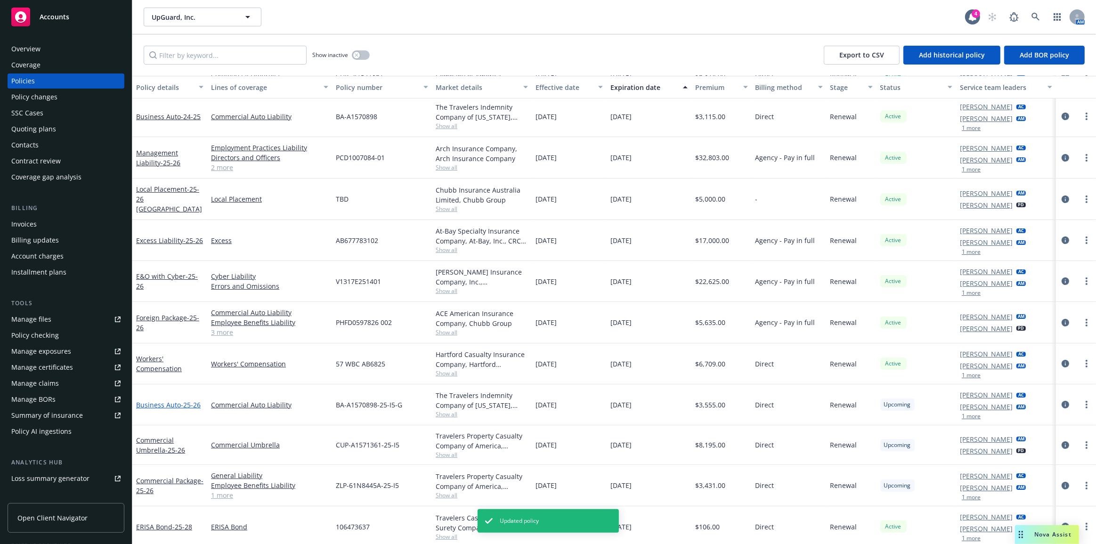
click at [185, 403] on span "- 25-26" at bounding box center [191, 404] width 20 height 9
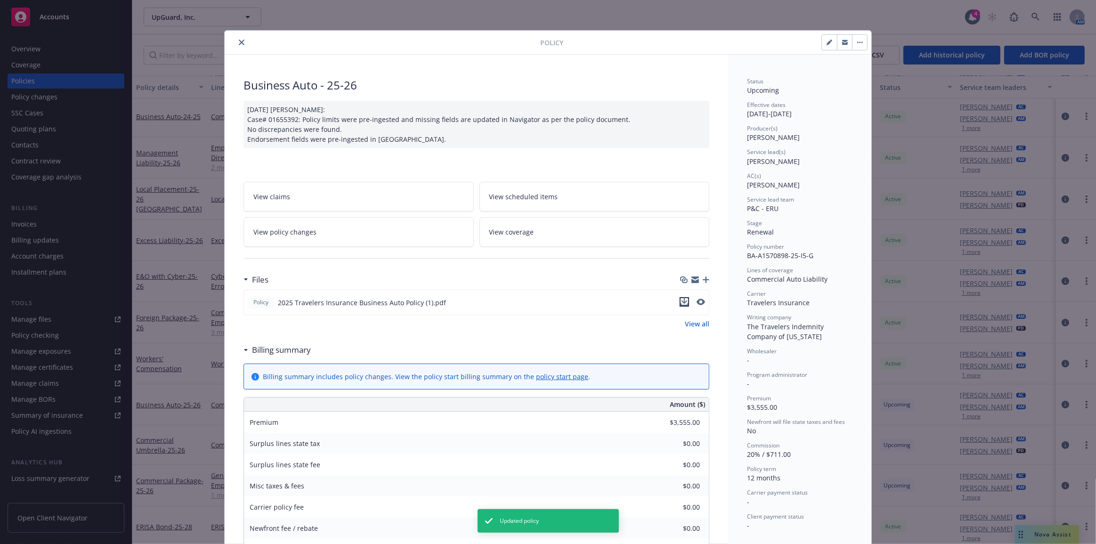
click at [684, 303] on icon "download file" at bounding box center [684, 302] width 8 height 8
click at [241, 40] on icon "close" at bounding box center [242, 43] width 6 height 6
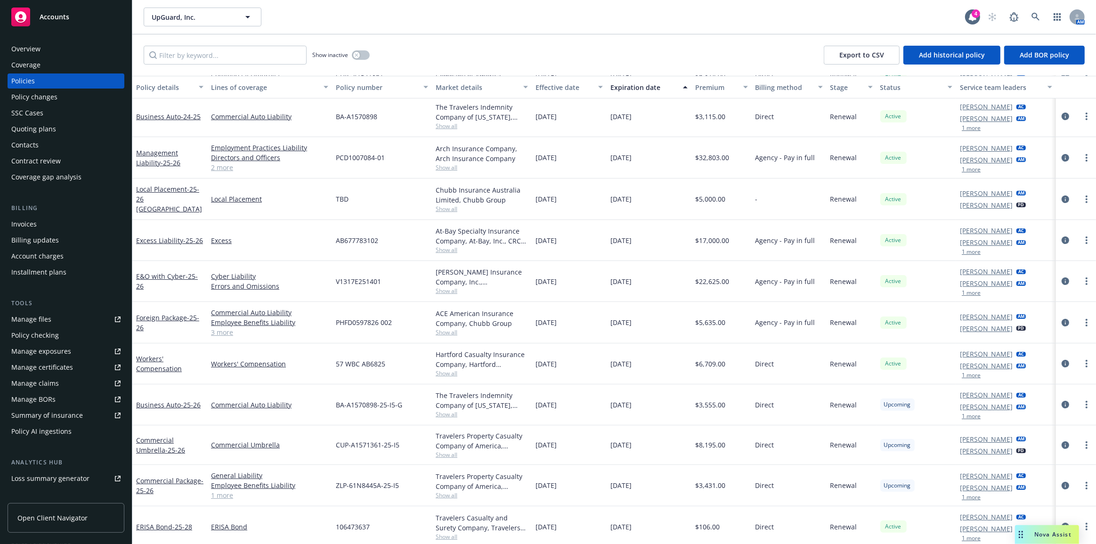
click at [78, 324] on link "Manage files" at bounding box center [66, 319] width 117 height 15
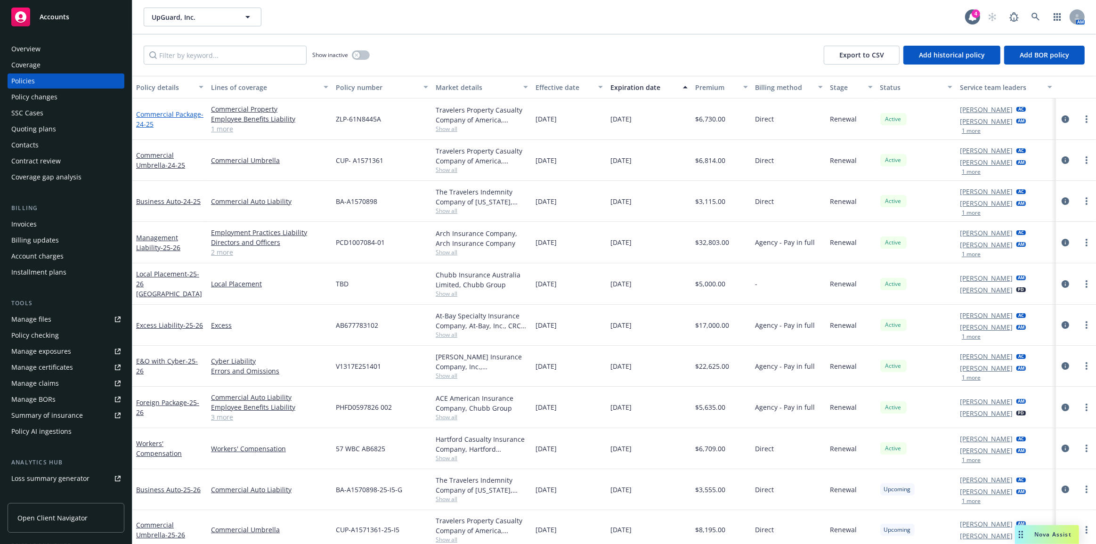
click at [188, 115] on link "Commercial Package - 24-25" at bounding box center [169, 119] width 67 height 19
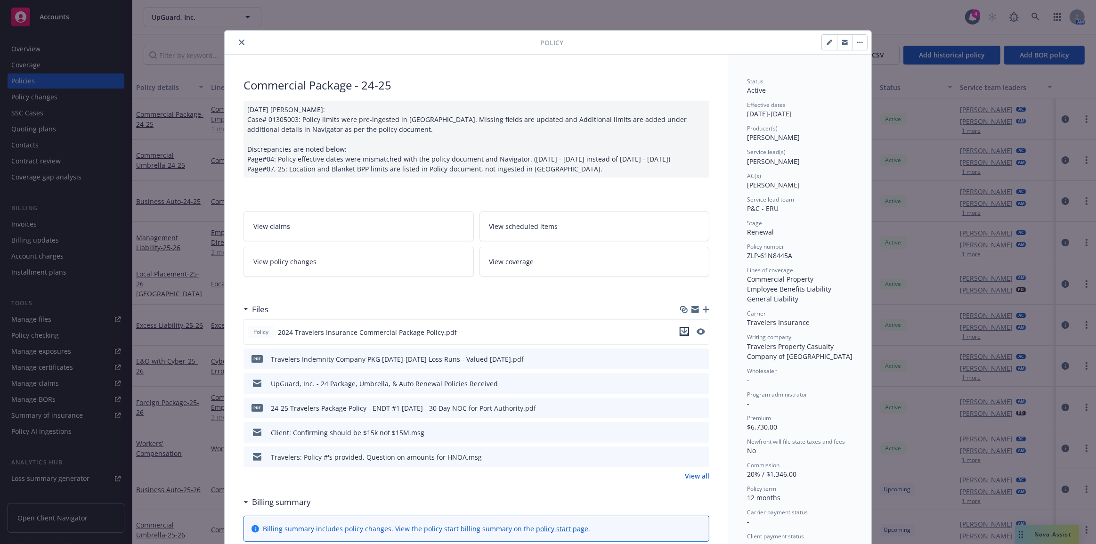
click at [683, 335] on icon "download file" at bounding box center [684, 332] width 8 height 8
click at [175, 165] on div "Policy Commercial Package - 24-25 10/18/2024 Galib Sheik: Case# 01305003: Polic…" at bounding box center [548, 272] width 1096 height 544
click at [240, 44] on icon "close" at bounding box center [242, 43] width 6 height 6
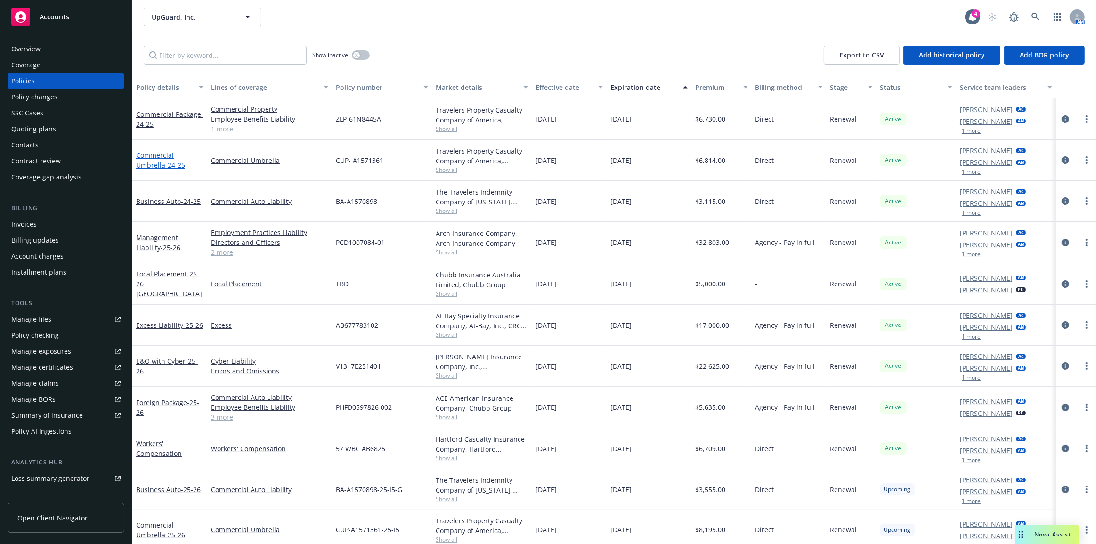
click at [171, 155] on link "Commercial Umbrella - 24-25" at bounding box center [160, 160] width 49 height 19
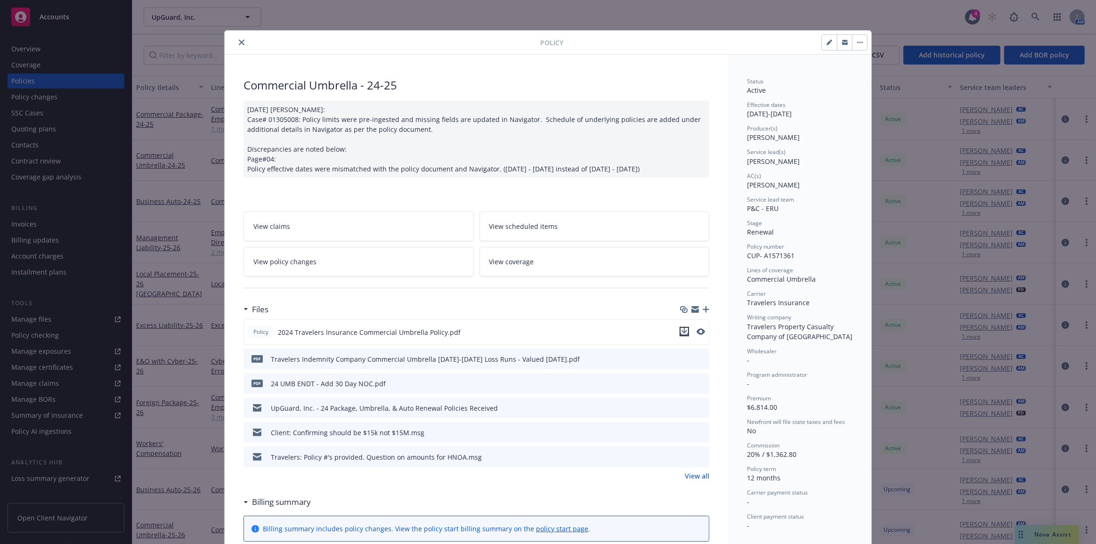
click at [681, 330] on icon "download file" at bounding box center [684, 332] width 8 height 8
click at [239, 42] on icon "close" at bounding box center [242, 43] width 6 height 6
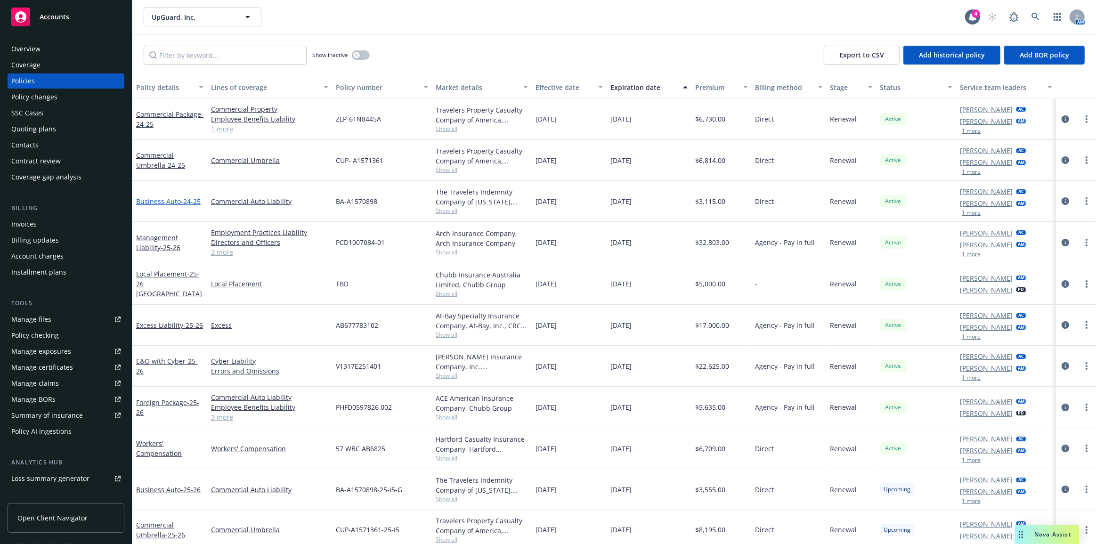
click at [169, 199] on link "Business Auto - 24-25" at bounding box center [168, 201] width 65 height 9
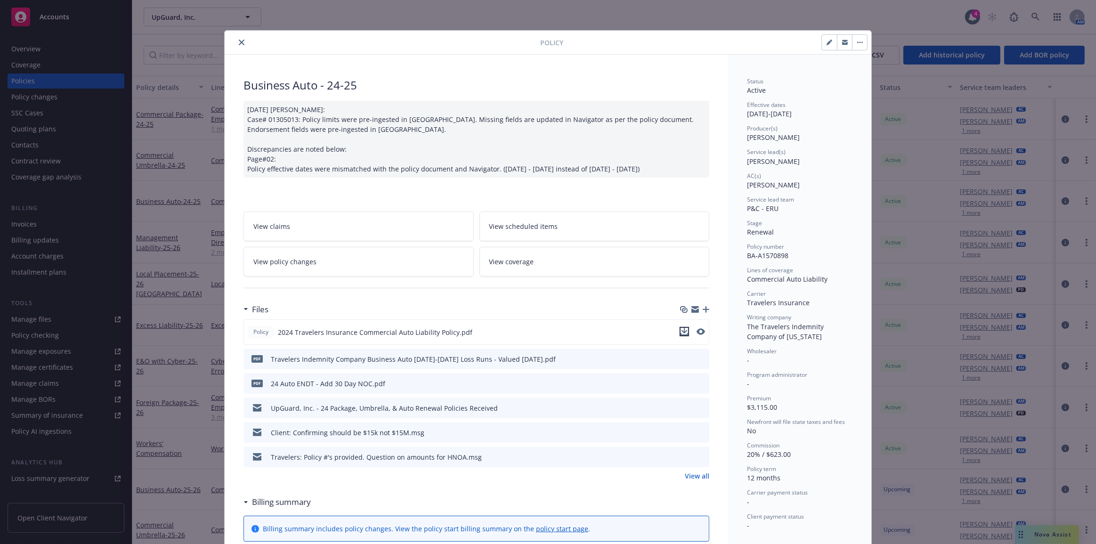
click at [680, 334] on icon "download file" at bounding box center [684, 334] width 8 height 2
click at [239, 40] on icon "close" at bounding box center [242, 43] width 6 height 6
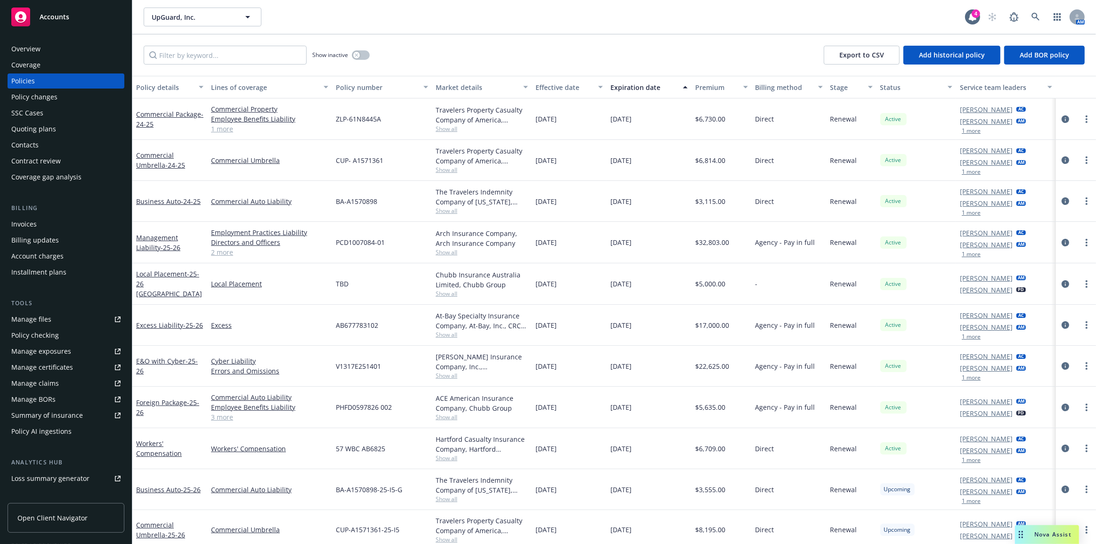
click at [64, 97] on div "Policy changes" at bounding box center [65, 96] width 109 height 15
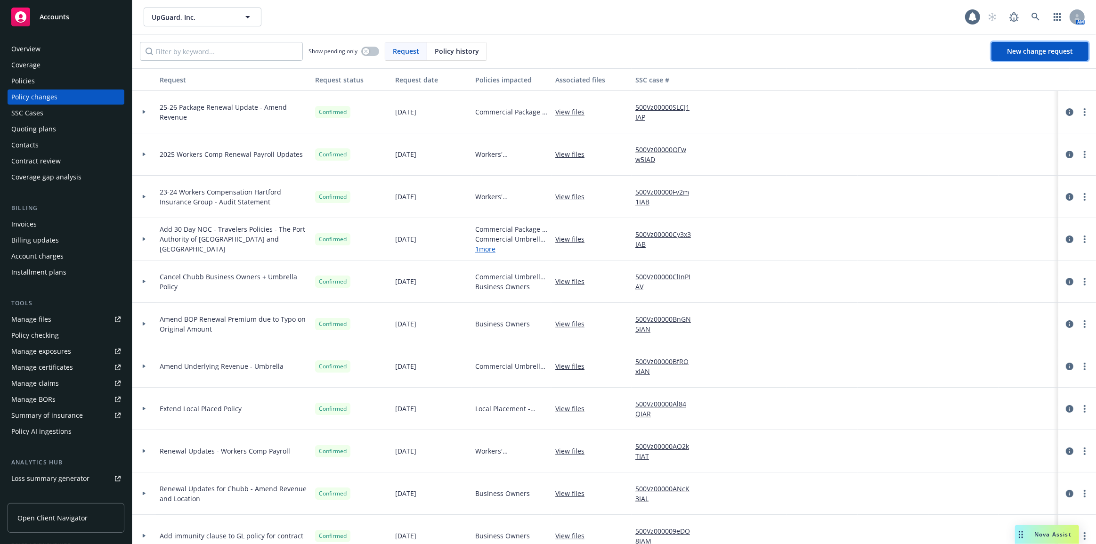
click at [1061, 52] on span "New change request" at bounding box center [1040, 51] width 66 height 9
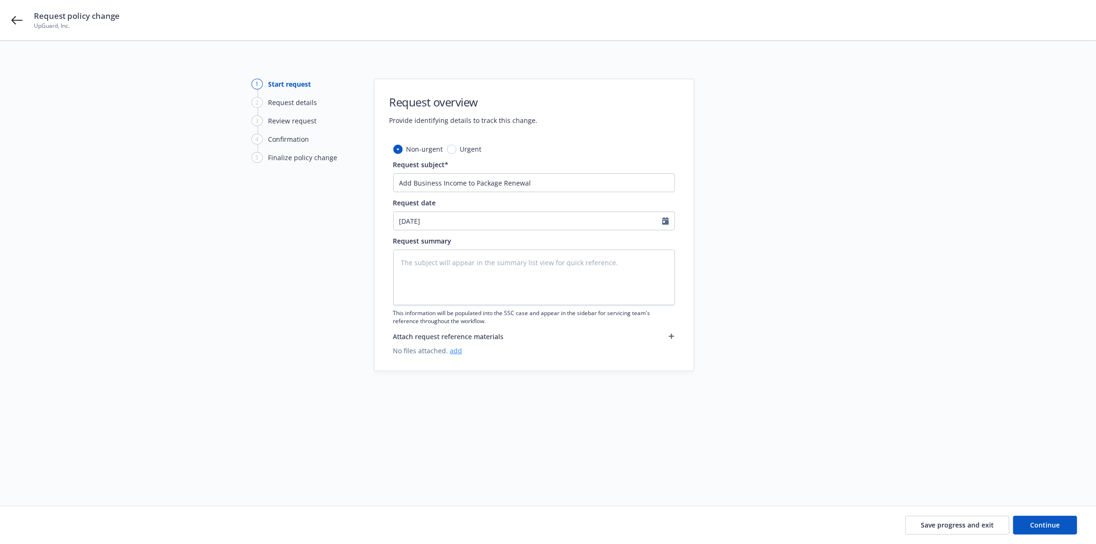
click at [456, 348] on link "add" at bounding box center [456, 350] width 12 height 9
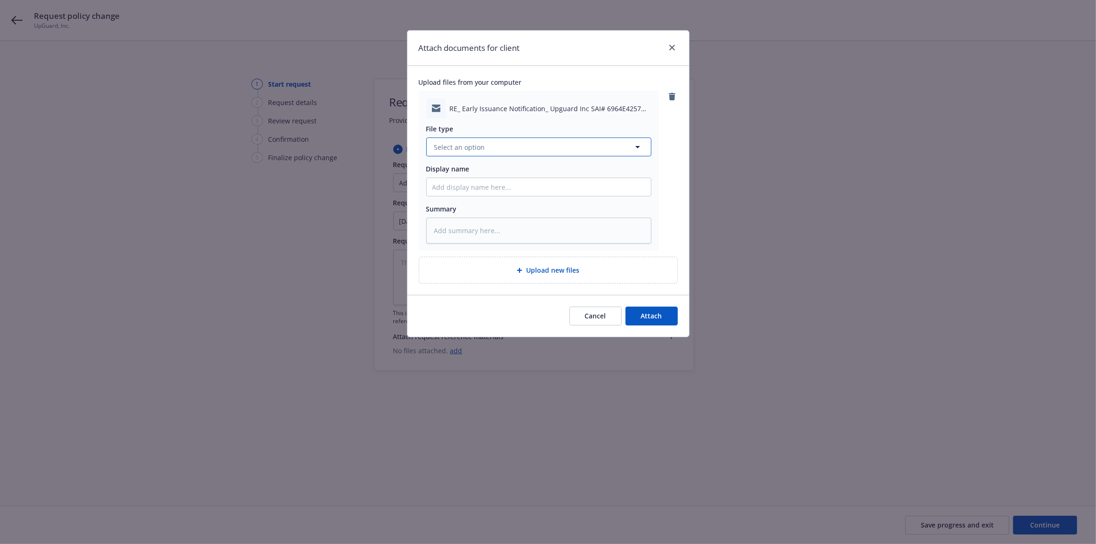
click at [492, 146] on button "Select an option" at bounding box center [538, 146] width 225 height 19
click at [496, 169] on div "Change request" at bounding box center [538, 174] width 213 height 14
click at [496, 187] on input "Display name" at bounding box center [539, 187] width 224 height 18
click button "Attach" at bounding box center [651, 316] width 52 height 19
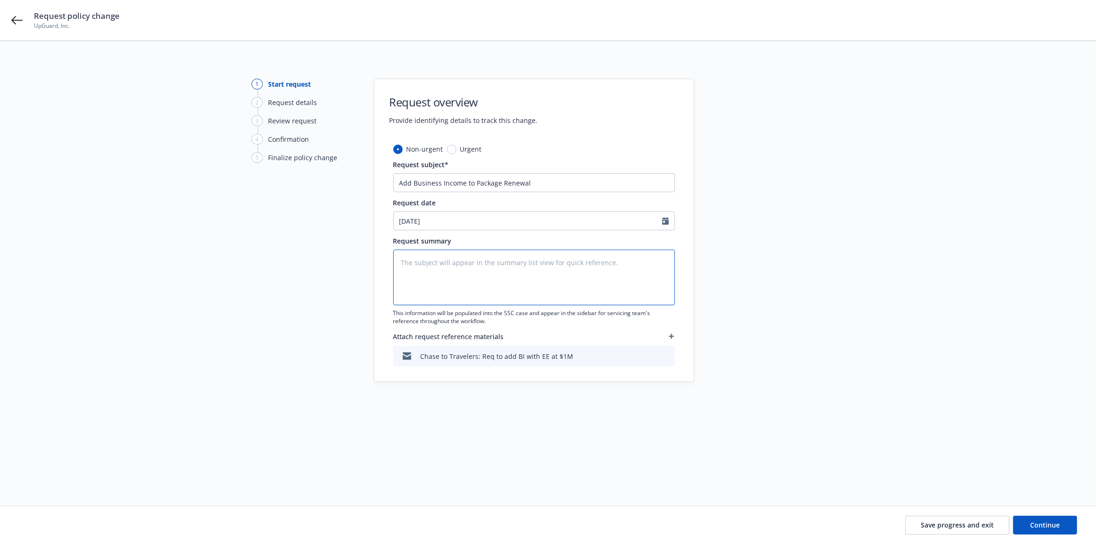
click at [532, 273] on textarea at bounding box center [534, 278] width 282 height 56
drag, startPoint x: 993, startPoint y: 525, endPoint x: 916, endPoint y: 130, distance: 402.1
click at [993, 523] on button "Save progress and exit" at bounding box center [957, 525] width 104 height 19
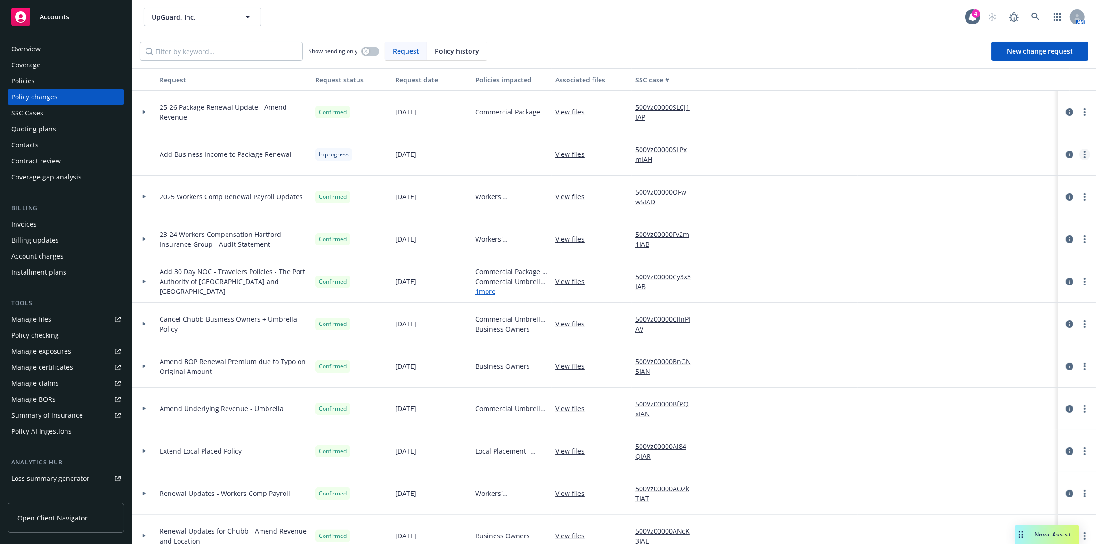
click at [1079, 154] on link "more" at bounding box center [1084, 154] width 11 height 11
click at [1050, 194] on link "Edit request summary" at bounding box center [1003, 192] width 162 height 19
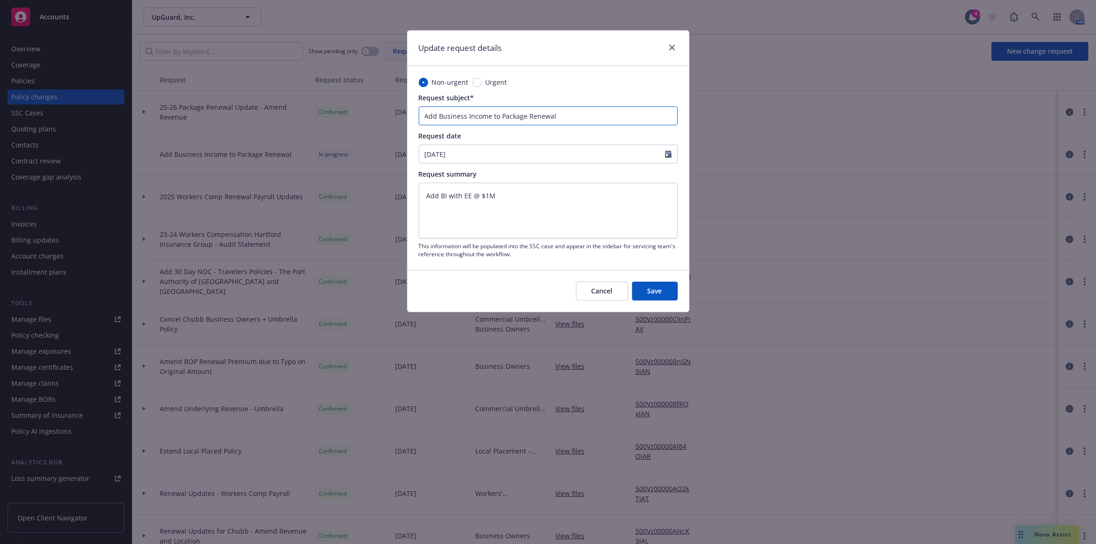
click at [421, 116] on input "Add Business Income to Package Renewal" at bounding box center [548, 115] width 259 height 19
drag, startPoint x: 546, startPoint y: 116, endPoint x: 638, endPoint y: 116, distance: 92.3
click at [638, 116] on input "25-26 Package Add Business Income to Package Renewal" at bounding box center [548, 115] width 259 height 19
click at [466, 115] on input "25-26 Package Add Business Income" at bounding box center [548, 115] width 259 height 19
click at [671, 295] on button "Save" at bounding box center [655, 291] width 46 height 19
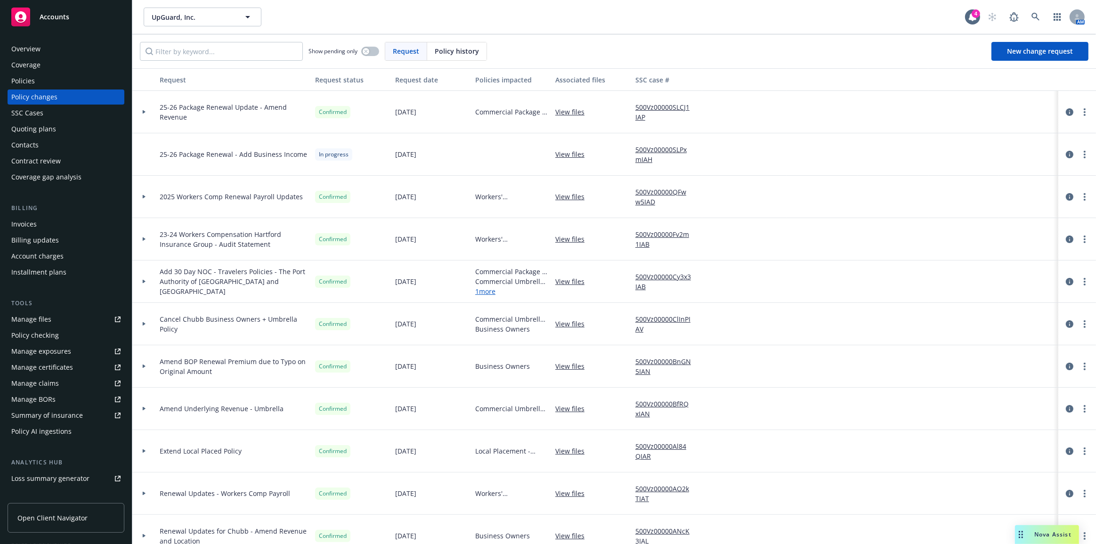
click at [338, 156] on span "In progress" at bounding box center [334, 154] width 30 height 8
click at [243, 152] on span "25-26 Package Renewal - Add Business Income" at bounding box center [233, 154] width 147 height 10
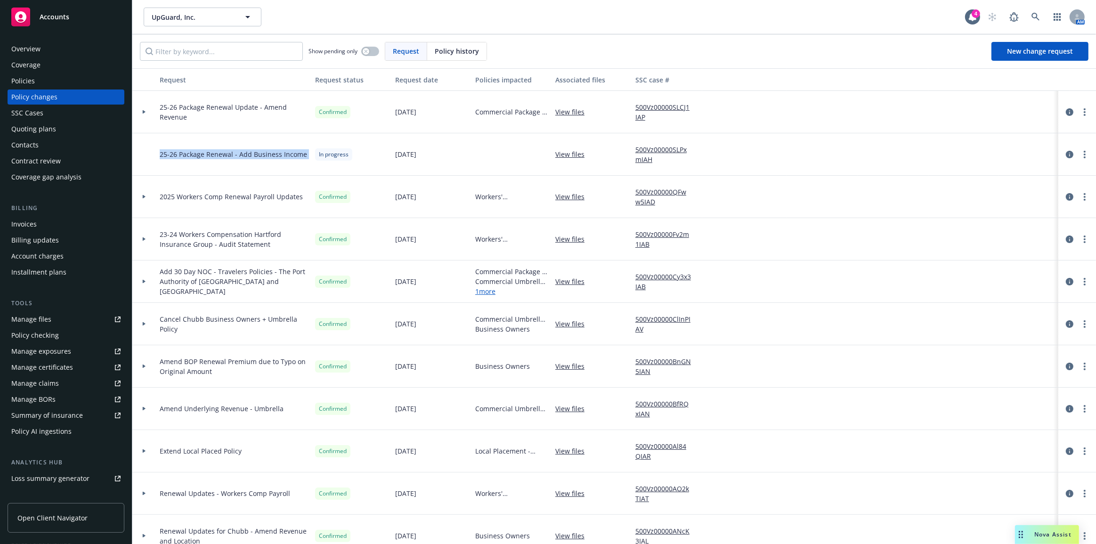
click at [243, 152] on span "25-26 Package Renewal - Add Business Income" at bounding box center [233, 154] width 147 height 10
click at [243, 153] on span "25-26 Package Renewal - Add Business Income" at bounding box center [233, 154] width 147 height 10
click at [246, 152] on span "25-26 Package Renewal - Add Business Income" at bounding box center [233, 154] width 147 height 10
click at [254, 147] on div "25-26 Package Renewal - Add Business Income" at bounding box center [233, 154] width 155 height 42
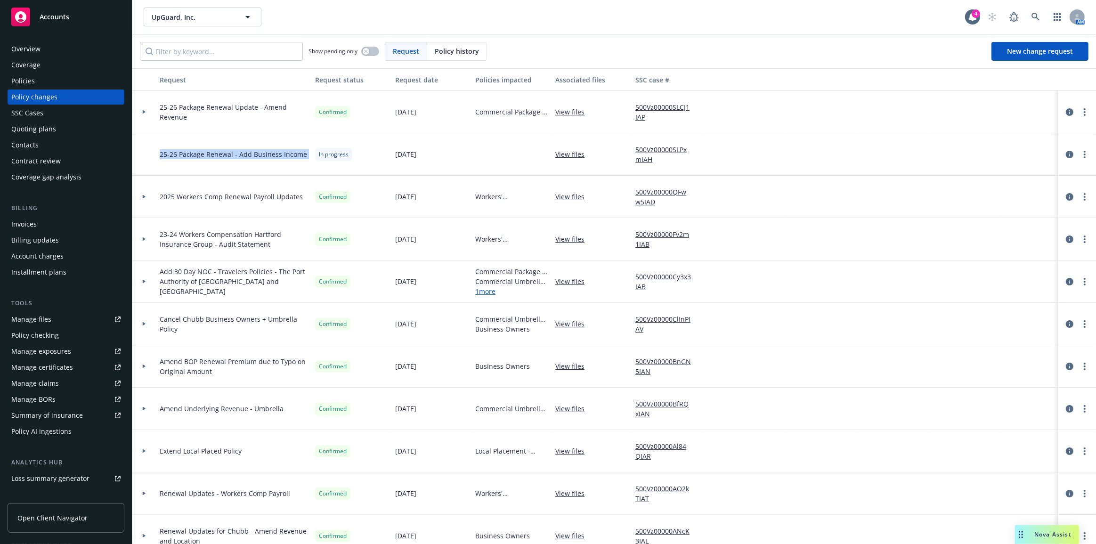
click at [254, 147] on div "25-26 Package Renewal - Add Business Income" at bounding box center [233, 154] width 155 height 42
click at [256, 146] on div "25-26 Package Renewal - Add Business Income" at bounding box center [233, 154] width 155 height 42
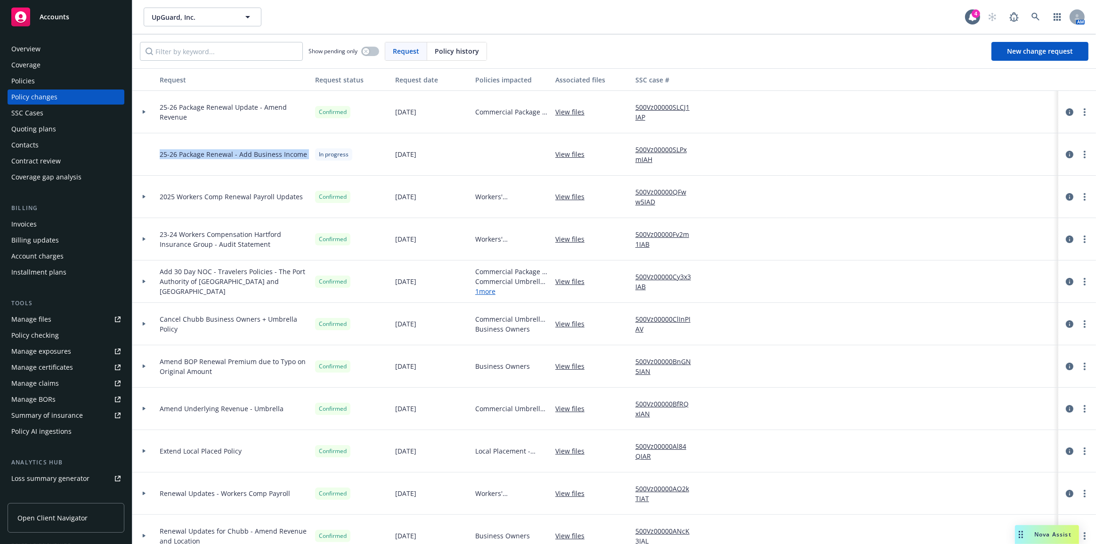
click at [256, 146] on div "25-26 Package Renewal - Add Business Income" at bounding box center [233, 154] width 155 height 42
click at [257, 110] on span "25-26 Package Renewal Update - Amend Revenue" at bounding box center [234, 112] width 148 height 20
click at [258, 113] on span "25-26 Package Renewal Update - Amend Revenue" at bounding box center [234, 112] width 148 height 20
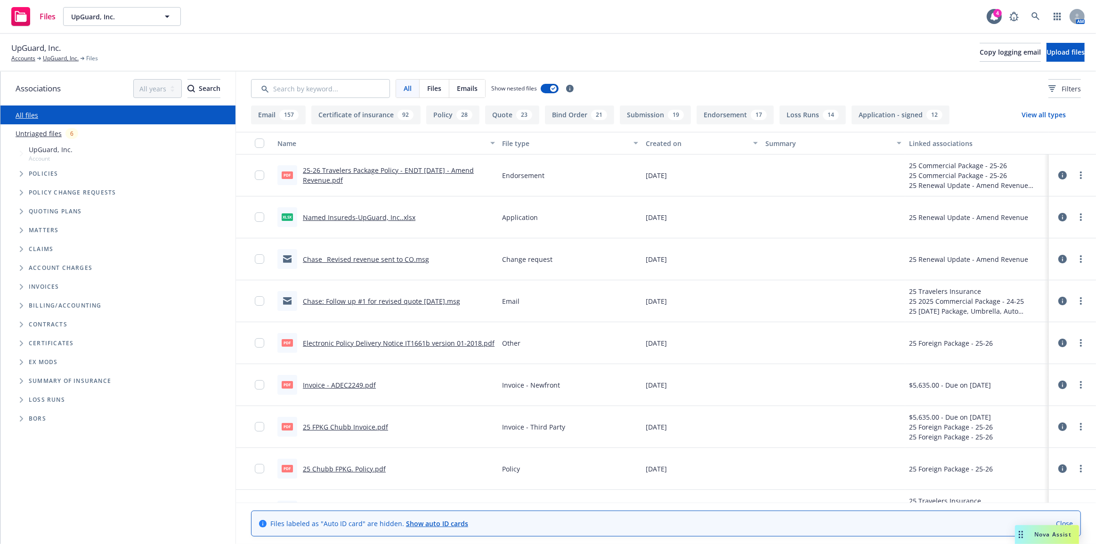
click at [518, 152] on button "File type" at bounding box center [571, 143] width 144 height 23
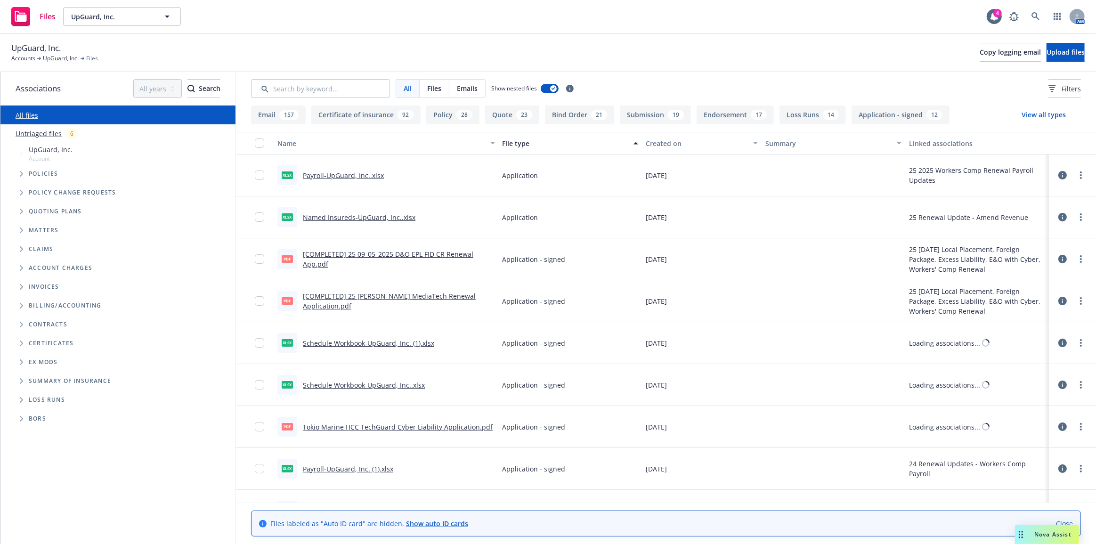
click at [518, 150] on button "File type" at bounding box center [571, 143] width 144 height 23
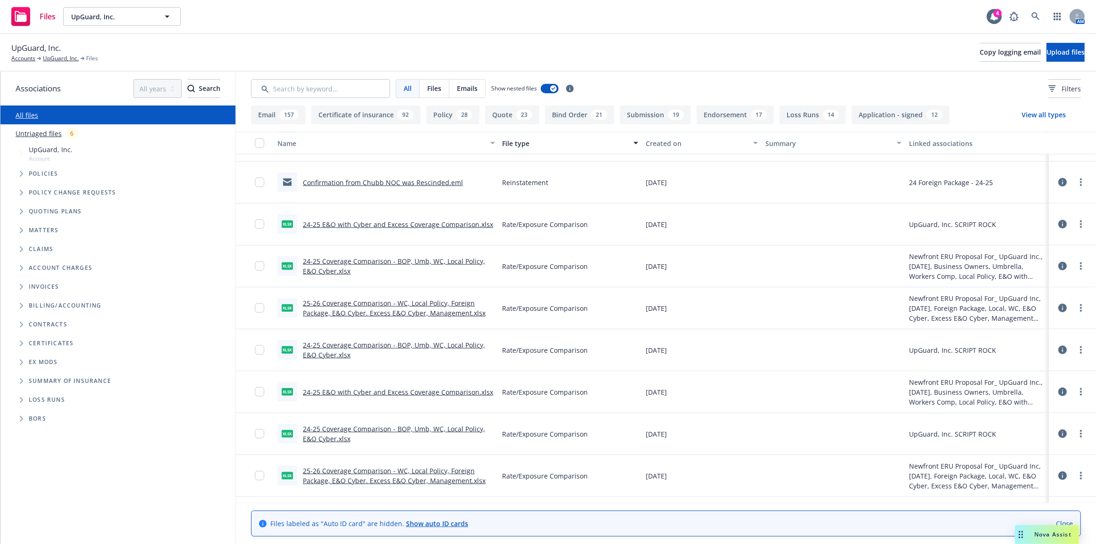
scroll to position [1070, 0]
